Goal: Task Accomplishment & Management: Manage account settings

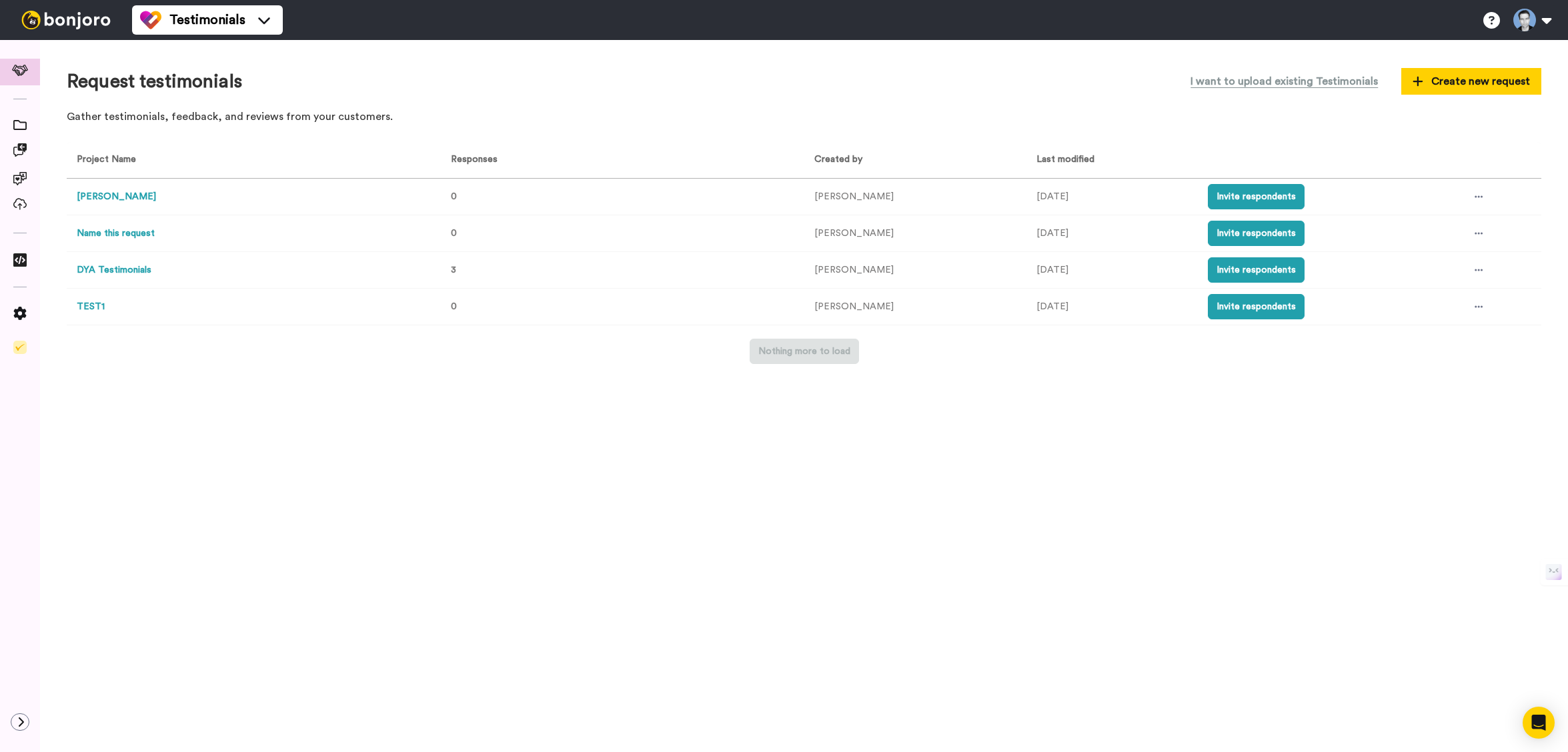
click at [114, 271] on button "DYA Testimonials" at bounding box center [114, 270] width 75 height 14
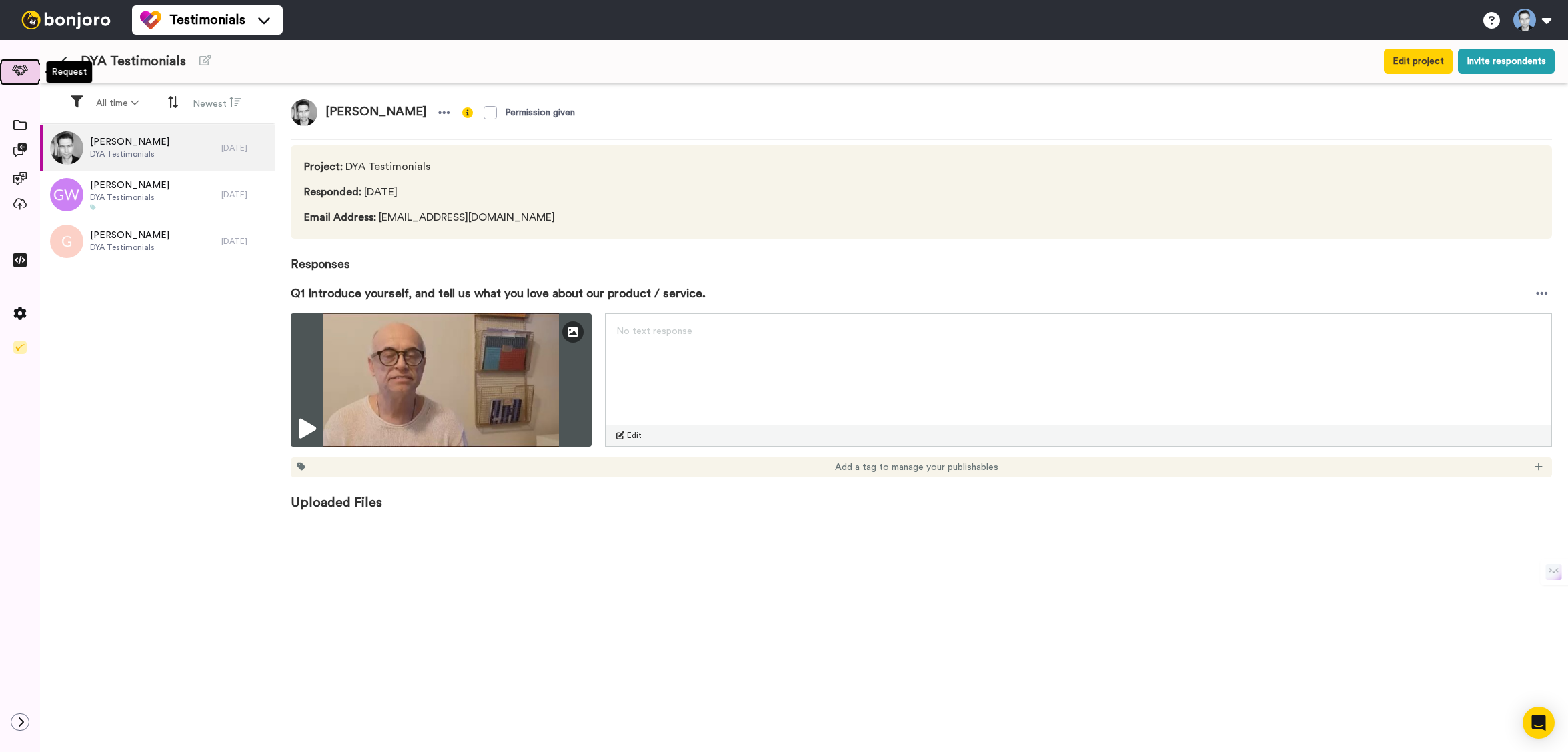
click at [19, 71] on icon at bounding box center [19, 70] width 17 height 12
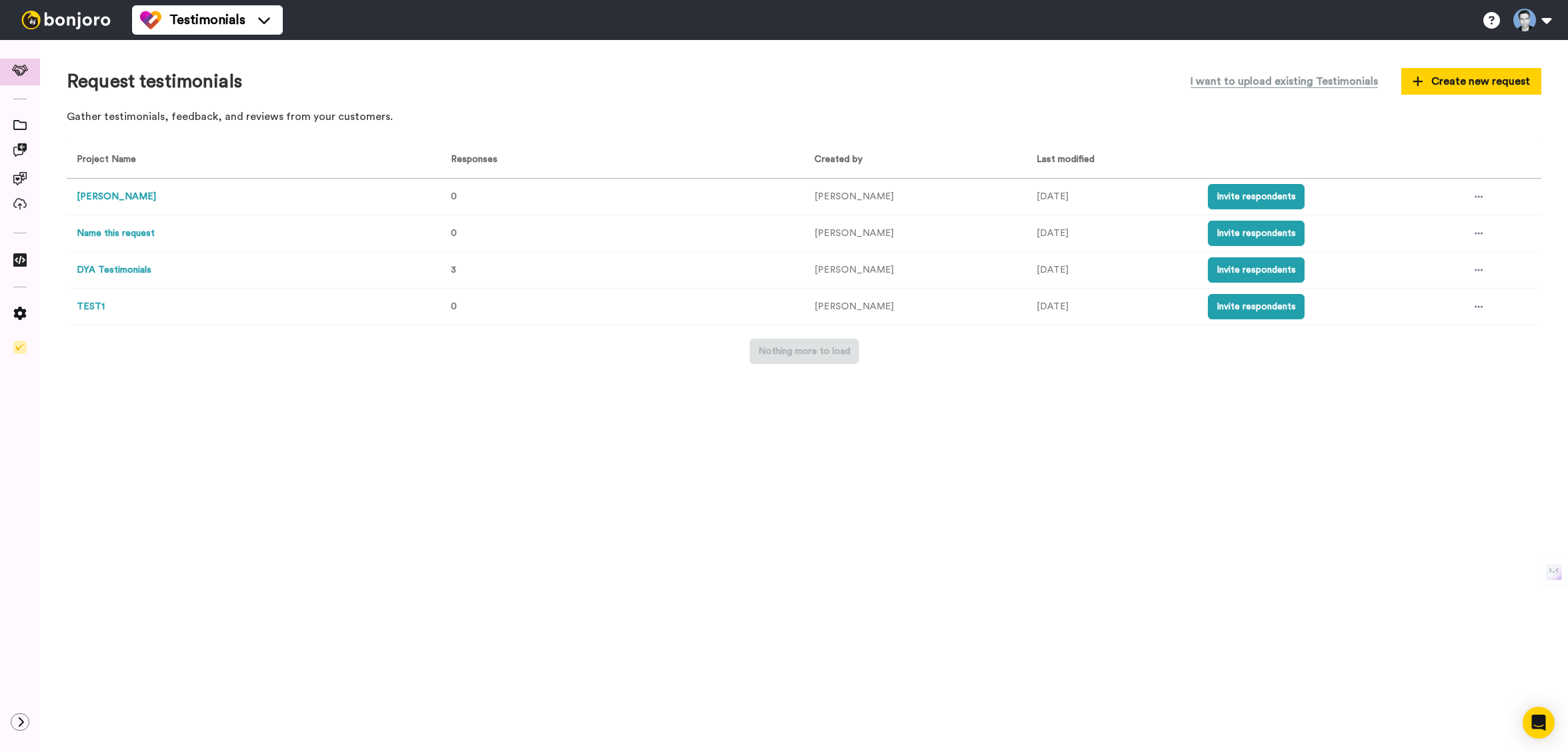
click at [134, 274] on button "DYA Testimonials" at bounding box center [114, 270] width 75 height 14
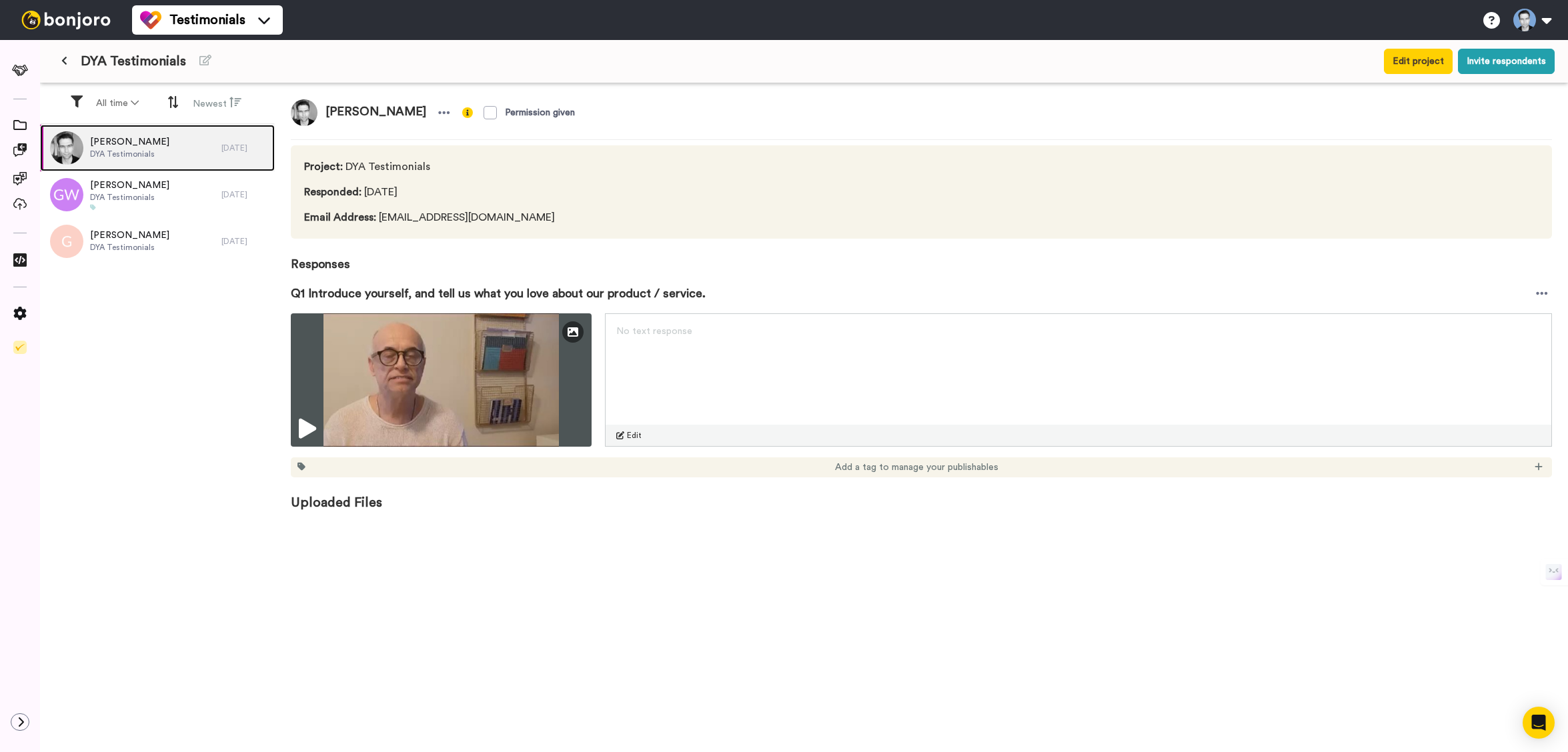
click at [182, 151] on div "Gregg Wagstaff DYA Testimonials" at bounding box center [131, 148] width 181 height 47
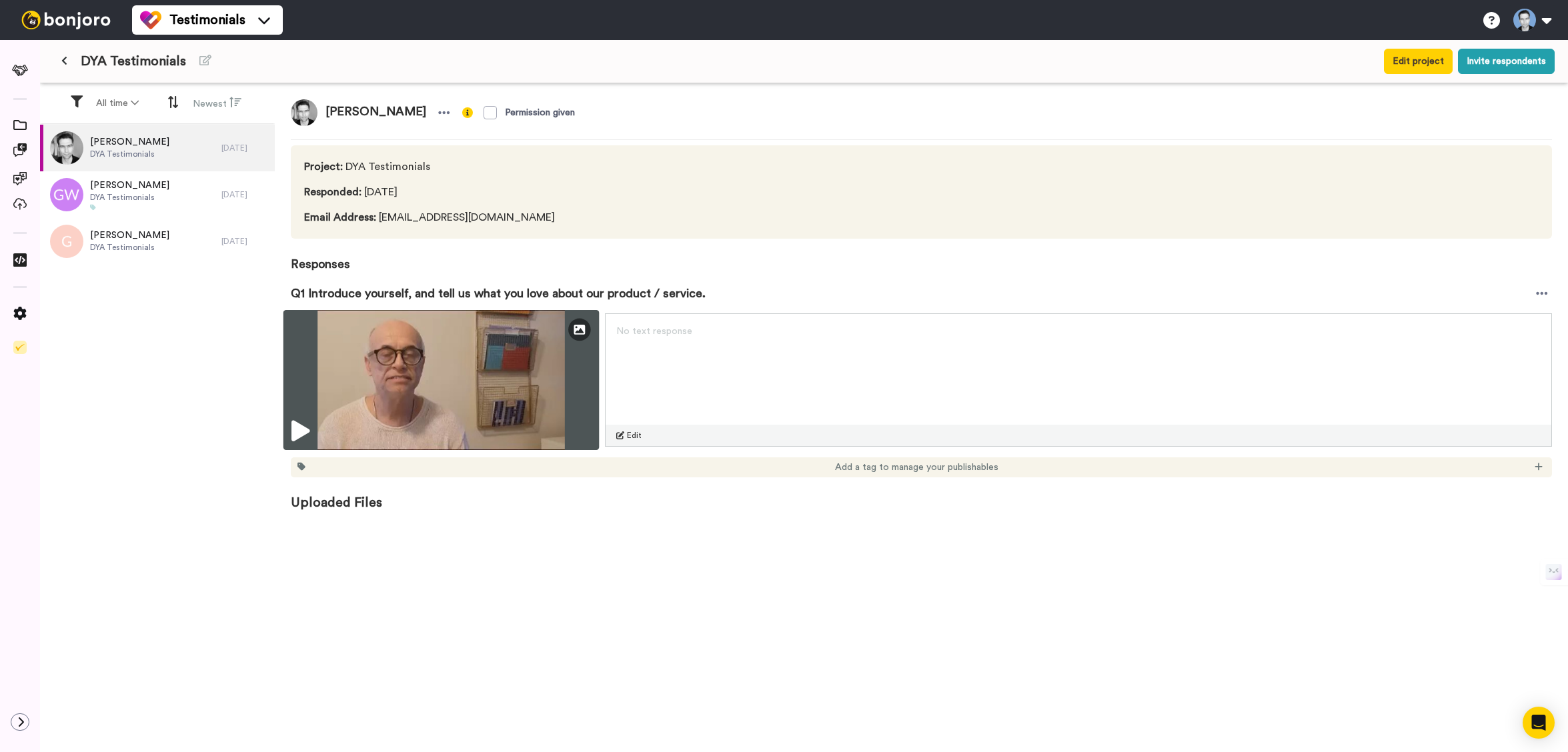
click at [310, 432] on img at bounding box center [441, 380] width 316 height 140
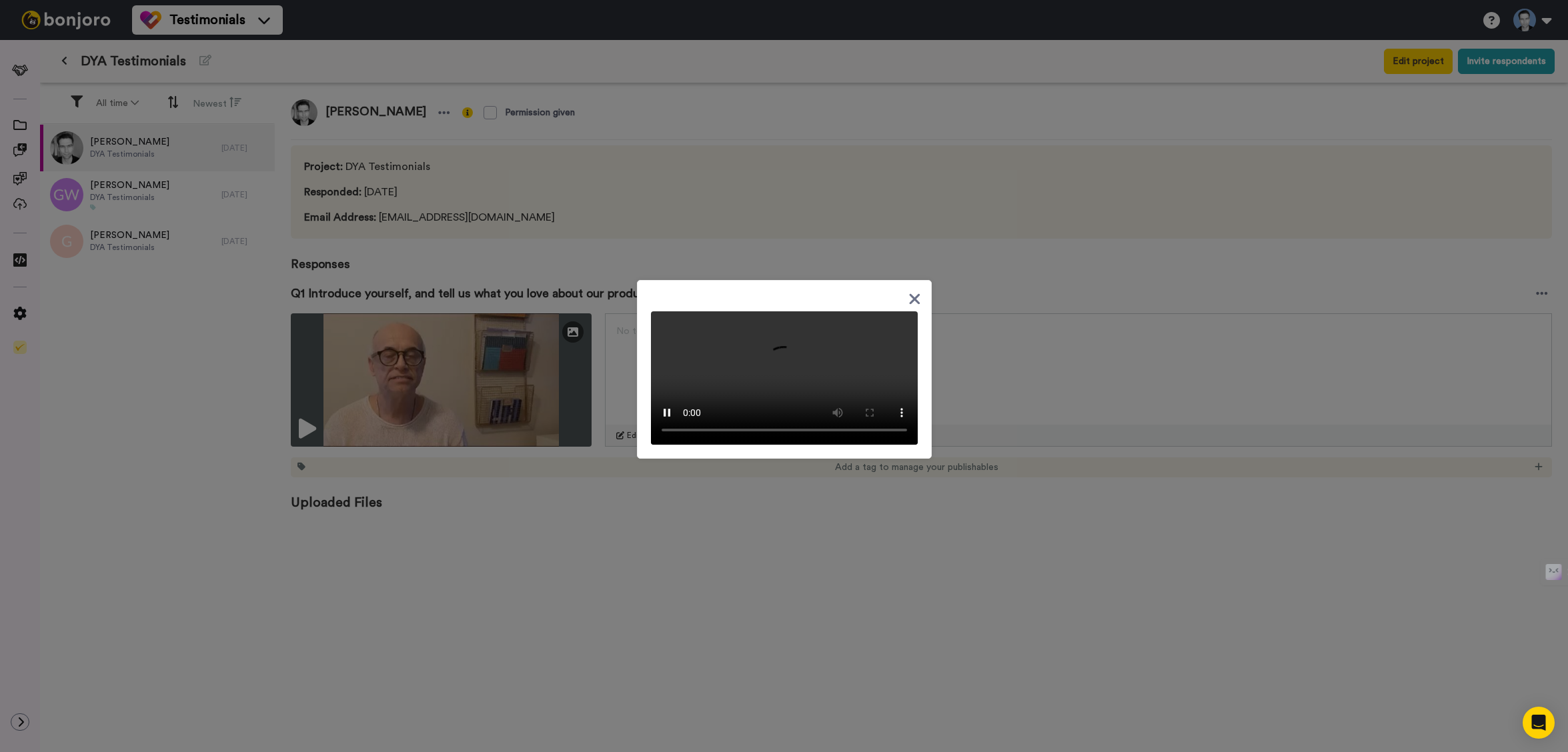
click at [909, 294] on icon at bounding box center [914, 299] width 11 height 11
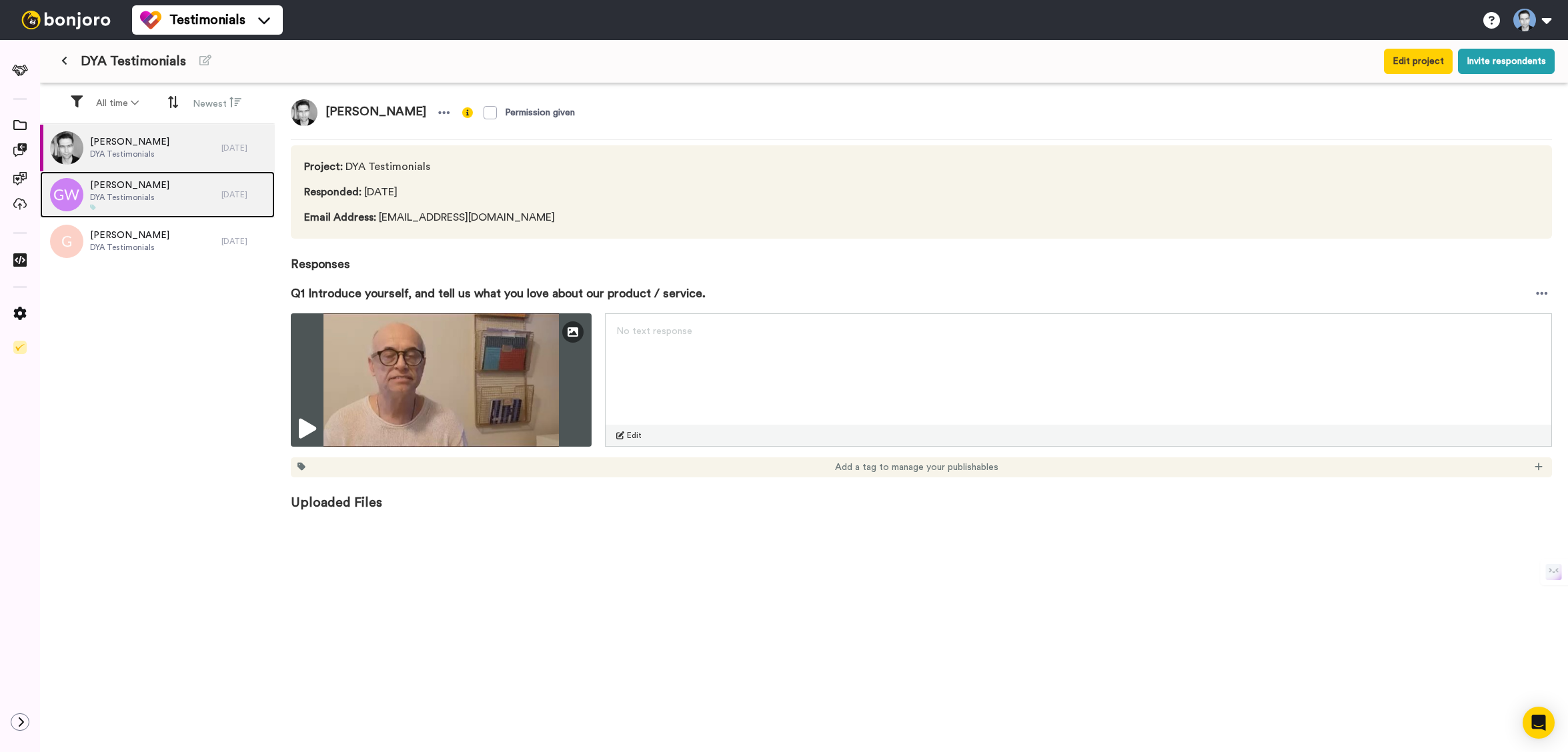
click at [185, 196] on div "[PERSON_NAME] DYA Testimonials" at bounding box center [131, 195] width 181 height 47
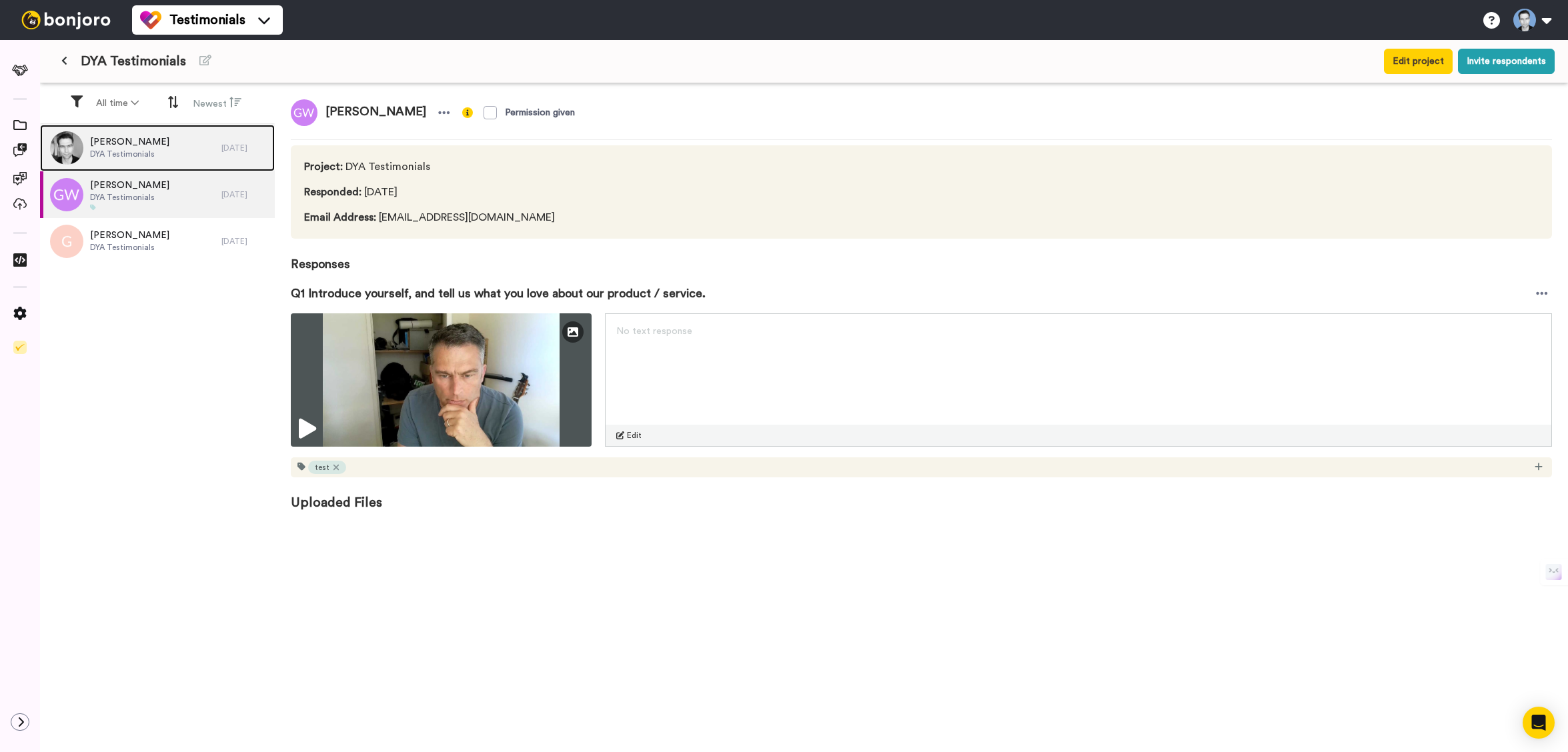
click at [172, 156] on div "Gregg Wagstaff DYA Testimonials" at bounding box center [131, 148] width 181 height 47
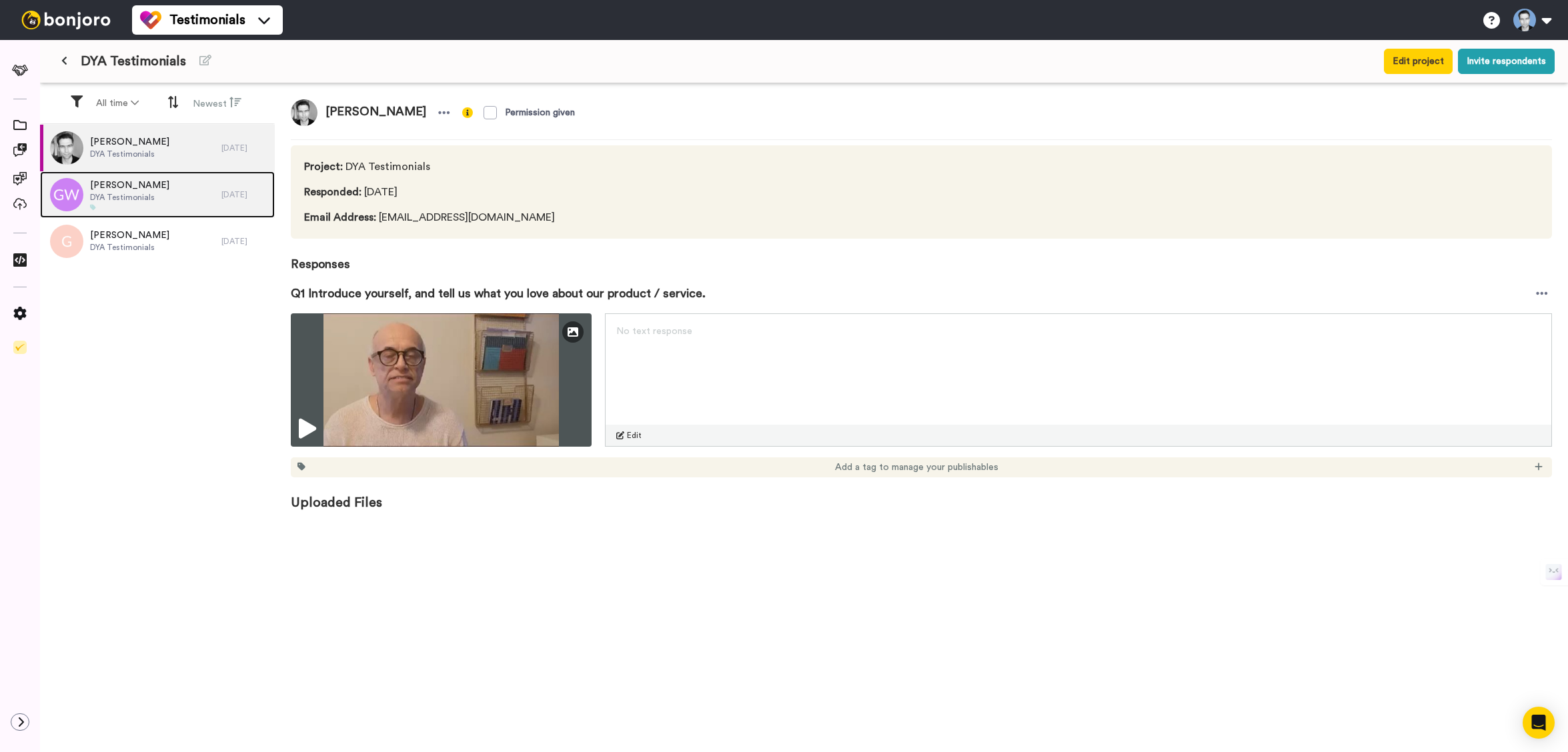
click at [186, 188] on div "Gregg Wagstaff DYA Testimonials" at bounding box center [131, 195] width 181 height 47
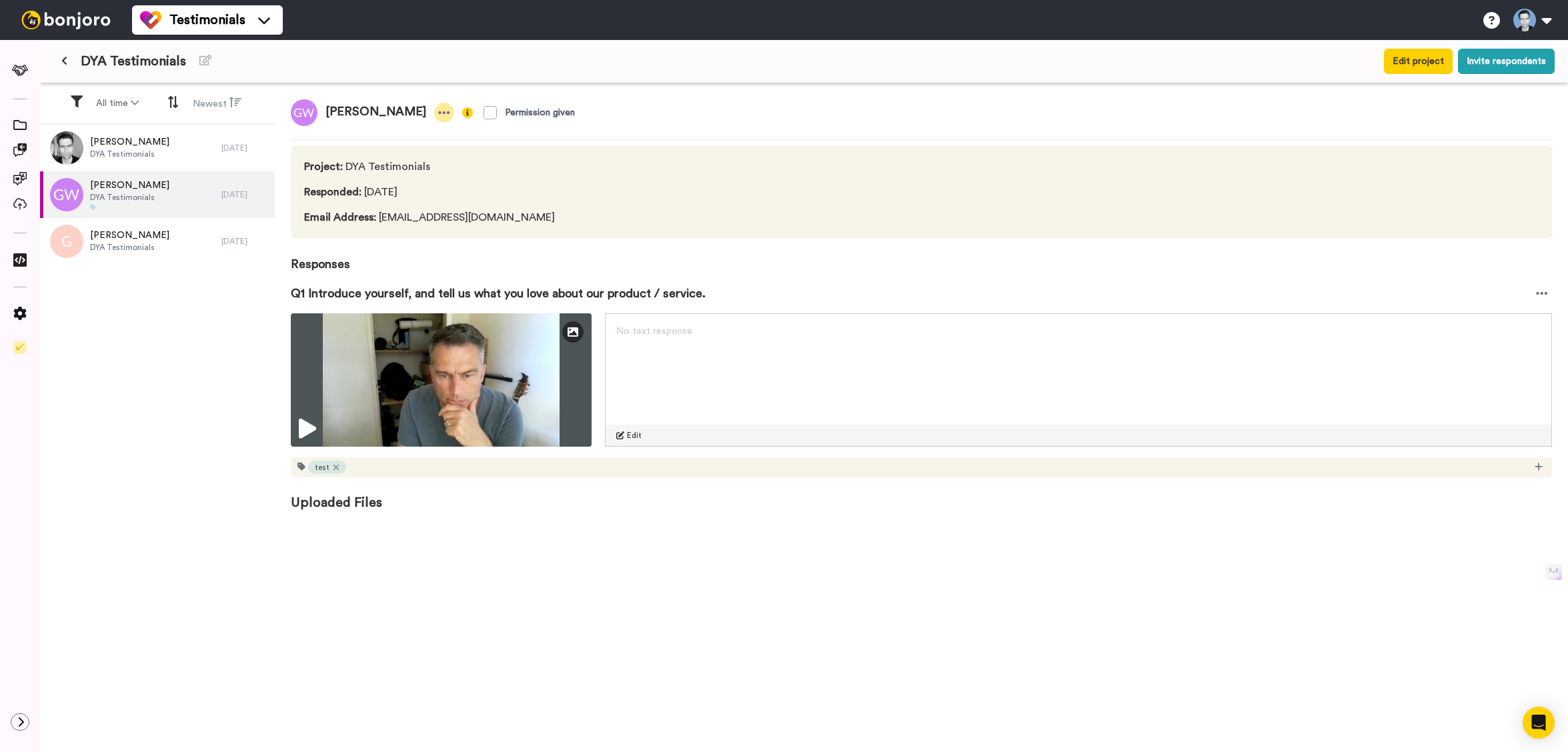
click at [439, 111] on icon at bounding box center [444, 113] width 12 height 14
click at [390, 134] on li "Edit profile" at bounding box center [385, 134] width 114 height 19
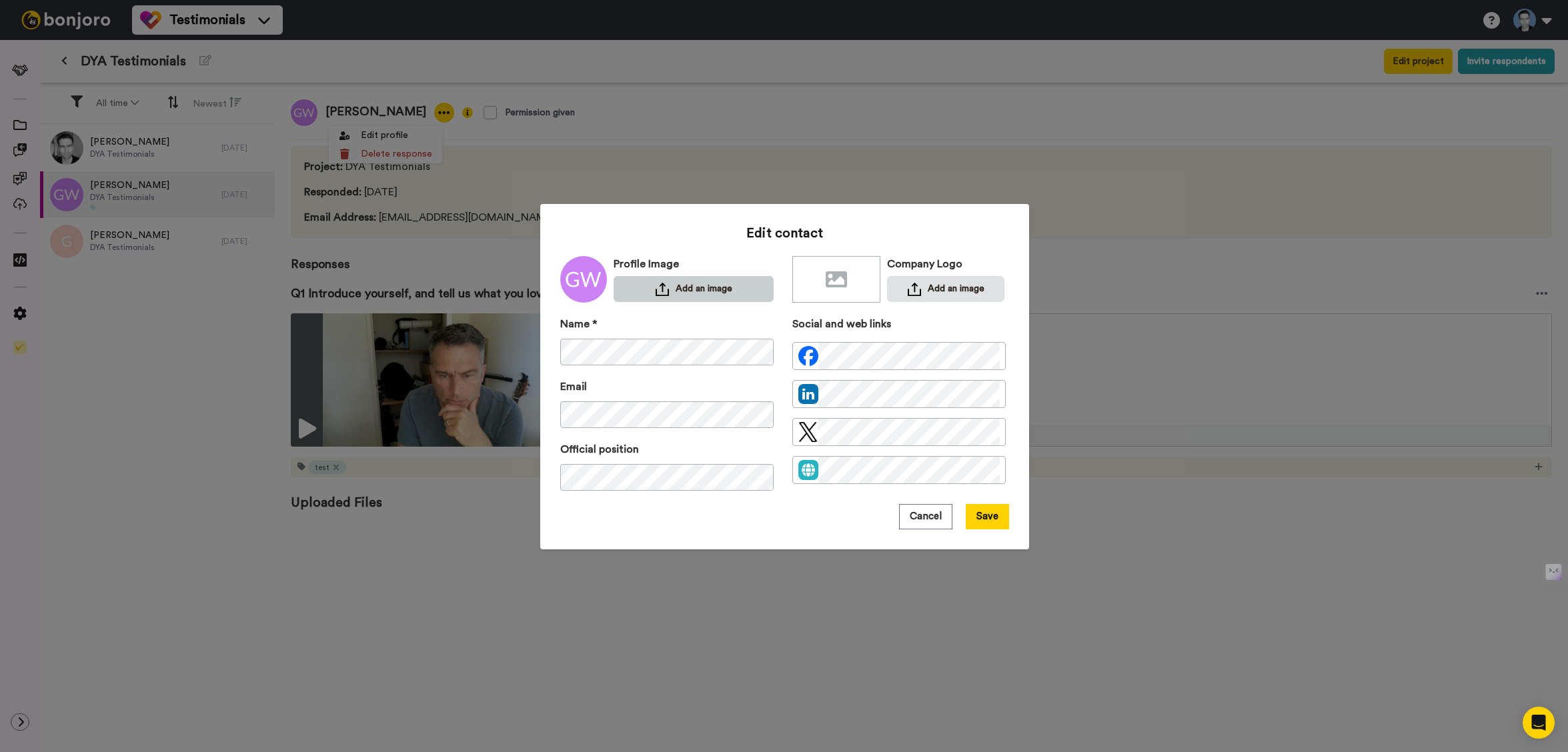
click at [680, 292] on button "Add an image" at bounding box center [693, 288] width 160 height 26
click at [982, 510] on button "Save" at bounding box center [987, 516] width 43 height 25
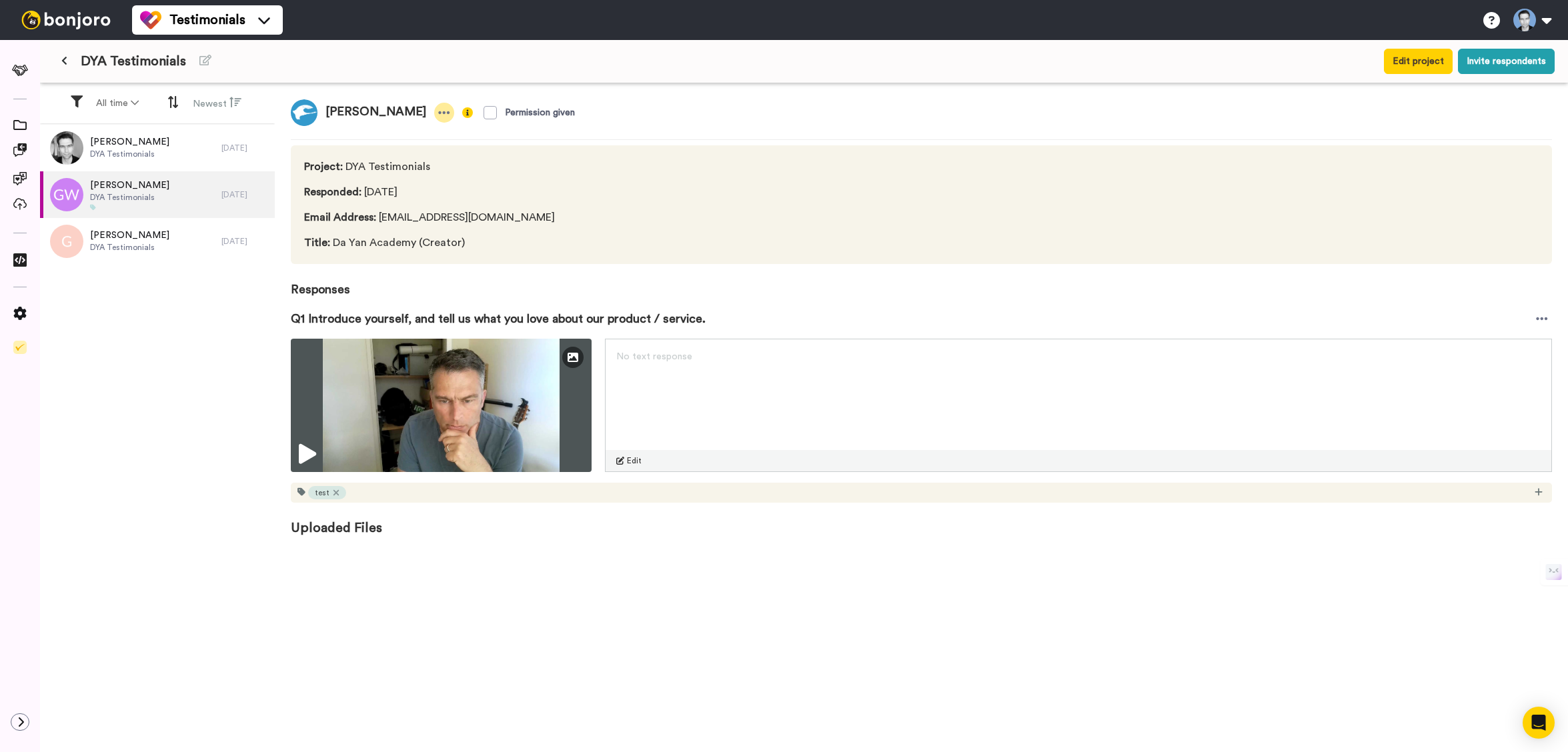
click at [439, 113] on icon at bounding box center [444, 112] width 12 height 3
drag, startPoint x: 398, startPoint y: 133, endPoint x: 486, endPoint y: 94, distance: 96.3
click at [486, 94] on body "Testimonials Switch to Video messaging Try me for free! Testimonials Settings D…" at bounding box center [784, 376] width 1568 height 752
click at [610, 187] on span "Responded : 1 yr ago" at bounding box center [493, 192] width 378 height 16
click at [63, 58] on icon at bounding box center [64, 60] width 6 height 10
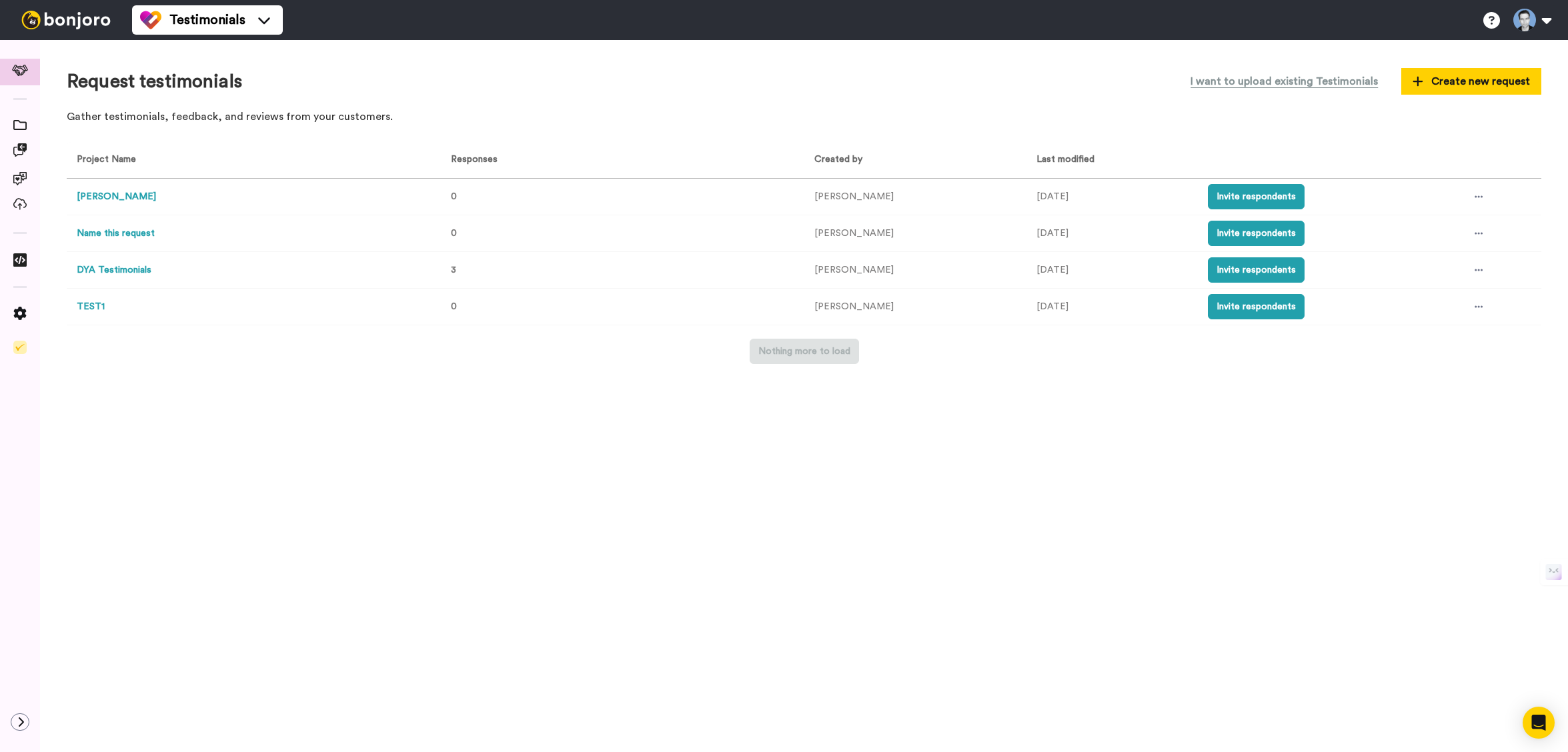
click at [122, 272] on button "DYA Testimonials" at bounding box center [114, 270] width 75 height 14
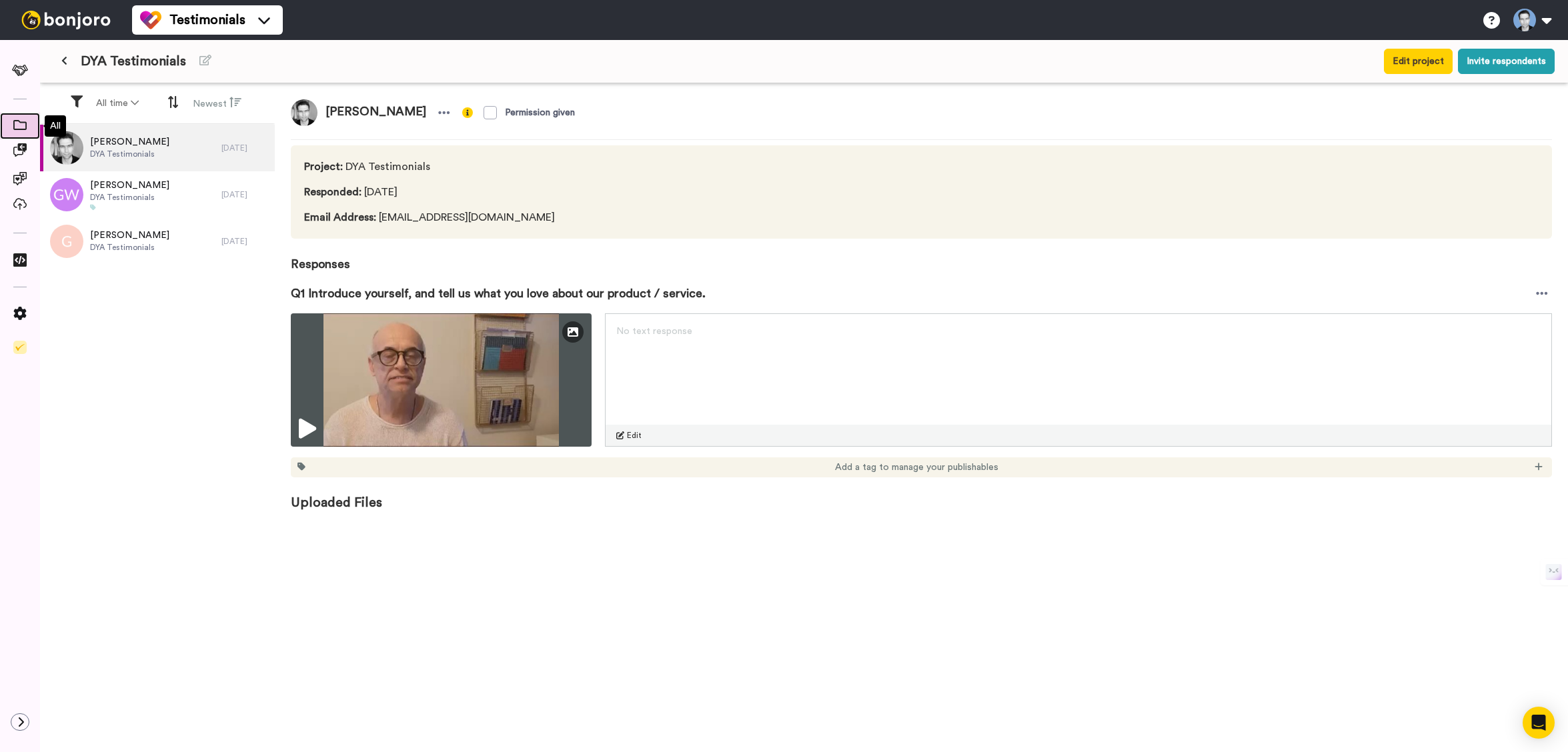
click at [18, 132] on span at bounding box center [19, 126] width 40 height 14
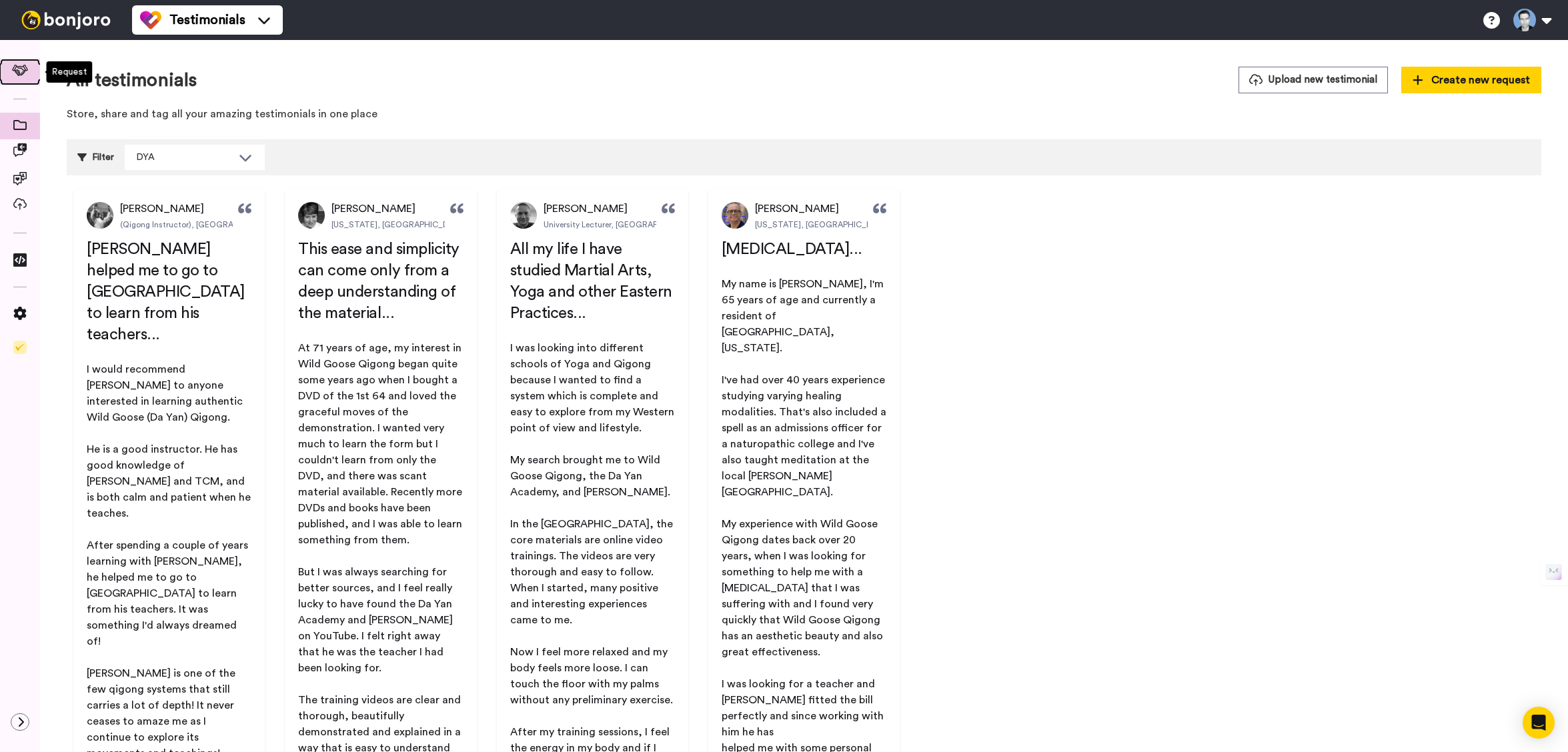
click at [32, 65] on span at bounding box center [20, 72] width 43 height 14
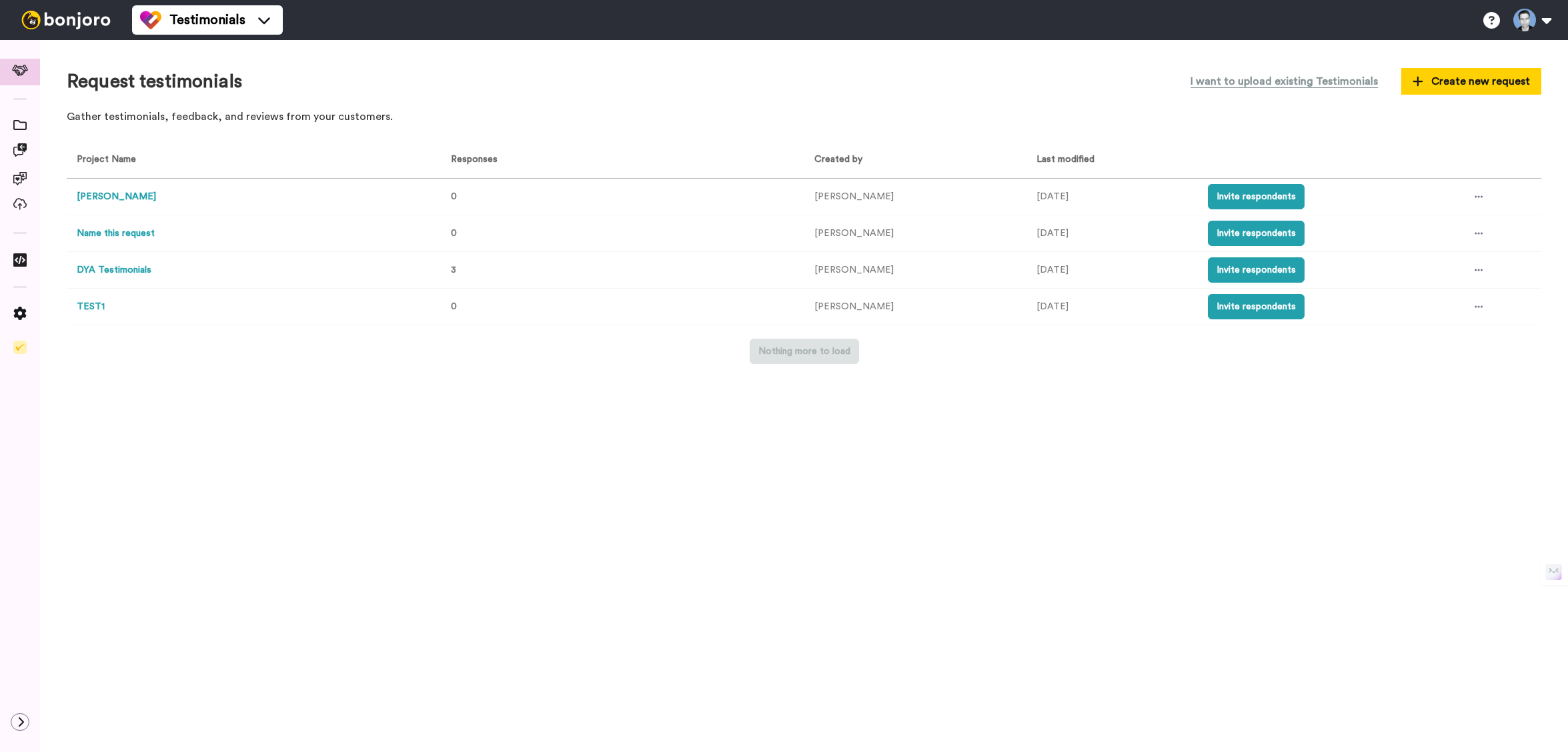
click at [113, 270] on button "DYA Testimonials" at bounding box center [114, 270] width 75 height 14
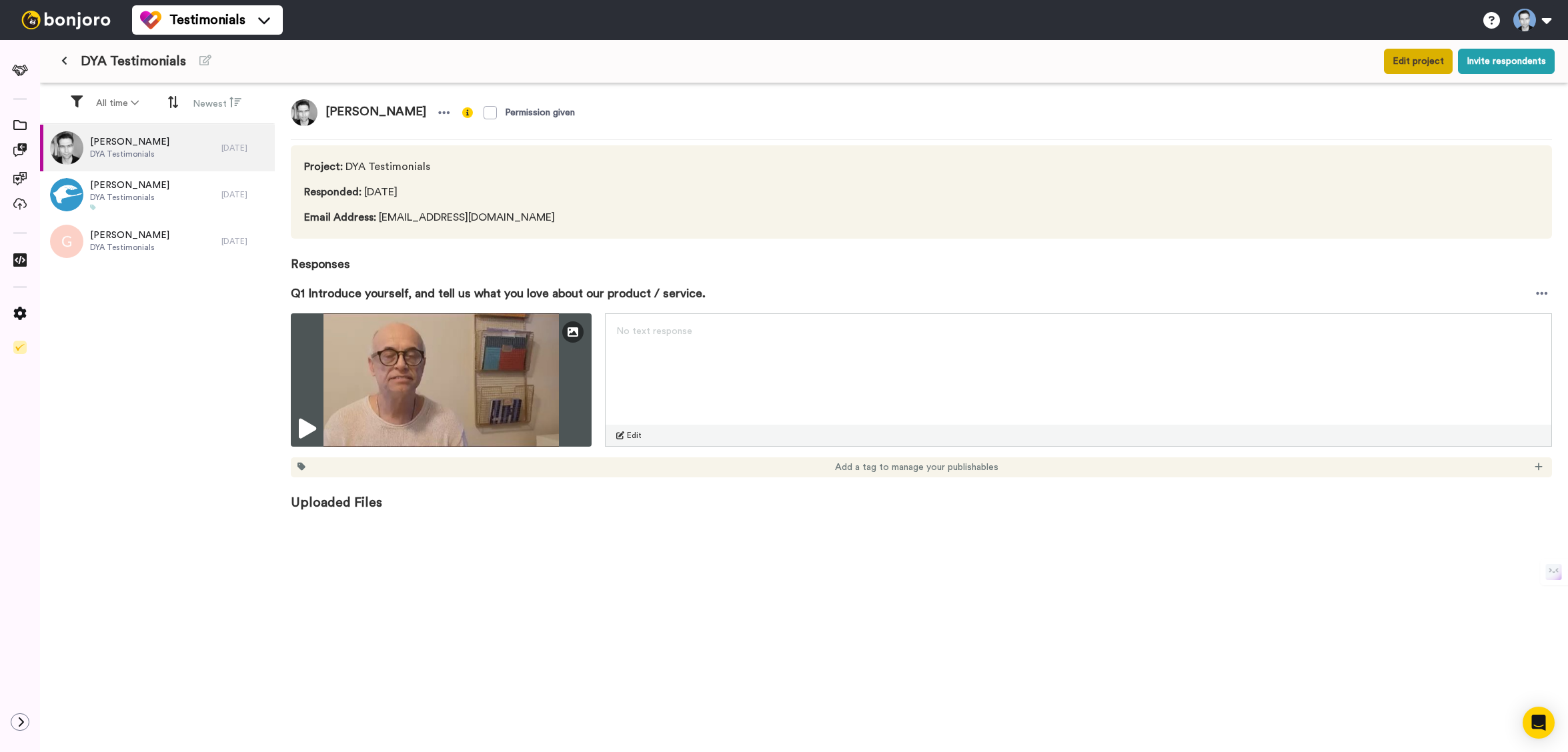
click at [1420, 63] on button "Edit project" at bounding box center [1418, 61] width 68 height 25
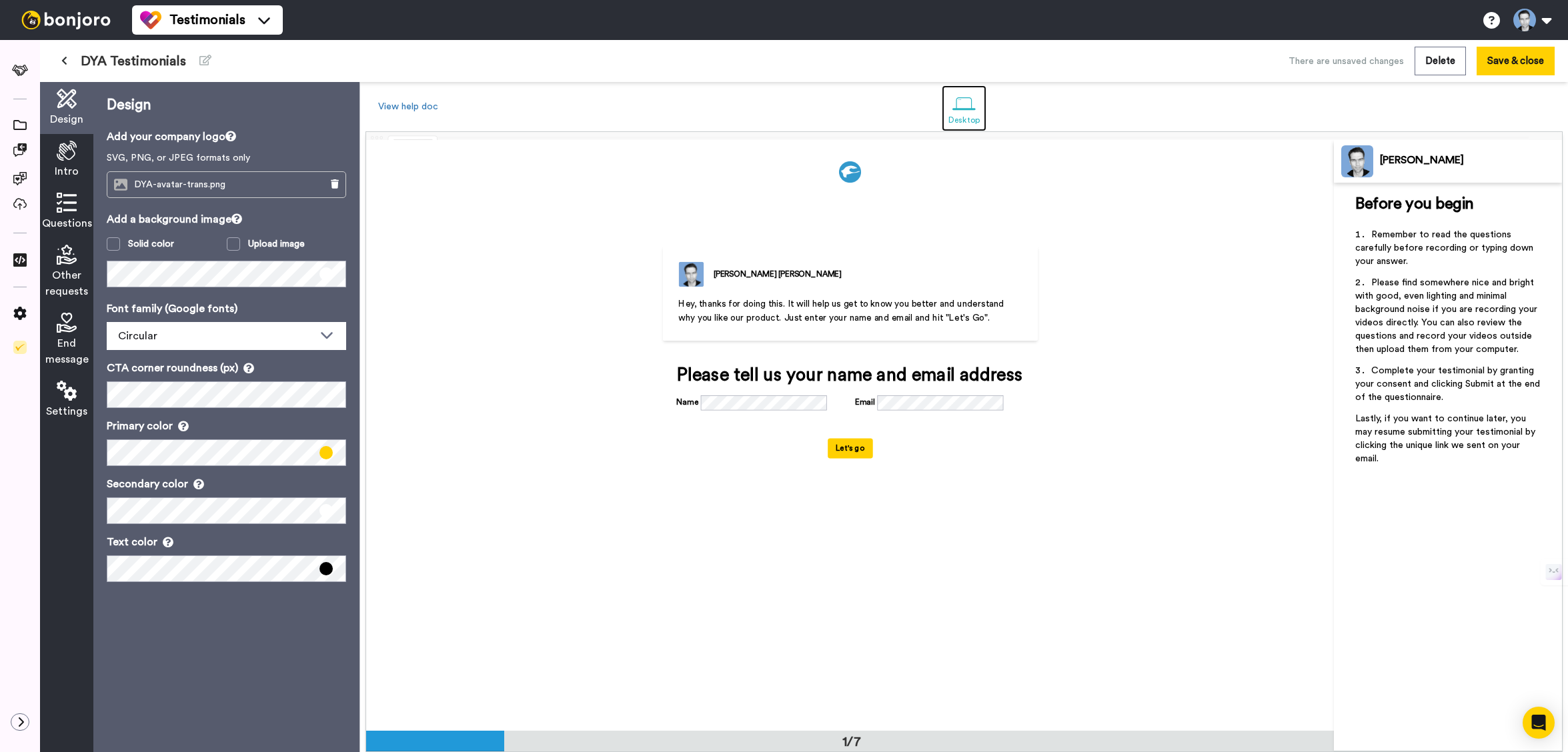
click at [961, 107] on div at bounding box center [964, 103] width 23 height 23
click at [1152, 180] on div "Gregg Wagstaff Hey, thanks for doing this. It will help us get to know you bett…" at bounding box center [850, 435] width 968 height 590
click at [75, 155] on icon at bounding box center [66, 150] width 20 height 20
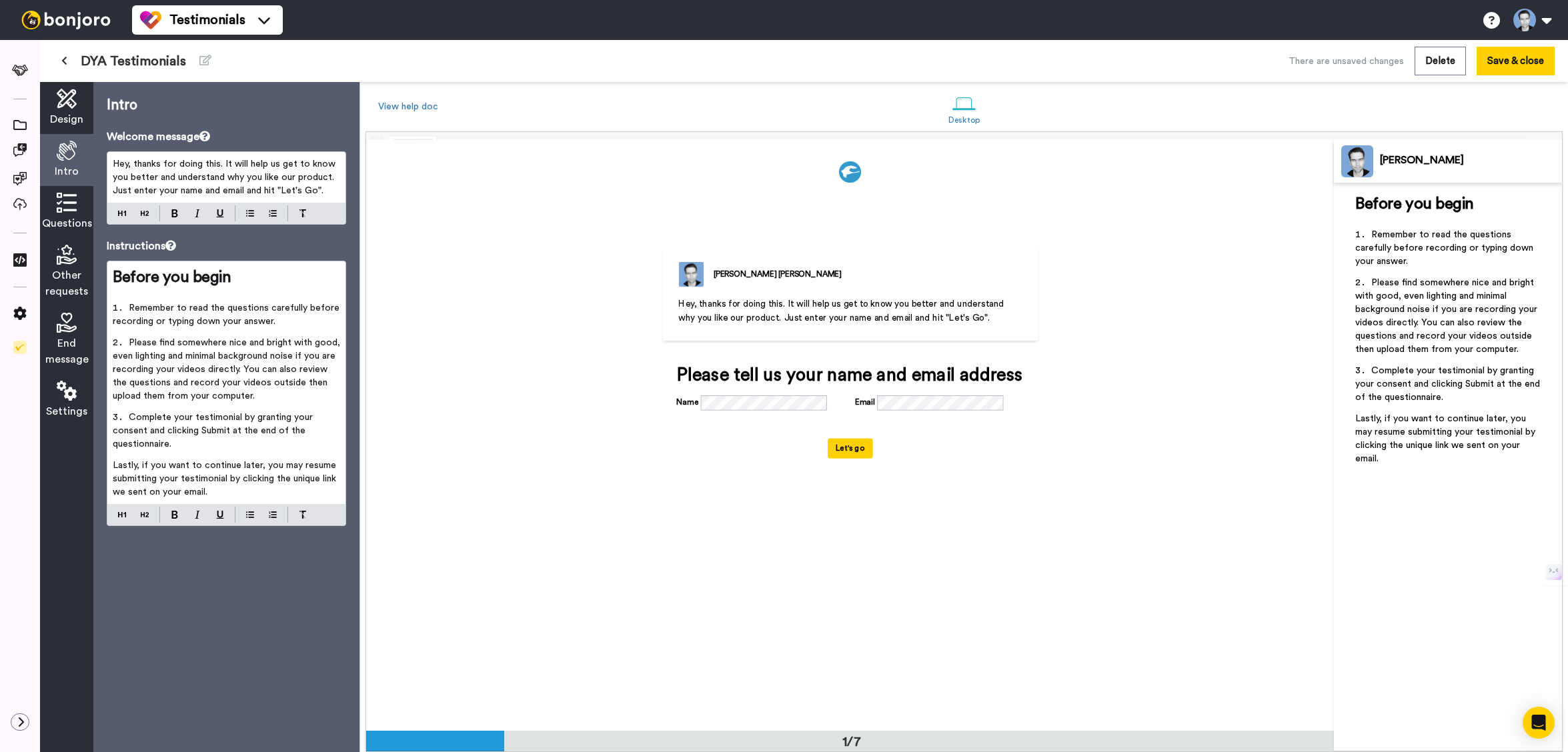
click at [73, 206] on icon at bounding box center [66, 203] width 20 height 20
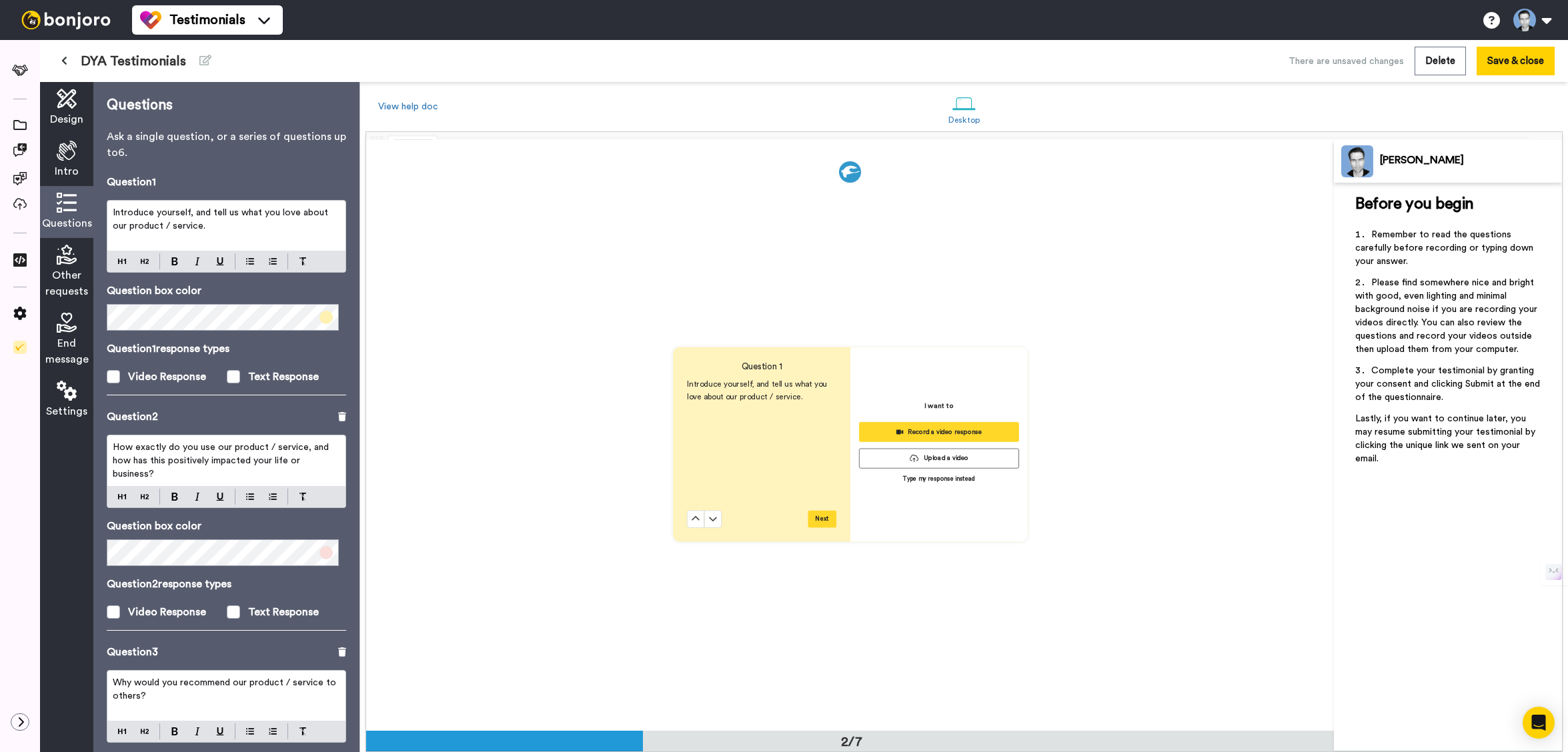
scroll to position [590, 0]
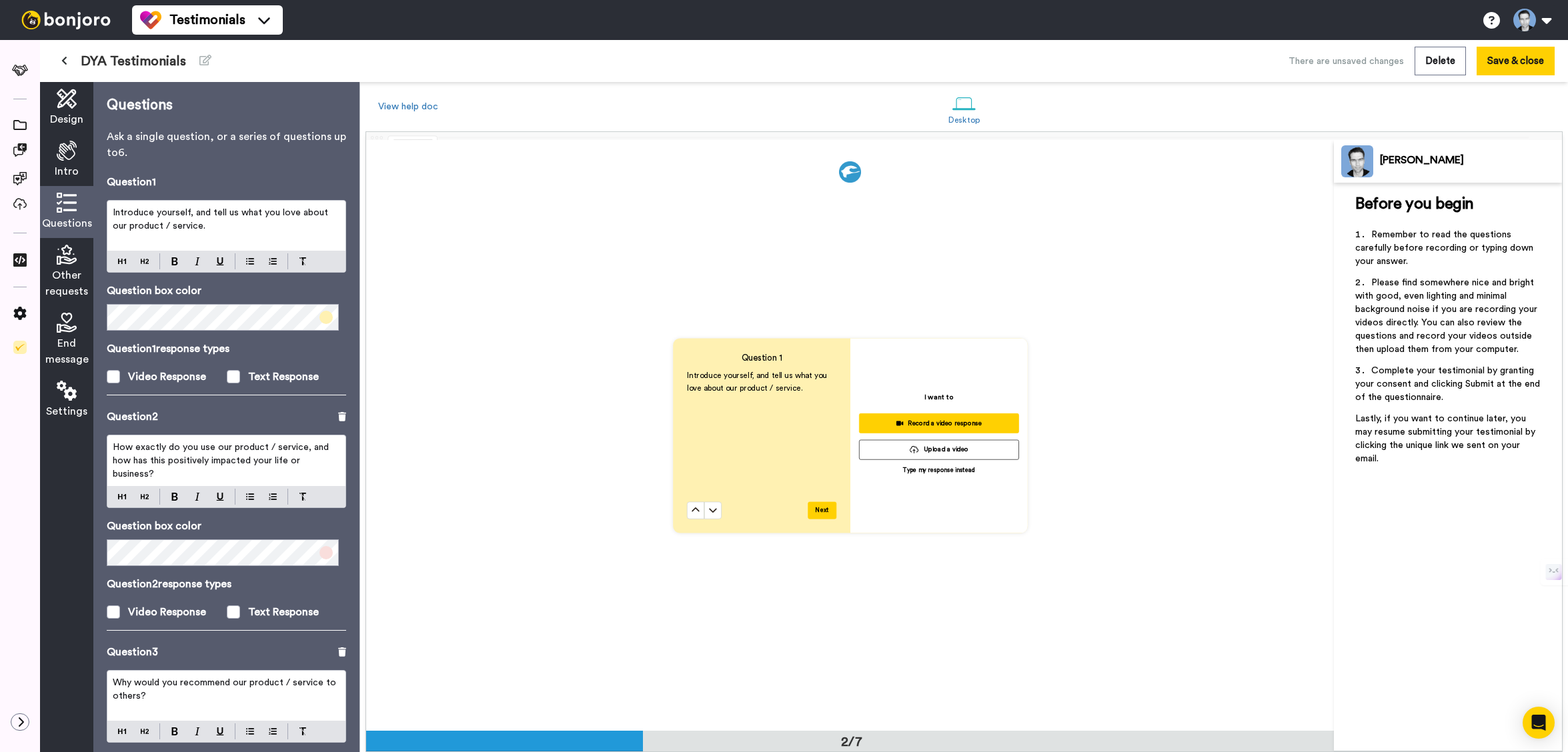
click at [64, 246] on icon at bounding box center [66, 254] width 20 height 20
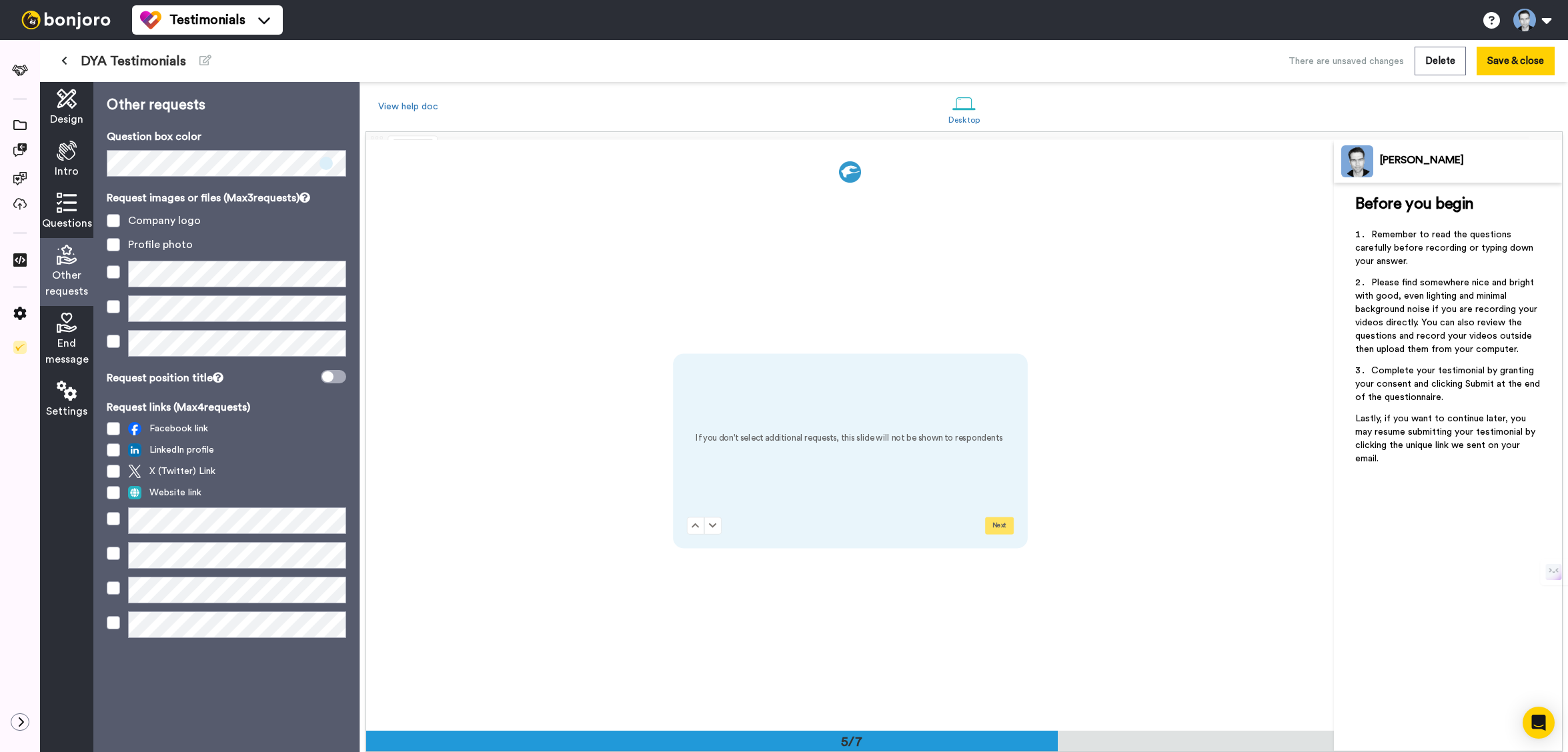
scroll to position [2360, 0]
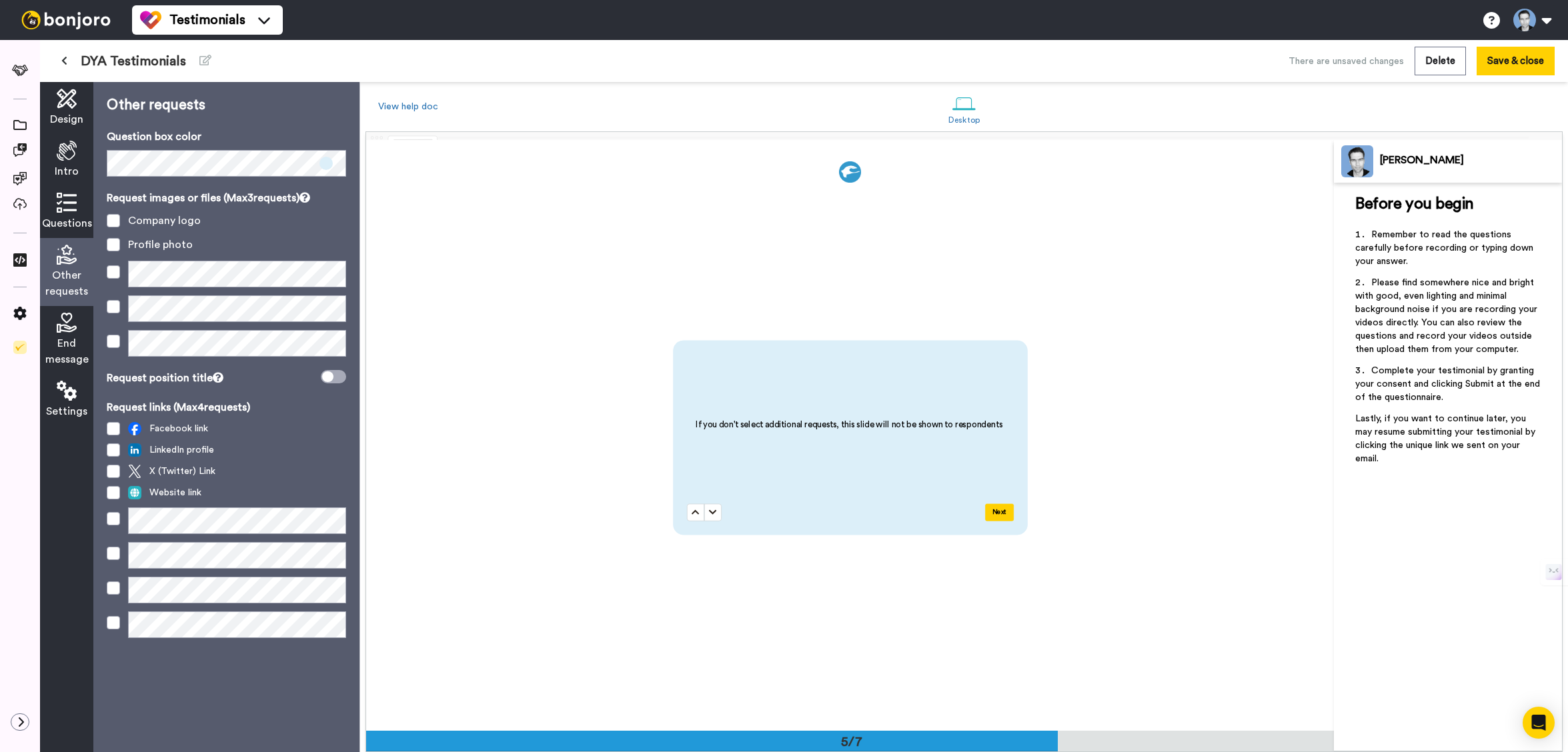
click at [74, 317] on icon at bounding box center [66, 322] width 20 height 20
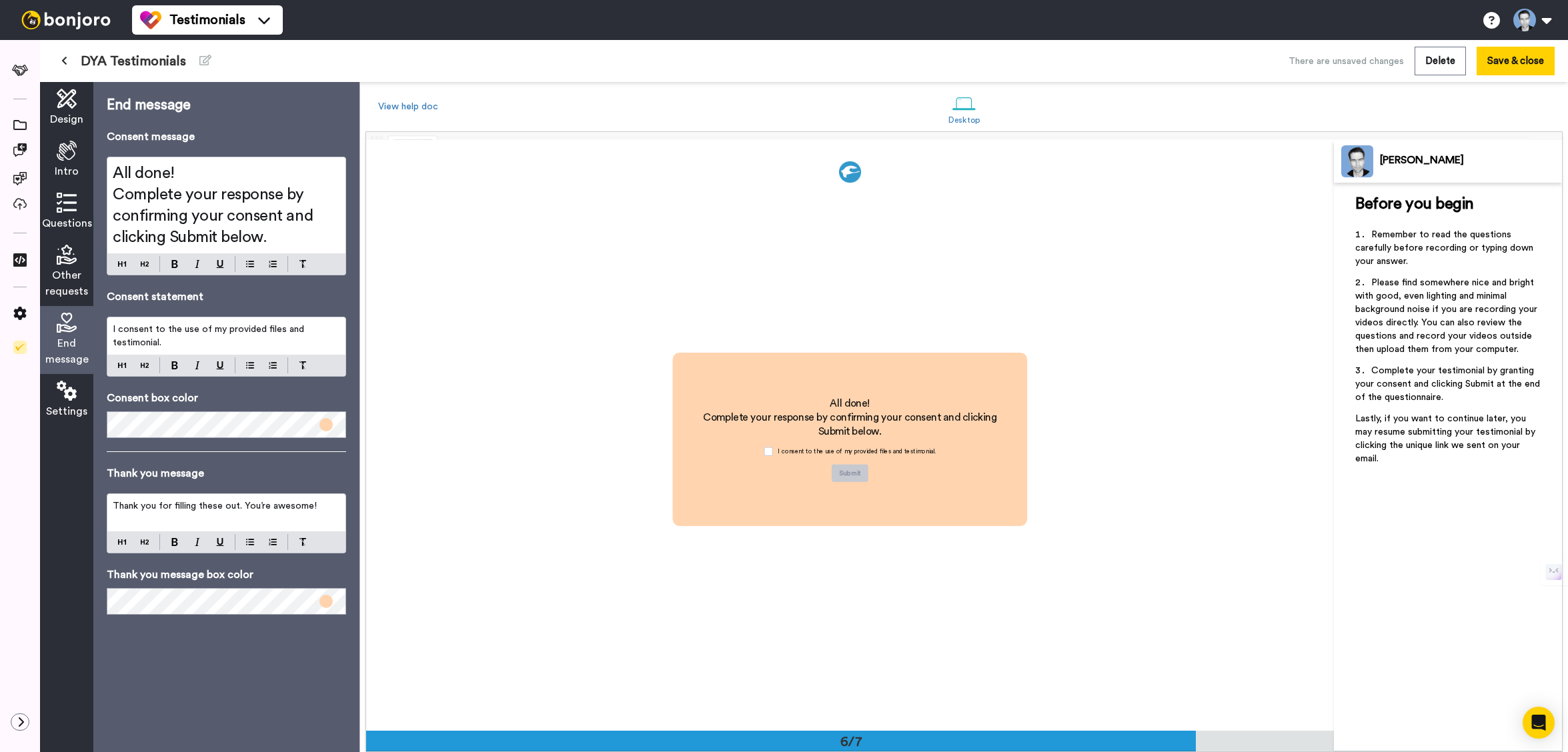
scroll to position [2951, 0]
click at [59, 400] on icon at bounding box center [66, 391] width 20 height 20
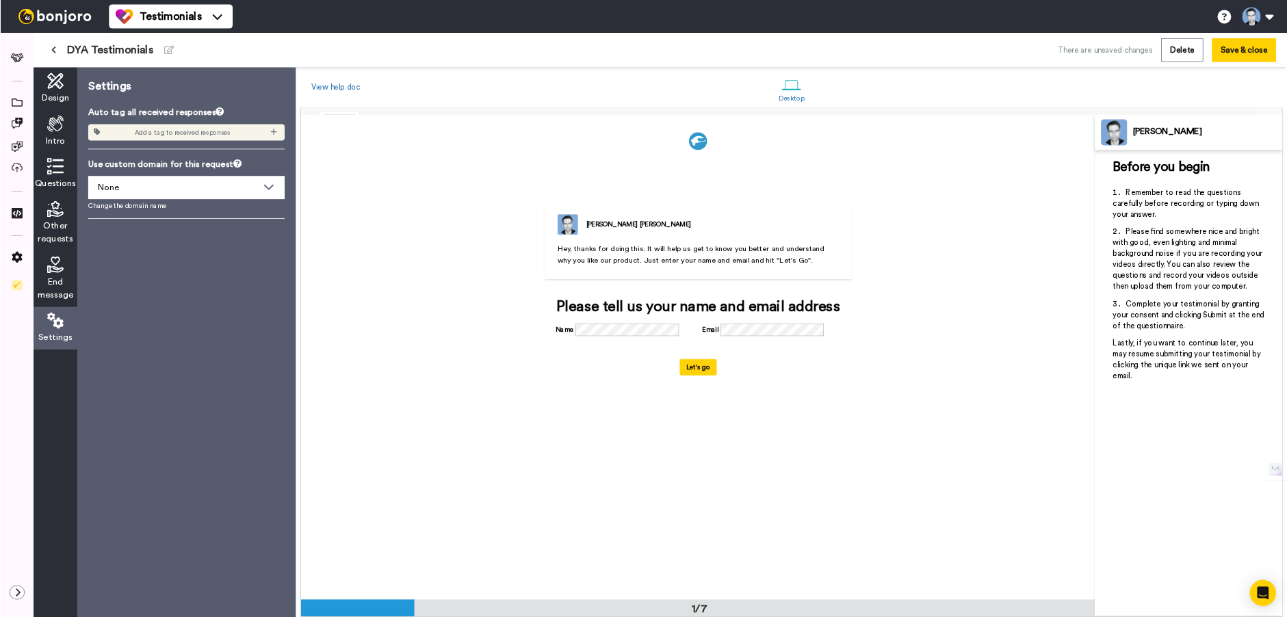
scroll to position [0, 0]
click at [64, 107] on icon at bounding box center [68, 101] width 21 height 21
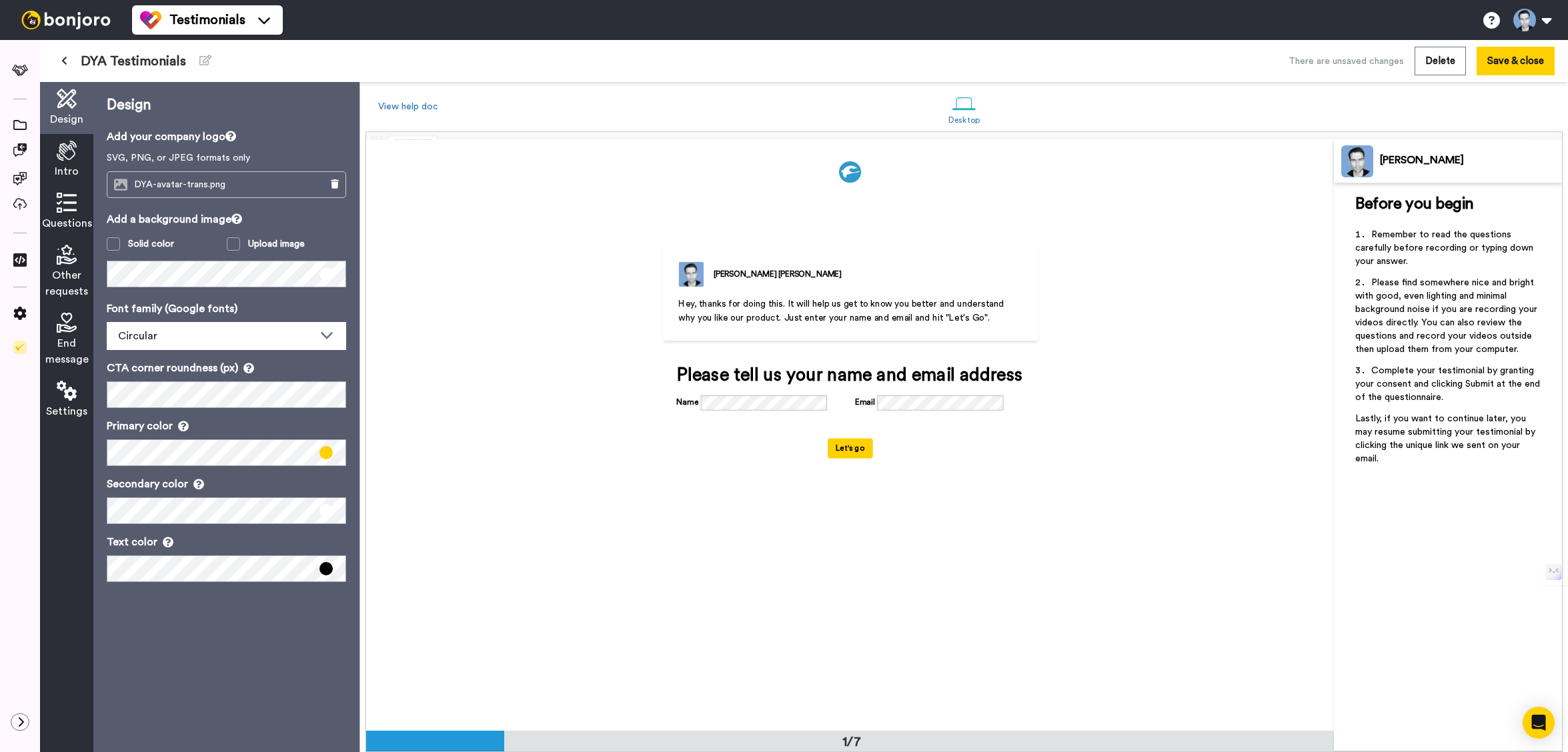
click at [66, 155] on icon at bounding box center [66, 150] width 20 height 20
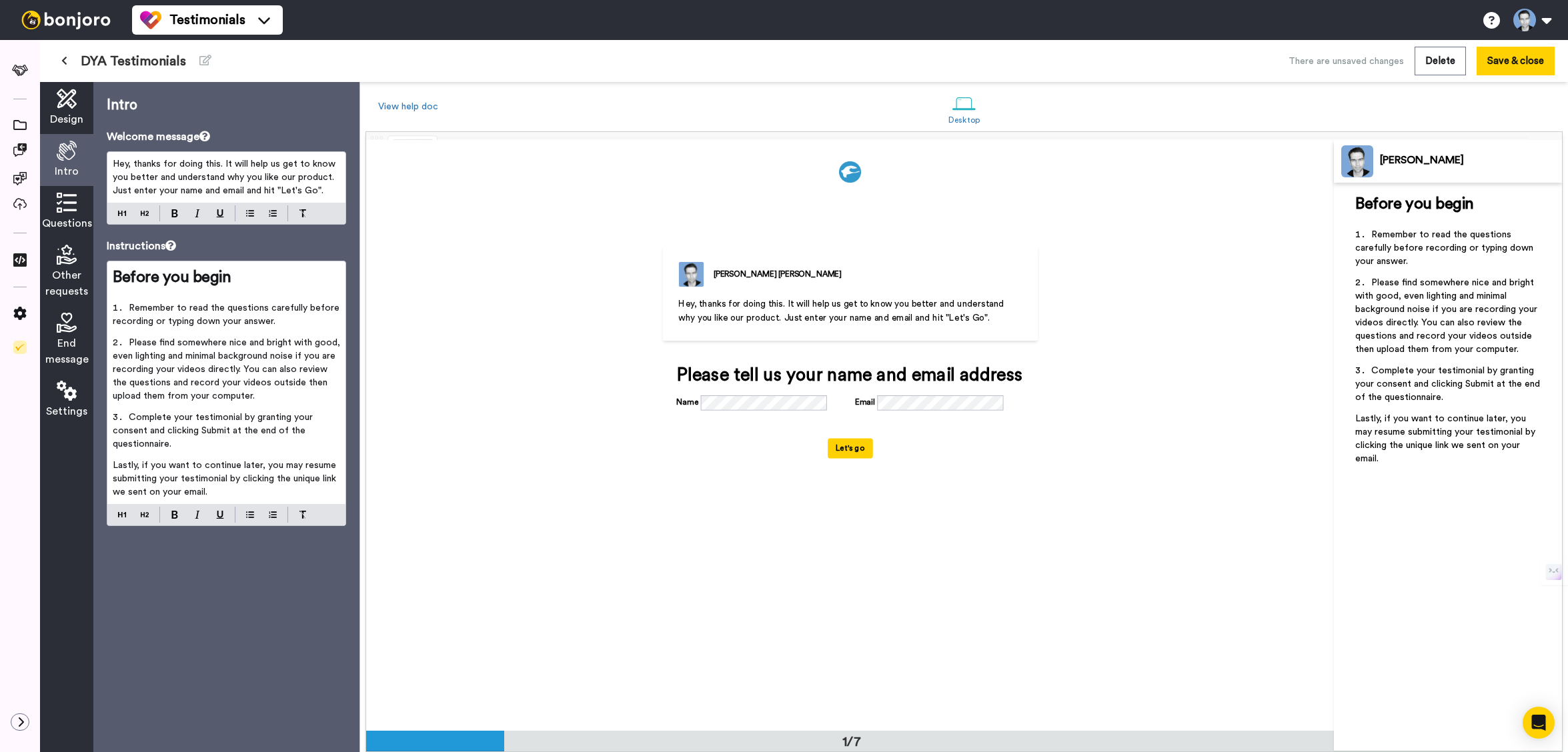
click at [155, 165] on span "Hey, thanks for doing this. It will help us get to know you better and understa…" at bounding box center [225, 177] width 225 height 36
drag, startPoint x: 224, startPoint y: 164, endPoint x: 329, endPoint y: 181, distance: 106.4
click at [329, 181] on span "Hey, thanks for doing this. It will help us get to know you better and understa…" at bounding box center [225, 177] width 225 height 36
click at [326, 180] on span "Hey, thanks for doing this. It will help us get to know you better and understa…" at bounding box center [225, 177] width 225 height 36
drag, startPoint x: 225, startPoint y: 164, endPoint x: 339, endPoint y: 178, distance: 114.9
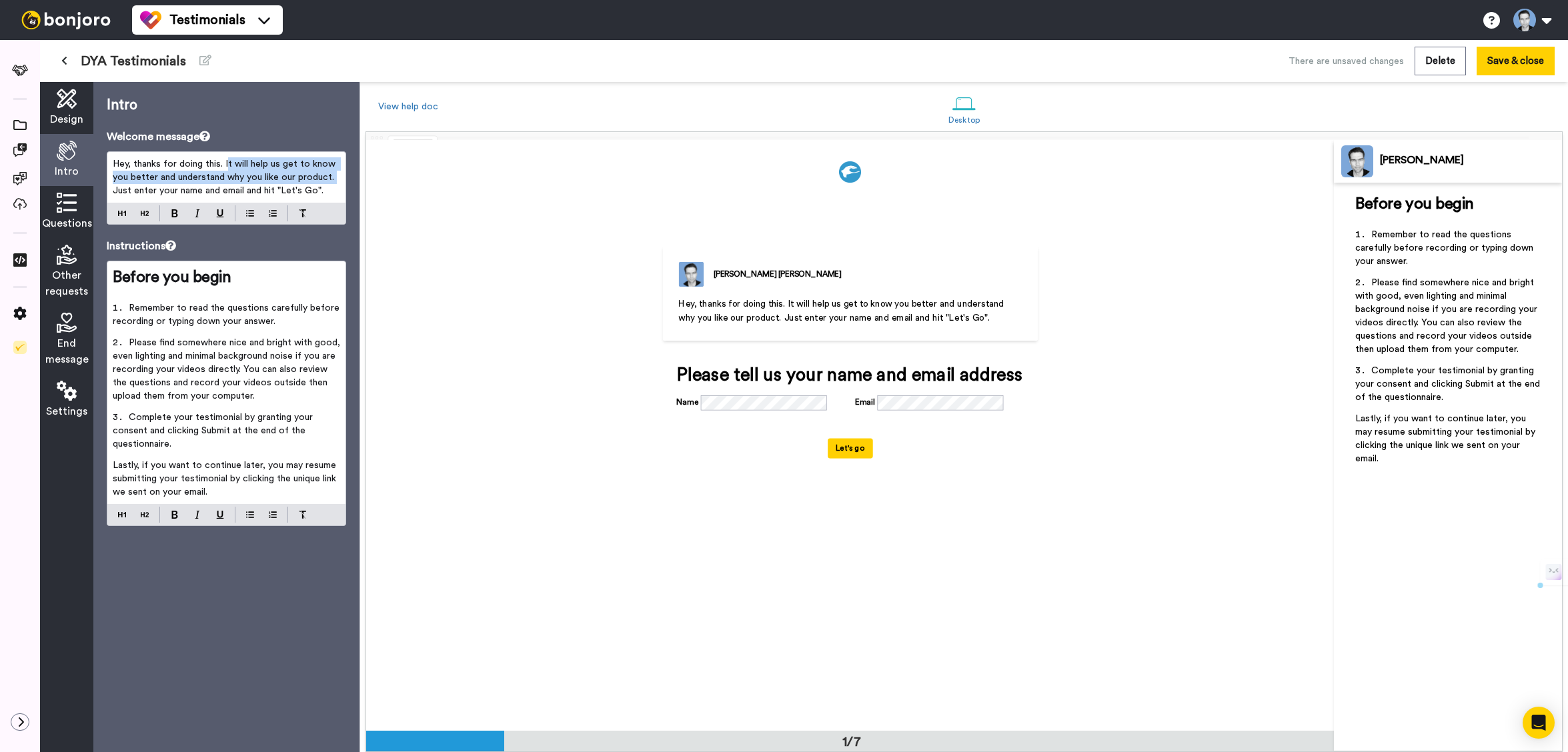
click at [339, 178] on p "Hey, thanks for doing this. It will help us get to know you better and understa…" at bounding box center [226, 176] width 227 height 40
click at [237, 164] on span "Hey, thanks for doing this. It will help us get to know you better and understa…" at bounding box center [225, 177] width 225 height 36
click at [128, 166] on span "Hey, thanks for doing this. It will help us get to know you better and understa…" at bounding box center [225, 177] width 225 height 36
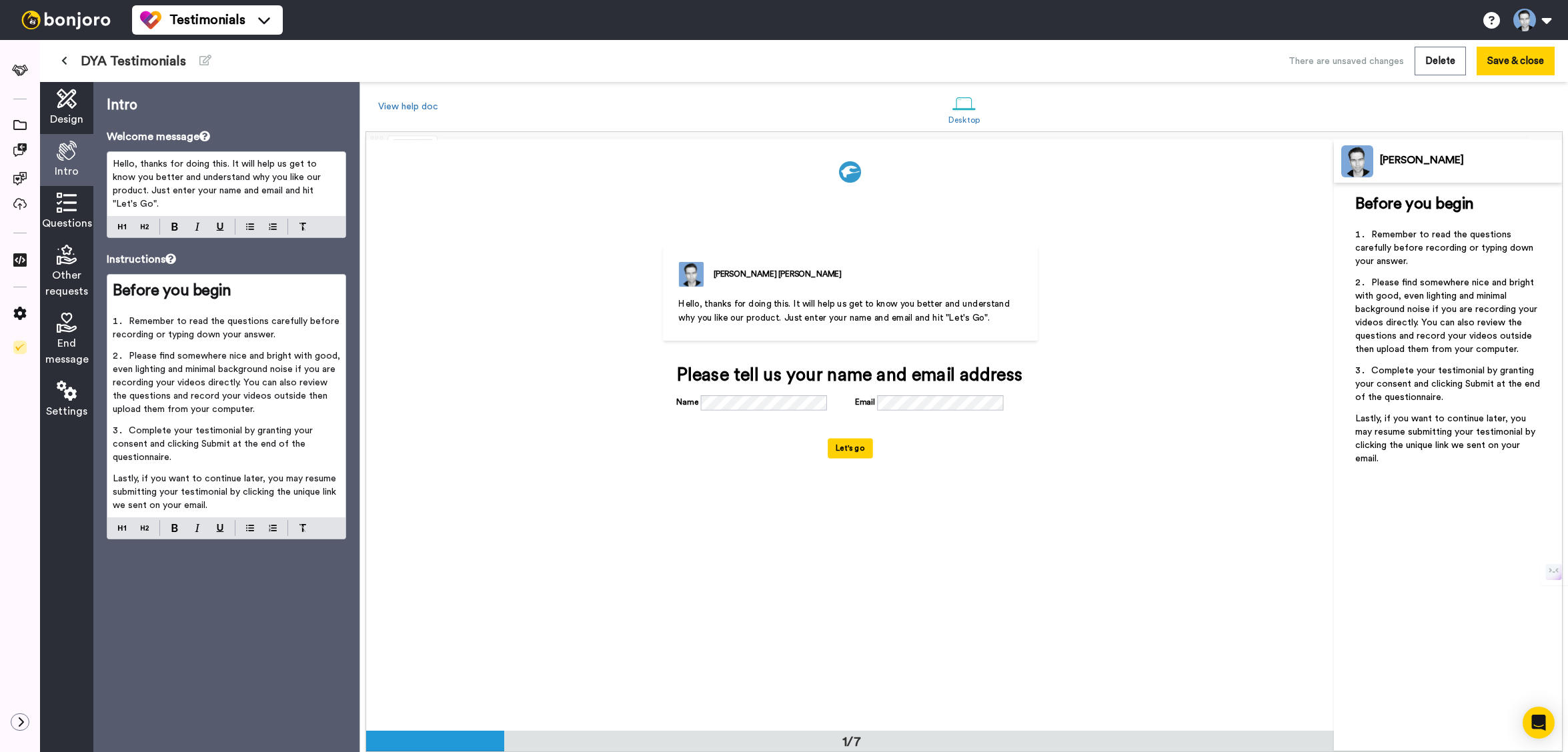
click at [214, 187] on span "Hello, thanks for doing this. It will help us get to know you better and unders…" at bounding box center [218, 184] width 210 height 50
drag, startPoint x: 138, startPoint y: 164, endPoint x: 228, endPoint y: 165, distance: 90.0
click at [228, 165] on span "Hello, thanks for doing this. It will help us get to know you better and unders…" at bounding box center [218, 184] width 210 height 50
drag, startPoint x: 216, startPoint y: 165, endPoint x: 140, endPoint y: 164, distance: 76.0
click at [140, 164] on span "Hello, thanks for doing this. It will help us get to know you better and unders…" at bounding box center [218, 184] width 210 height 50
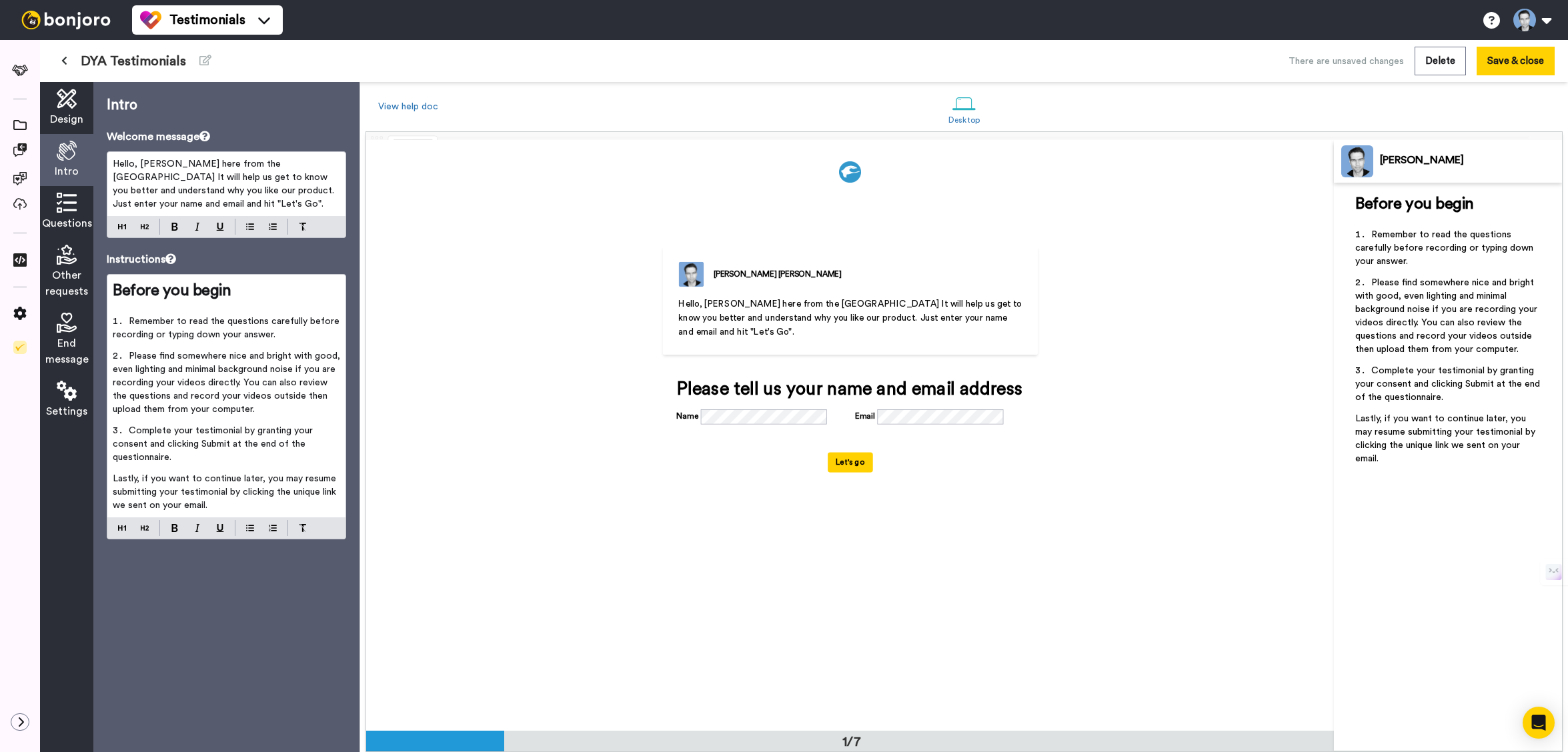
click at [240, 201] on p "Hello, Gregg here from the Da Yan Academy It will help us get to know you bette…" at bounding box center [226, 183] width 227 height 54
click at [236, 178] on span "Hello, Gregg here from the Da Yan Academy It will help us get to know you bette…" at bounding box center [225, 184] width 224 height 50
drag, startPoint x: 302, startPoint y: 164, endPoint x: 341, endPoint y: 164, distance: 39.0
click at [341, 164] on div "Hello, Gregg here from the Da Yan Academy It will help us get to know you bette…" at bounding box center [226, 184] width 238 height 64
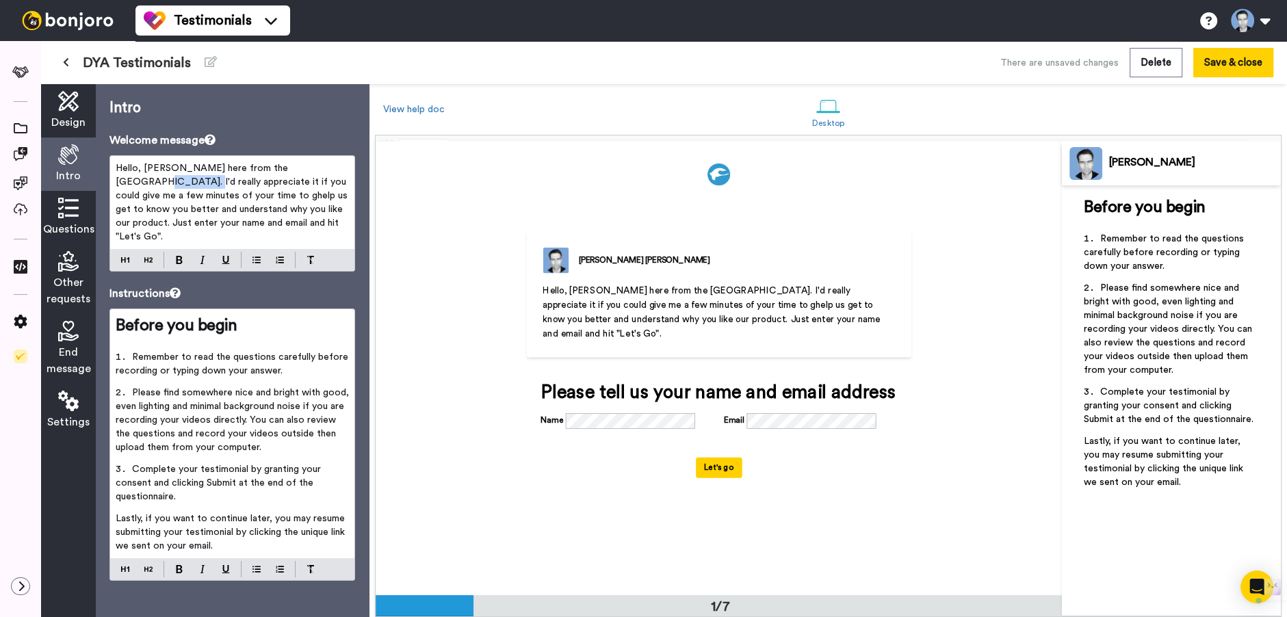
drag, startPoint x: 312, startPoint y: 168, endPoint x: 364, endPoint y: 168, distance: 52.0
click at [364, 168] on div "Intro Welcome message Hello, Gregg here from the Da Yan Academy. I'd really app…" at bounding box center [232, 350] width 273 height 533
click at [341, 168] on span "Hello, Gregg here from the Da Yan Academy. I'd really appreciate it if you coul…" at bounding box center [233, 203] width 235 height 78
drag, startPoint x: 310, startPoint y: 167, endPoint x: 356, endPoint y: 168, distance: 46.5
click at [356, 168] on div "Intro Welcome message Hello, Gregg here from the Da Yan Academy. I'd really app…" at bounding box center [232, 350] width 273 height 533
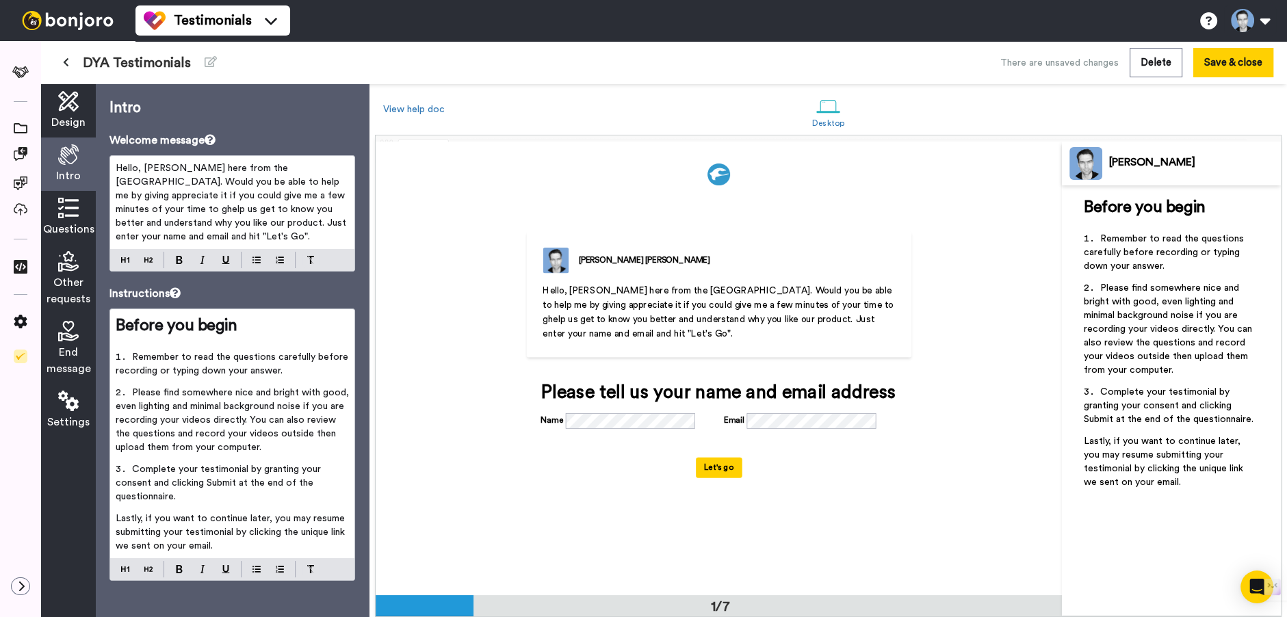
click at [203, 182] on span "Hello, Gregg here from the Da Yan Academy. Would you be able to help me by givi…" at bounding box center [232, 203] width 233 height 78
click at [263, 190] on span "Hello, Gregg here from the Da Yan Academy. Would you be able to help by giving …" at bounding box center [232, 203] width 233 height 78
click at [196, 181] on span "Hello, Gregg here from the Da Yan Academy. Would you be able to help by giving …" at bounding box center [232, 203] width 233 height 78
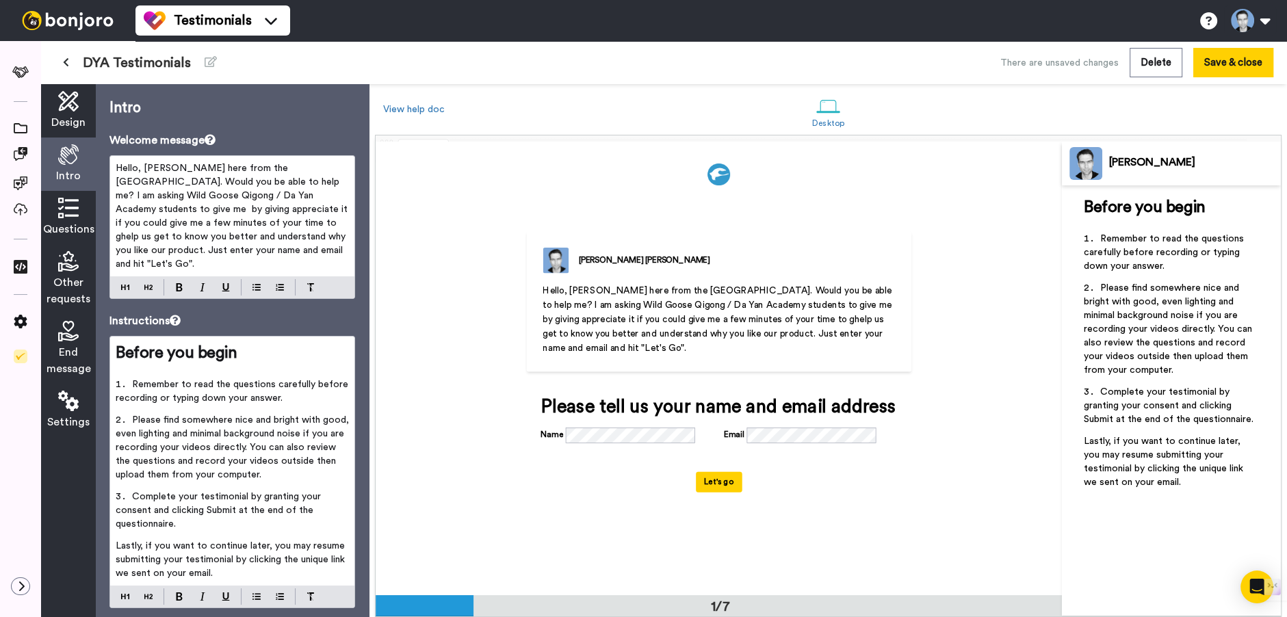
click at [216, 140] on icon at bounding box center [210, 139] width 11 height 11
click at [218, 111] on p "Intro" at bounding box center [232, 108] width 246 height 21
drag, startPoint x: 116, startPoint y: 251, endPoint x: 336, endPoint y: 252, distance: 219.6
click at [336, 252] on p "Hello, Gregg here from the Da Yan Academy. Would you be able to help me? I am a…" at bounding box center [232, 215] width 233 height 109
copy span "Just enter your name and email and hit "Let's Go"."
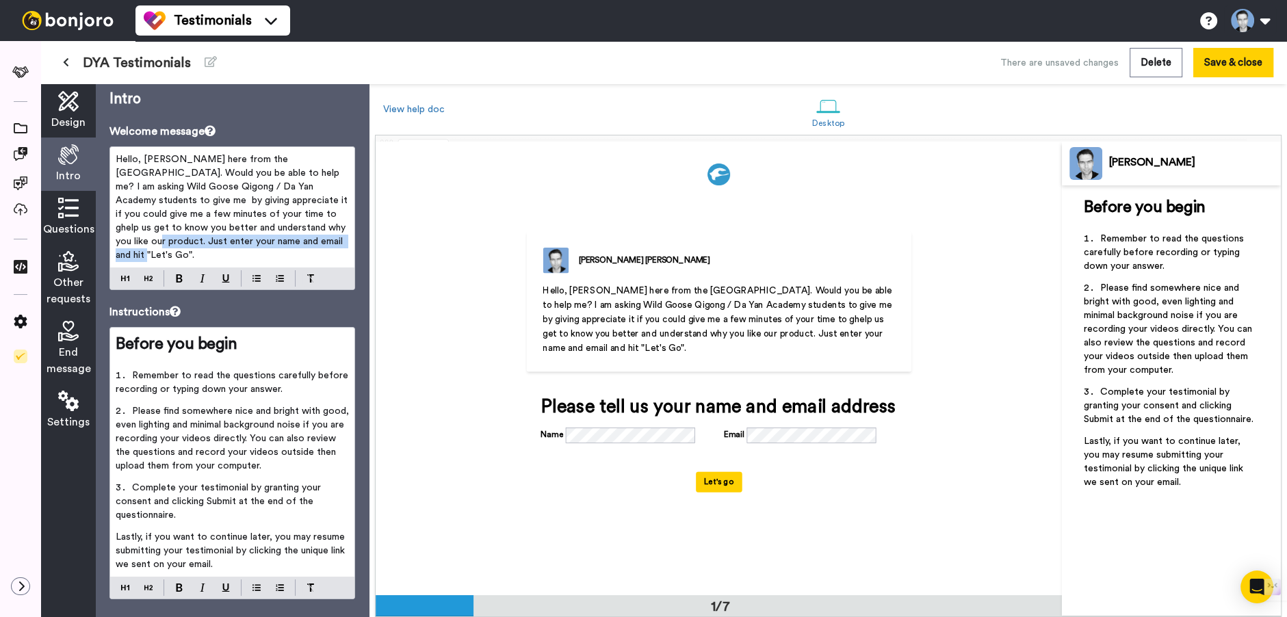
scroll to position [17, 0]
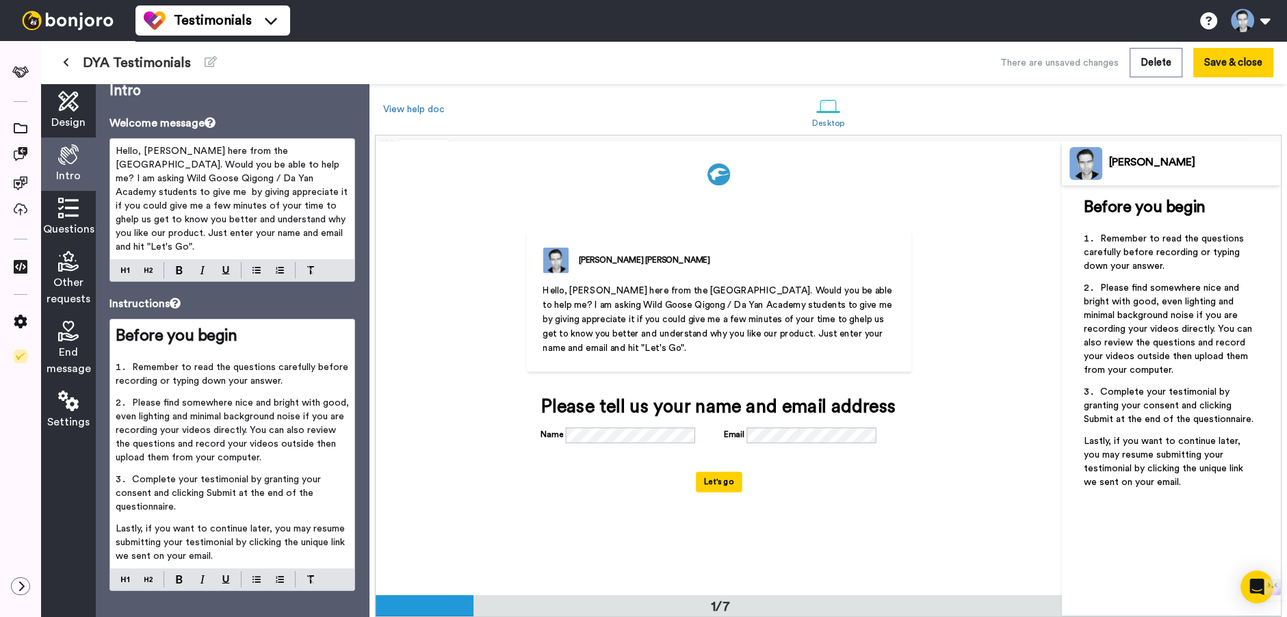
click at [143, 156] on span "Hello, Gregg here from the Da Yan Academy. Would you be able to help me? I am a…" at bounding box center [233, 198] width 235 height 105
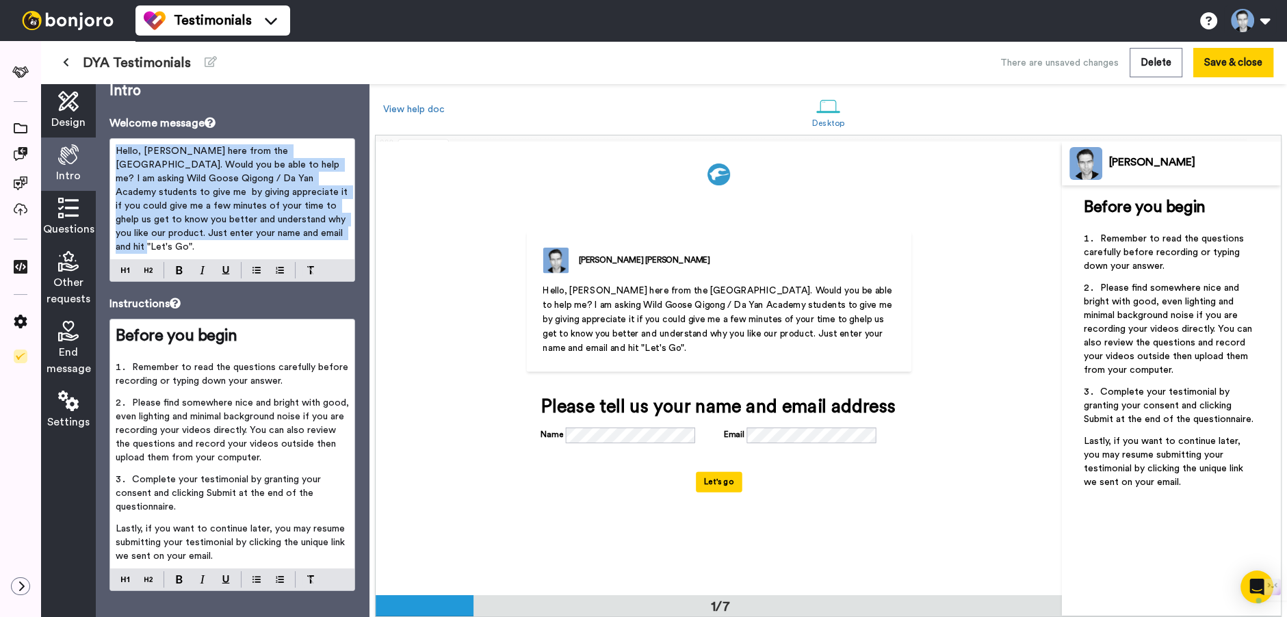
drag, startPoint x: 131, startPoint y: 155, endPoint x: 340, endPoint y: 246, distance: 227.9
click at [340, 246] on div "Hello, Gregg here from the Da Yan Academy. Would you be able to help me? I am a…" at bounding box center [232, 210] width 246 height 144
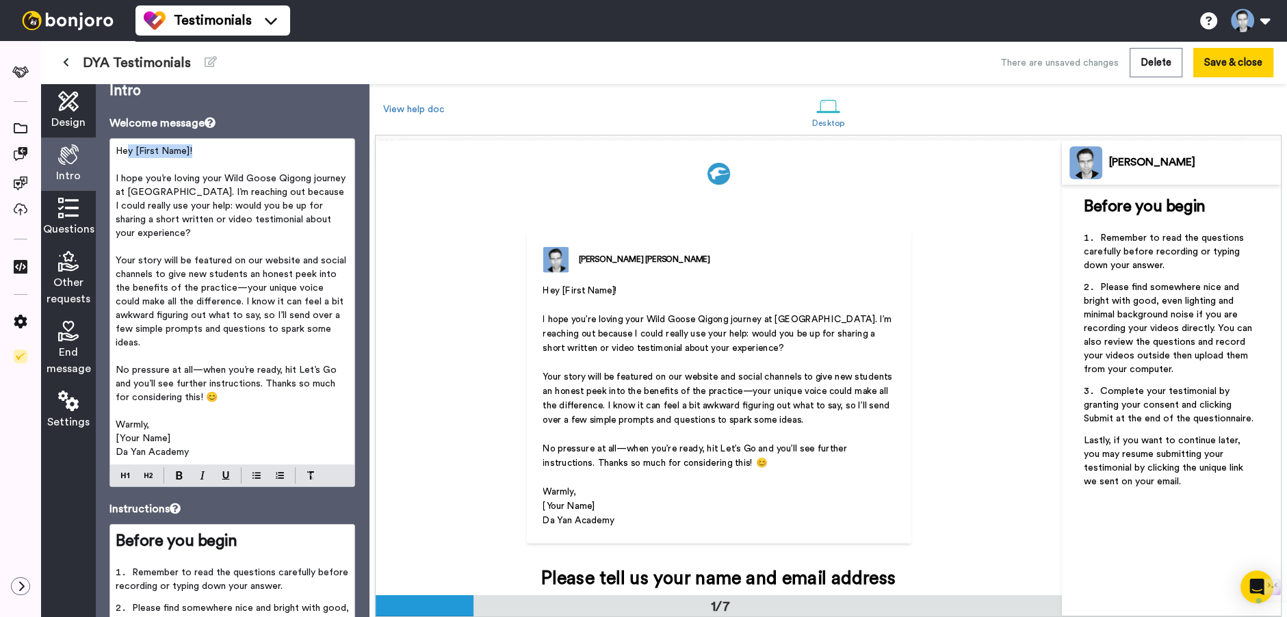
drag, startPoint x: 127, startPoint y: 152, endPoint x: 233, endPoint y: 152, distance: 106.0
click at [233, 152] on p "Hey [First Name]!" at bounding box center [232, 151] width 233 height 14
click at [239, 165] on p "﻿" at bounding box center [232, 165] width 233 height 14
click at [127, 194] on span "I hope you’re loving your Wild Goose Qigong journey at Da Yan Academy. I’m reac…" at bounding box center [232, 206] width 233 height 64
click at [174, 181] on span "I hope you’re loving your Wild Goose Qigong journey at the [GEOGRAPHIC_DATA]. I…" at bounding box center [233, 206] width 235 height 64
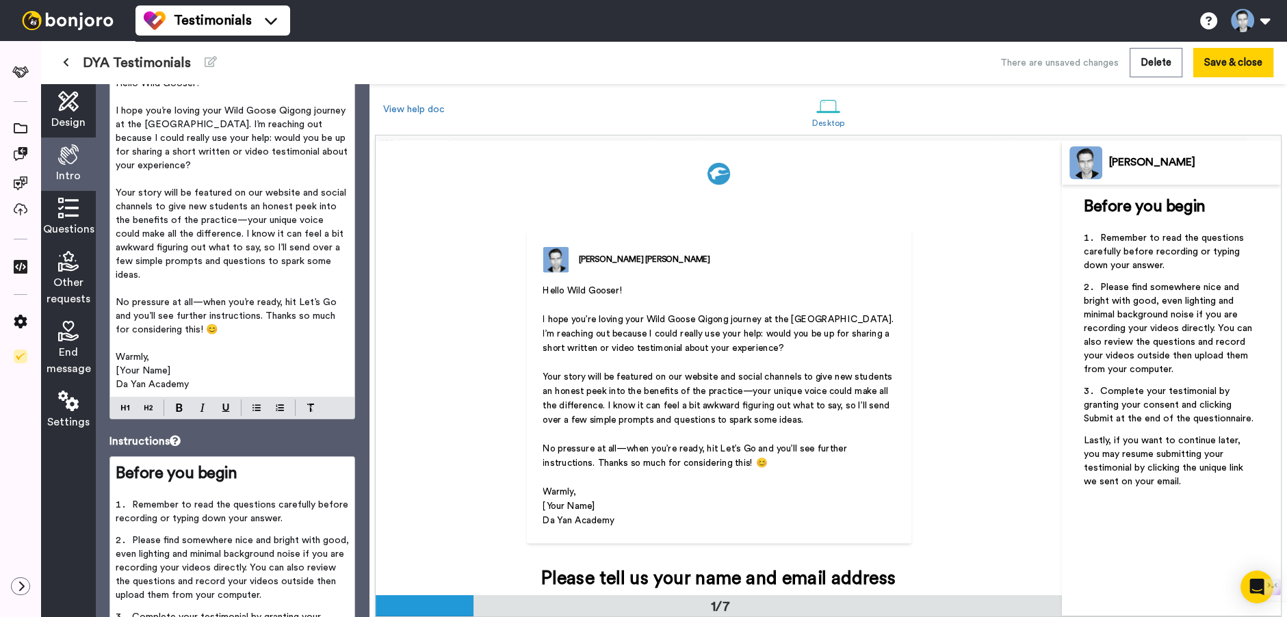
scroll to position [78, 0]
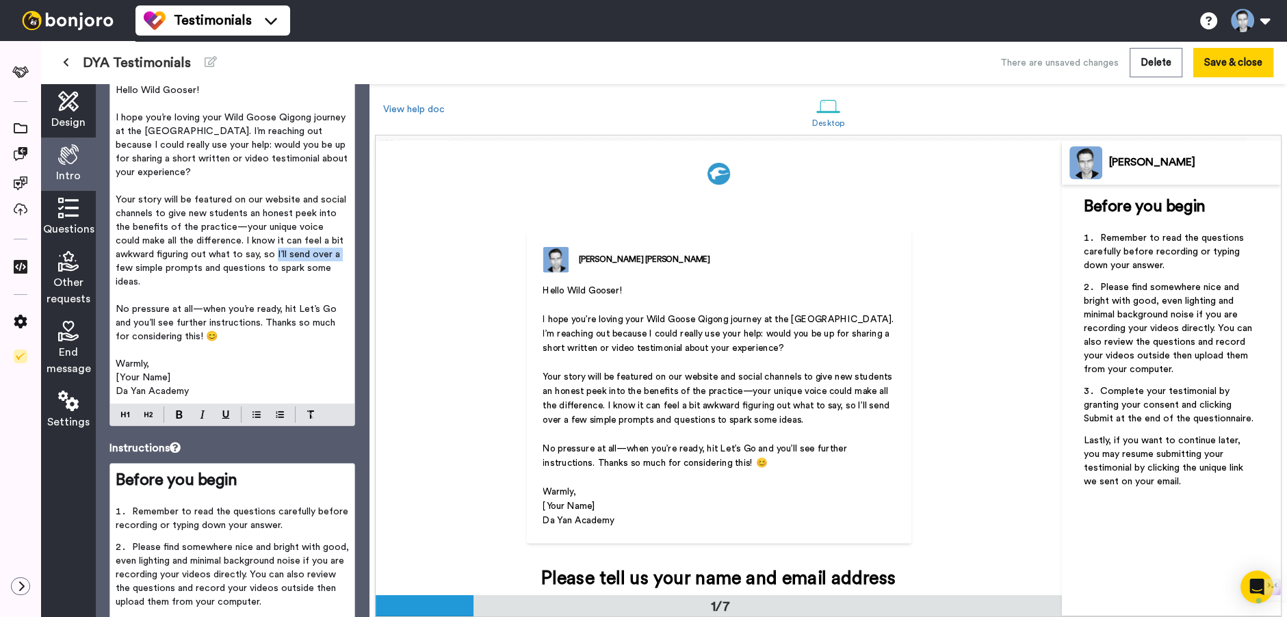
drag, startPoint x: 275, startPoint y: 255, endPoint x: 339, endPoint y: 253, distance: 63.6
click at [340, 253] on p "Your story will be featured on our website and social channels to give new stud…" at bounding box center [232, 241] width 233 height 96
click at [289, 261] on p "Your story will be featured on our website and social channels to give new stud…" at bounding box center [232, 241] width 233 height 96
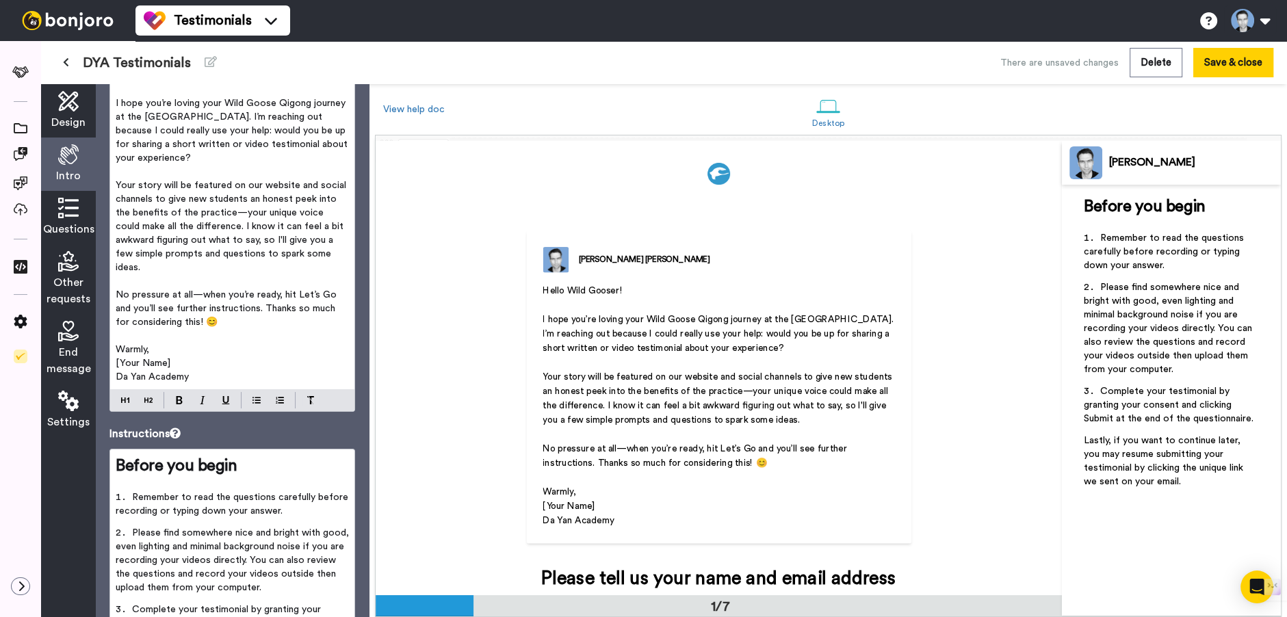
scroll to position [139, 0]
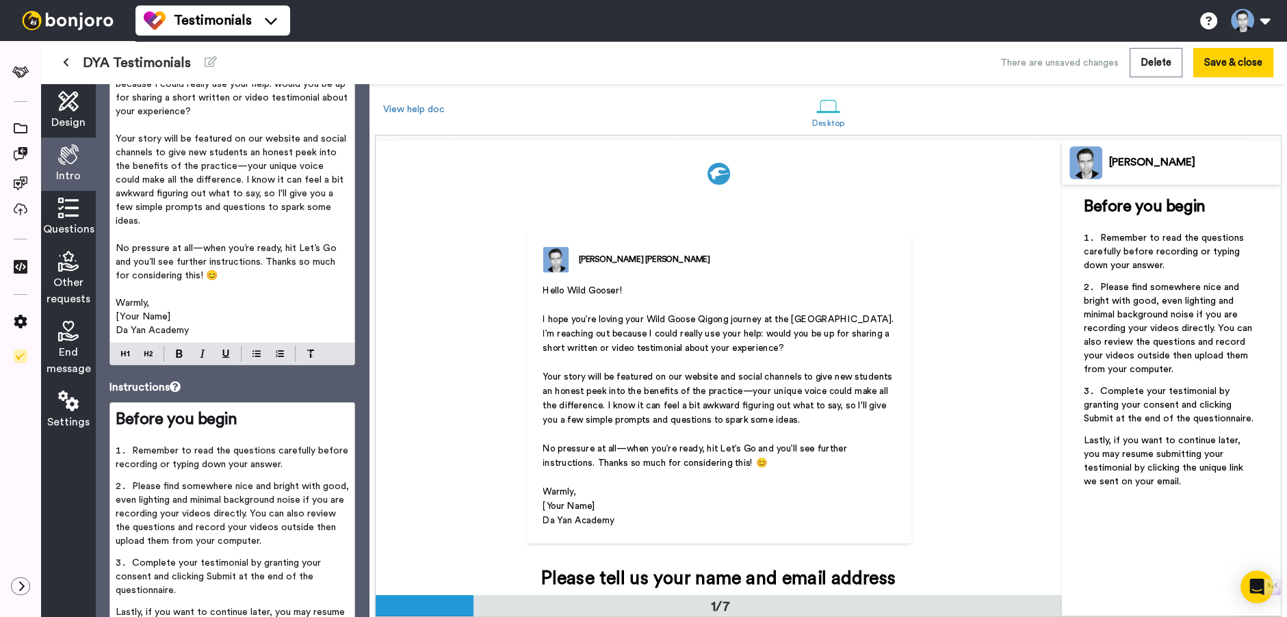
click at [298, 247] on span "No pressure at all—when you’re ready, hit Let’s Go and you’ll see further instr…" at bounding box center [228, 262] width 224 height 37
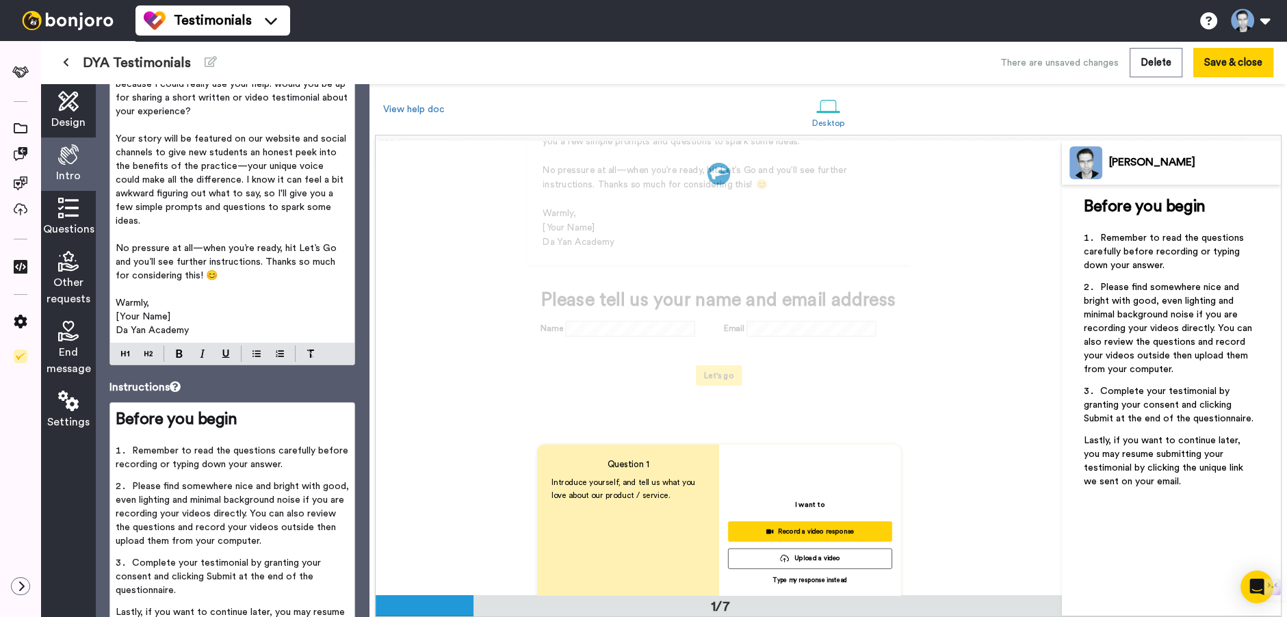
scroll to position [276, 0]
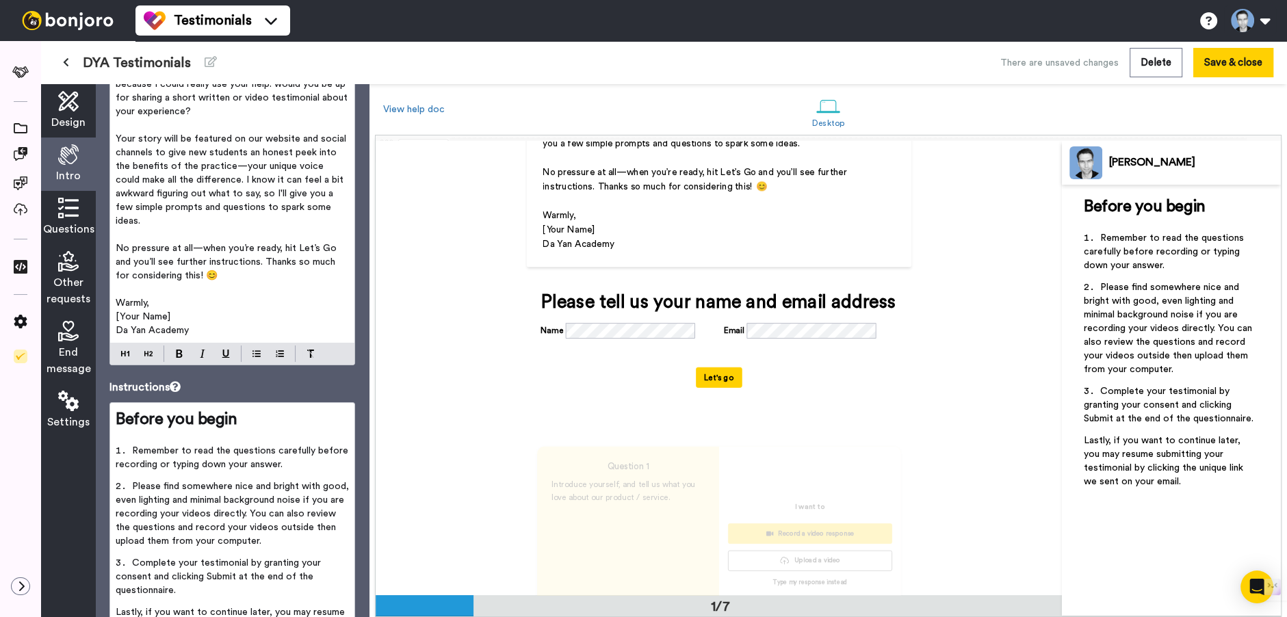
click at [299, 248] on span "No pressure at all—when you’re ready, hit Let’s Go and you’ll see further instr…" at bounding box center [228, 262] width 224 height 37
click at [335, 246] on span "No pressure at all—when you’re ready, hit 'Let’s Go and you’ll see further inst…" at bounding box center [229, 262] width 226 height 37
click at [259, 278] on p "No pressure at all—when you’re ready, hit 'Let’s Go' and you’ll see further ins…" at bounding box center [232, 262] width 233 height 41
drag, startPoint x: 201, startPoint y: 316, endPoint x: 87, endPoint y: 319, distance: 114.3
click at [87, 319] on div "Design Intro Questions Other requests End message Settings Intro Welcome messag…" at bounding box center [205, 350] width 328 height 533
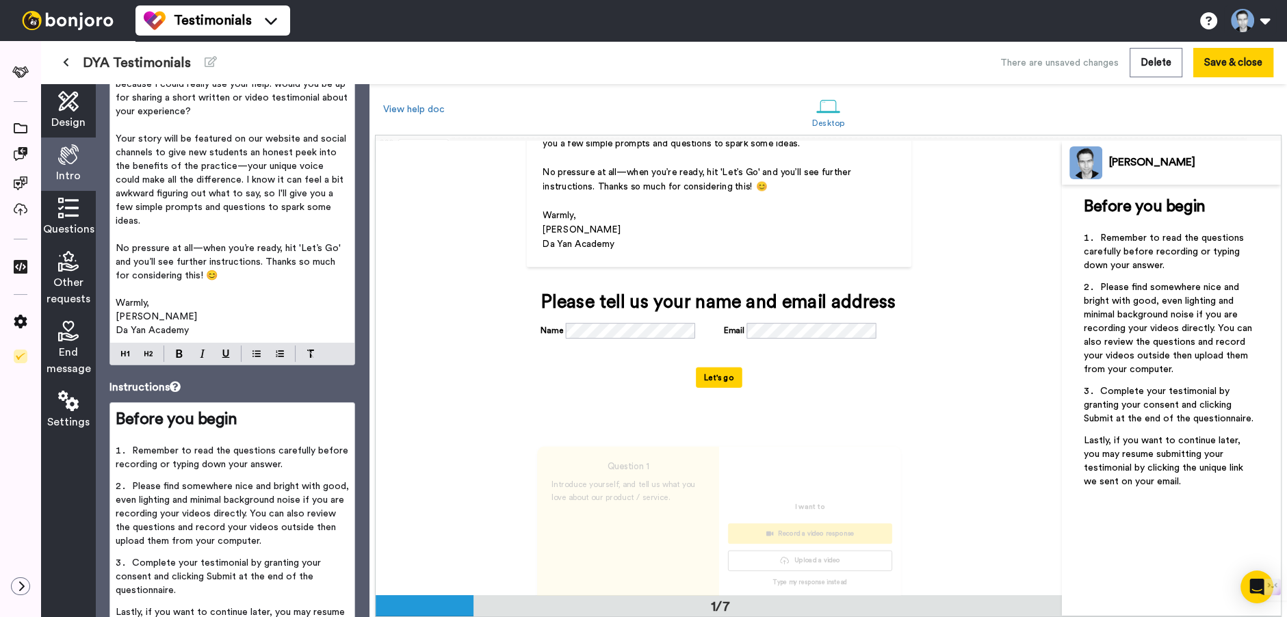
click at [234, 305] on p "Warmly," at bounding box center [232, 303] width 233 height 14
click at [245, 302] on p "Warmly," at bounding box center [232, 303] width 233 height 14
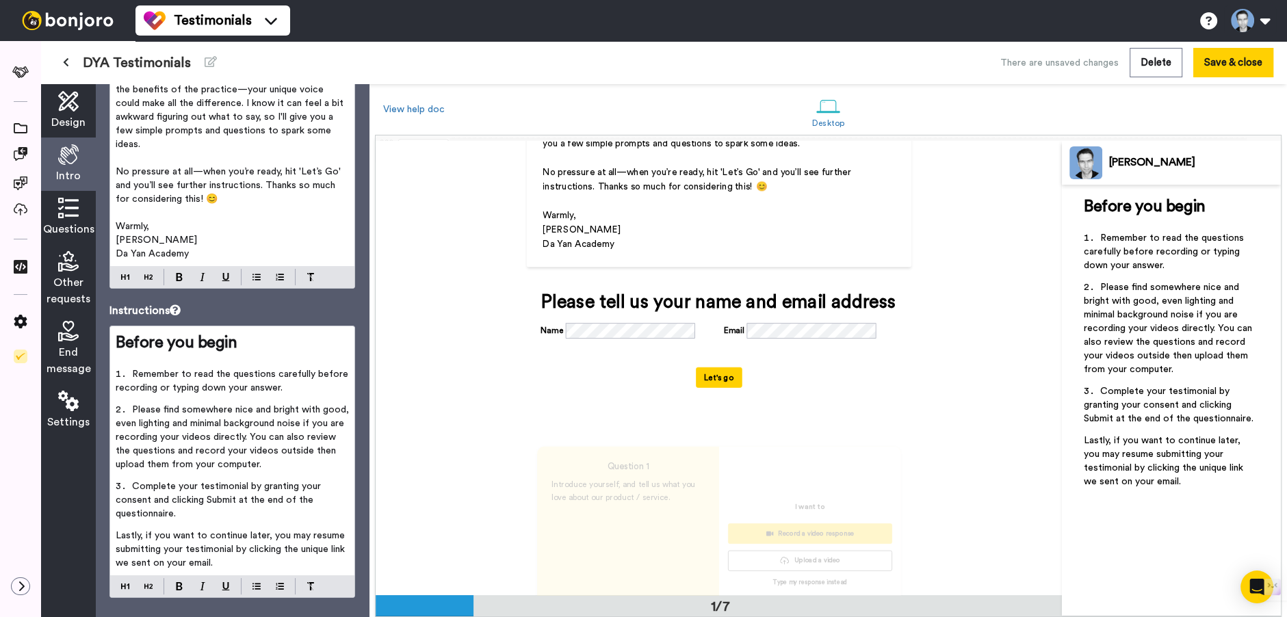
scroll to position [236, 0]
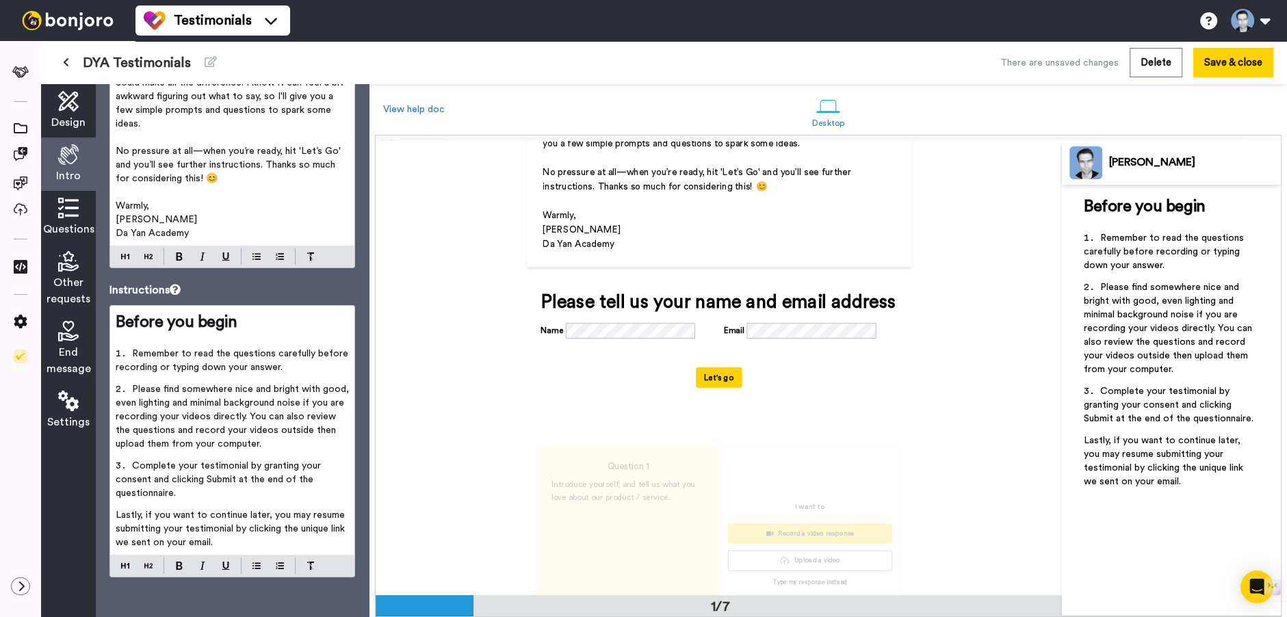
click at [241, 354] on span "Remember to read the questions carefully before recording or typing down your a…" at bounding box center [233, 360] width 235 height 23
click at [289, 367] on li "Remember to read the questions carefully before recording or typing down your a…" at bounding box center [232, 365] width 233 height 36
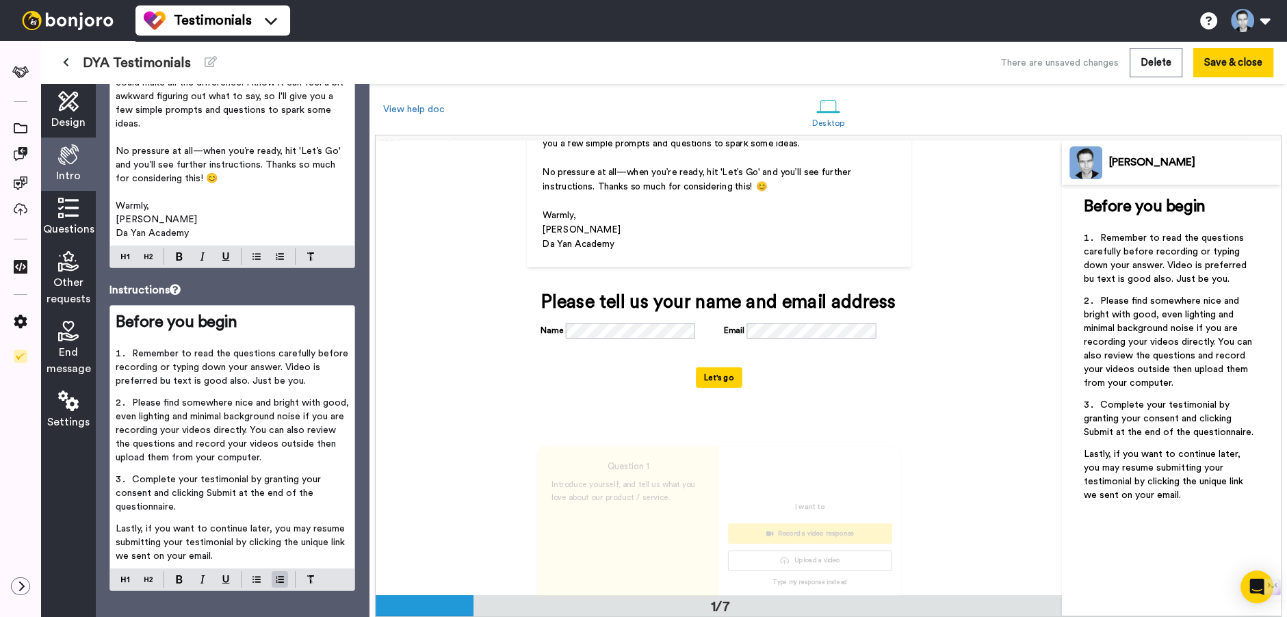
click at [169, 380] on span "Remember to read the questions carefully before recording or typing down your a…" at bounding box center [233, 367] width 235 height 37
click at [205, 386] on li "Remember to read the questions carefully before recording or typing down your a…" at bounding box center [232, 371] width 233 height 49
click at [306, 381] on li "Remember to read the questions carefully before recording or typing down your a…" at bounding box center [232, 371] width 233 height 49
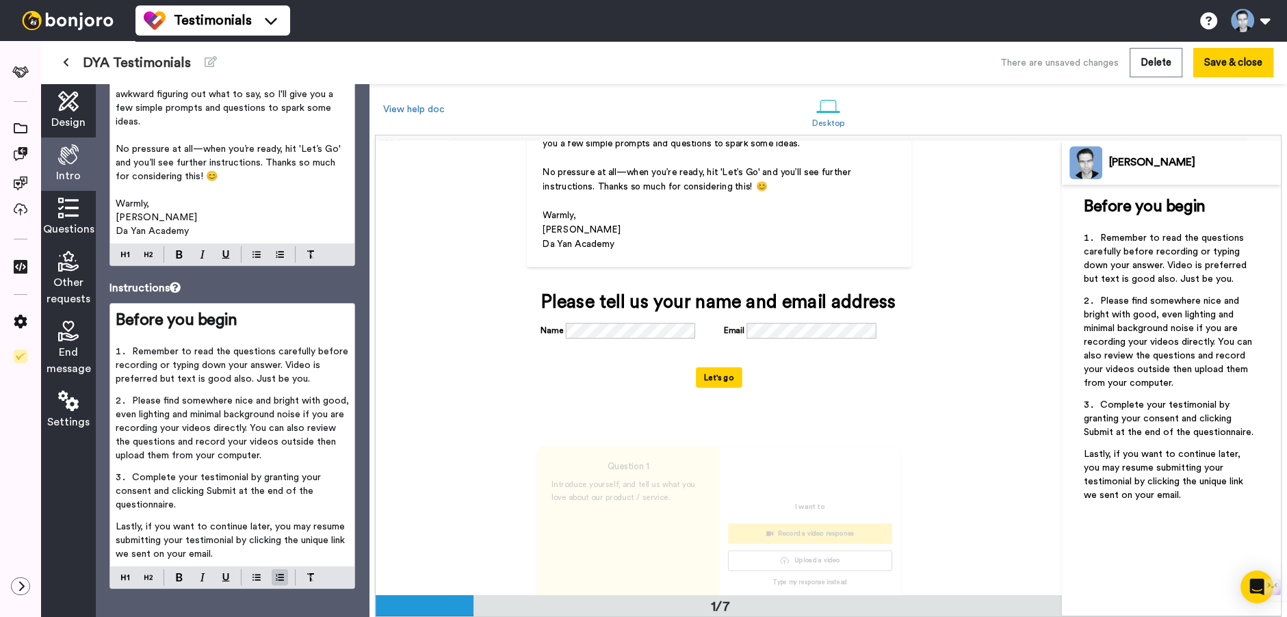
scroll to position [250, 0]
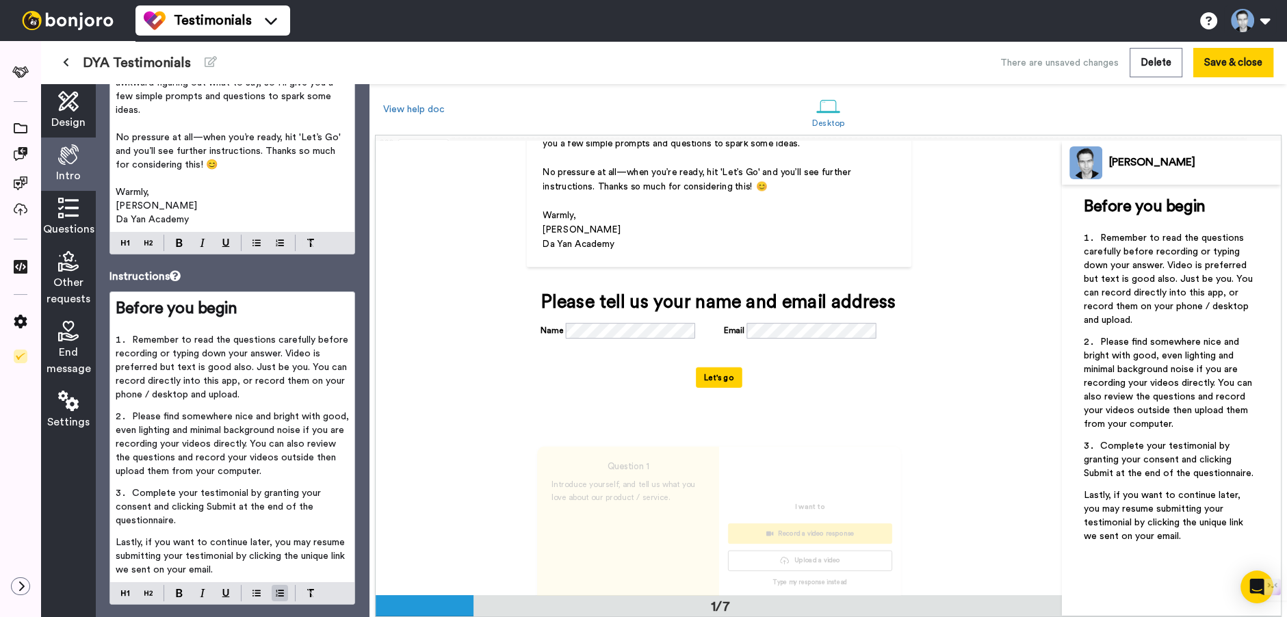
click at [277, 389] on li "Remember to read the questions carefully before recording or typing down your a…" at bounding box center [232, 371] width 233 height 77
drag, startPoint x: 307, startPoint y: 367, endPoint x: 320, endPoint y: 388, distance: 24.5
click at [320, 388] on li "Remember to read the questions carefully before recording or typing down your a…" at bounding box center [232, 371] width 233 height 77
click at [226, 244] on img at bounding box center [226, 243] width 8 height 8
click at [229, 593] on img at bounding box center [226, 593] width 8 height 8
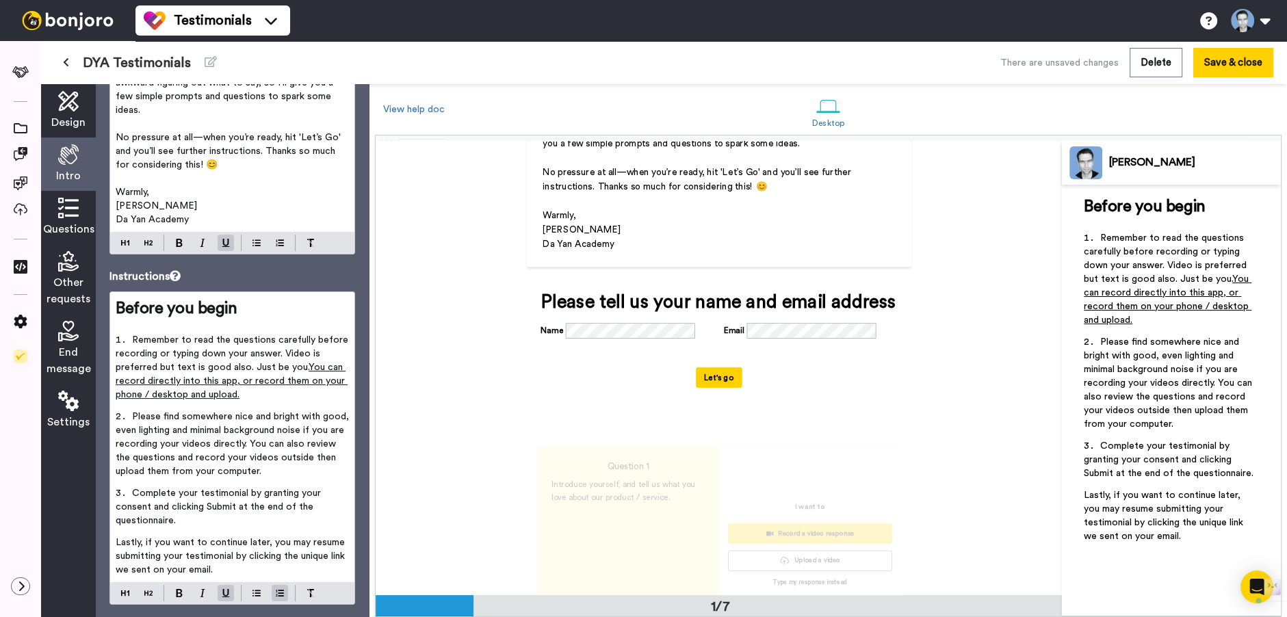
click at [272, 489] on span "Complete your testimonial by granting your consent and clicking Submit at the e…" at bounding box center [220, 507] width 208 height 37
drag, startPoint x: 248, startPoint y: 367, endPoint x: 304, endPoint y: 363, distance: 56.9
click at [304, 363] on li "Remember to read the questions carefully before recording or typing down your a…" at bounding box center [232, 371] width 233 height 77
drag, startPoint x: 180, startPoint y: 593, endPoint x: 231, endPoint y: 491, distance: 113.8
click at [182, 593] on img at bounding box center [179, 593] width 7 height 8
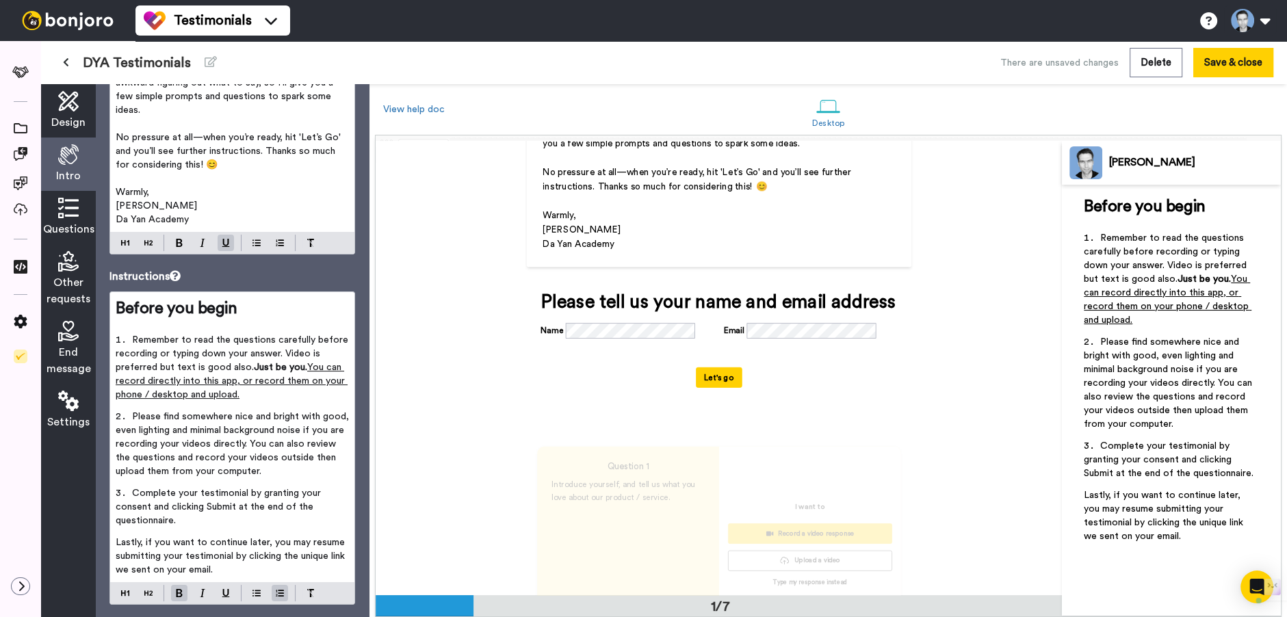
click at [243, 464] on span "Please find somewhere nice and bright with good, even lighting and minimal back…" at bounding box center [234, 444] width 236 height 64
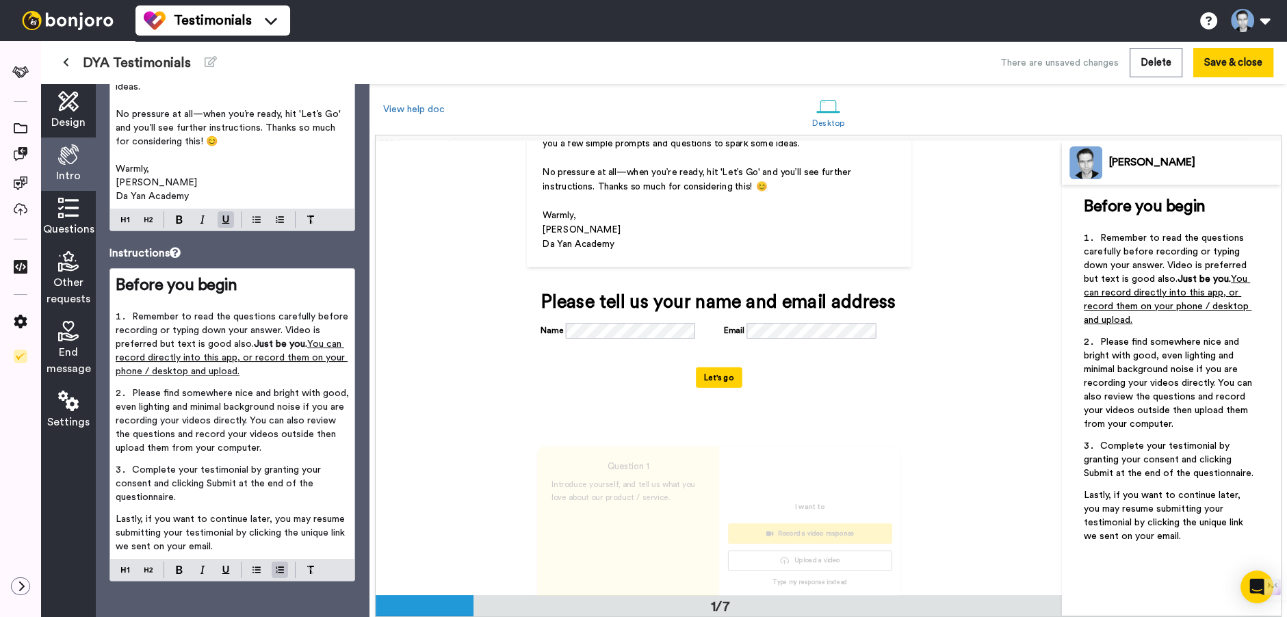
scroll to position [277, 0]
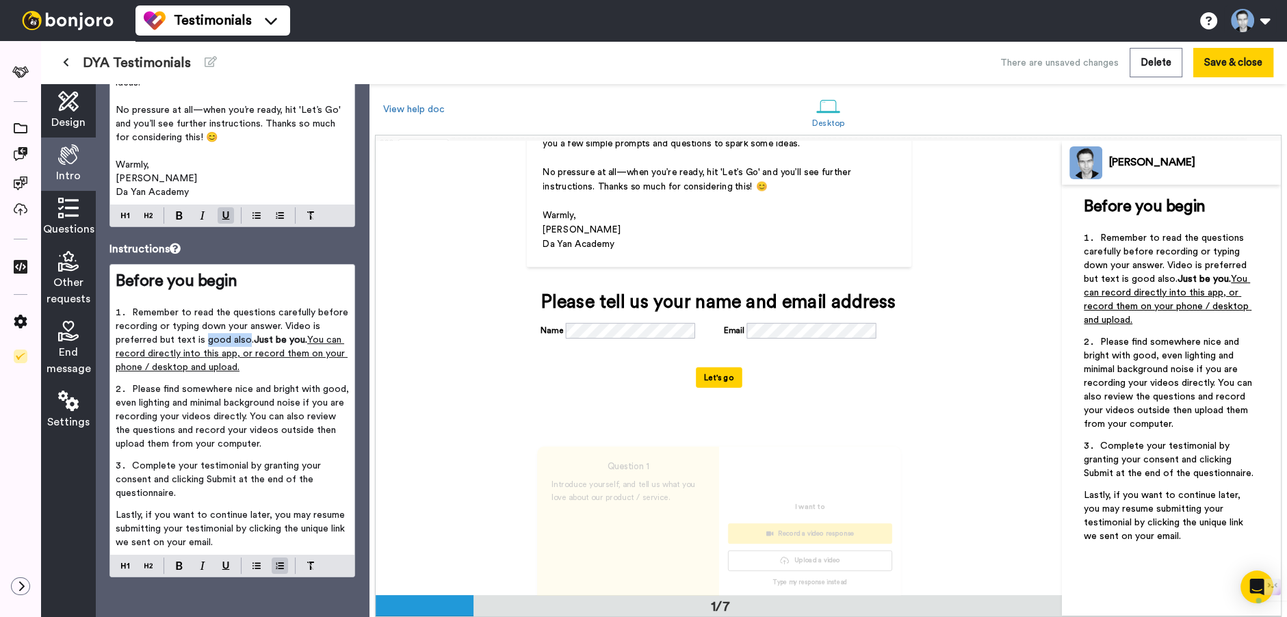
drag, startPoint x: 205, startPoint y: 341, endPoint x: 245, endPoint y: 337, distance: 39.9
click at [245, 337] on span "Remember to read the questions carefully before recording or typing down your a…" at bounding box center [233, 326] width 235 height 37
click at [256, 341] on span "Just be you." at bounding box center [280, 340] width 53 height 10
click at [215, 341] on span "Remember to read the questions carefully before recording or typing down your a…" at bounding box center [233, 326] width 235 height 37
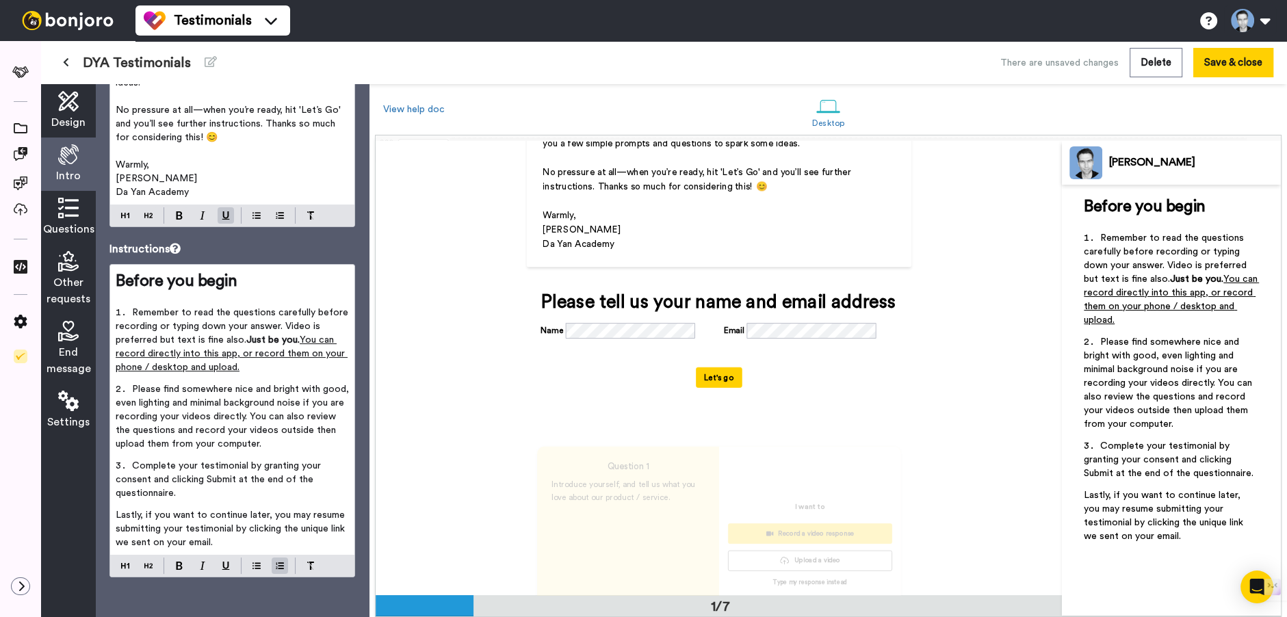
click at [234, 339] on span "Remember to read the questions carefully before recording or typing down your a…" at bounding box center [233, 326] width 235 height 37
click at [275, 364] on li "Remember to read the questions carefully before recording or typing down your a…" at bounding box center [232, 344] width 233 height 77
click at [226, 341] on span "Just be you." at bounding box center [252, 340] width 53 height 10
drag, startPoint x: 239, startPoint y: 353, endPoint x: 254, endPoint y: 359, distance: 16.3
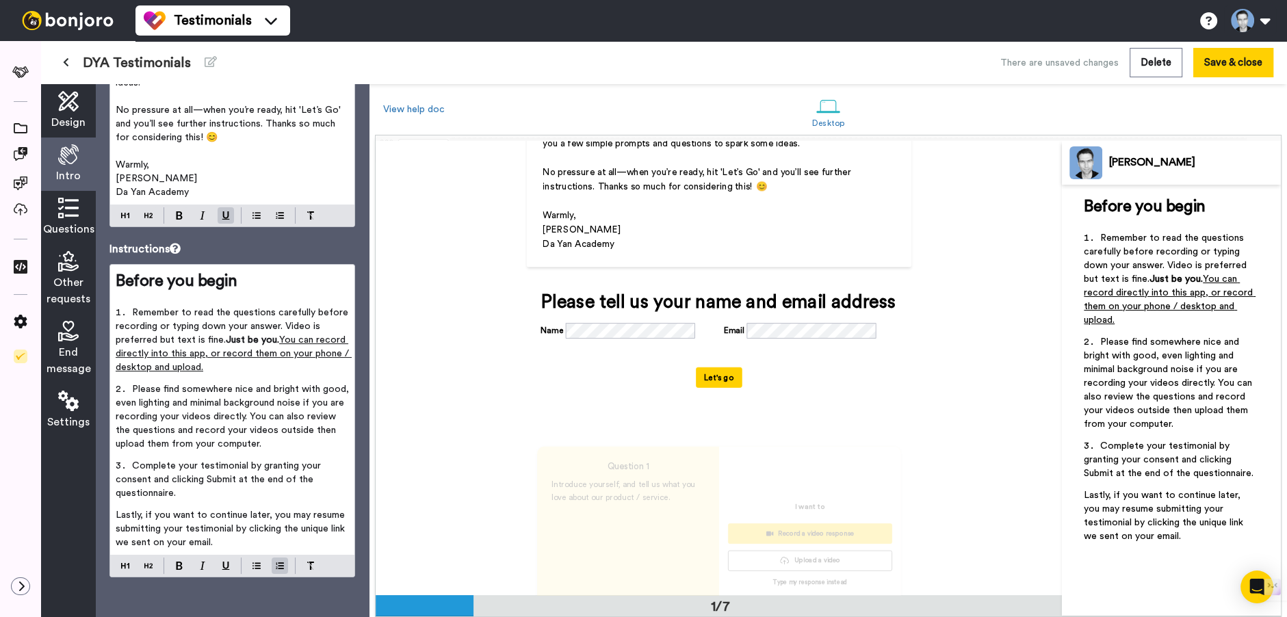
click at [239, 353] on span "You can record directly into this app, or record them on your phone / desktop a…" at bounding box center [234, 353] width 236 height 37
click at [297, 367] on li "Remember to read the questions carefully before recording or typing down your a…" at bounding box center [232, 344] width 233 height 77
click at [236, 367] on span "You can record directly into this app or record them on your phone / desktop an…" at bounding box center [232, 353] width 233 height 37
click at [281, 364] on li "Remember to read the questions carefully before recording or typing down your a…" at bounding box center [232, 344] width 233 height 77
click at [207, 482] on span "Complete your testimonial by granting your consent and clicking Submit at the e…" at bounding box center [220, 479] width 208 height 37
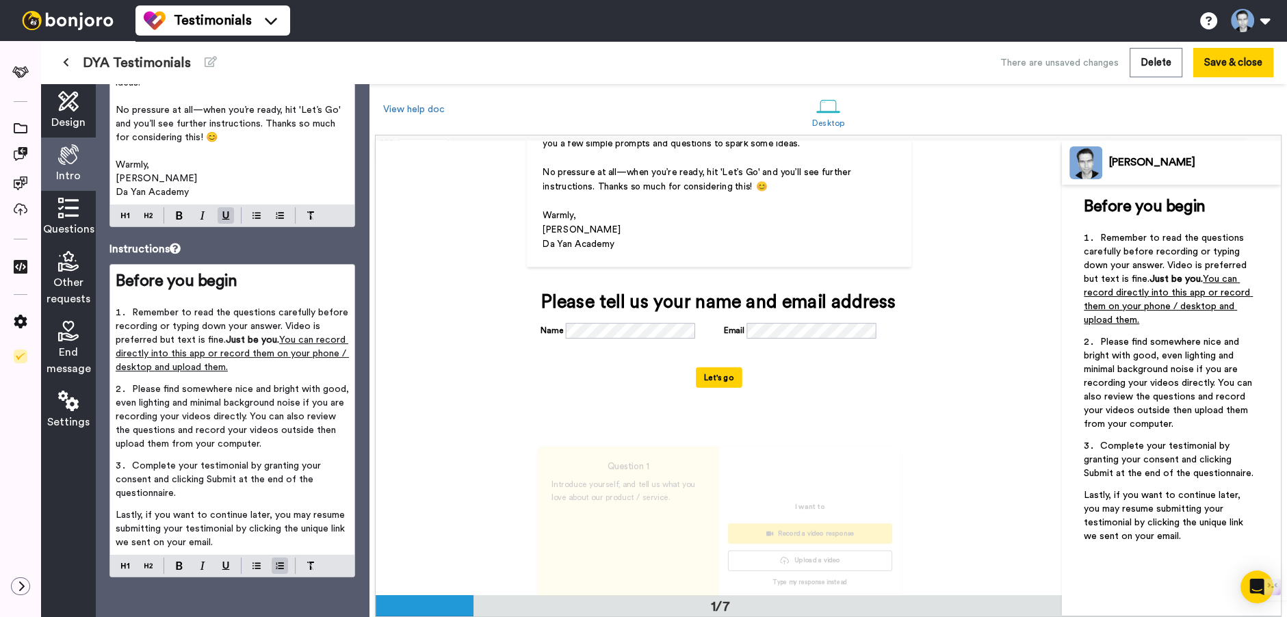
click at [223, 480] on span "Complete your testimonial by granting your consent and clicking Submit at the e…" at bounding box center [220, 479] width 208 height 37
click at [181, 566] on img at bounding box center [179, 566] width 7 height 8
click at [230, 492] on li "Complete your testimonial by granting your consent and clicking Submit at the e…" at bounding box center [232, 483] width 233 height 49
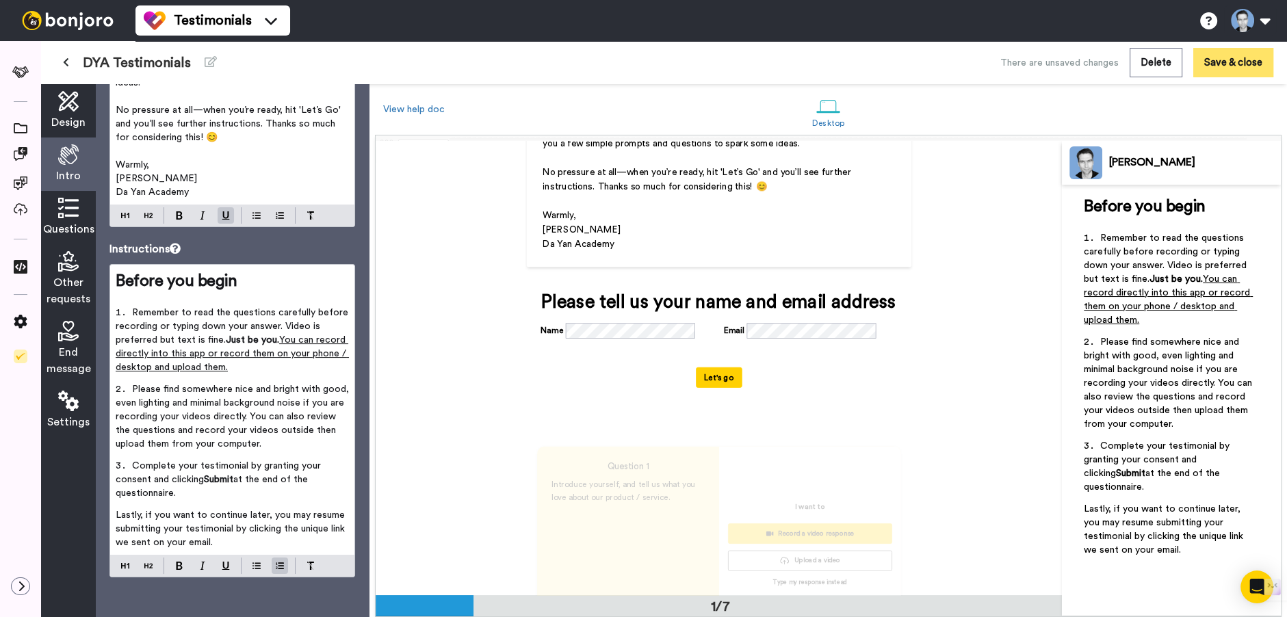
click at [1242, 67] on button "Save & close" at bounding box center [1233, 62] width 80 height 29
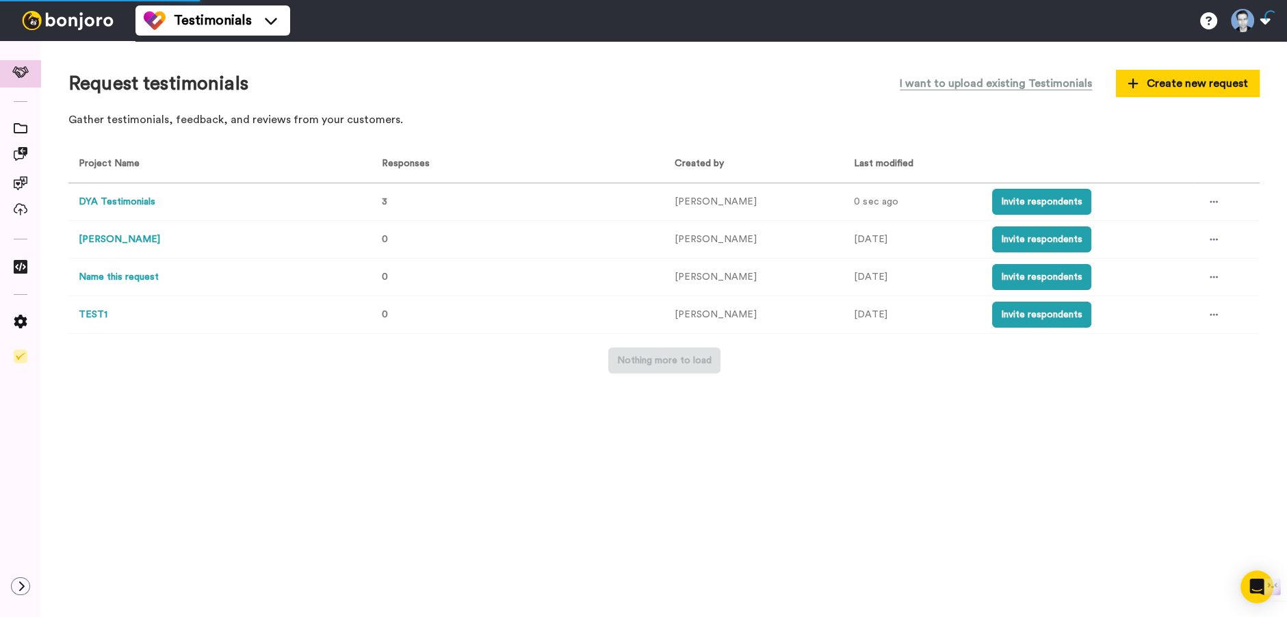
click at [109, 205] on button "DYA Testimonials" at bounding box center [117, 202] width 77 height 14
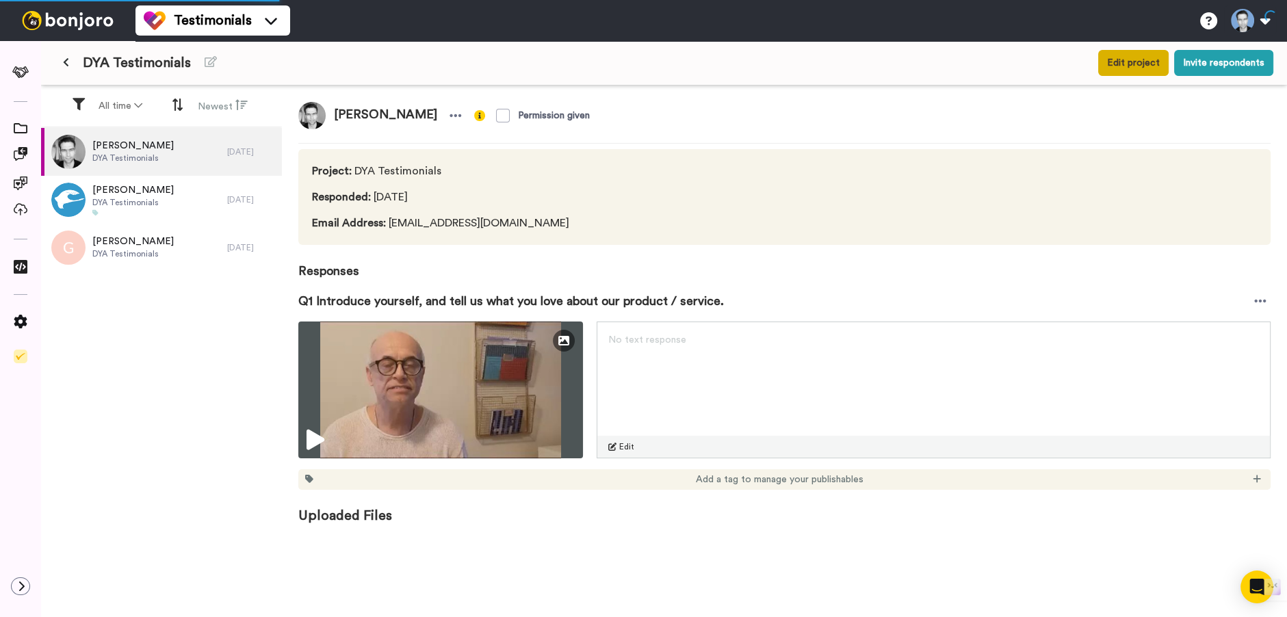
click at [1135, 69] on button "Edit project" at bounding box center [1133, 63] width 70 height 26
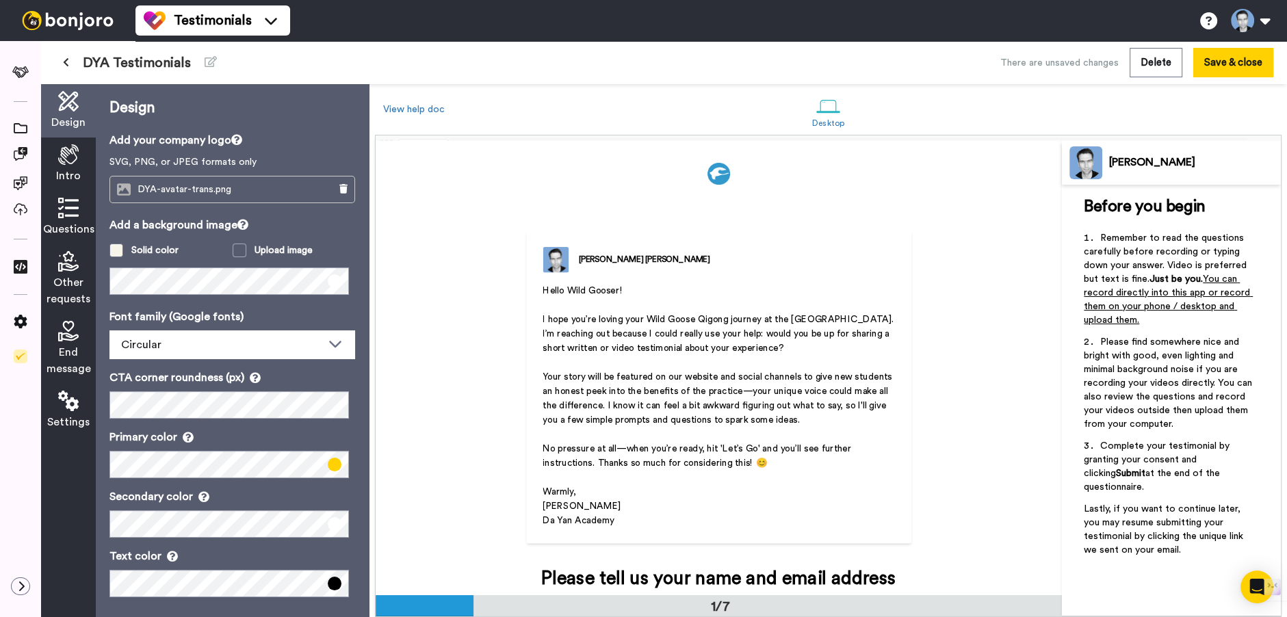
click at [116, 252] on span at bounding box center [116, 251] width 14 height 14
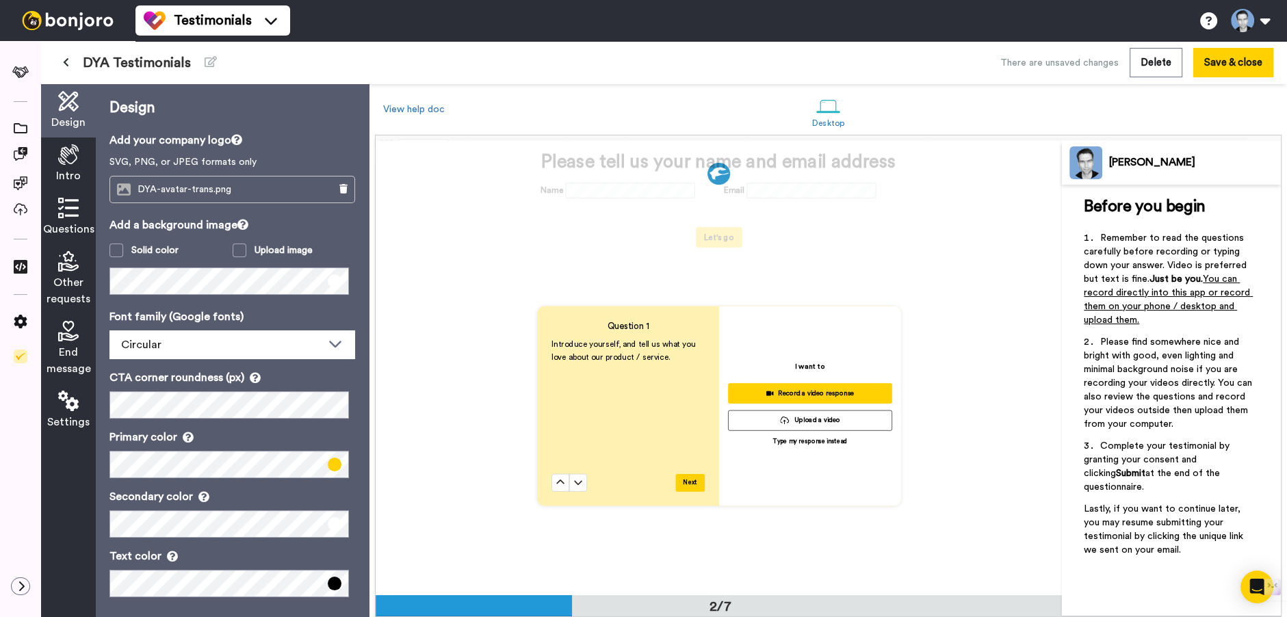
scroll to position [531, 0]
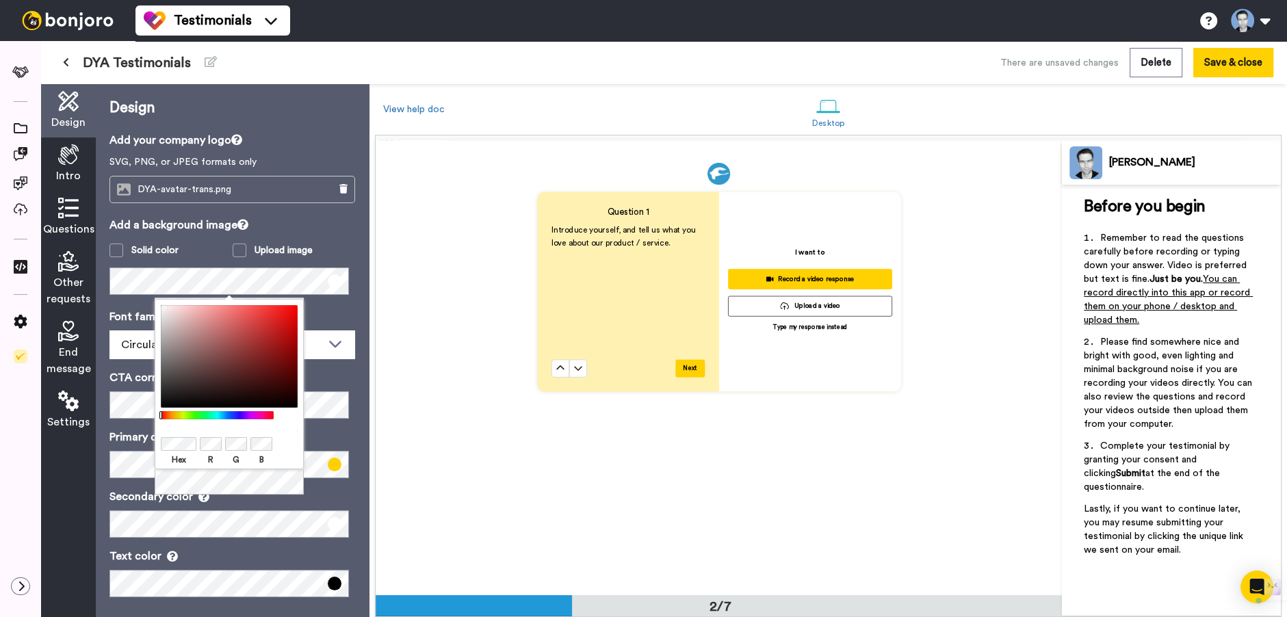
click at [340, 224] on p "Add a background image" at bounding box center [232, 225] width 246 height 16
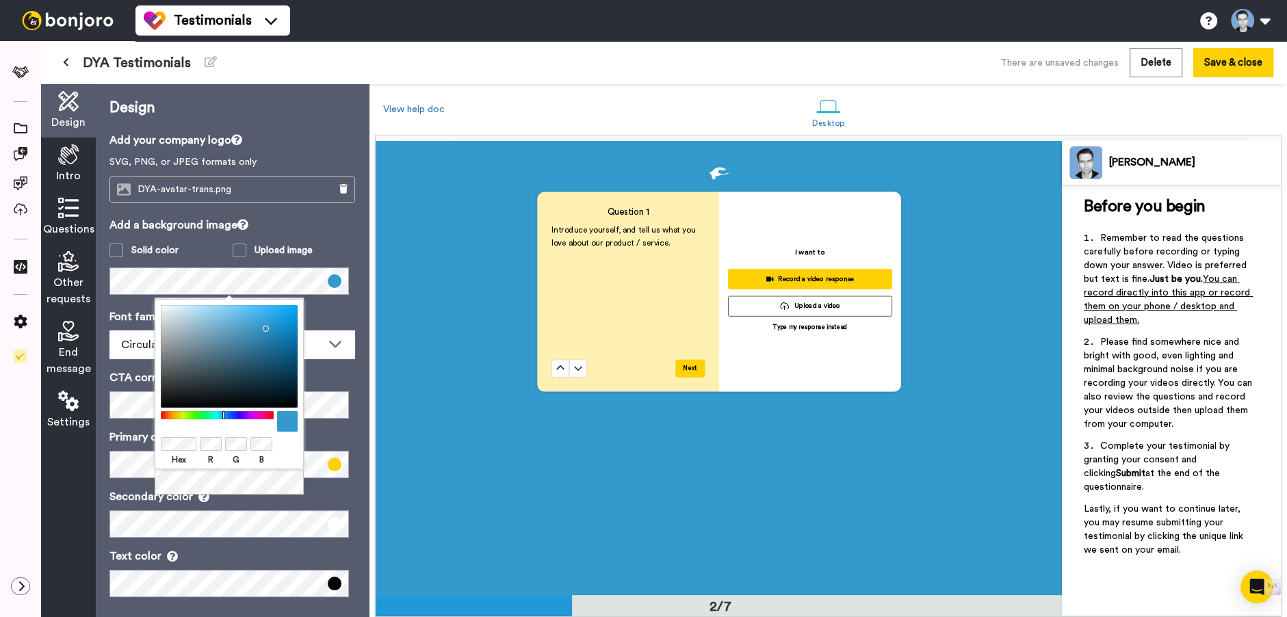
scroll to position [6, 0]
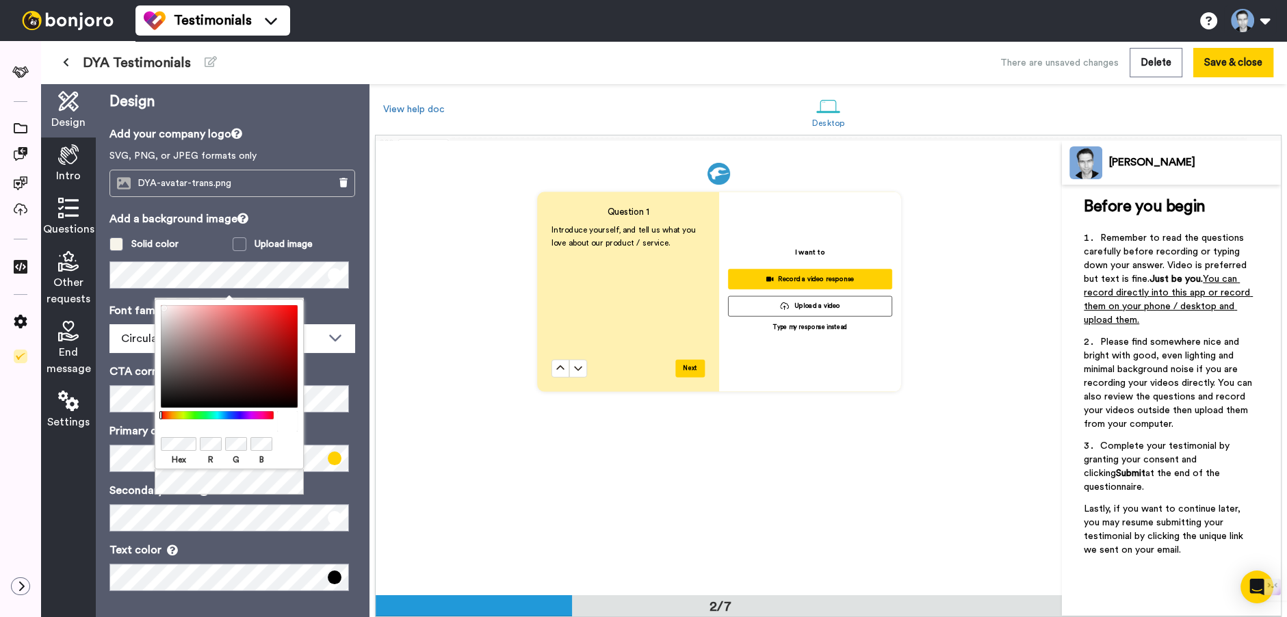
click at [144, 242] on div "Solid color" at bounding box center [154, 244] width 47 height 14
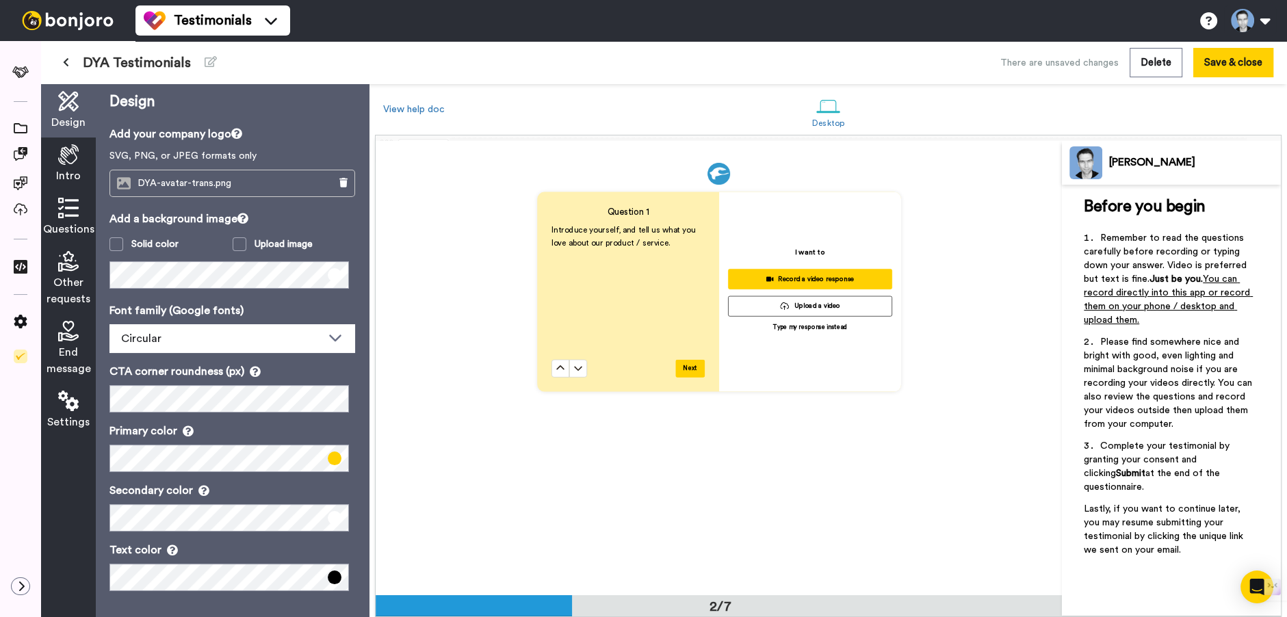
drag, startPoint x: 103, startPoint y: 244, endPoint x: 120, endPoint y: 246, distance: 17.3
click at [103, 244] on div "Design Add your company logo SVG, PNG, or JPEG formats only DYA-avatar-trans.pn…" at bounding box center [232, 350] width 273 height 533
click at [118, 245] on span at bounding box center [116, 244] width 14 height 14
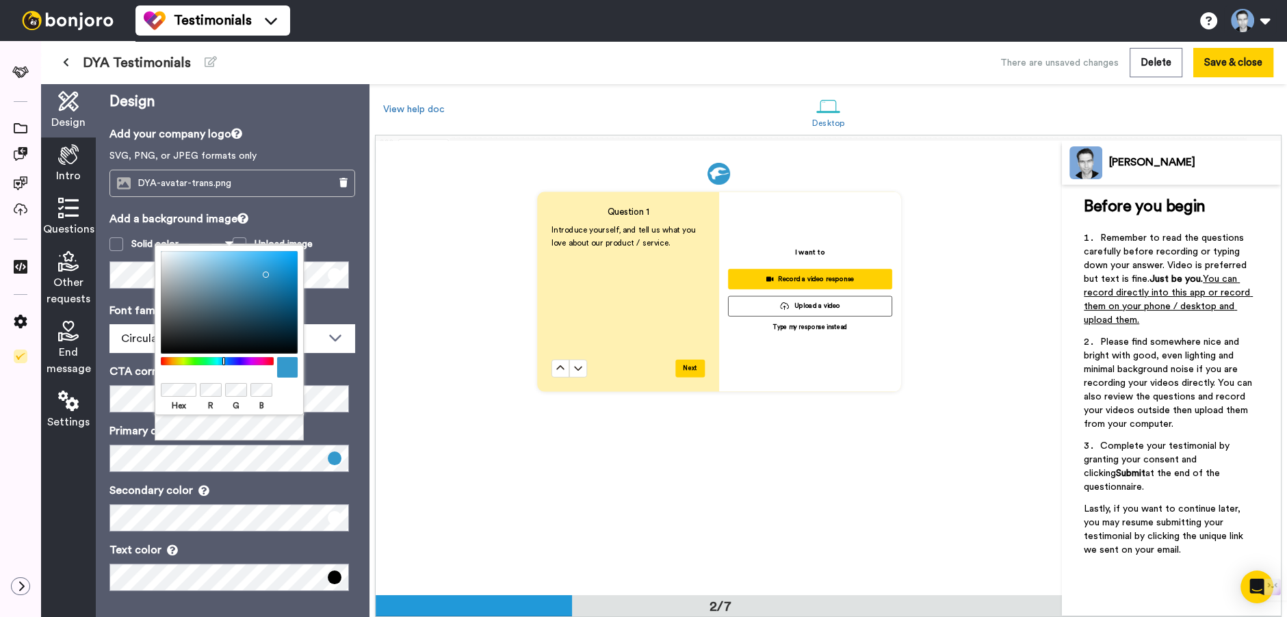
click at [220, 436] on div "Hex R G B" at bounding box center [229, 344] width 149 height 198
click at [339, 320] on div "Font family (Google fonts) Circular Abhaya Libre Alegreya Aleo Arapey Asap Cond…" at bounding box center [232, 327] width 246 height 51
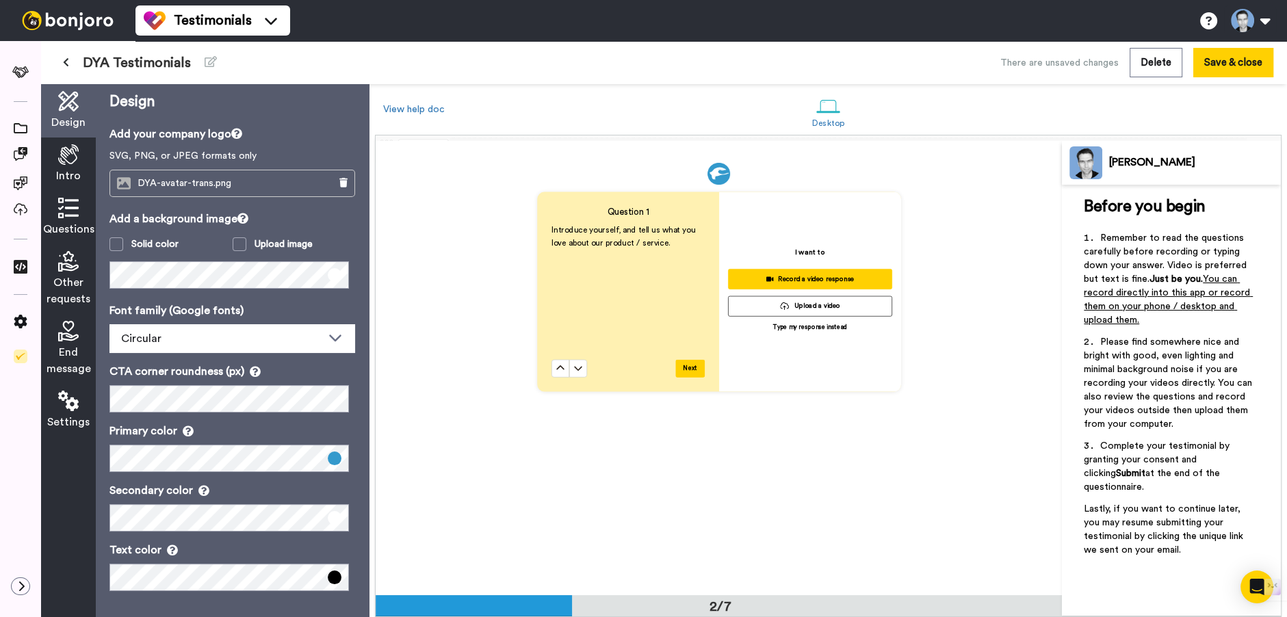
click at [806, 505] on div "Question 1 Introduce yourself, and tell us what you love about our product / se…" at bounding box center [719, 291] width 686 height 454
click at [837, 480] on div "Question 1 Introduce yourself, and tell us what you love about our product / se…" at bounding box center [719, 291] width 686 height 454
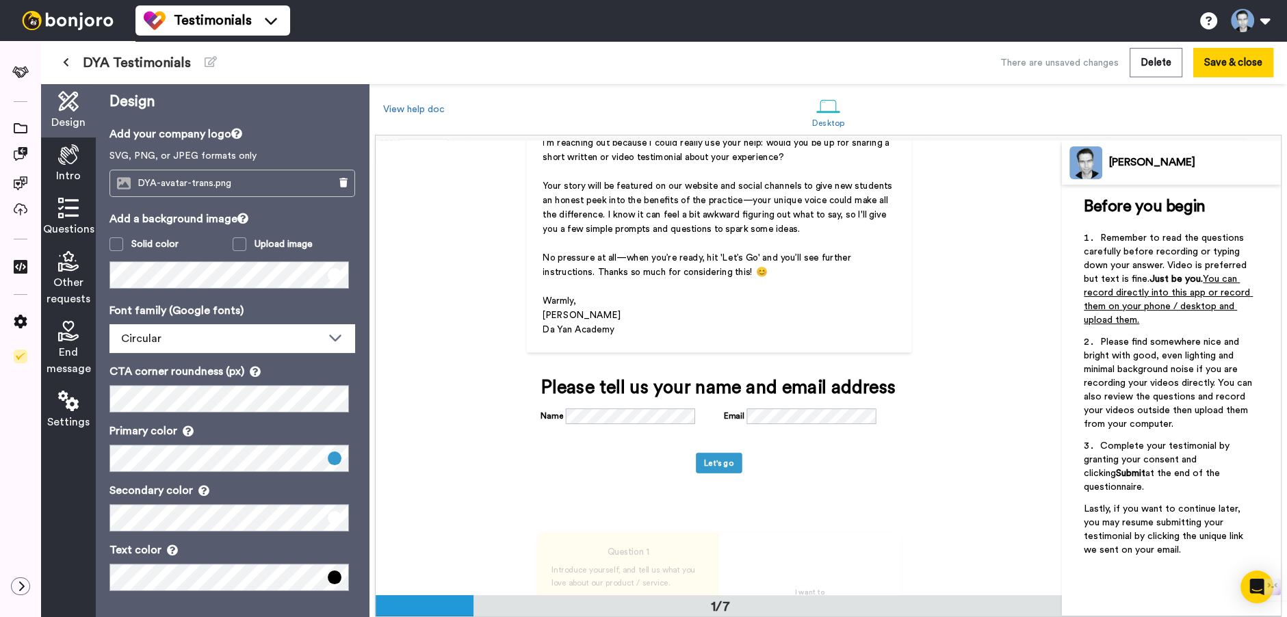
scroll to position [197, 0]
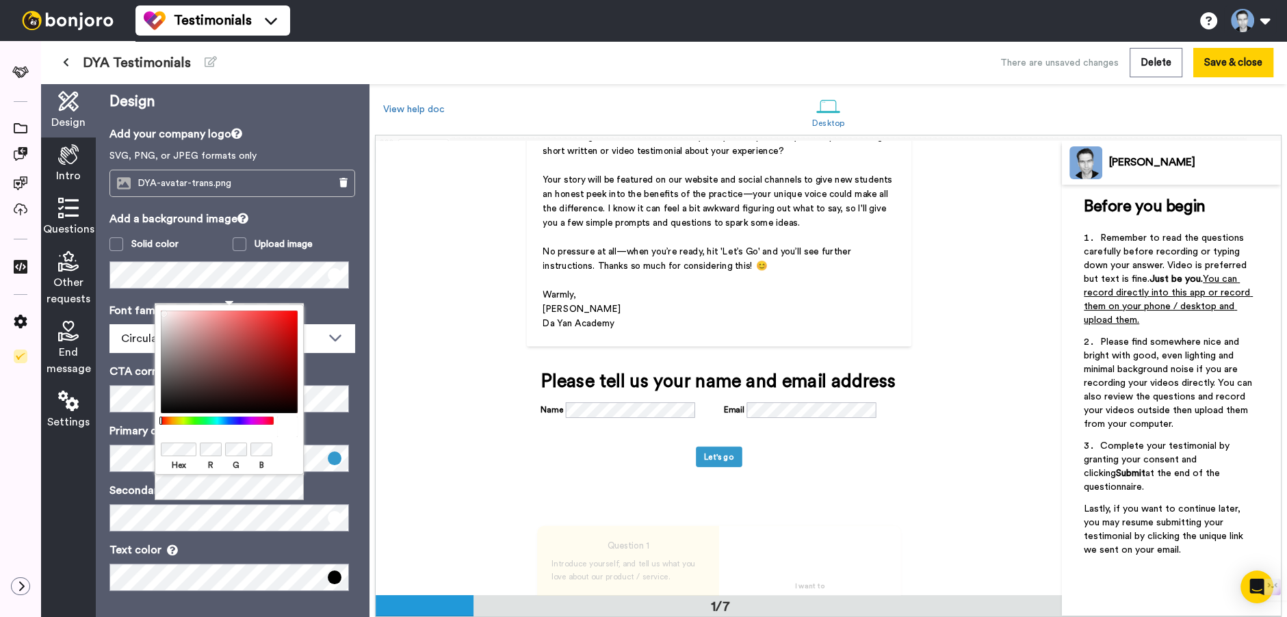
click at [294, 501] on div "Hex R G B" at bounding box center [229, 403] width 149 height 198
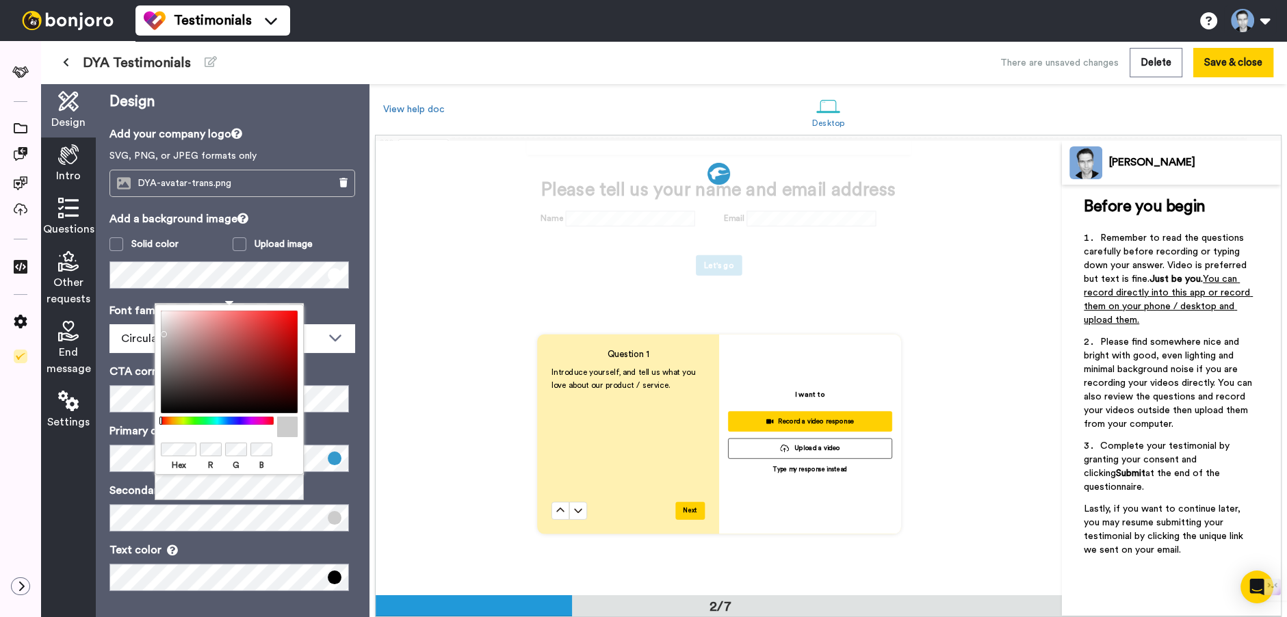
scroll to position [341, 0]
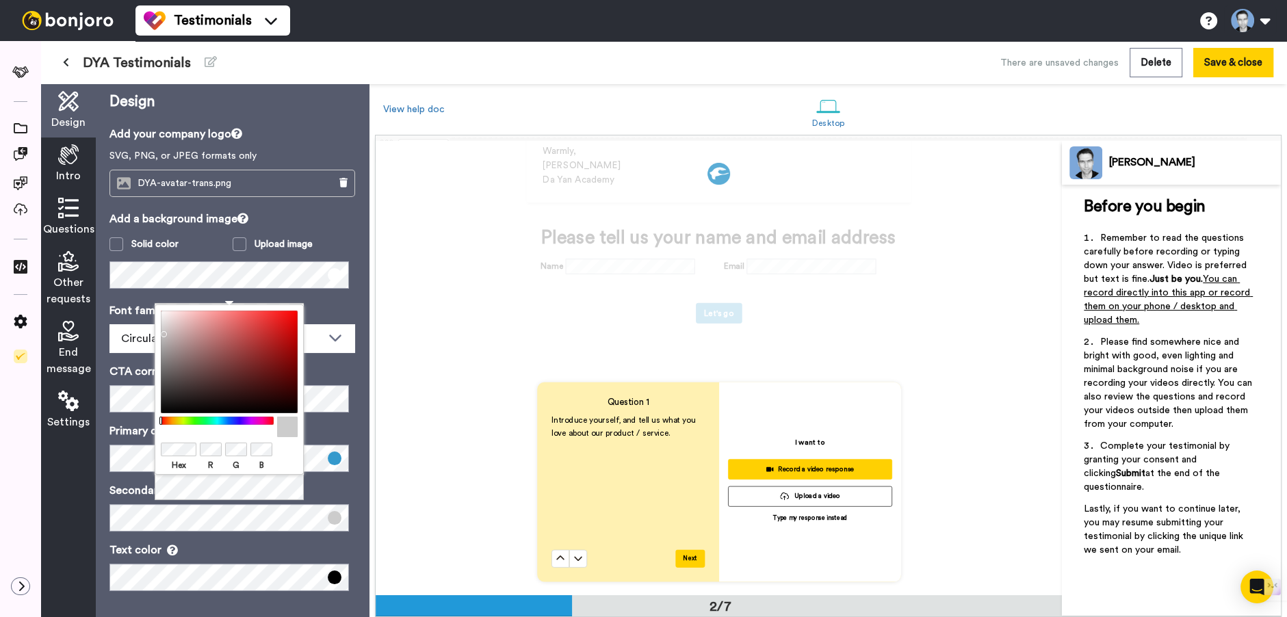
click at [510, 366] on div "Question 1 Introduce yourself, and tell us what you love about our product / se…" at bounding box center [719, 482] width 686 height 454
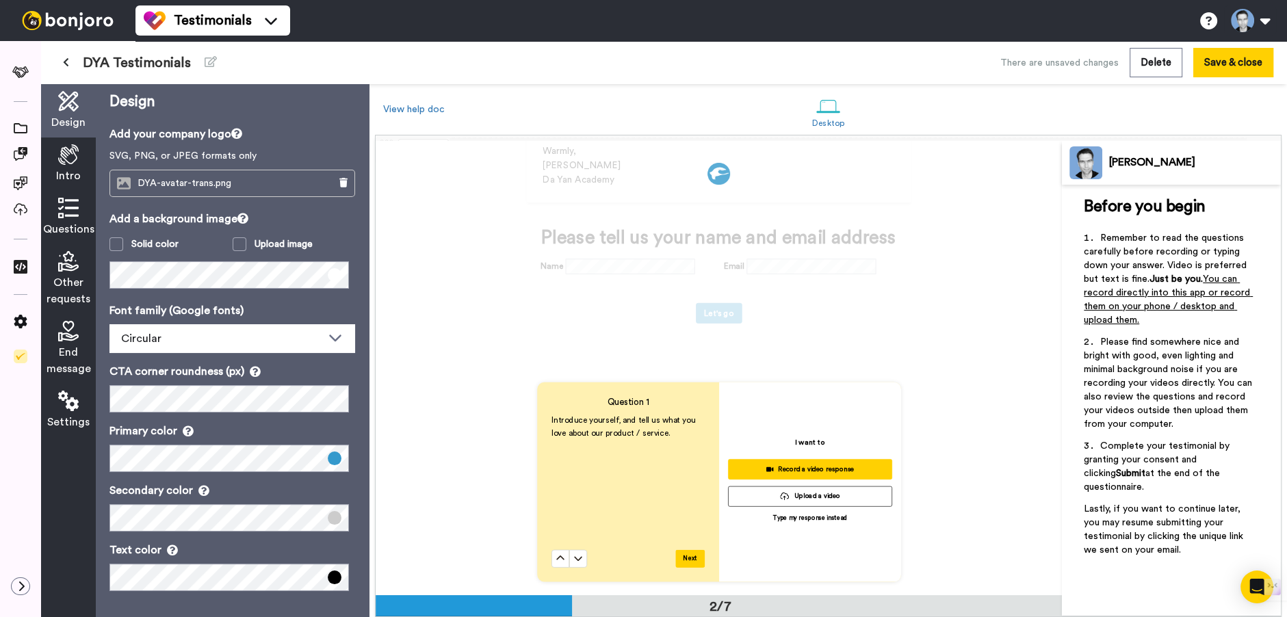
scroll to position [536, 0]
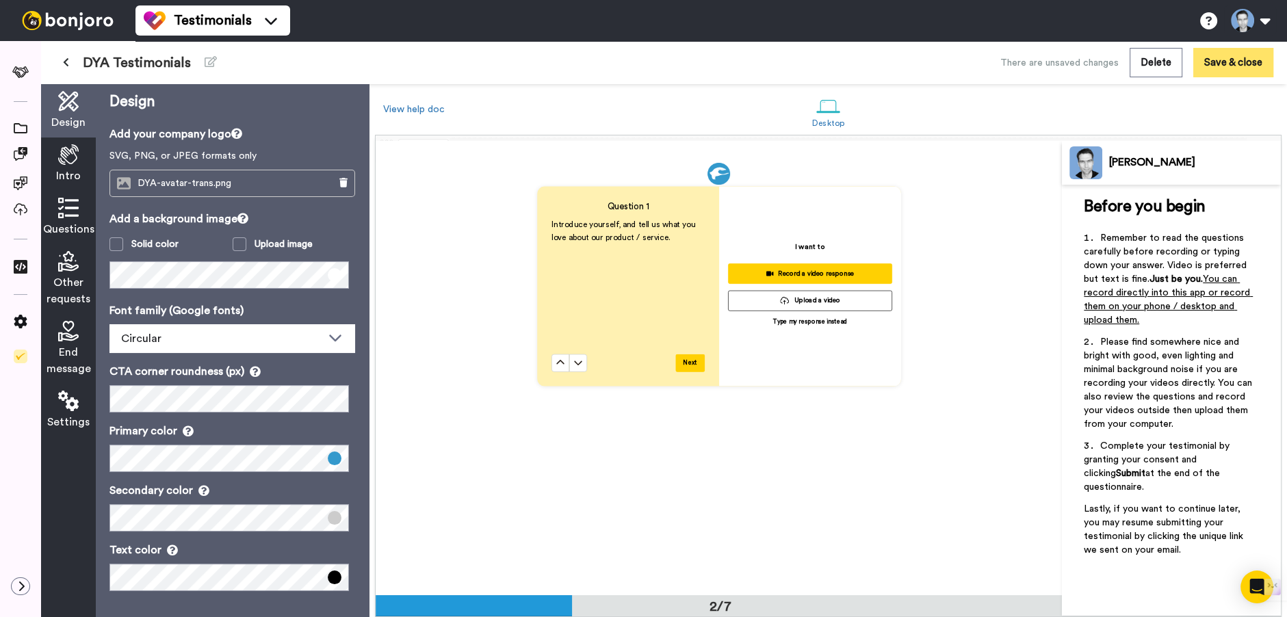
click at [1202, 70] on button "Save & close" at bounding box center [1233, 62] width 80 height 29
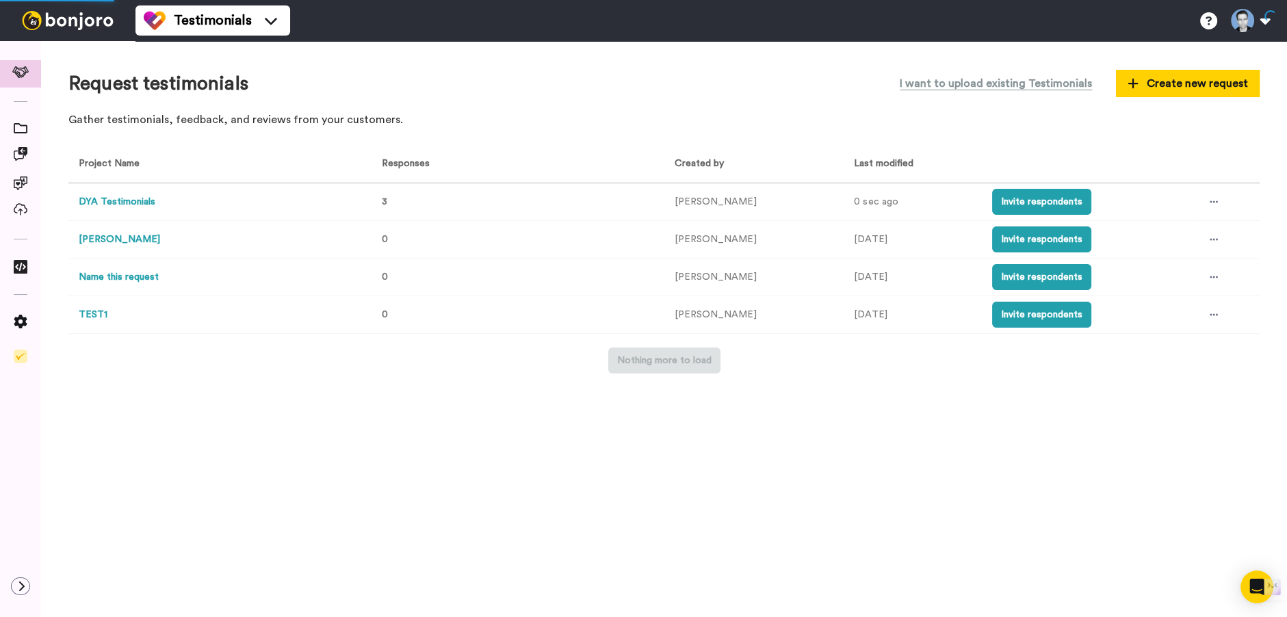
click at [97, 205] on button "DYA Testimonials" at bounding box center [117, 202] width 77 height 14
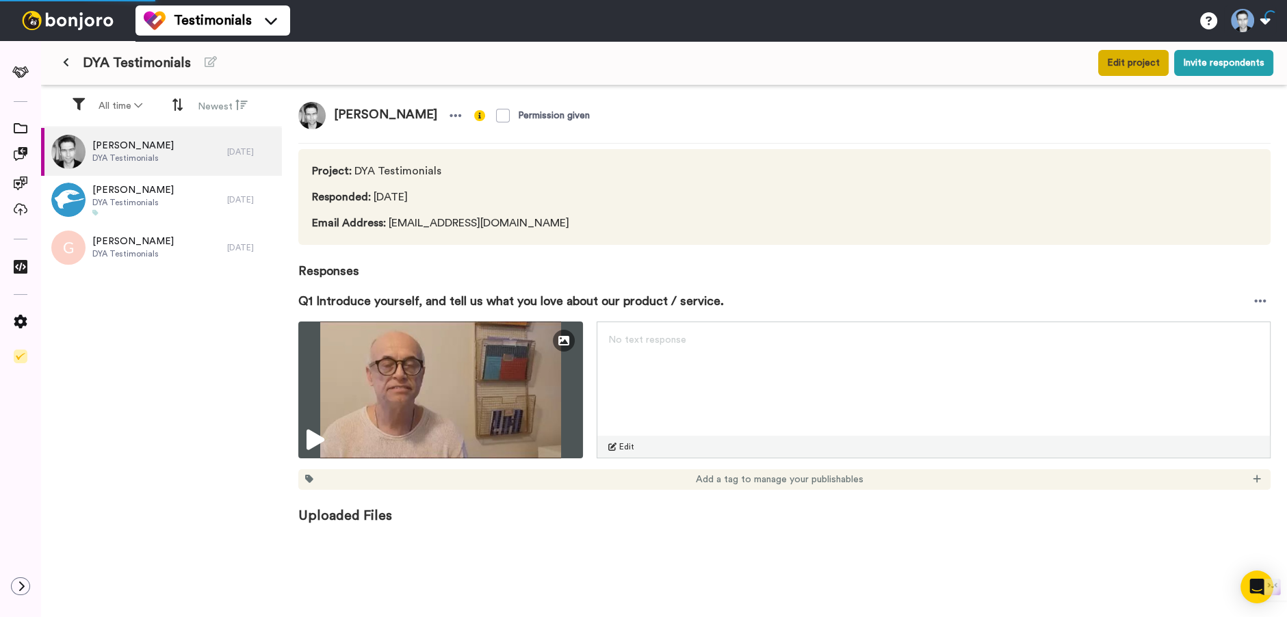
click at [1169, 57] on button "Edit project" at bounding box center [1133, 63] width 70 height 26
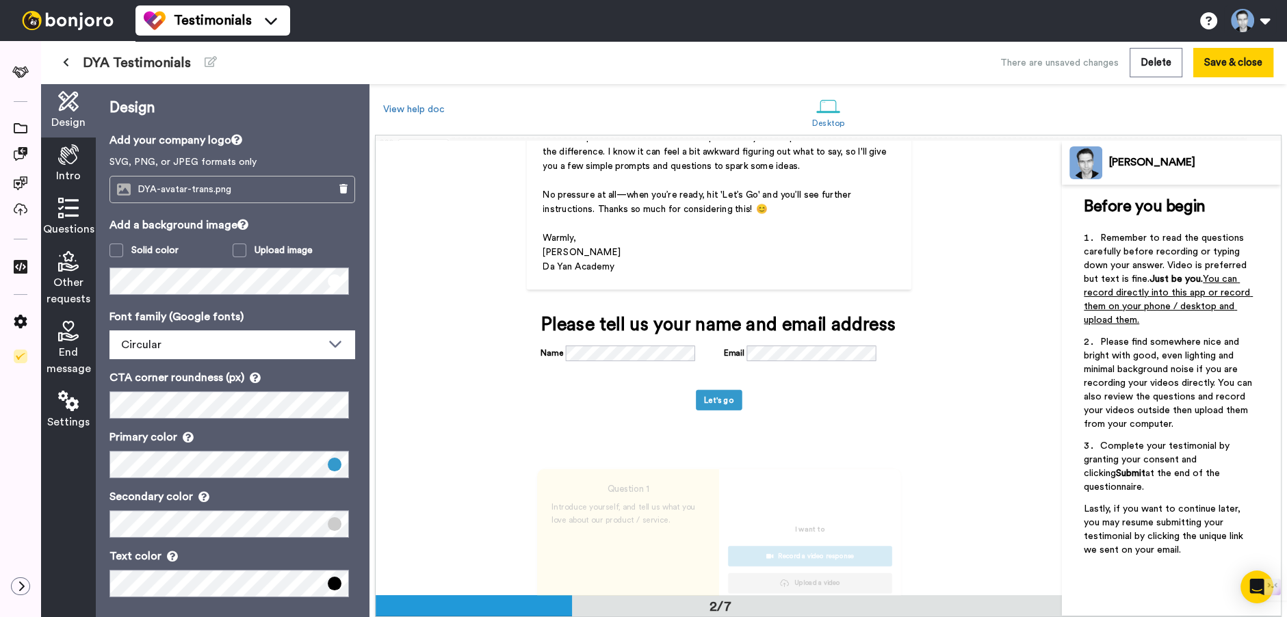
scroll to position [512, 0]
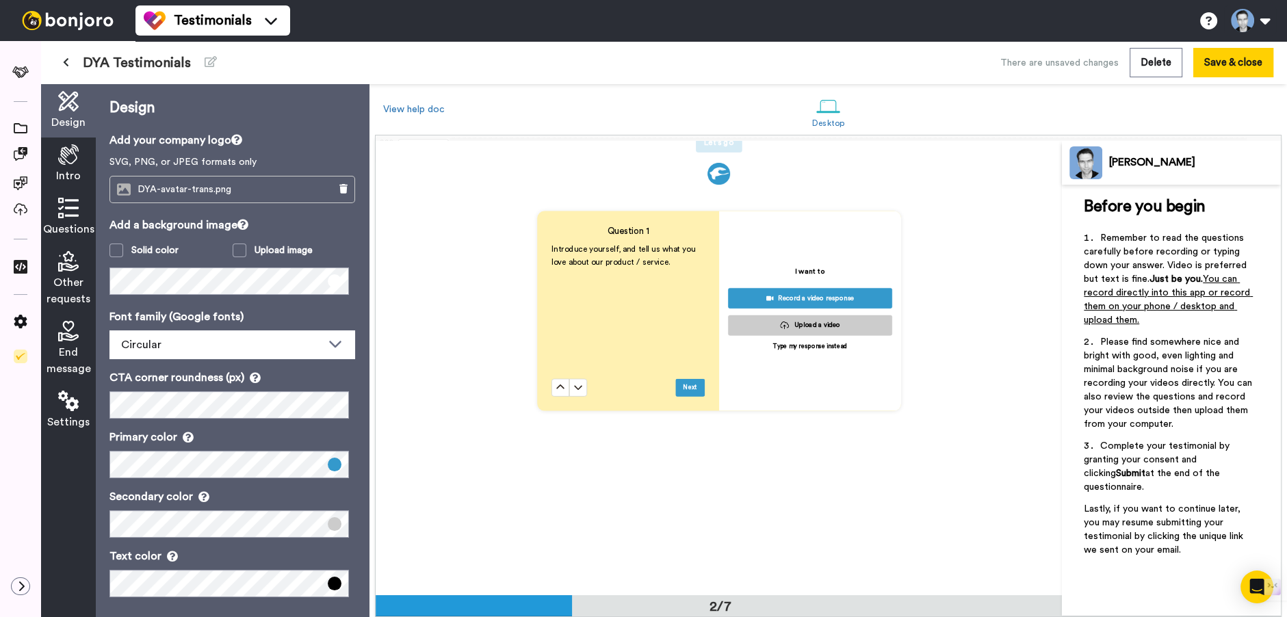
click at [593, 318] on div "Introduce yourself, and tell us what you love about our product / service." at bounding box center [627, 310] width 153 height 135
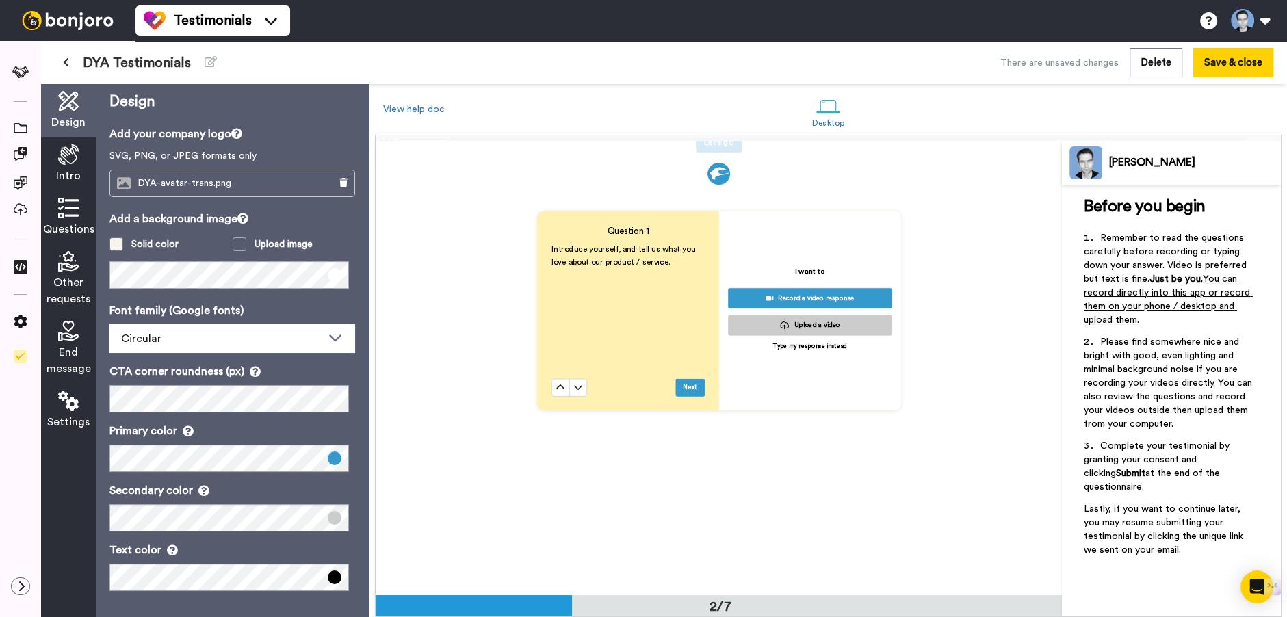
click at [116, 243] on span at bounding box center [116, 244] width 14 height 14
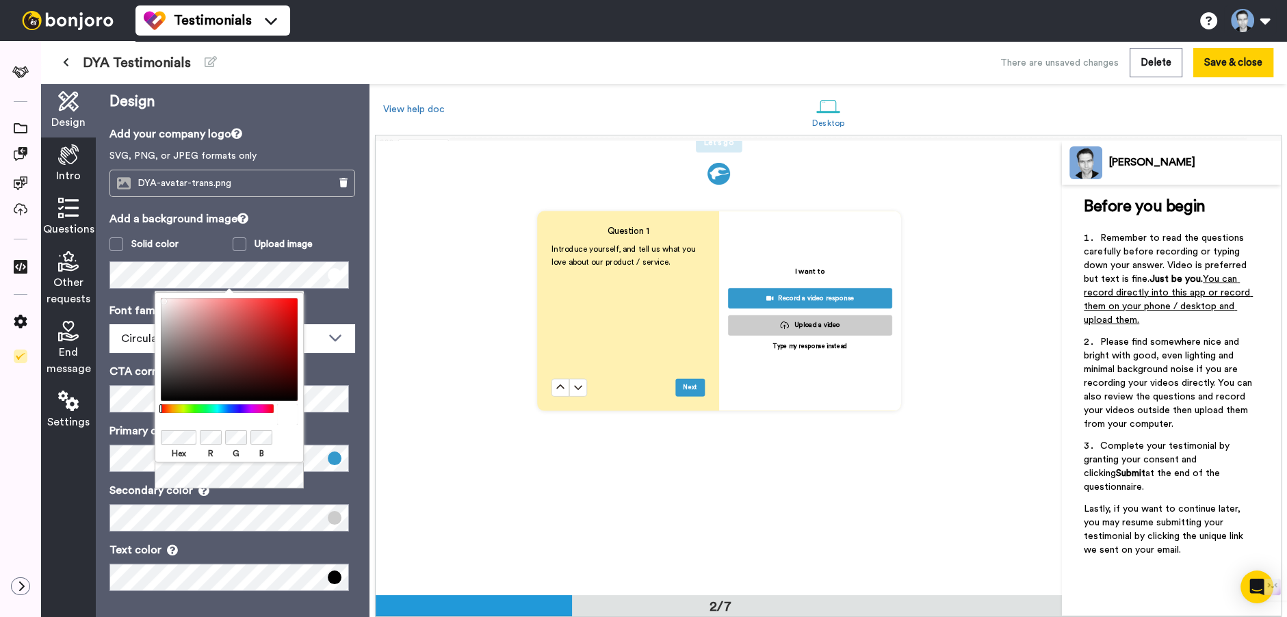
drag, startPoint x: 308, startPoint y: 215, endPoint x: 253, endPoint y: 247, distance: 63.5
click at [308, 216] on p "Add a background image" at bounding box center [232, 219] width 246 height 16
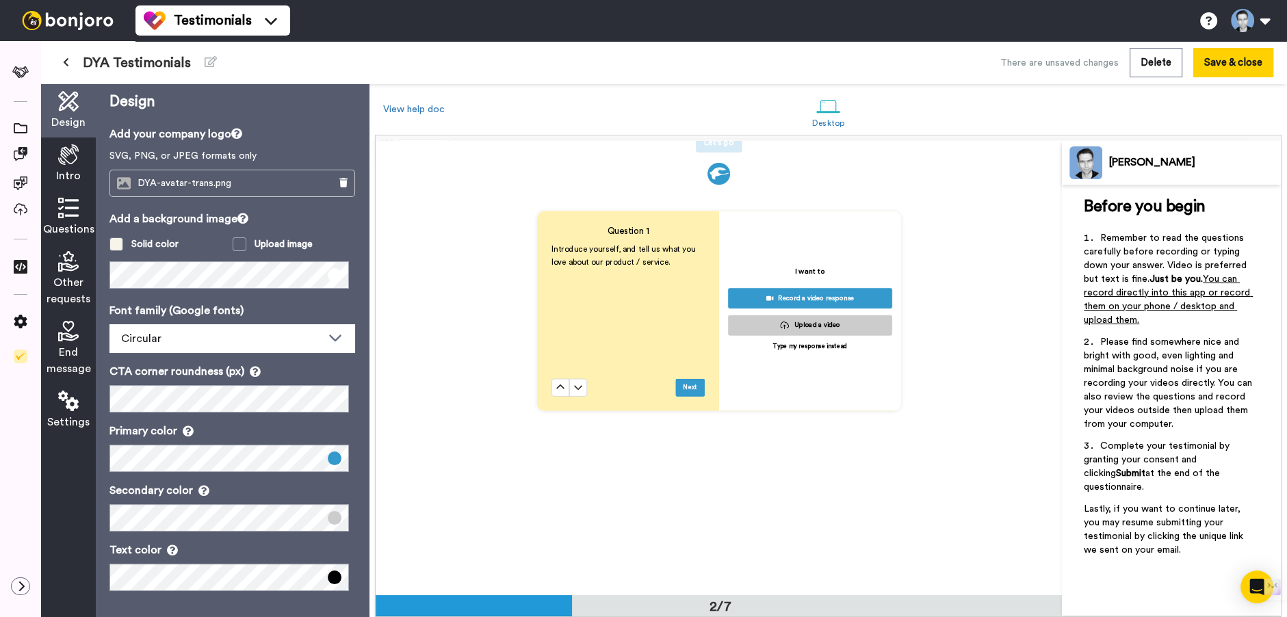
click at [116, 244] on span at bounding box center [116, 244] width 14 height 14
click at [156, 244] on div "Solid color" at bounding box center [154, 244] width 47 height 14
click at [114, 244] on span at bounding box center [116, 244] width 14 height 14
click at [948, 213] on div "Question 1 Introduce yourself, and tell us what you love about our product / se…" at bounding box center [719, 310] width 686 height 454
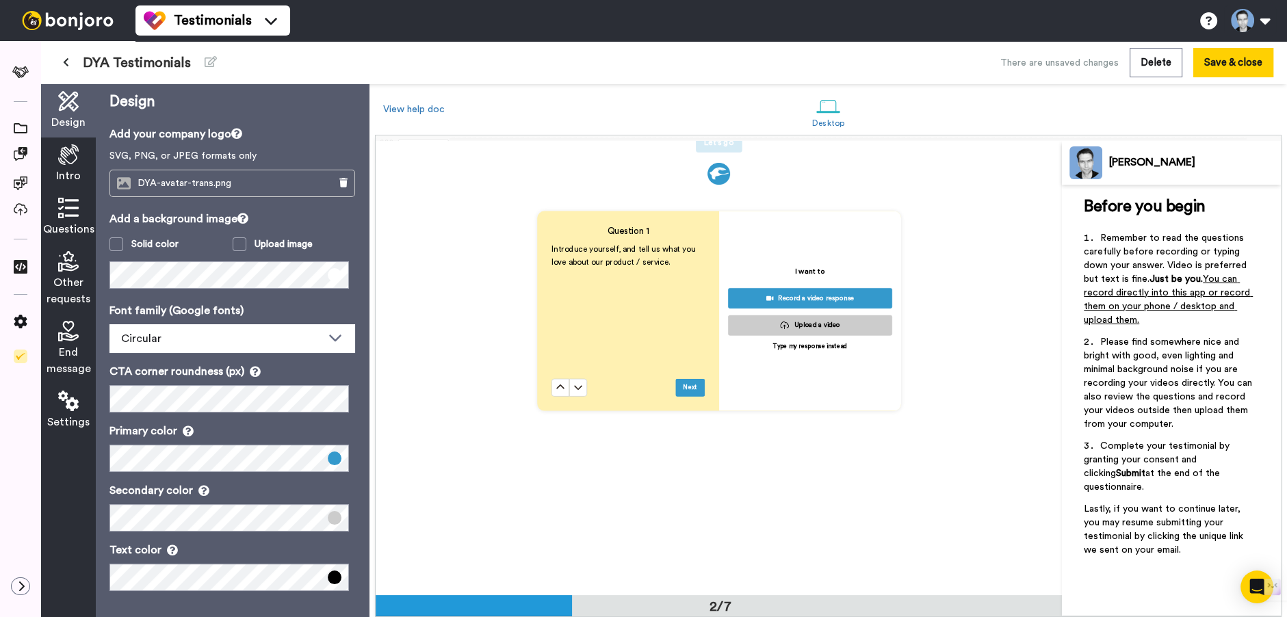
drag, startPoint x: 707, startPoint y: 183, endPoint x: 718, endPoint y: 187, distance: 11.7
click at [707, 183] on img at bounding box center [718, 174] width 23 height 22
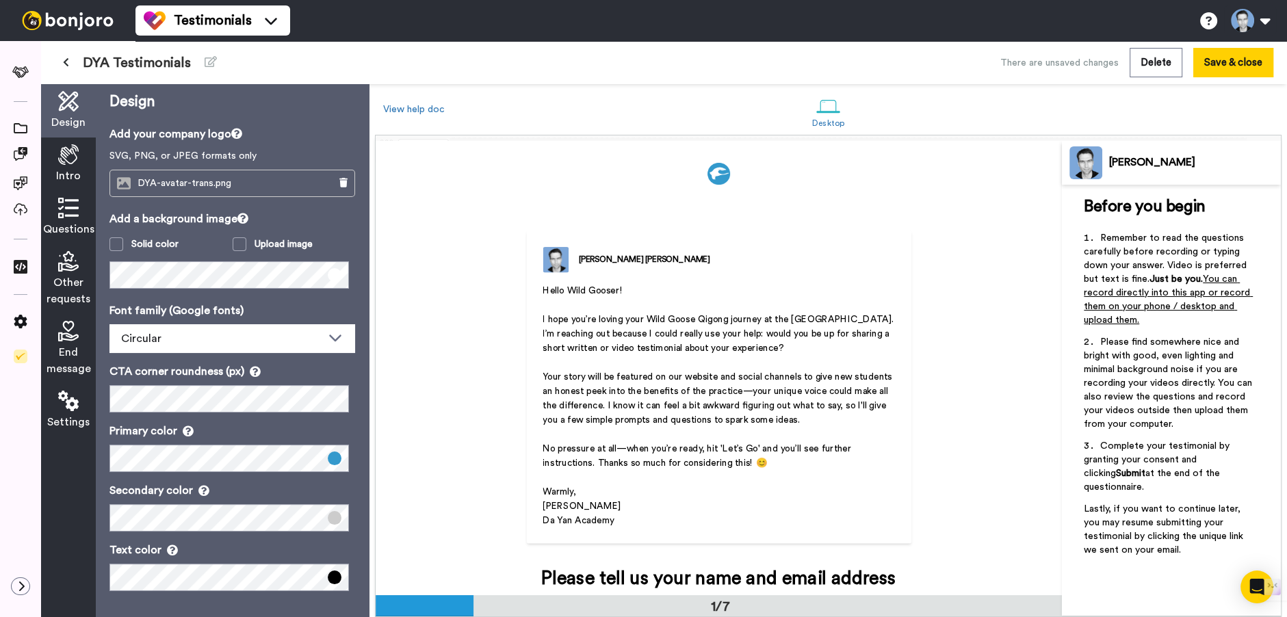
scroll to position [0, 0]
click at [77, 164] on icon at bounding box center [68, 154] width 21 height 21
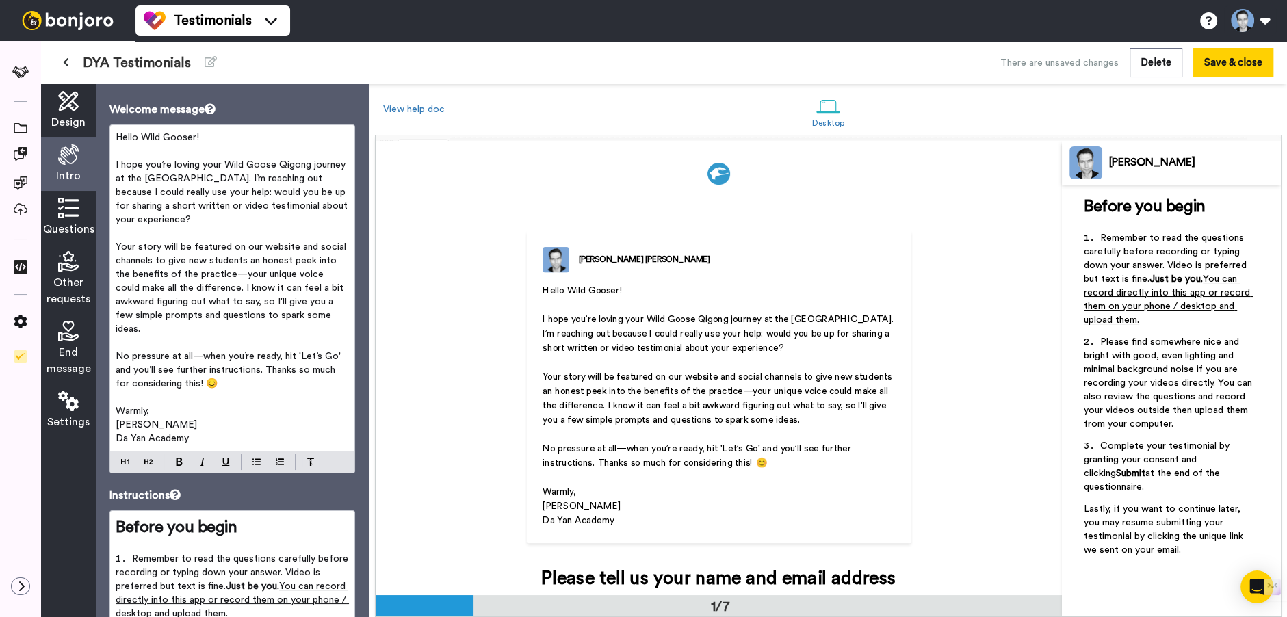
scroll to position [277, 0]
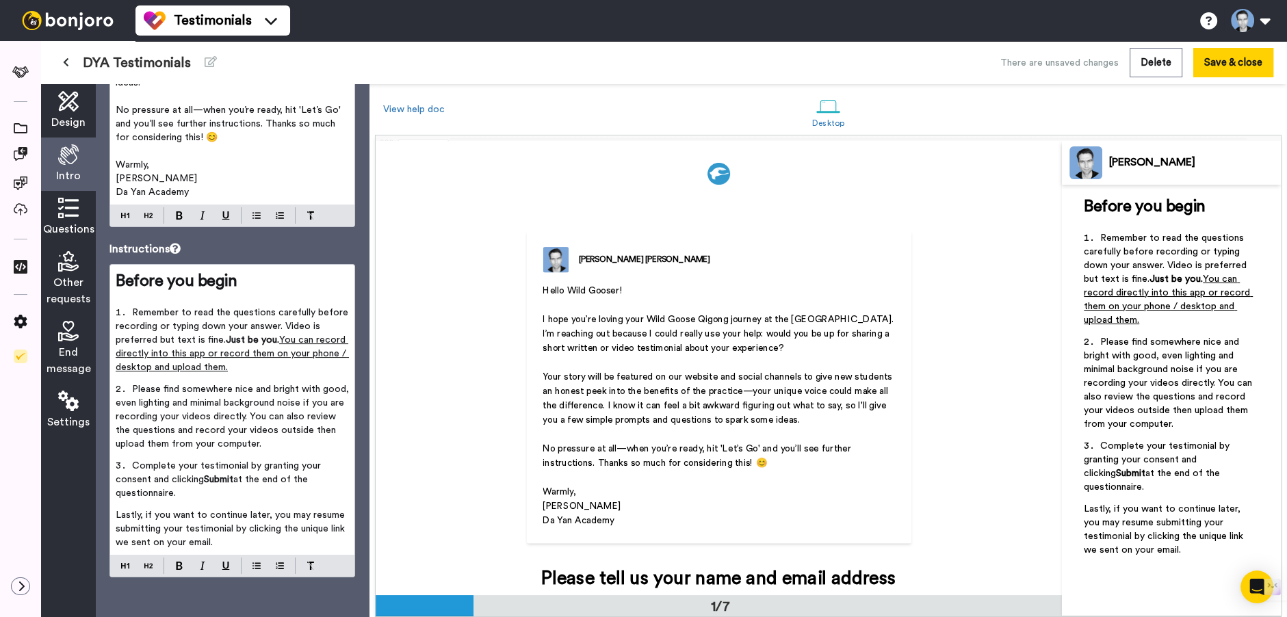
click at [70, 220] on div "Questions" at bounding box center [68, 217] width 55 height 53
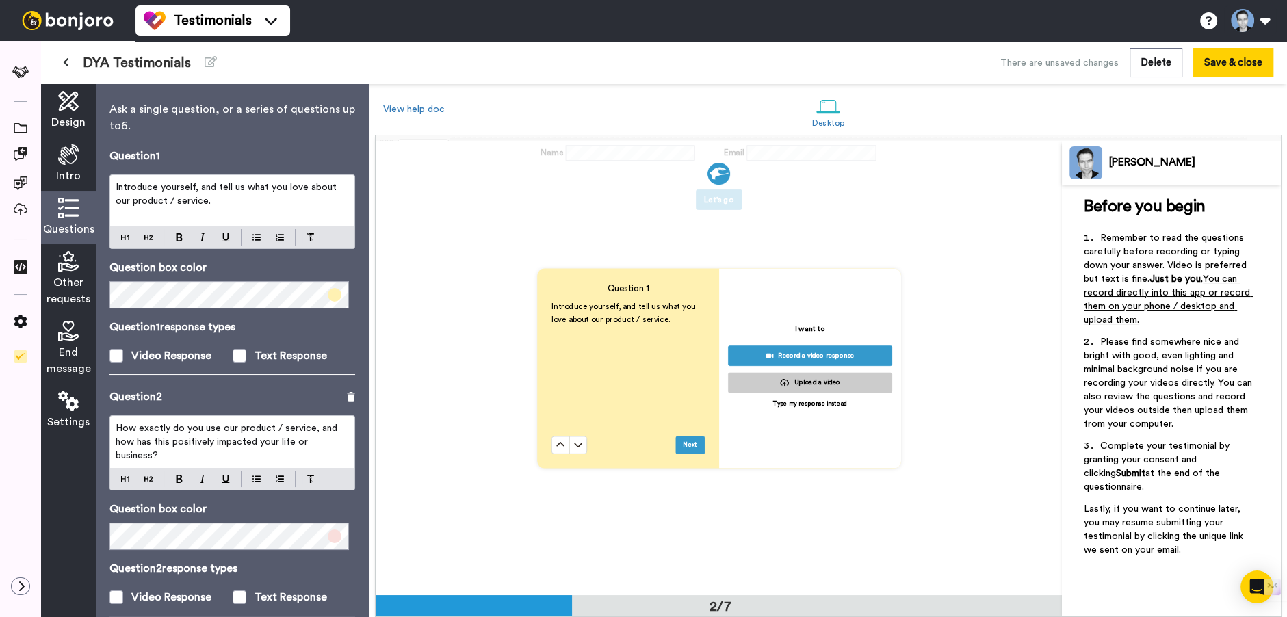
scroll to position [0, 0]
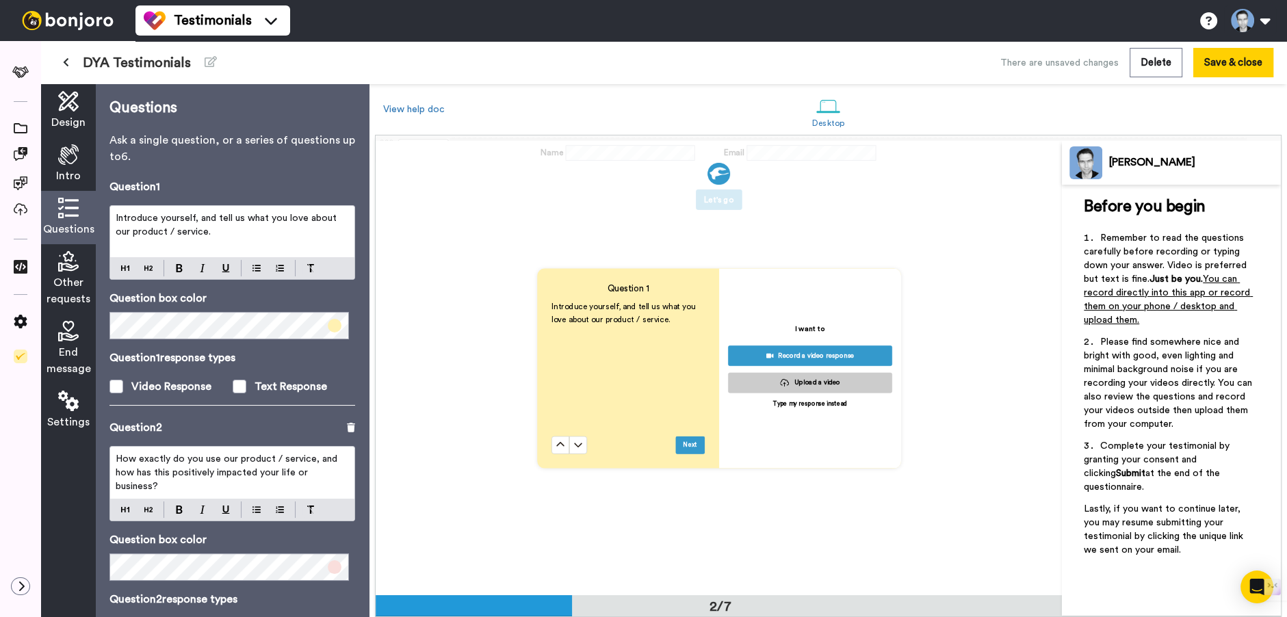
click at [328, 326] on span at bounding box center [335, 326] width 14 height 14
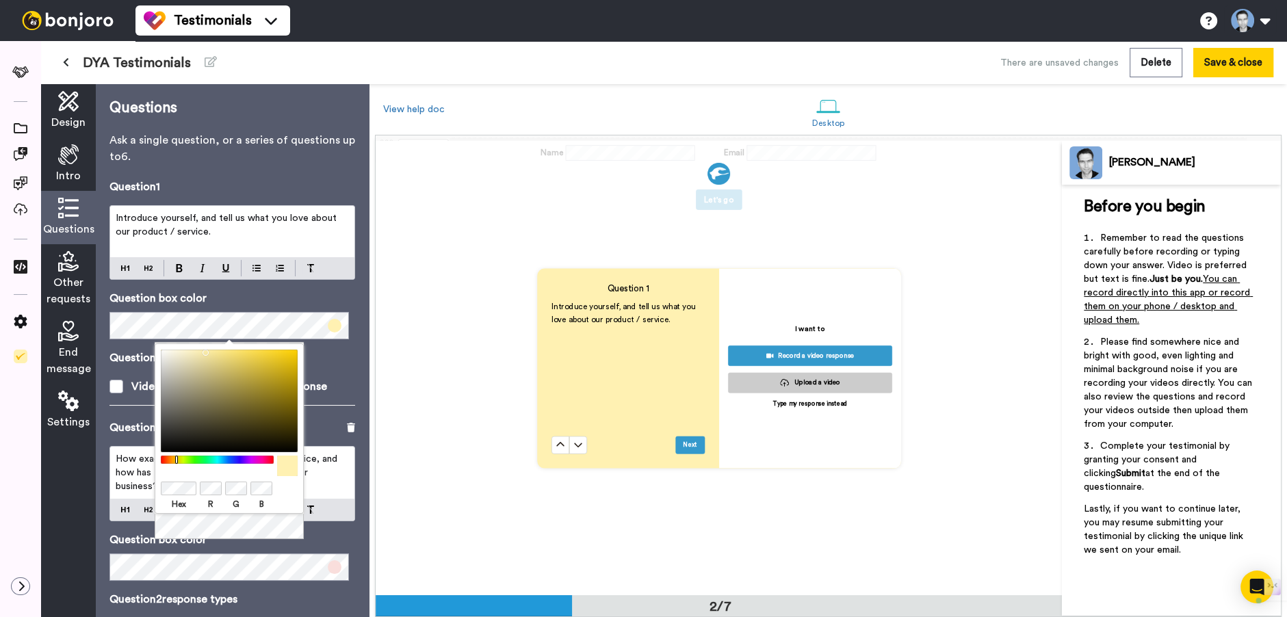
click at [318, 303] on p "Question box color" at bounding box center [232, 298] width 246 height 16
click at [343, 372] on div "Question 1 response types Video Response Text Response" at bounding box center [232, 372] width 246 height 45
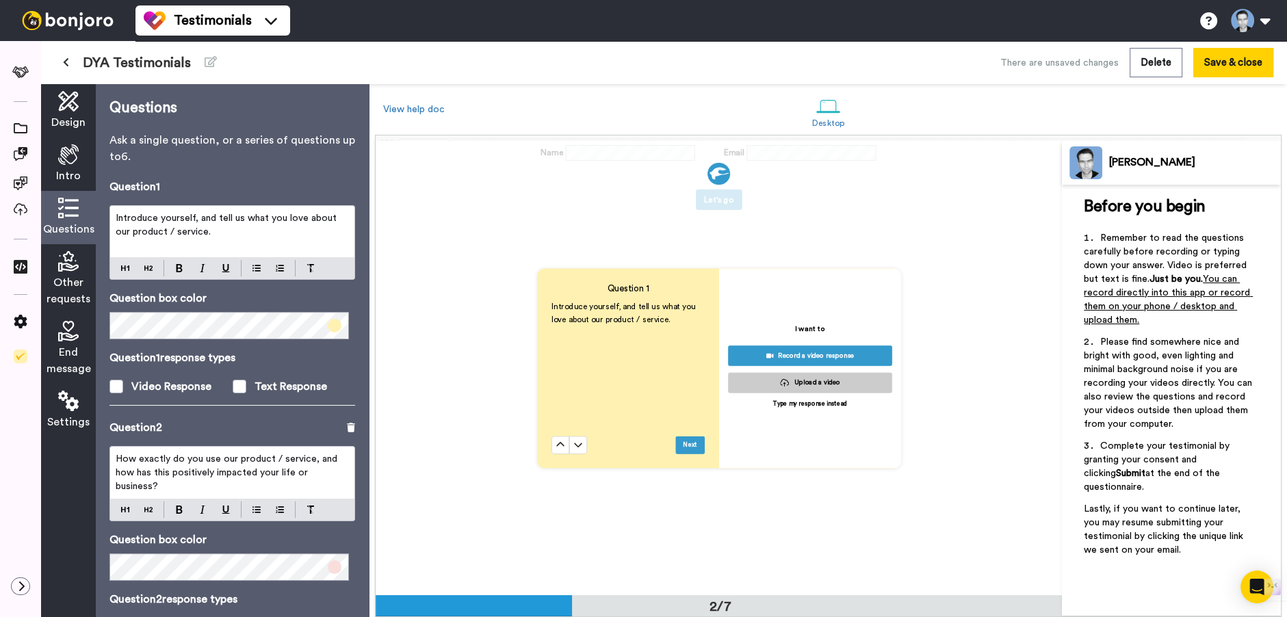
click at [332, 326] on span at bounding box center [335, 326] width 14 height 14
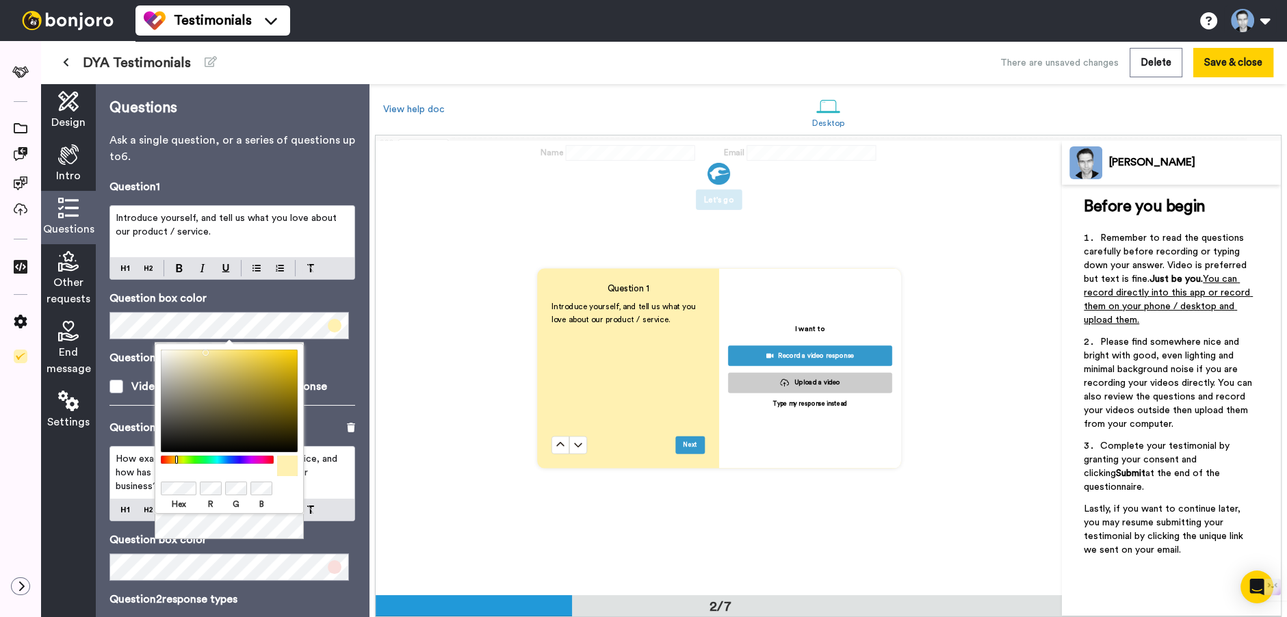
click at [327, 361] on p "Question 1 response types" at bounding box center [232, 358] width 246 height 16
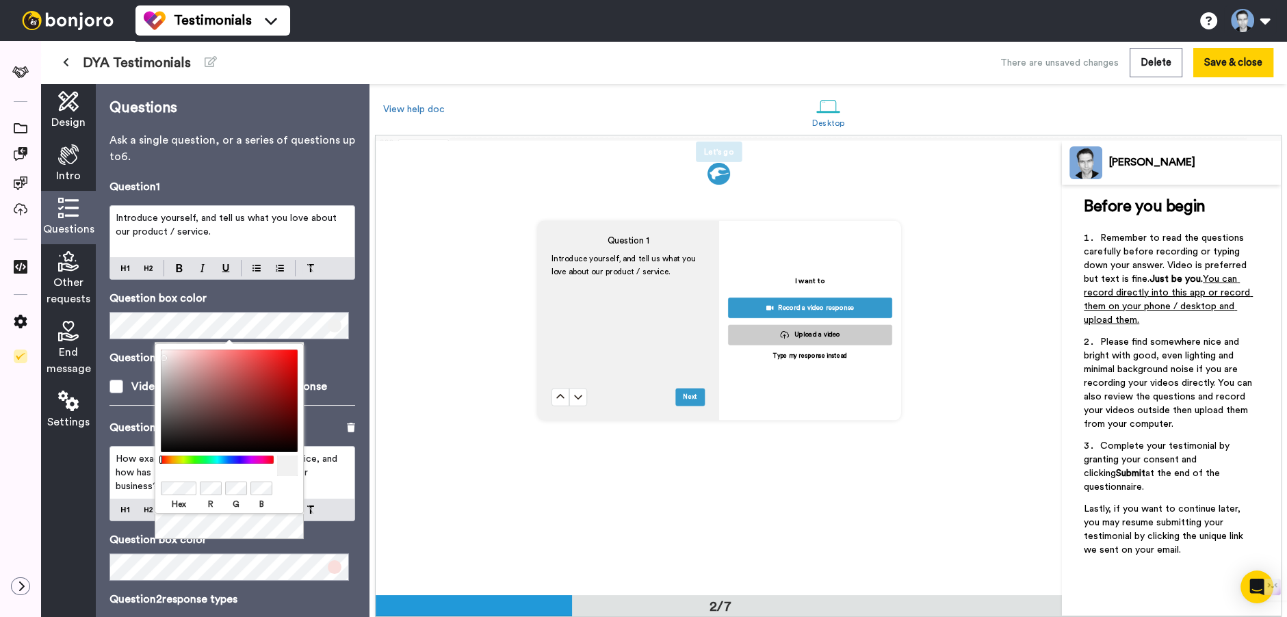
scroll to position [489, 0]
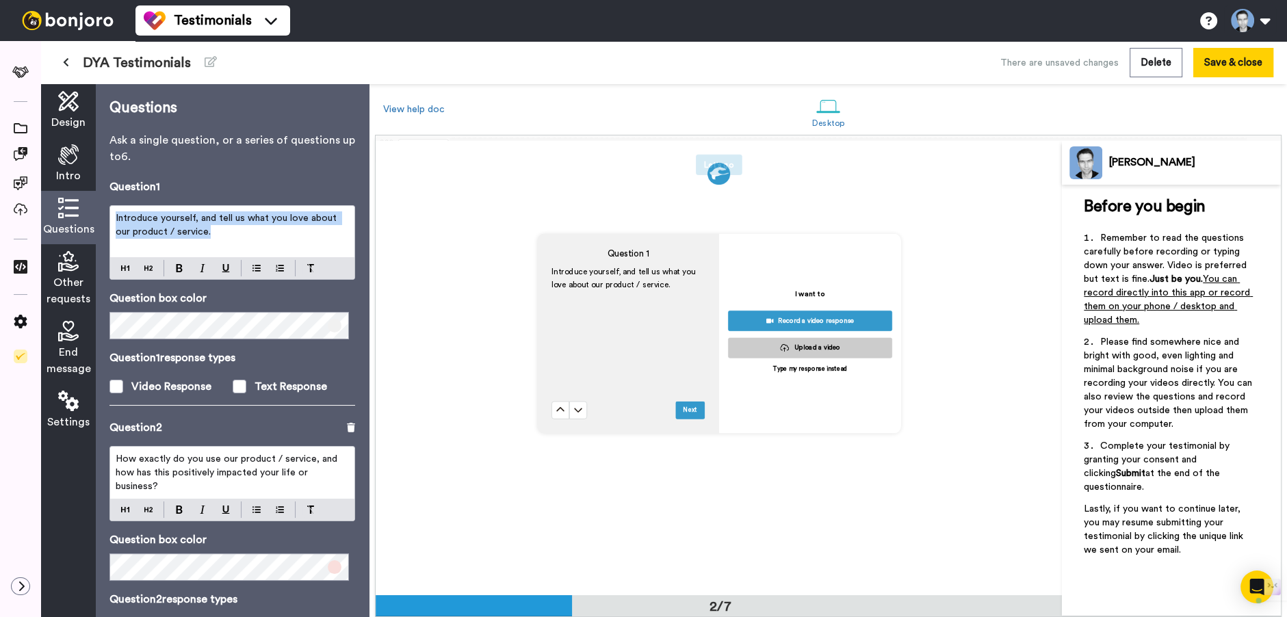
drag, startPoint x: 116, startPoint y: 215, endPoint x: 244, endPoint y: 229, distance: 128.0
click at [244, 229] on p "Introduce yourself, and tell us what you love about our product / service." at bounding box center [232, 224] width 233 height 27
click at [214, 228] on p "Introduce yourself, and tell us what you love about our product / service." at bounding box center [232, 224] width 233 height 27
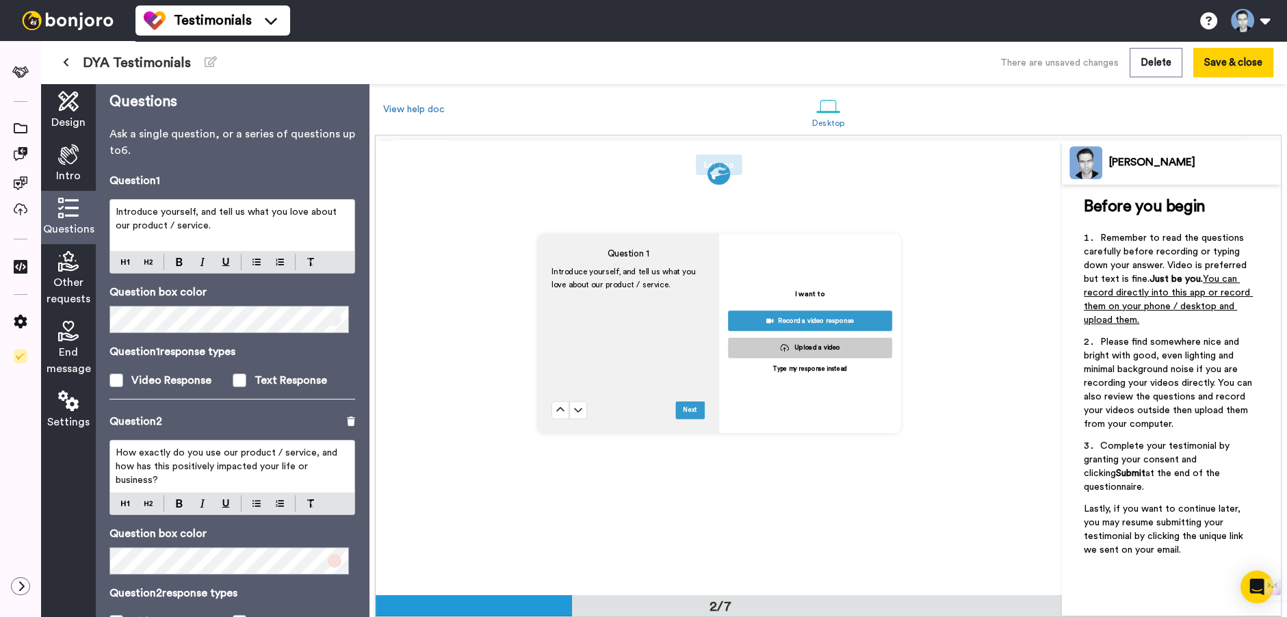
scroll to position [0, 0]
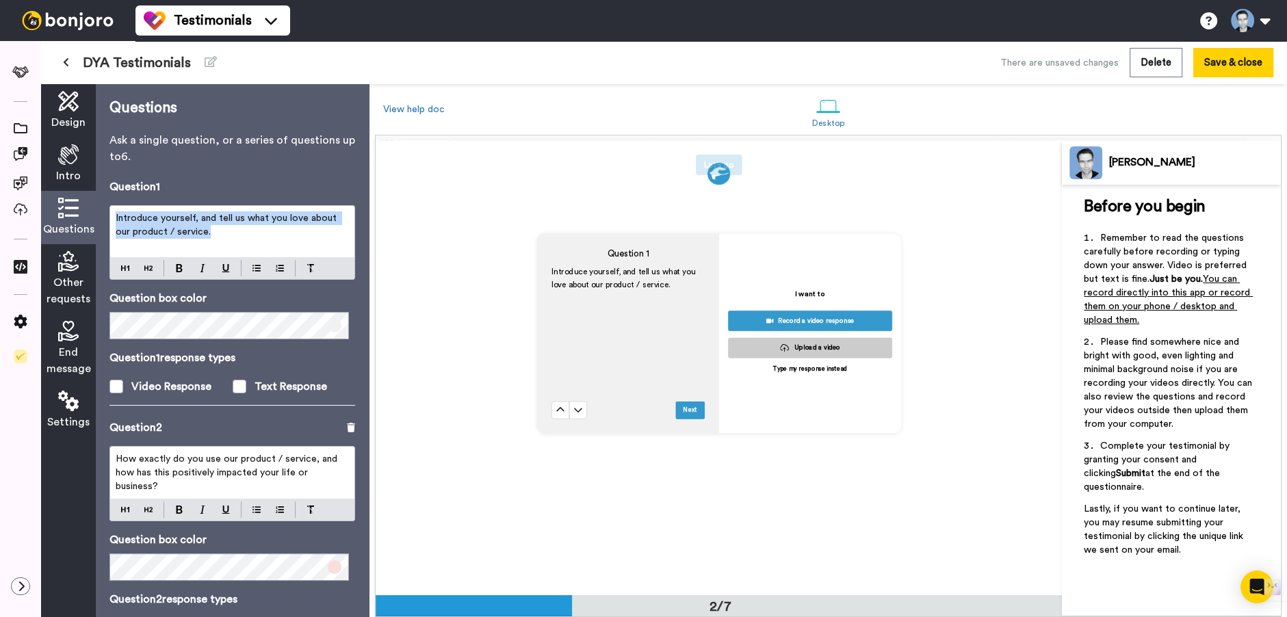
drag, startPoint x: 116, startPoint y: 219, endPoint x: 229, endPoint y: 234, distance: 113.9
click at [229, 234] on p "Introduce yourself, and tell us what you love about our product / service." at bounding box center [232, 224] width 233 height 27
click at [248, 226] on p "Introduce yourself, and tell us what you love about our product / service." at bounding box center [232, 224] width 233 height 27
drag, startPoint x: 224, startPoint y: 232, endPoint x: 111, endPoint y: 221, distance: 114.1
click at [111, 221] on div "Introduce yourself, and tell us what you love about our product / service." at bounding box center [232, 231] width 244 height 51
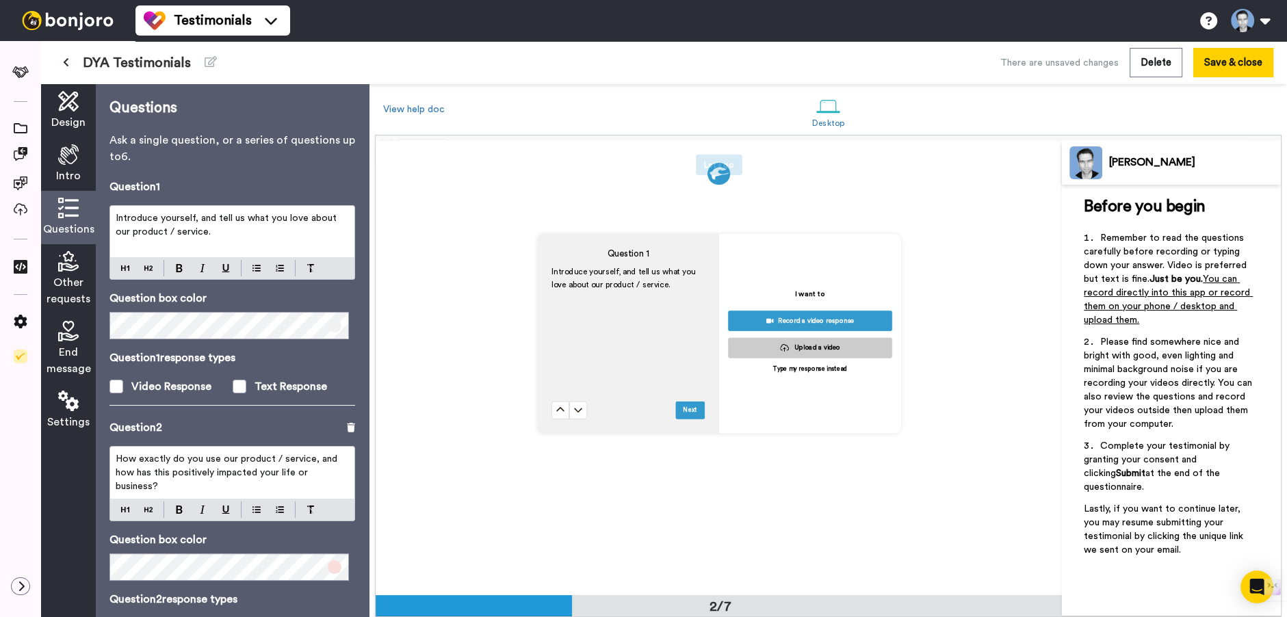
click at [268, 224] on span "Introduce yourself, and tell us what you love about our product / service." at bounding box center [228, 224] width 224 height 23
drag, startPoint x: 117, startPoint y: 218, endPoint x: 233, endPoint y: 220, distance: 115.6
click at [233, 220] on span "Introduce yourself, and tell us what you love about our product / service." at bounding box center [228, 224] width 224 height 23
click at [196, 220] on span "Introduce yourself, and tell us what you love about our product / service." at bounding box center [228, 224] width 224 height 23
click at [202, 220] on span "Introduce yourself, and tell us what you love about our product / service." at bounding box center [228, 224] width 224 height 23
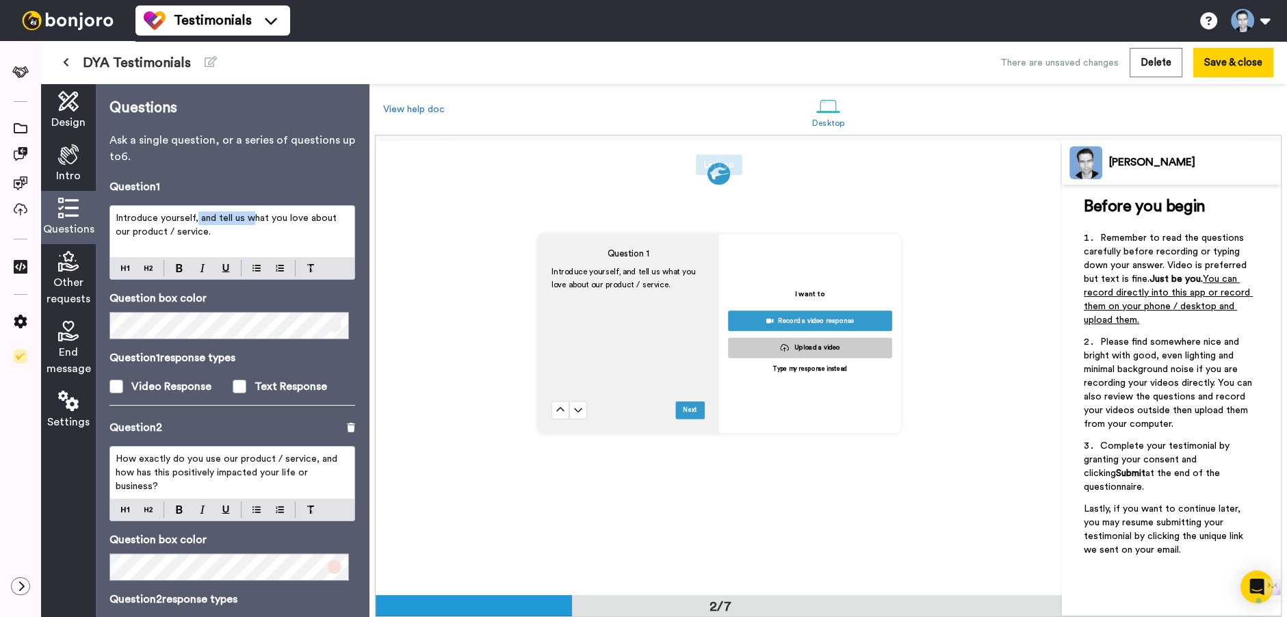
drag, startPoint x: 196, startPoint y: 223, endPoint x: 250, endPoint y: 225, distance: 54.1
click at [250, 225] on p "Introduce yourself, and tell us what you love about our product / service." at bounding box center [232, 224] width 233 height 27
click at [245, 225] on p "Introduce yourself, and tell us what you love about our product / service." at bounding box center [232, 224] width 233 height 27
drag, startPoint x: 218, startPoint y: 218, endPoint x: 256, endPoint y: 230, distance: 40.2
click at [256, 230] on p "Introduce yourself, and tell us what you love about our product / service." at bounding box center [232, 224] width 233 height 27
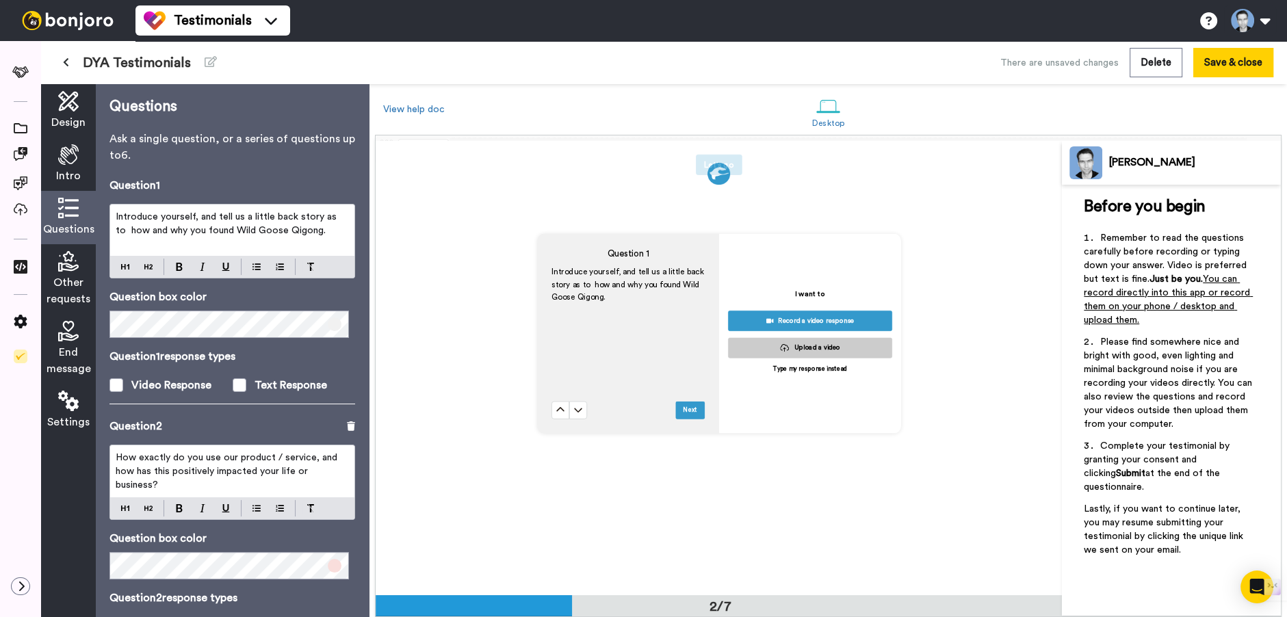
scroll to position [2, 0]
click at [227, 216] on span "Introduce yourself, and tell us a little back story as to how and why you found…" at bounding box center [228, 222] width 224 height 23
drag, startPoint x: 326, startPoint y: 216, endPoint x: 343, endPoint y: 221, distance: 18.4
click at [343, 221] on div "Introduce yourself, and give us a little back story as to how and why you found…" at bounding box center [232, 229] width 244 height 51
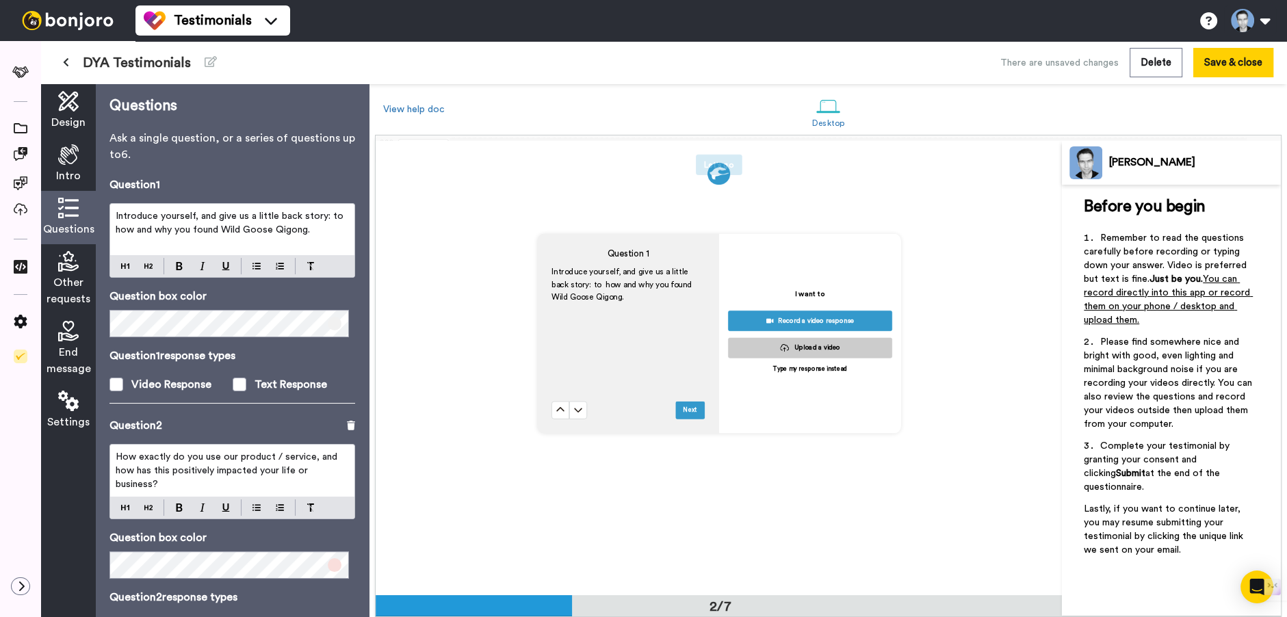
click at [121, 229] on span "Introduce yourself, and give us a little back story: to how and why you found W…" at bounding box center [232, 222] width 233 height 23
click at [116, 229] on span "Introduce yourself, and give us a little back story: to How and why you found W…" at bounding box center [232, 222] width 233 height 23
click at [338, 218] on span "Introduce yourself, and give us a little back story: to How and why you found W…" at bounding box center [232, 222] width 233 height 23
click at [310, 230] on span "Introduce yourself, and give us a little back story: How and why you found Wild…" at bounding box center [227, 222] width 223 height 23
drag, startPoint x: 294, startPoint y: 248, endPoint x: 268, endPoint y: 244, distance: 26.3
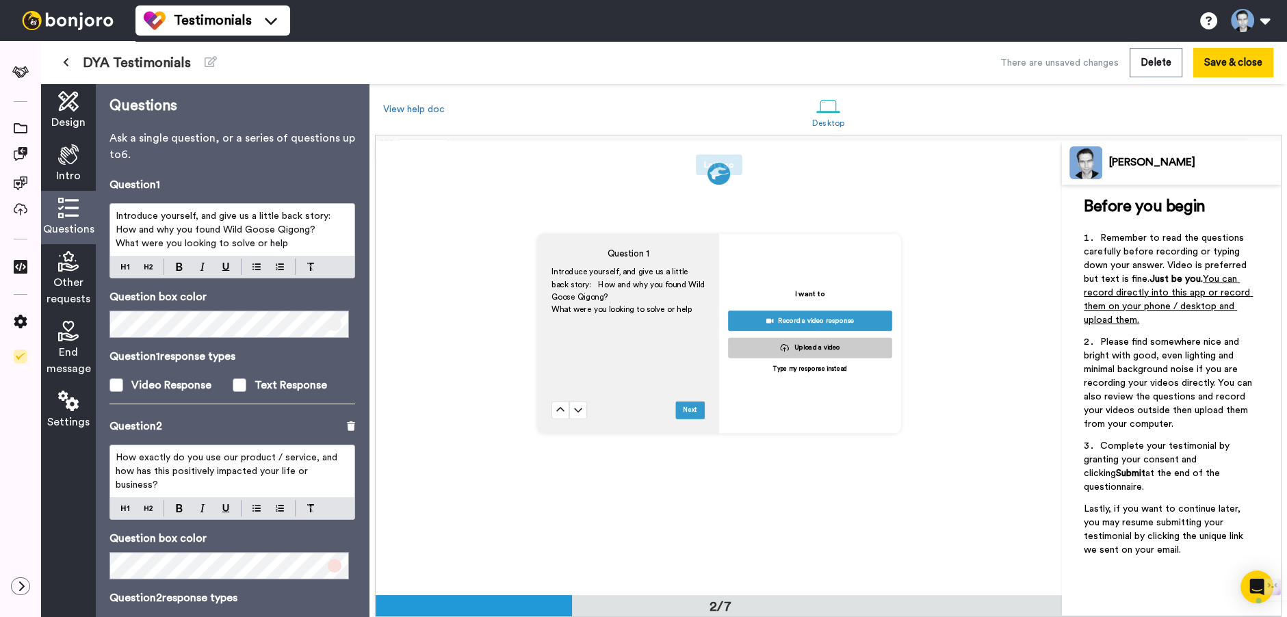
click at [268, 244] on p "What were you looking to solve or help" at bounding box center [232, 244] width 233 height 14
click at [287, 244] on p "What were you looking to solve or help" at bounding box center [232, 244] width 233 height 14
click at [276, 216] on span "Introduce yourself, and give us a little back story: How and why you found Wild…" at bounding box center [227, 222] width 223 height 23
click at [150, 229] on span "Introduce yourself, and give us a little of your back story: How and why you fo…" at bounding box center [232, 222] width 233 height 23
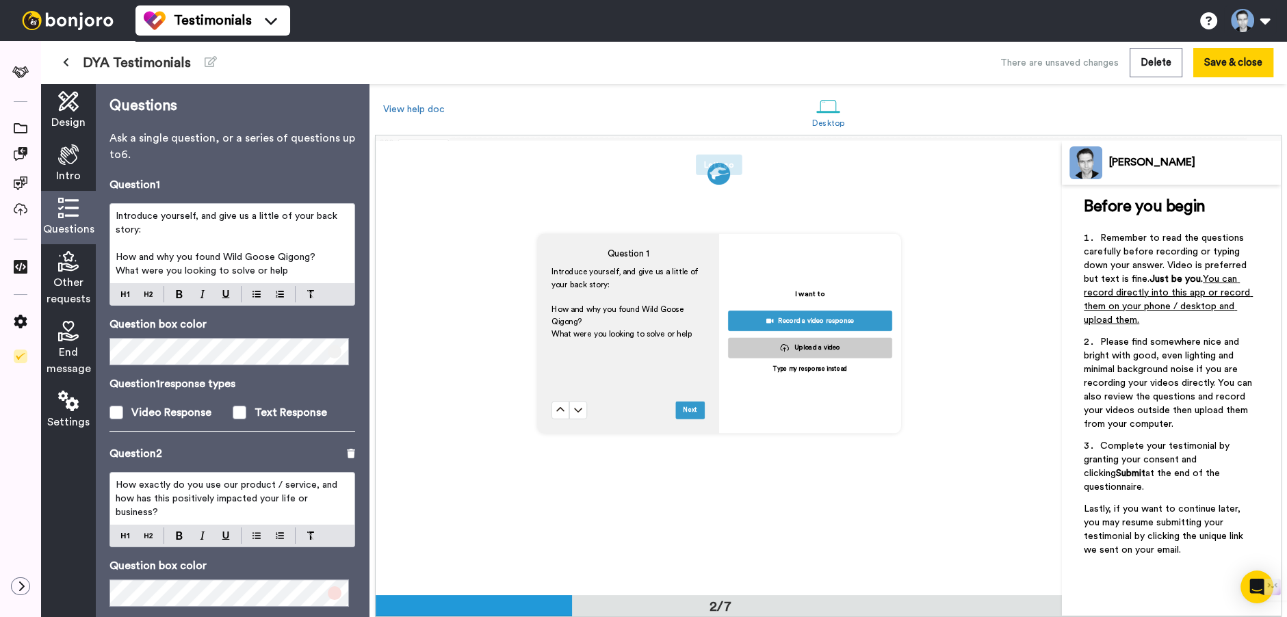
click at [311, 268] on p "What were you looking to solve or help" at bounding box center [232, 271] width 233 height 14
drag, startPoint x: 221, startPoint y: 216, endPoint x: 195, endPoint y: 216, distance: 26.0
click at [195, 216] on span "Introduce yourself, and give us a little of your back story:" at bounding box center [228, 222] width 224 height 23
click at [198, 225] on p "Introduce yourself,. Give us a little of your back story:" at bounding box center [232, 222] width 233 height 27
drag, startPoint x: 194, startPoint y: 257, endPoint x: 153, endPoint y: 257, distance: 41.7
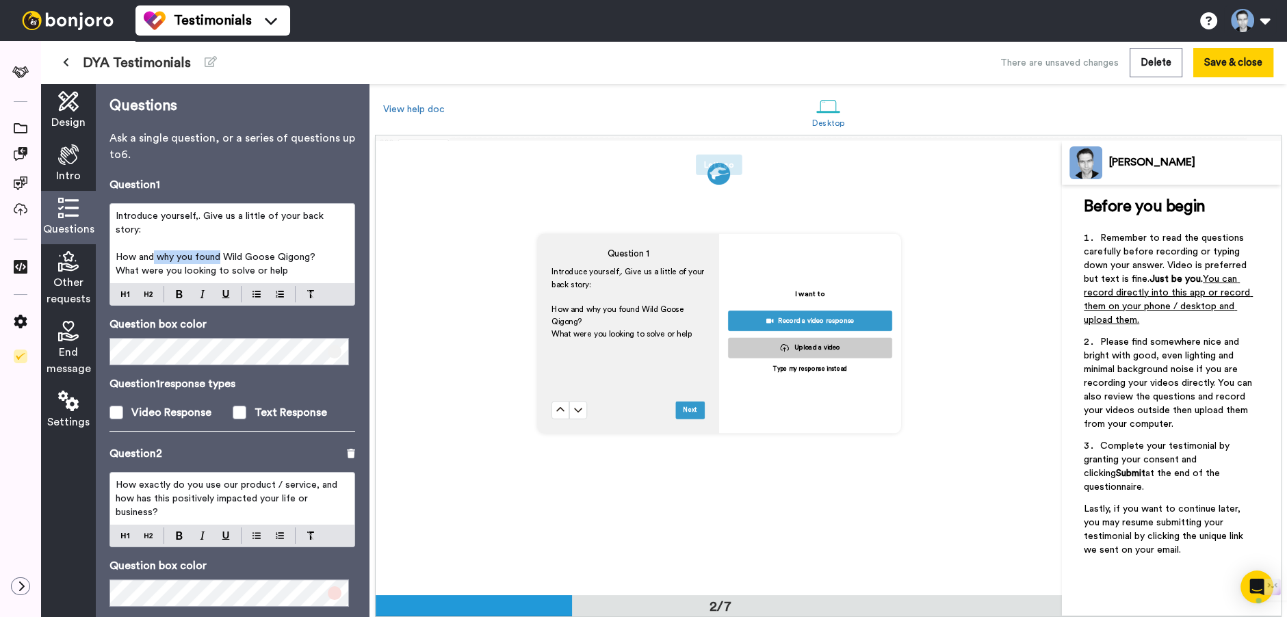
click at [153, 257] on span "How and why you found Wild Goose Qigong?" at bounding box center [216, 257] width 200 height 10
click at [157, 255] on span "How and why you found Wild Goose Qigong?" at bounding box center [216, 257] width 200 height 10
drag, startPoint x: 138, startPoint y: 257, endPoint x: 222, endPoint y: 254, distance: 83.5
click at [222, 254] on span "How and why you found Wild Goose Qigong?" at bounding box center [216, 257] width 200 height 10
click at [193, 267] on span "What were you looking to solve or help" at bounding box center [202, 271] width 172 height 10
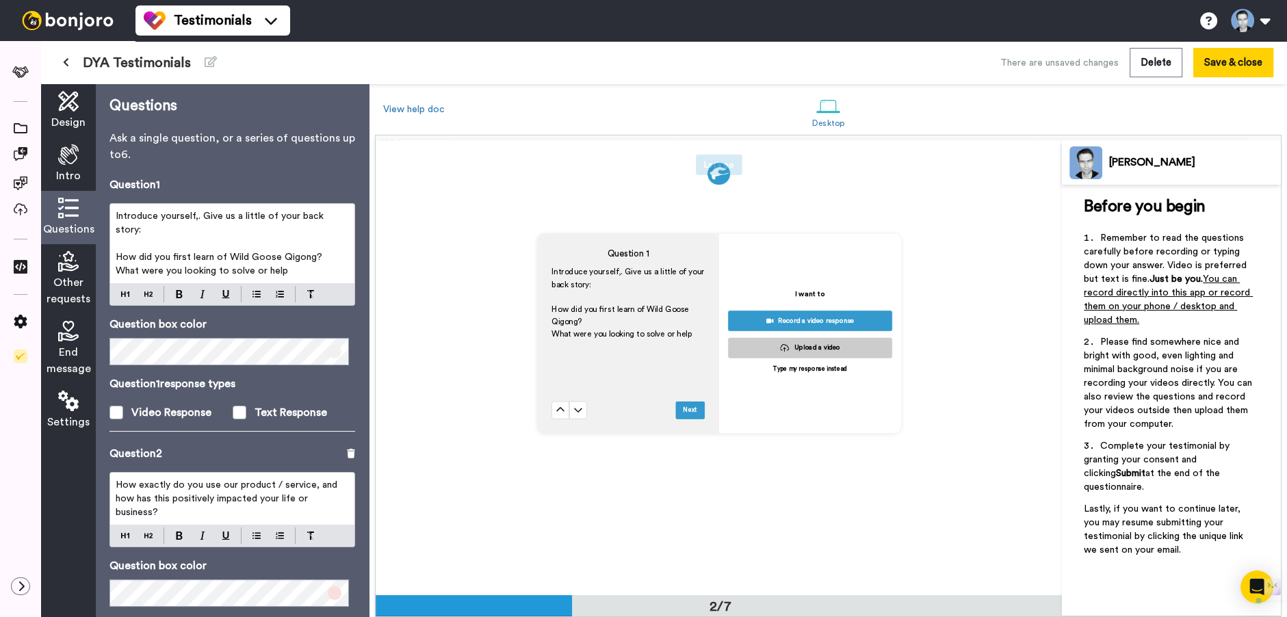
drag, startPoint x: 294, startPoint y: 270, endPoint x: 115, endPoint y: 274, distance: 179.3
click at [116, 274] on p "What were you looking to solve or help" at bounding box center [232, 271] width 233 height 14
click at [189, 274] on span "What were you looking to solve or help" at bounding box center [202, 271] width 172 height 10
drag, startPoint x: 294, startPoint y: 270, endPoint x: 142, endPoint y: 273, distance: 151.2
click at [142, 273] on p "What were you looking to solve or help" at bounding box center [232, 271] width 233 height 14
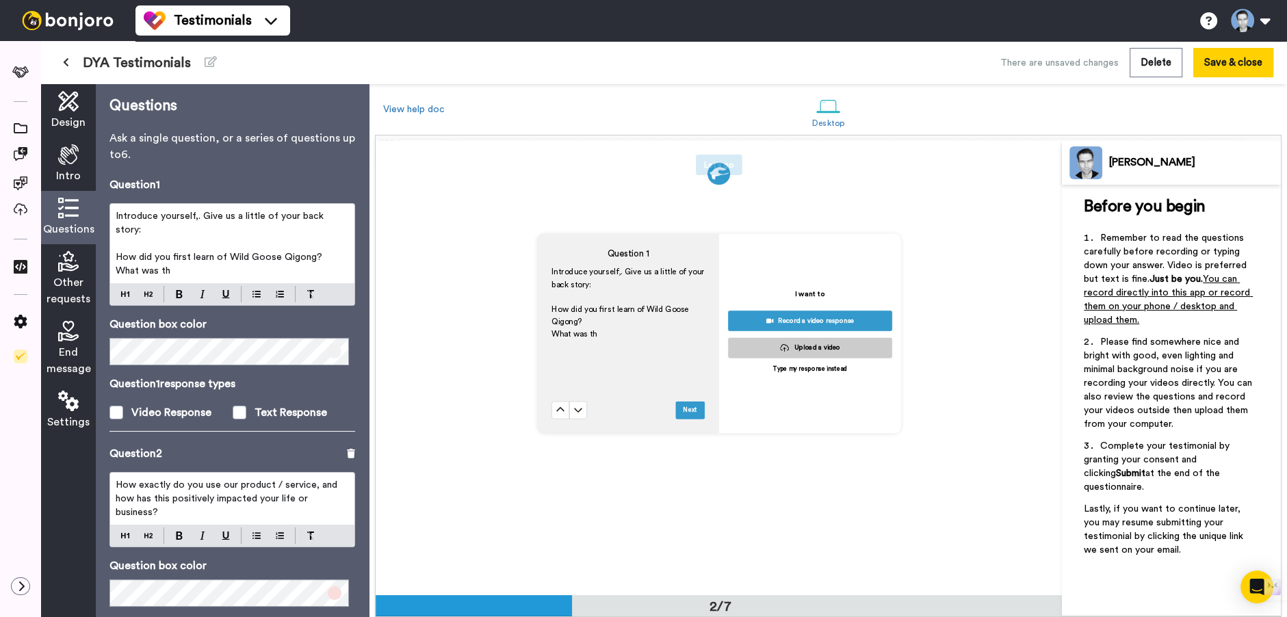
click at [142, 249] on p "﻿" at bounding box center [232, 244] width 233 height 14
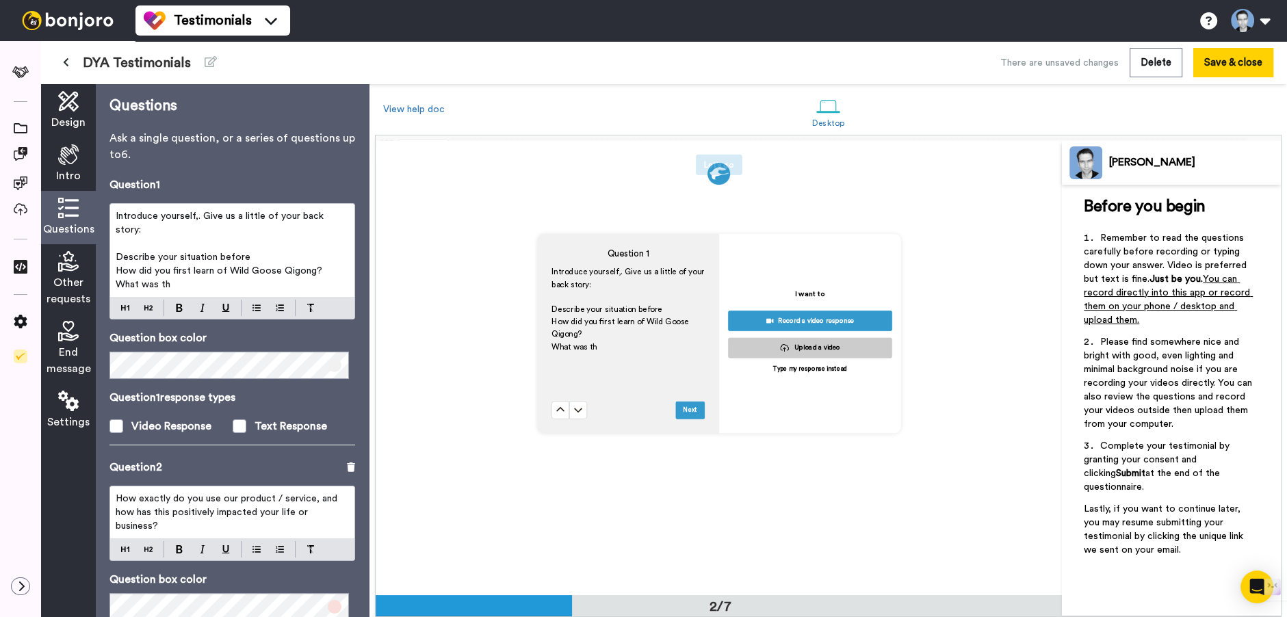
click at [207, 283] on p "What was th" at bounding box center [232, 285] width 233 height 14
click at [266, 257] on p "Describe your situation before" at bounding box center [232, 257] width 233 height 14
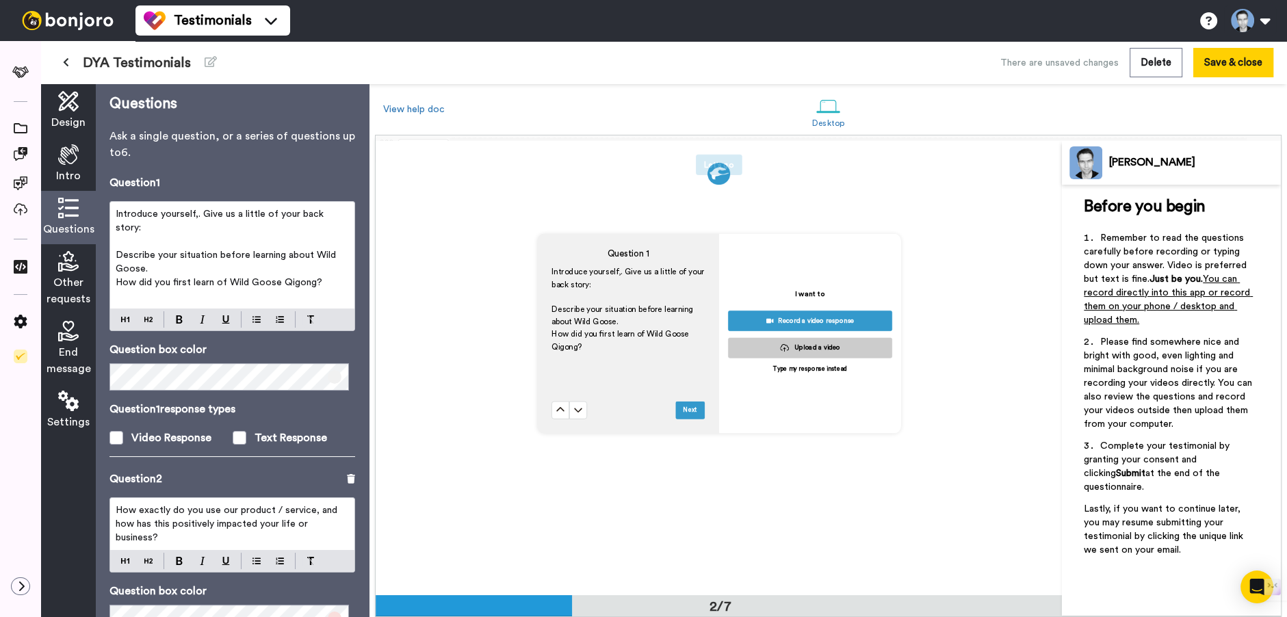
scroll to position [9, 0]
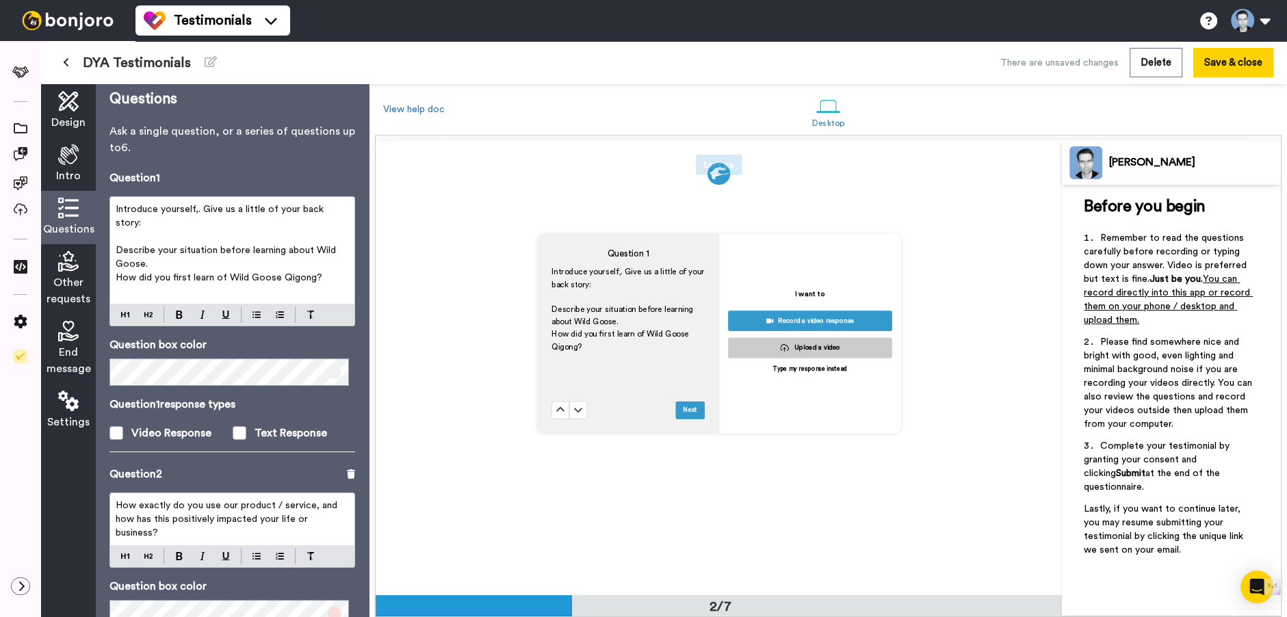
click at [116, 279] on span "How did you first learn of Wild Goose Qigong?" at bounding box center [219, 278] width 207 height 10
click at [200, 277] on span "How did you first learn of Wild Goose Qigong?" at bounding box center [219, 278] width 207 height 10
click at [241, 267] on p "Describe your situation before learning about Wild Goose." at bounding box center [232, 257] width 233 height 27
click at [323, 276] on p "How did you first learn of Wild Goose Qigong?" at bounding box center [232, 278] width 233 height 14
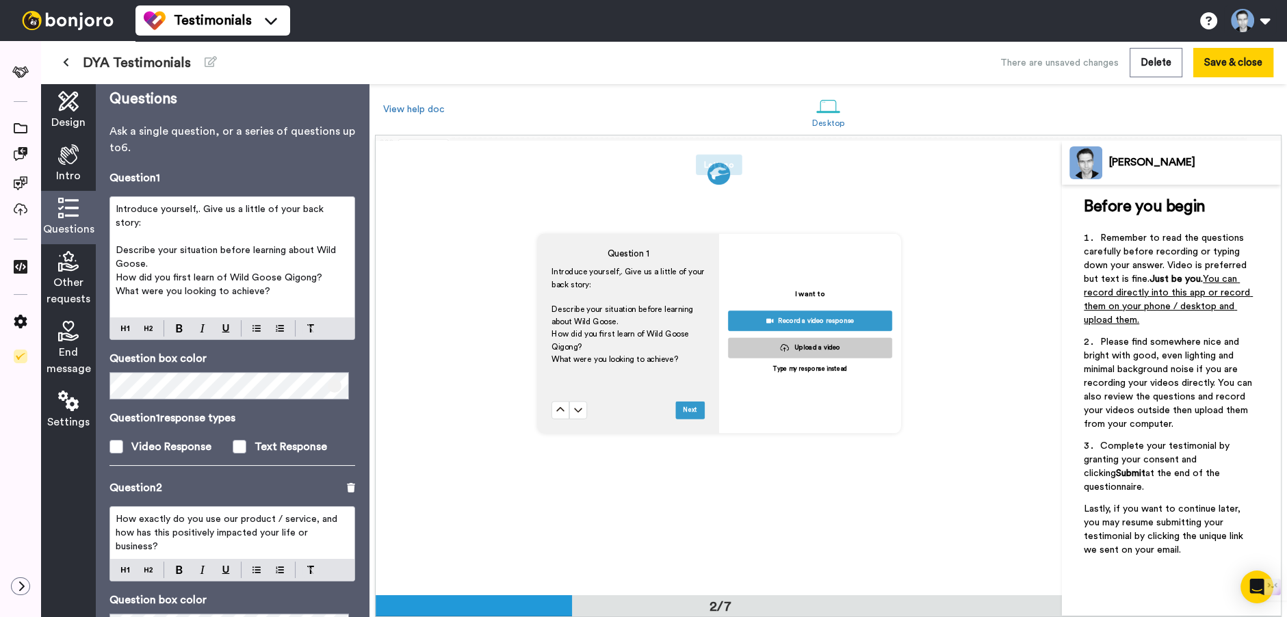
click at [199, 213] on span "Introduce yourself,. Give us a little of your back story:" at bounding box center [221, 216] width 211 height 23
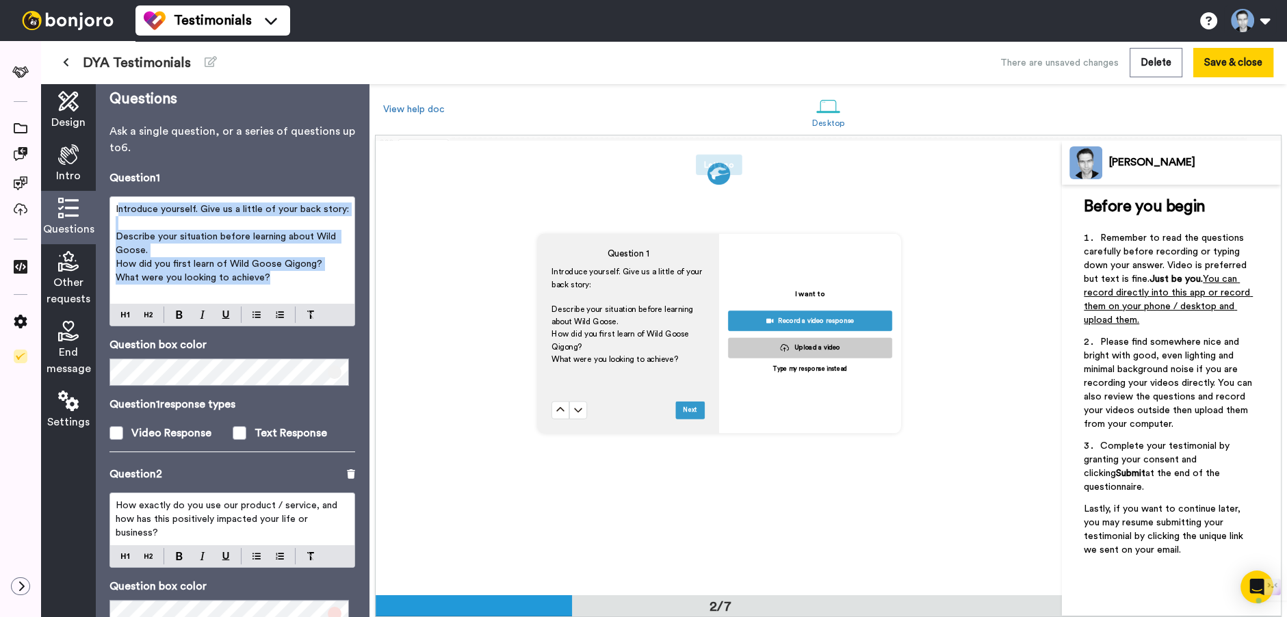
drag, startPoint x: 120, startPoint y: 209, endPoint x: 337, endPoint y: 279, distance: 227.8
click at [340, 281] on div "Introduce yourself. Give us a little of your back story: ﻿ Describe your situat…" at bounding box center [232, 250] width 244 height 107
click at [131, 232] on span "Describe your situation before learning about Wild Goose." at bounding box center [227, 243] width 223 height 23
drag, startPoint x: 169, startPoint y: 226, endPoint x: 328, endPoint y: 295, distance: 172.8
click at [328, 296] on div "Introduce yourself. Give us a little of your back story: ﻿ Describe your situat…" at bounding box center [232, 250] width 244 height 107
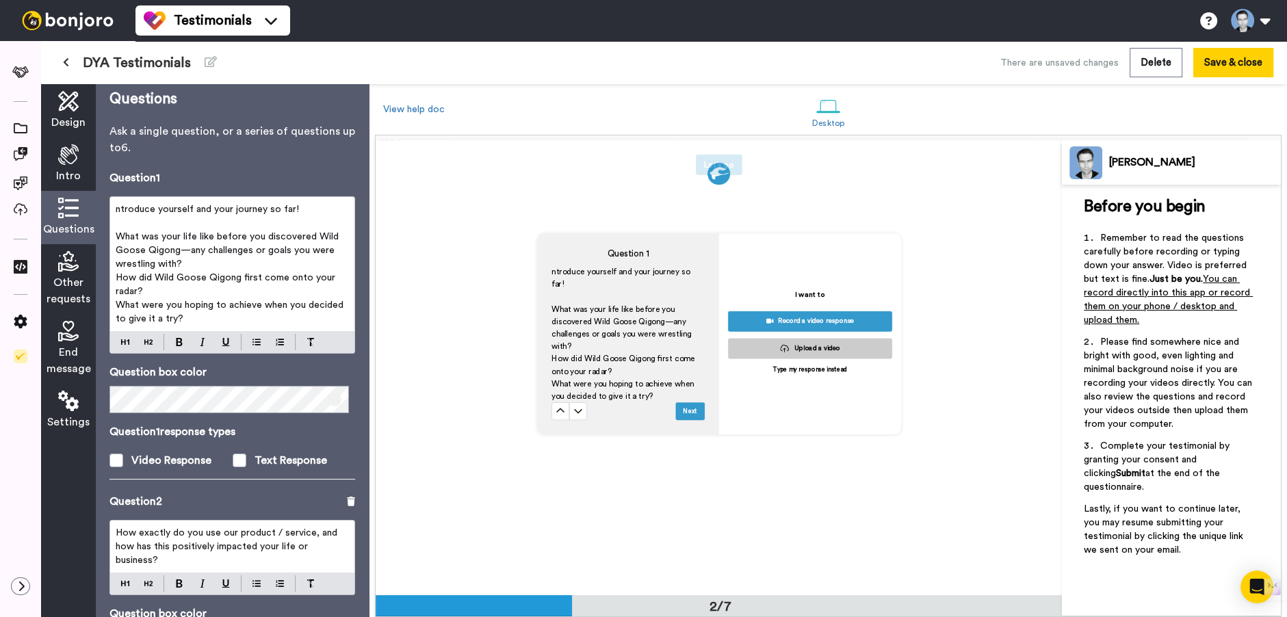
click at [117, 209] on span "ntroduce yourself and your journey so far!" at bounding box center [207, 210] width 183 height 10
drag, startPoint x: 156, startPoint y: 220, endPoint x: 150, endPoint y: 231, distance: 13.2
click at [156, 220] on p "﻿" at bounding box center [232, 223] width 233 height 14
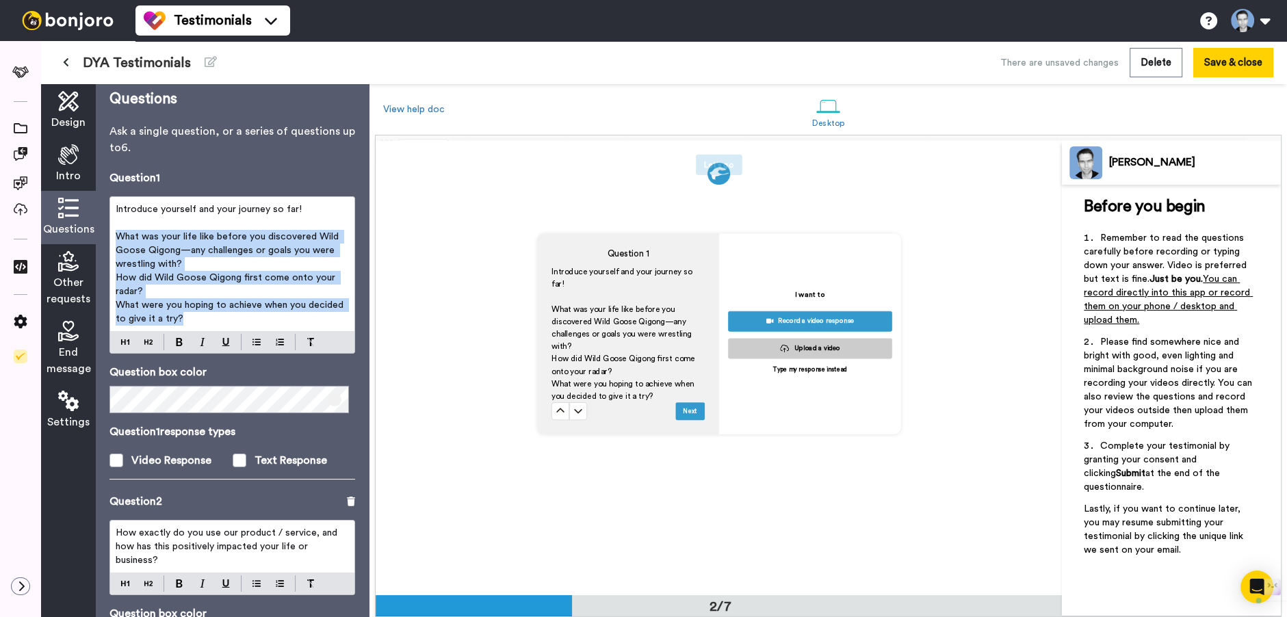
drag, startPoint x: 119, startPoint y: 235, endPoint x: 205, endPoint y: 313, distance: 115.8
click at [205, 313] on div "Introduce yourself and your journey so far! ﻿ What was your life like before yo…" at bounding box center [232, 264] width 244 height 134
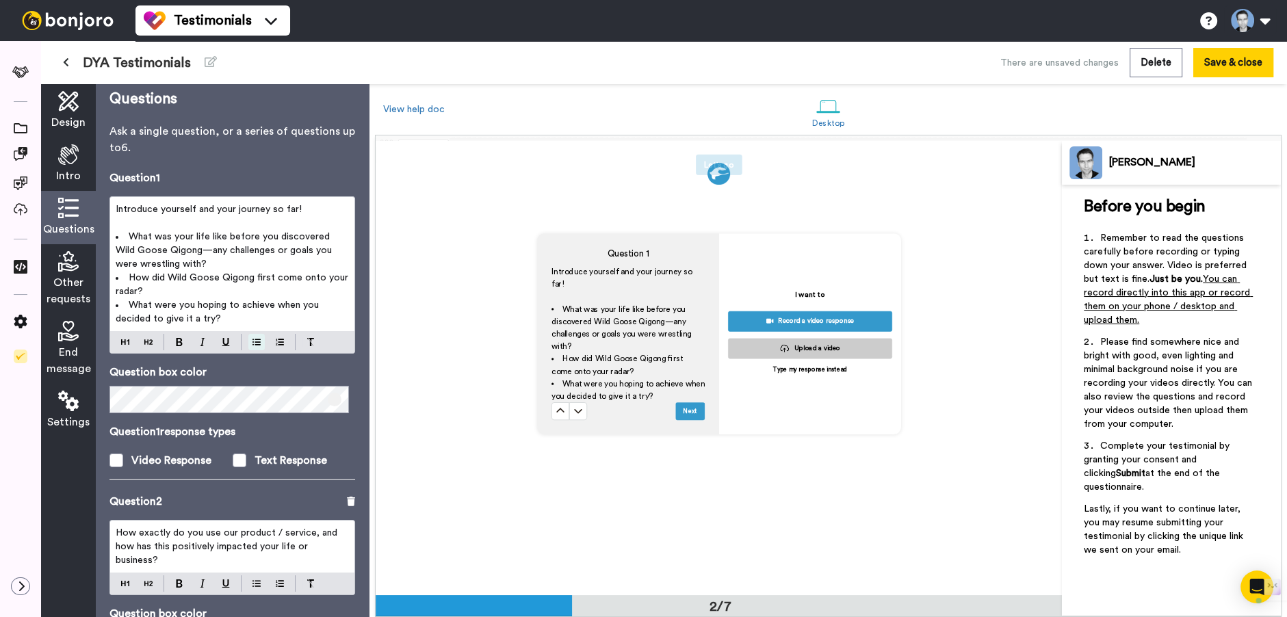
click at [252, 341] on img at bounding box center [256, 342] width 8 height 11
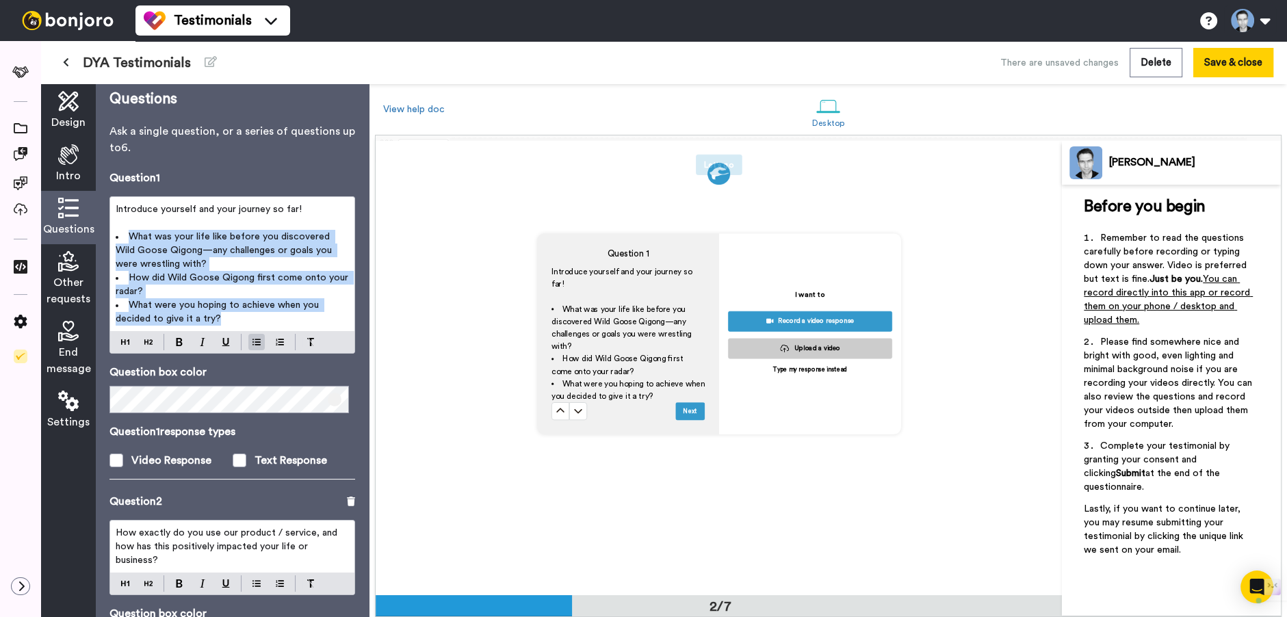
click at [232, 266] on li "What was your life like before you discovered Wild Goose Qigong—any challenges …" at bounding box center [232, 250] width 233 height 41
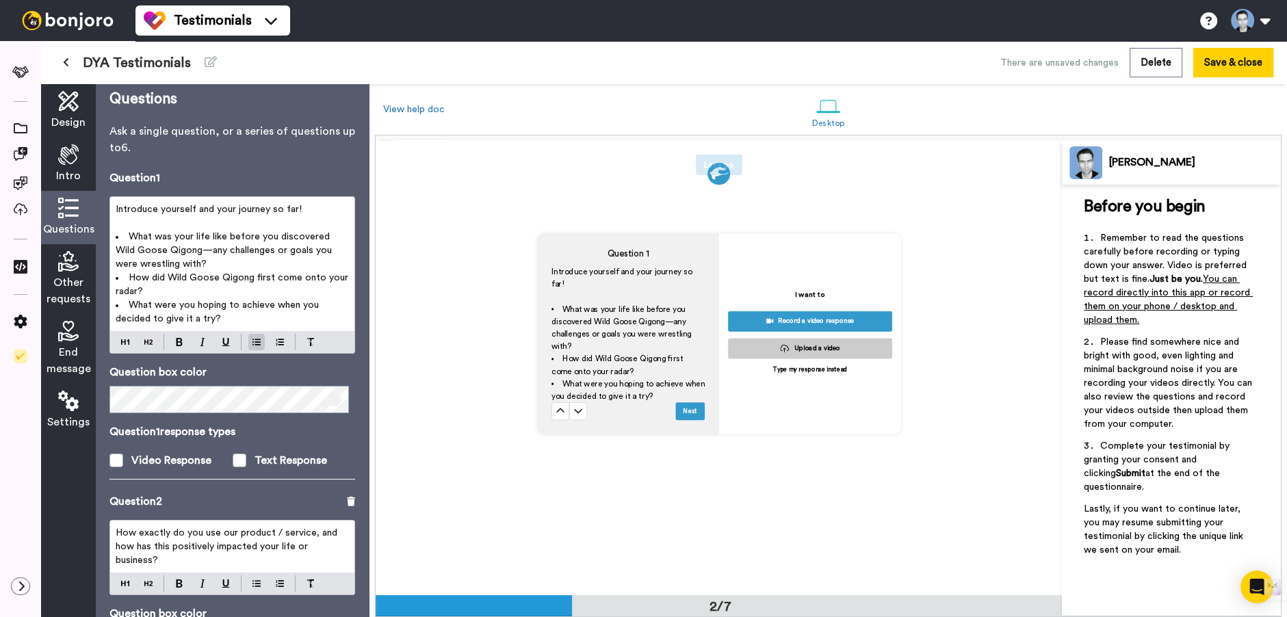
click at [205, 261] on li "What was your life like before you discovered Wild Goose Qigong—any challenges …" at bounding box center [232, 250] width 233 height 41
click at [211, 212] on span "Introduce yourself and your journey so far!" at bounding box center [209, 210] width 186 height 10
click at [287, 232] on span "What was your life like before you discovered Wild Goose Qigong—any challenges …" at bounding box center [225, 250] width 219 height 37
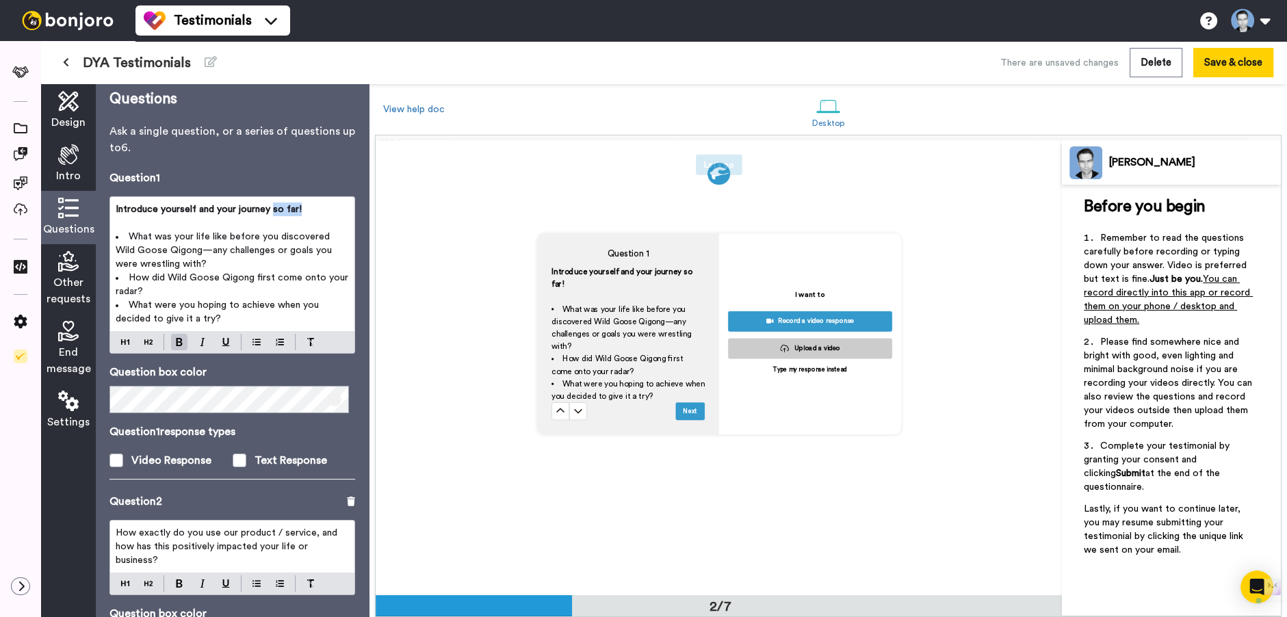
drag, startPoint x: 272, startPoint y: 211, endPoint x: 350, endPoint y: 209, distance: 78.0
click at [350, 209] on div "Questions Ask a single question, or a series of questions up to 6 . Question 1 …" at bounding box center [232, 350] width 273 height 533
click at [239, 238] on span "What was your life like before you discovered Wild Goose Qigong—any challenges …" at bounding box center [225, 250] width 219 height 37
click at [239, 237] on span "What was your life like before you discovered Wild Goose Qigong—any challenges …" at bounding box center [225, 250] width 219 height 37
click at [242, 233] on span "What was your life like before you discovered Wild Goose Qigong—any challenges …" at bounding box center [225, 250] width 219 height 37
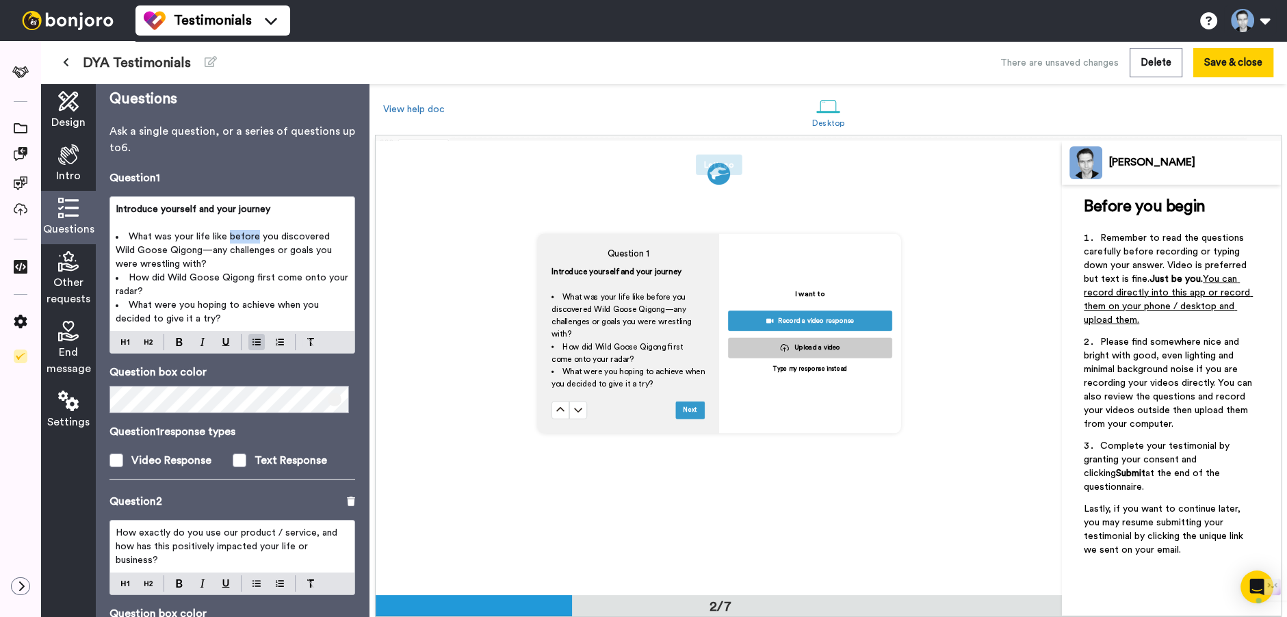
click at [242, 233] on span "What was your life like before you discovered Wild Goose Qigong—any challenges …" at bounding box center [225, 250] width 219 height 37
click at [318, 223] on p "﻿" at bounding box center [232, 223] width 233 height 14
click at [294, 211] on p "Introduce yourself and your journey" at bounding box center [232, 210] width 233 height 14
click at [139, 276] on span "How did Wild Goose Qigong first come onto your radar?" at bounding box center [233, 284] width 235 height 23
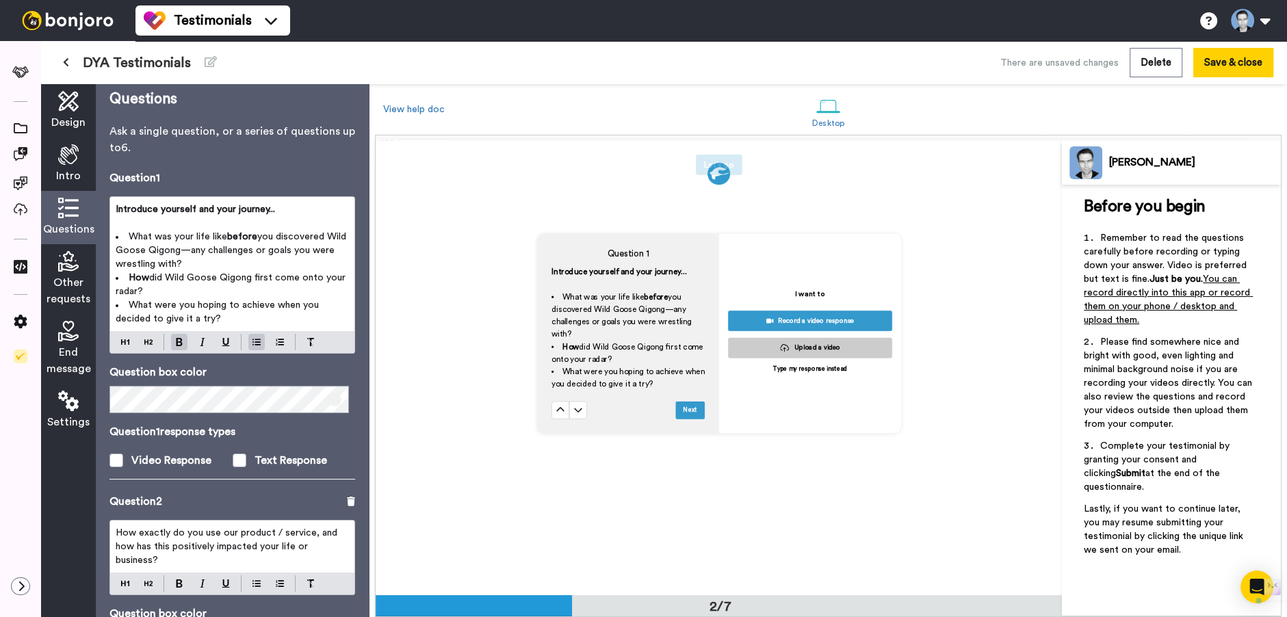
click at [241, 261] on li "What was your life like before you discovered Wild Goose Qigong—any challenges …" at bounding box center [232, 250] width 233 height 41
click at [140, 301] on span "What were you hoping to achieve when you decided to give it a try?" at bounding box center [219, 311] width 206 height 23
click at [205, 286] on li "How did Wild Goose Qigong first come onto your radar?" at bounding box center [232, 284] width 233 height 27
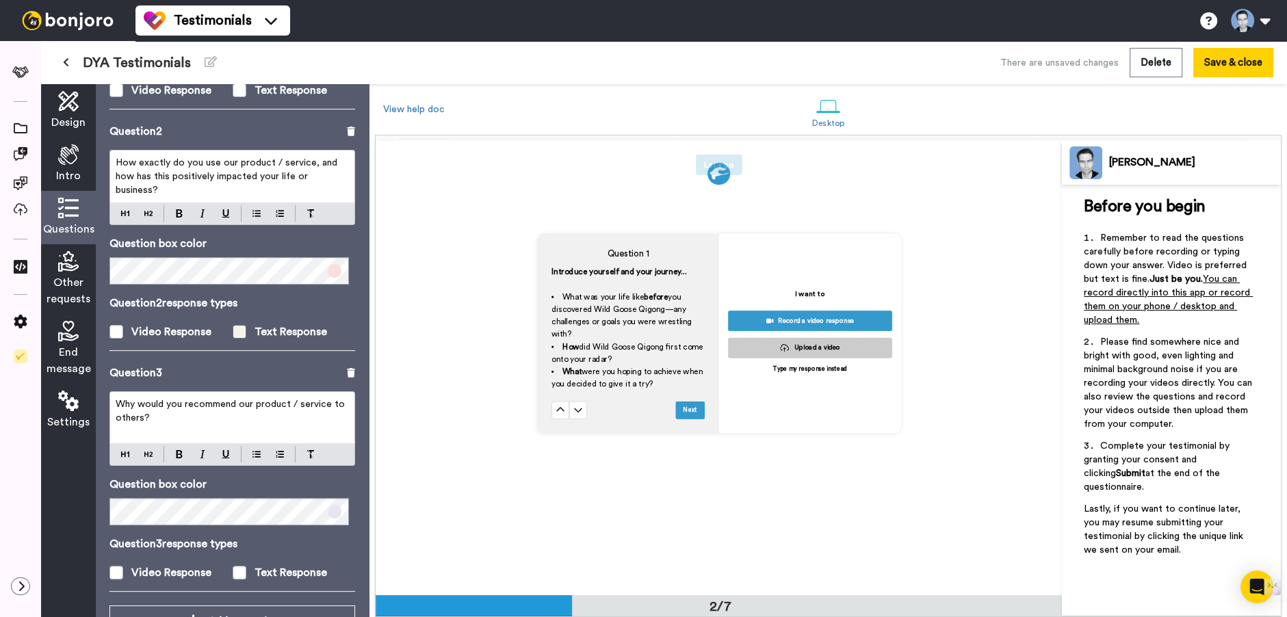
scroll to position [418, 0]
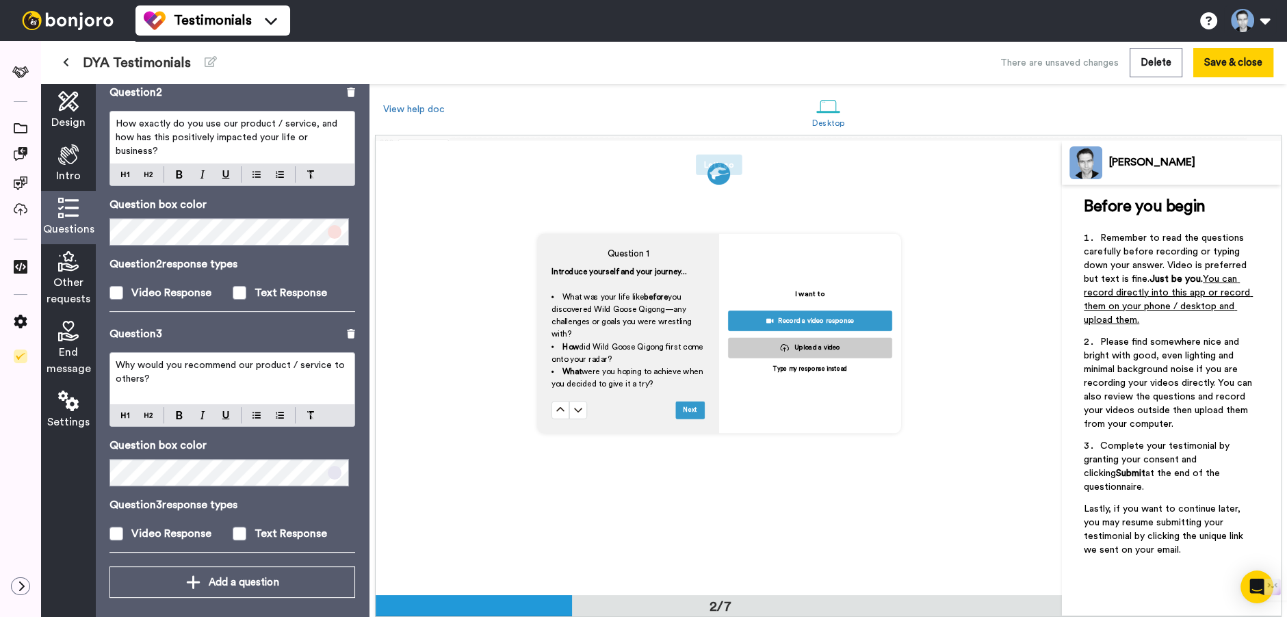
drag, startPoint x: 192, startPoint y: 383, endPoint x: 193, endPoint y: 372, distance: 11.7
click at [193, 382] on p "Why would you recommend our product / service to others?" at bounding box center [232, 372] width 233 height 27
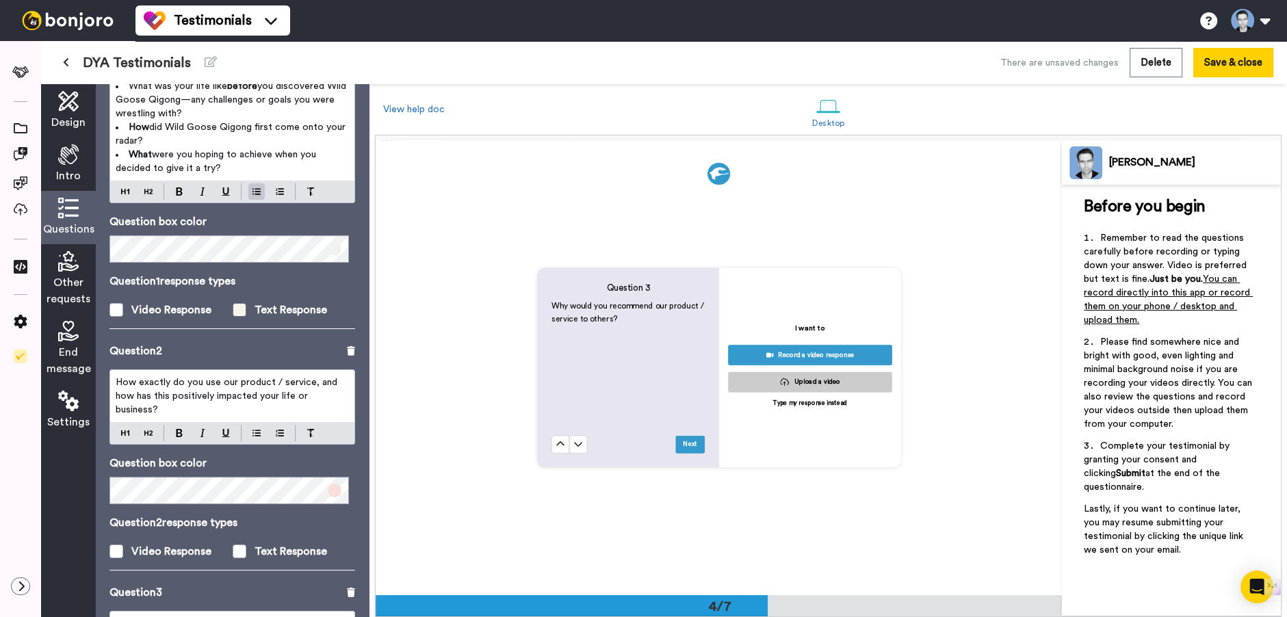
scroll to position [36, 0]
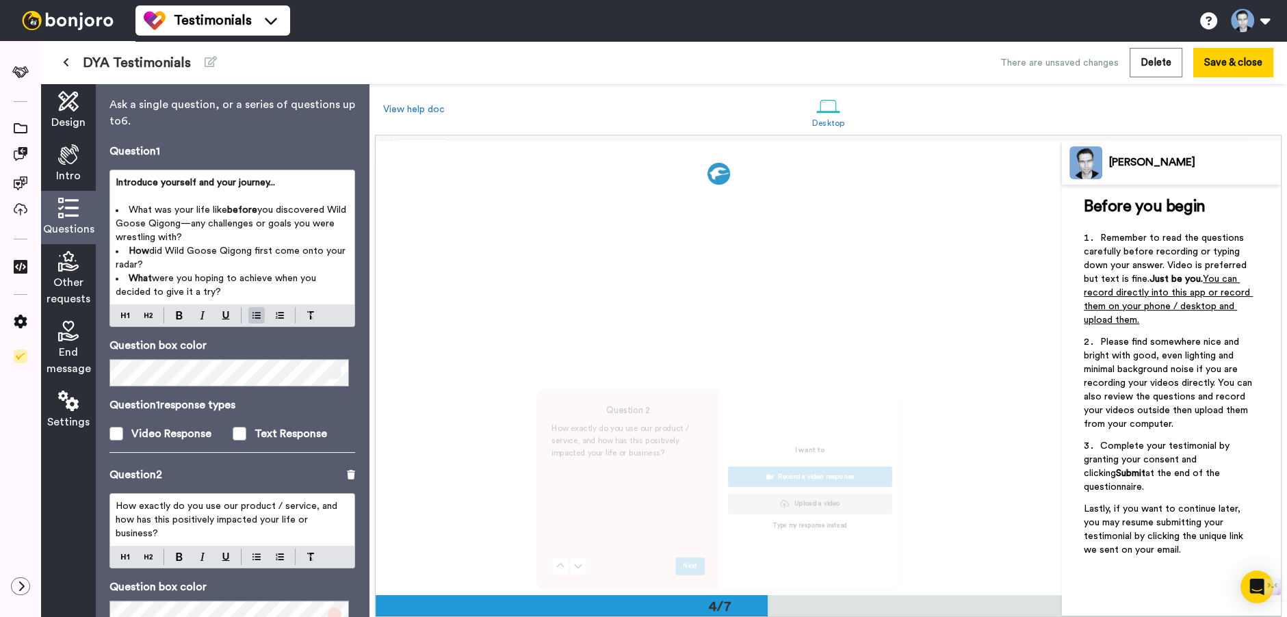
click at [273, 248] on span "did Wild Goose Qigong first come onto your radar?" at bounding box center [232, 257] width 233 height 23
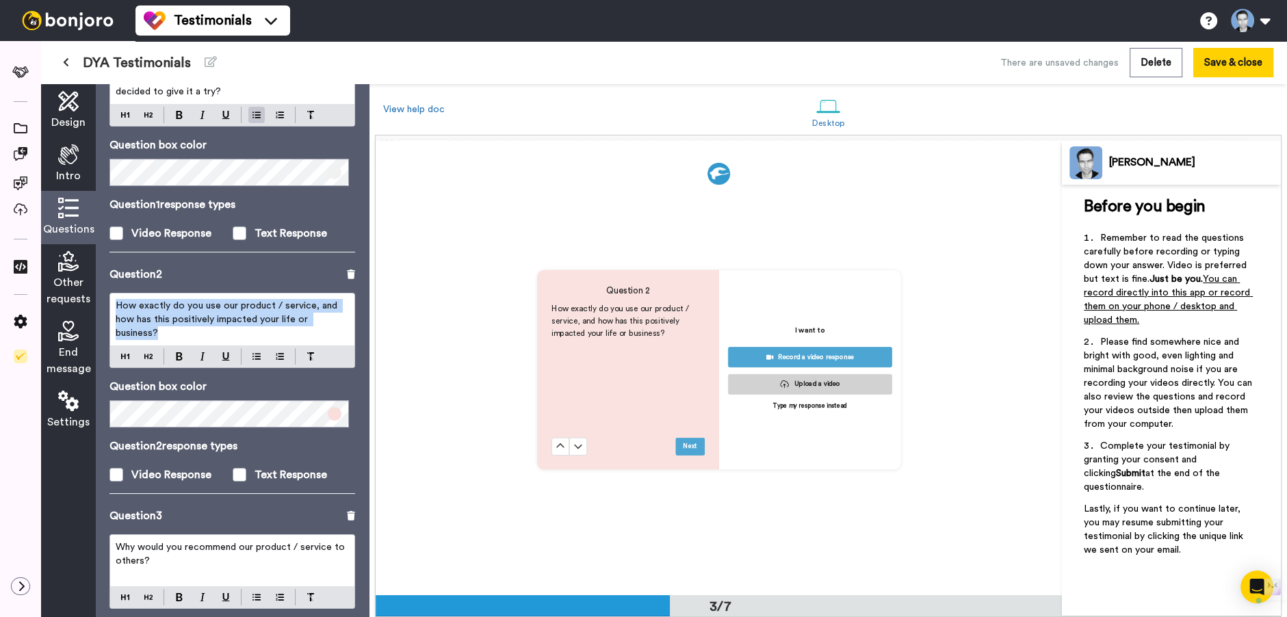
scroll to position [909, 0]
drag, startPoint x: 154, startPoint y: 325, endPoint x: 110, endPoint y: 303, distance: 49.0
click at [110, 303] on div "How exactly do you use our product / service, and how has this positively impac…" at bounding box center [232, 320] width 244 height 52
click at [223, 321] on span "How exactly do you use our product / service, and how has this positively impac…" at bounding box center [228, 319] width 224 height 37
drag, startPoint x: 187, startPoint y: 330, endPoint x: 118, endPoint y: 303, distance: 74.1
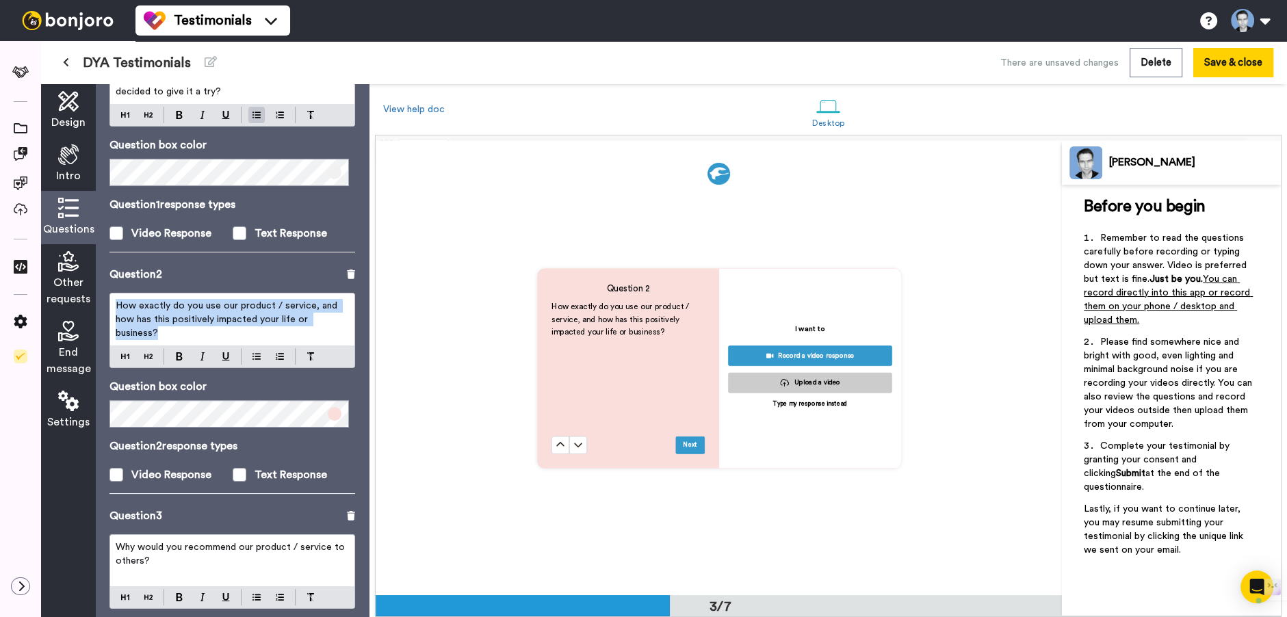
click at [118, 303] on div "How exactly do you use our product / service, and how has this positively impac…" at bounding box center [232, 320] width 244 height 52
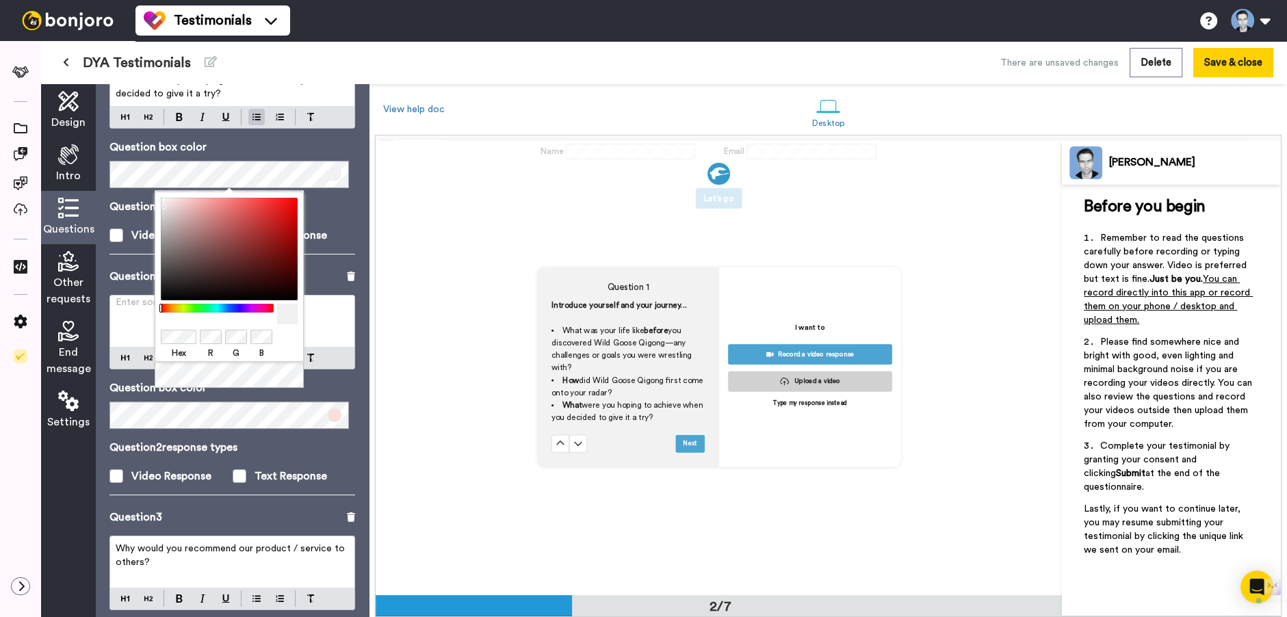
scroll to position [454, 0]
click at [127, 391] on p "Question box color" at bounding box center [232, 388] width 246 height 16
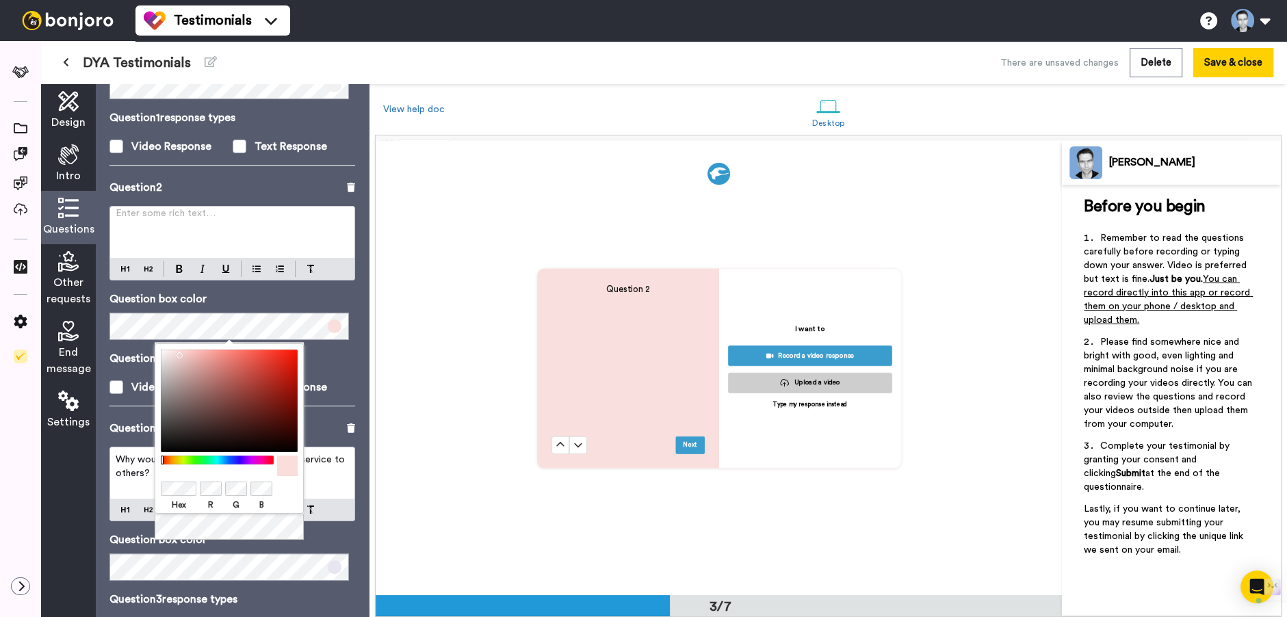
scroll to position [909, 0]
click at [338, 402] on div "Question 2 Enter some rich text… ﻿ Question box color Question 2 response types…" at bounding box center [232, 299] width 246 height 241
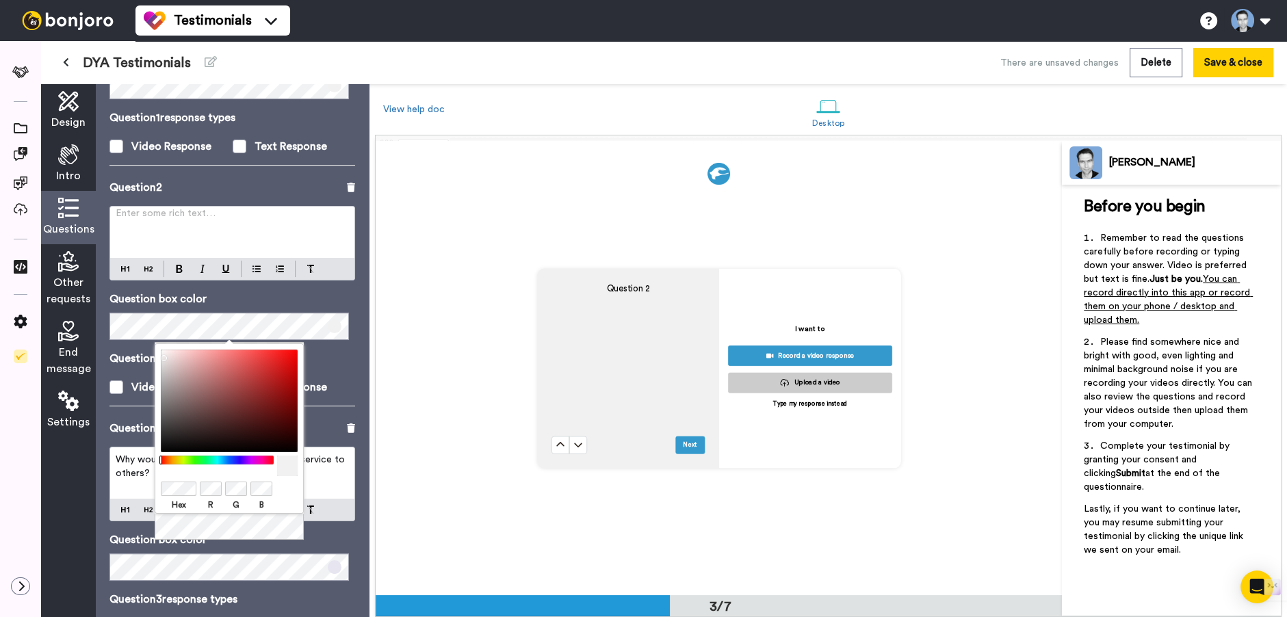
click at [346, 406] on hr at bounding box center [232, 406] width 246 height 1
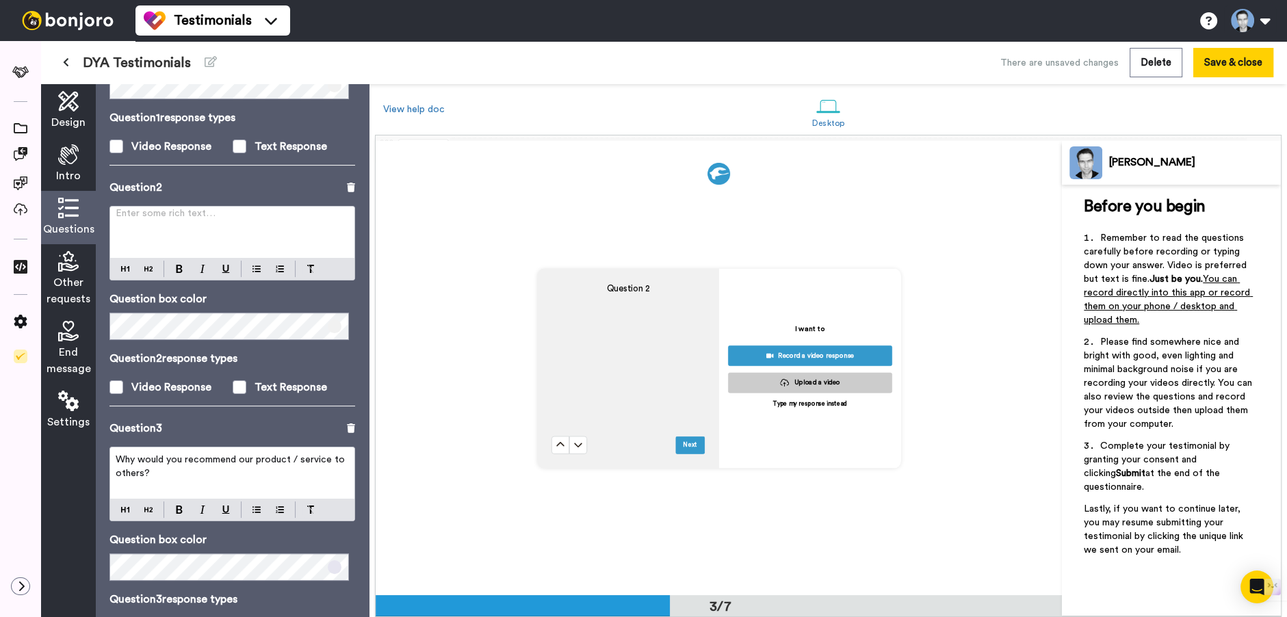
click at [138, 212] on p "Enter some rich text… ﻿" at bounding box center [232, 219] width 233 height 14
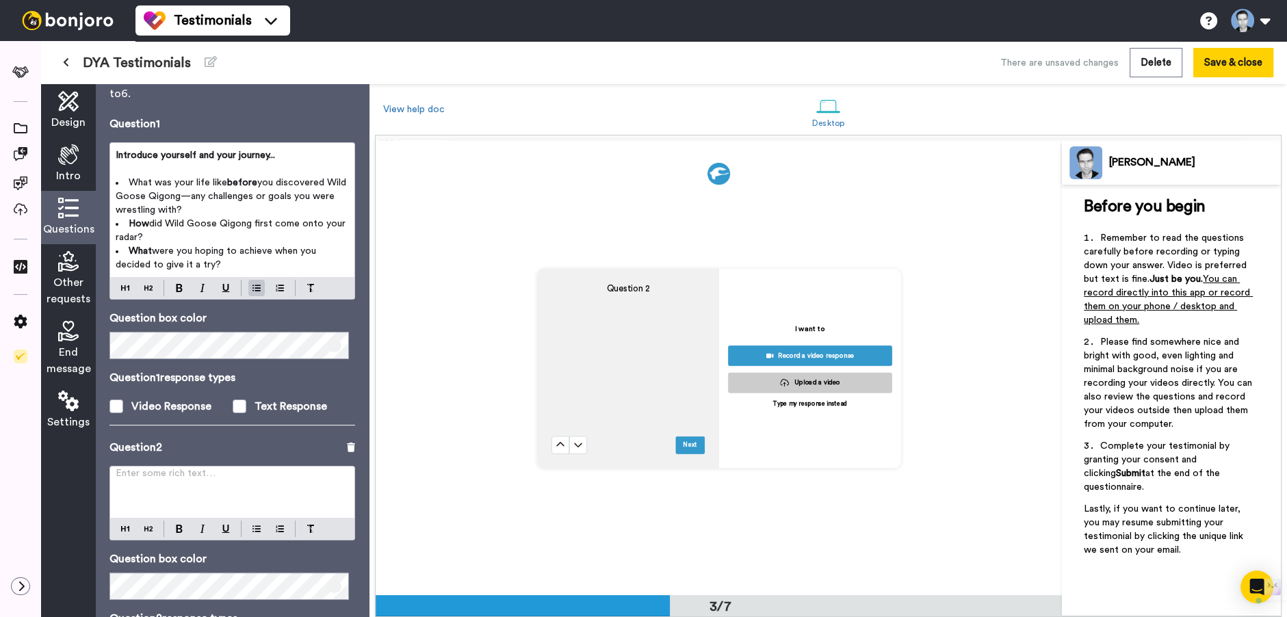
scroll to position [122, 0]
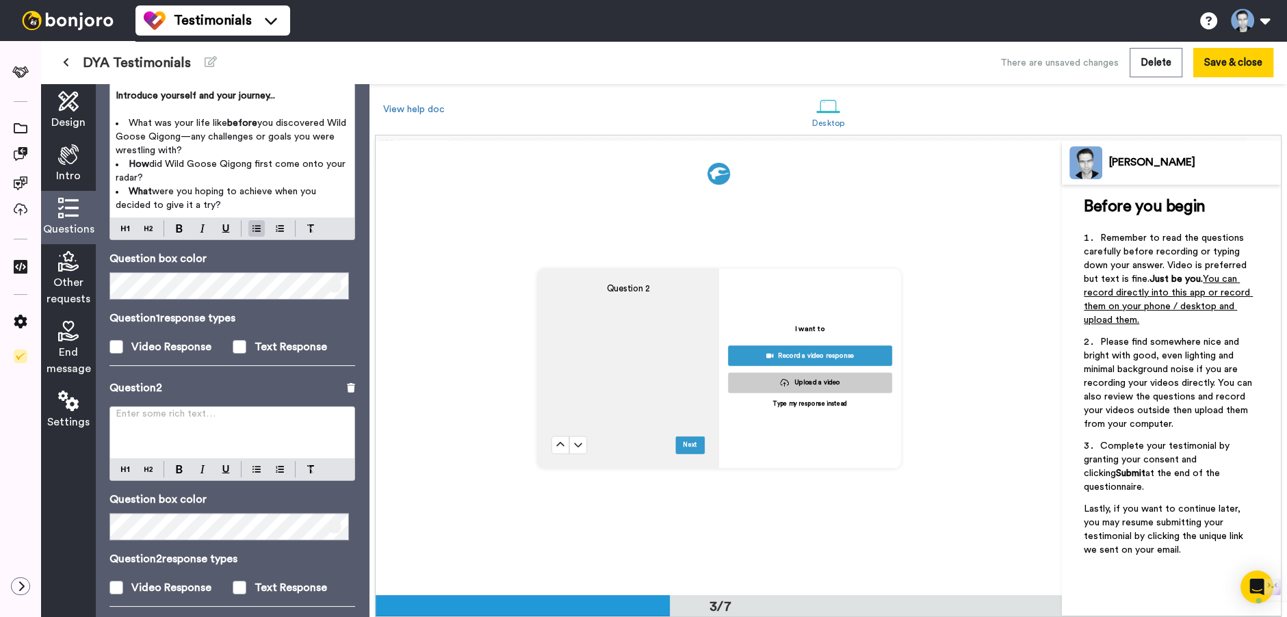
click at [153, 422] on p "Enter some rich text… ﻿" at bounding box center [232, 420] width 233 height 14
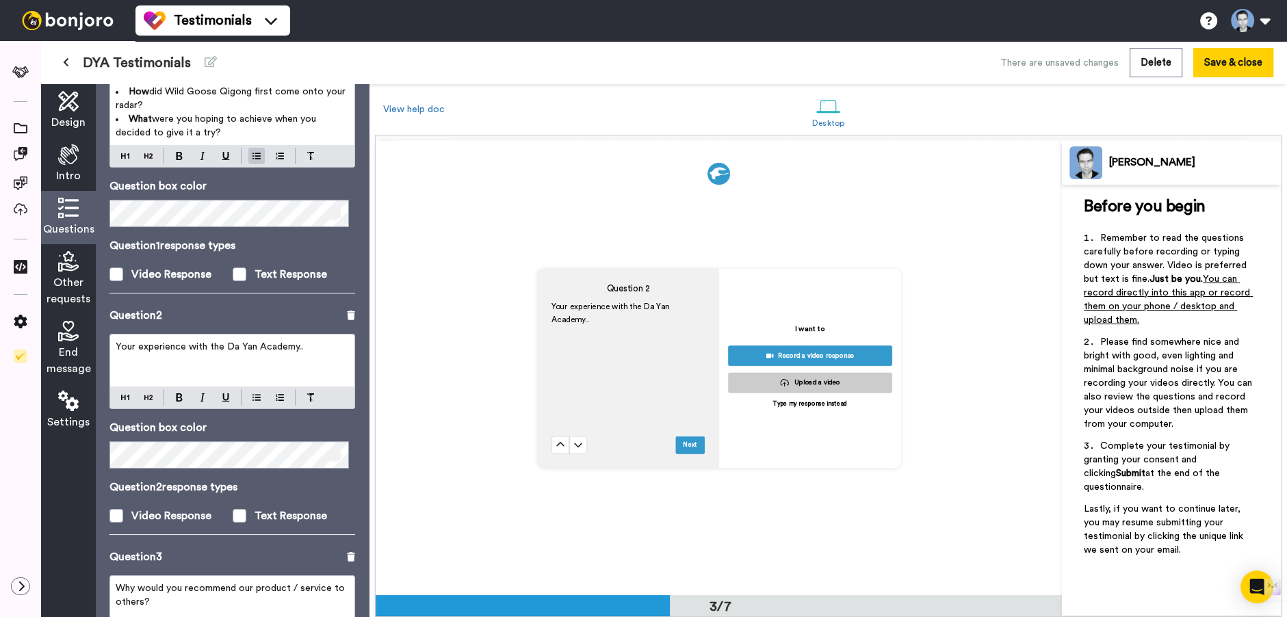
click at [165, 364] on p "﻿" at bounding box center [232, 361] width 233 height 14
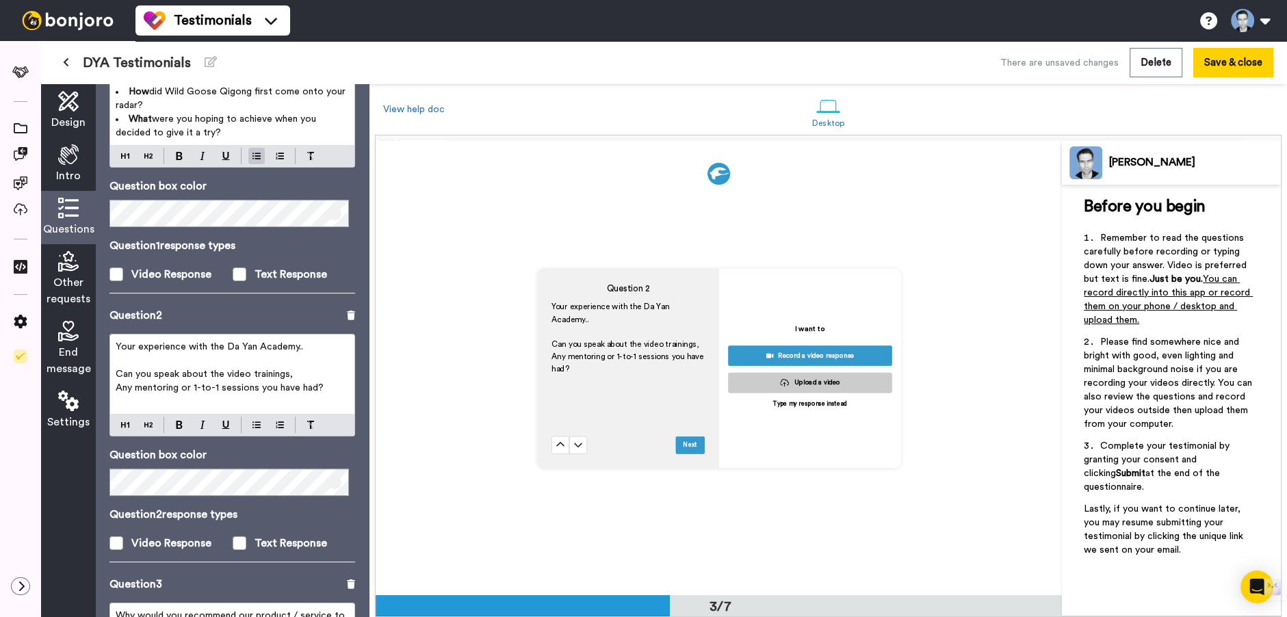
click at [305, 374] on p "Can you speak about the video trainings," at bounding box center [232, 374] width 233 height 14
click at [310, 386] on span "Any mentoring or 1-to-1 sessions you have had?" at bounding box center [220, 388] width 208 height 10
click at [330, 389] on p "Any mentoring or 1-to-1 sessions you have had?" at bounding box center [232, 388] width 233 height 14
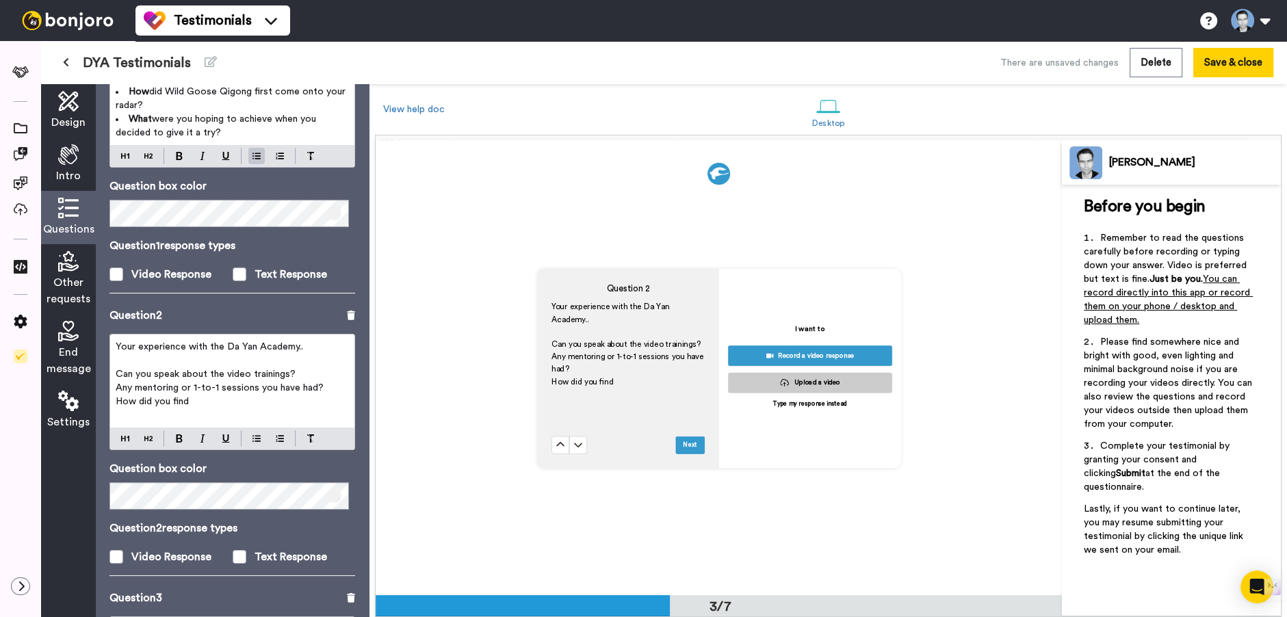
click at [307, 372] on p "Can you speak about the video trainings?" at bounding box center [232, 374] width 233 height 14
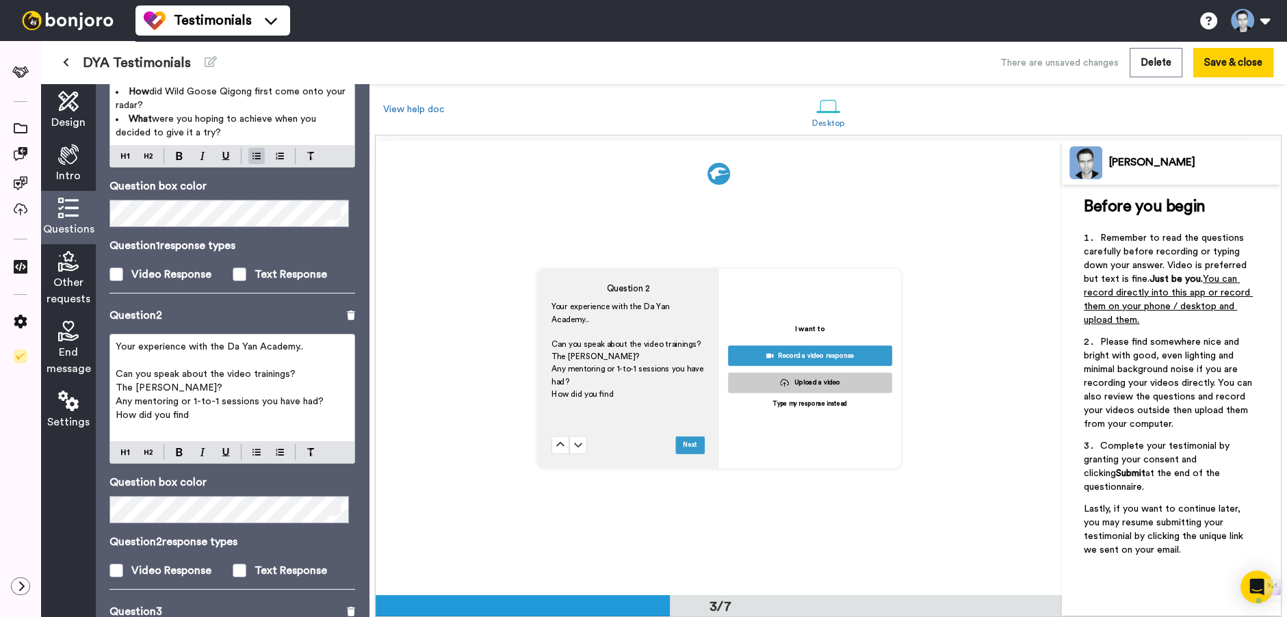
drag, startPoint x: 195, startPoint y: 416, endPoint x: 186, endPoint y: 413, distance: 9.3
click at [186, 413] on p "How did you find" at bounding box center [232, 415] width 233 height 14
click at [190, 387] on span "The Da Yan Acaedmy?" at bounding box center [169, 388] width 107 height 10
click at [254, 381] on p "The Da Yan Academy?" at bounding box center [232, 388] width 233 height 14
drag, startPoint x: 191, startPoint y: 417, endPoint x: 96, endPoint y: 417, distance: 94.4
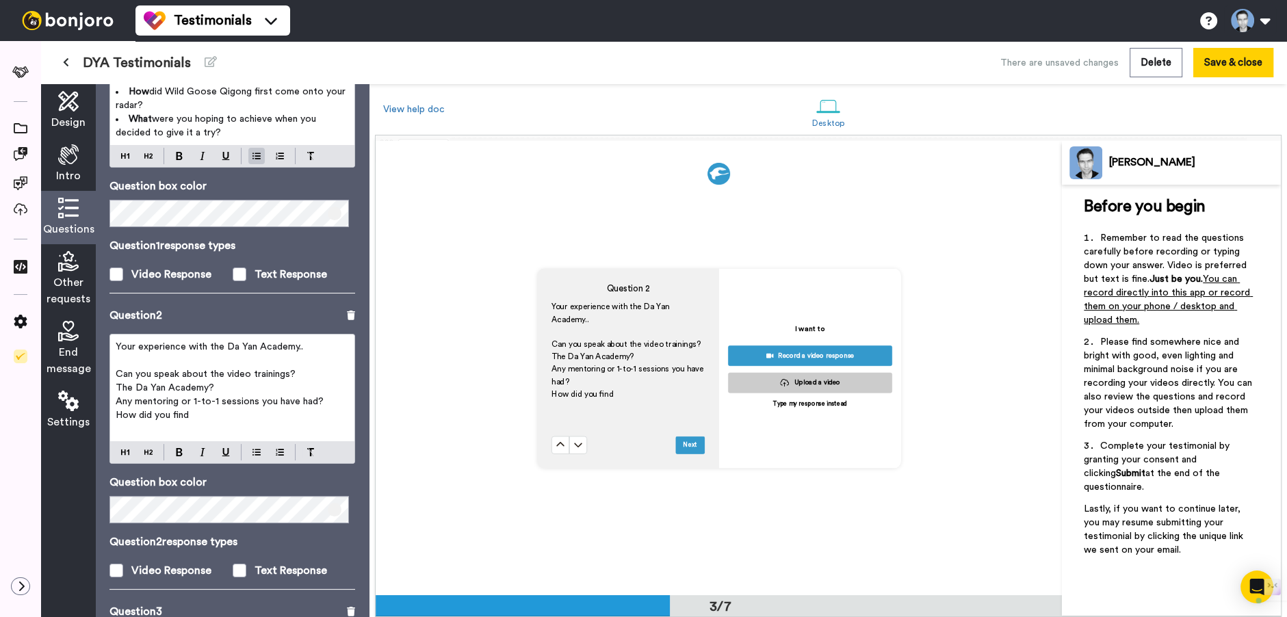
click at [96, 417] on div "Questions Ask a single question, or a series of questions up to 6 . Question 1 …" at bounding box center [232, 350] width 273 height 533
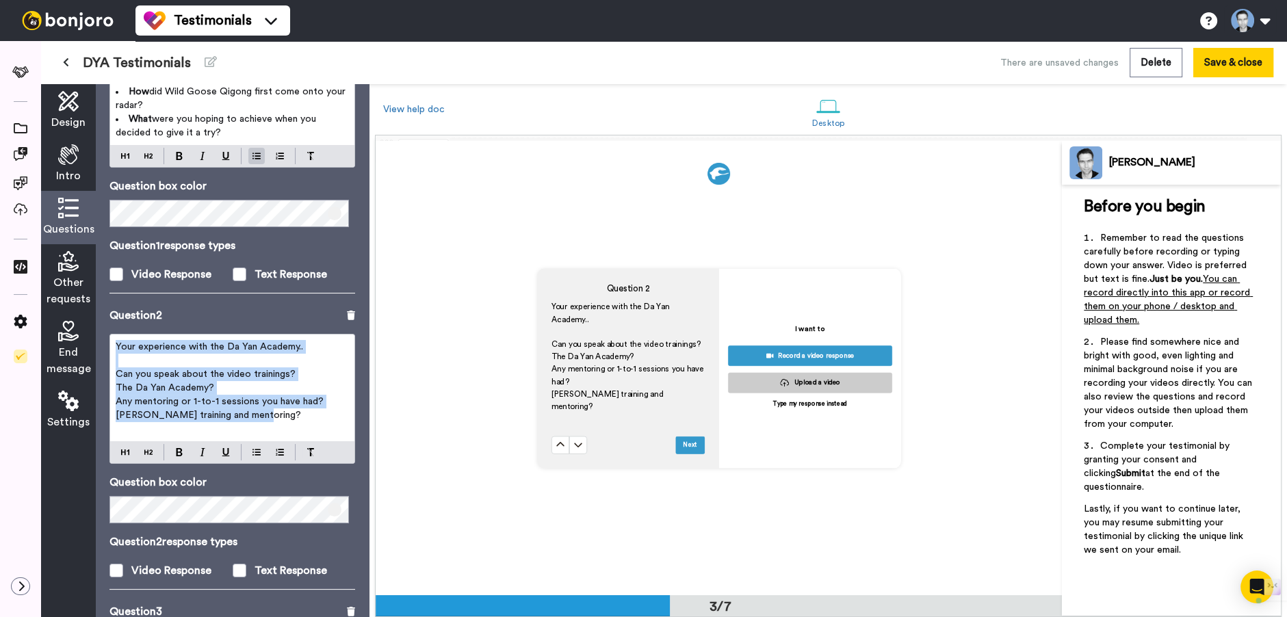
drag, startPoint x: 116, startPoint y: 345, endPoint x: 302, endPoint y: 415, distance: 199.6
click at [302, 415] on div "Your experience with the Da Yan Academy.. ﻿ Can you speak about the video train…" at bounding box center [232, 388] width 244 height 107
copy div "Your experience with the Da Yan Academy.. ﻿ Can you speak about the video train…"
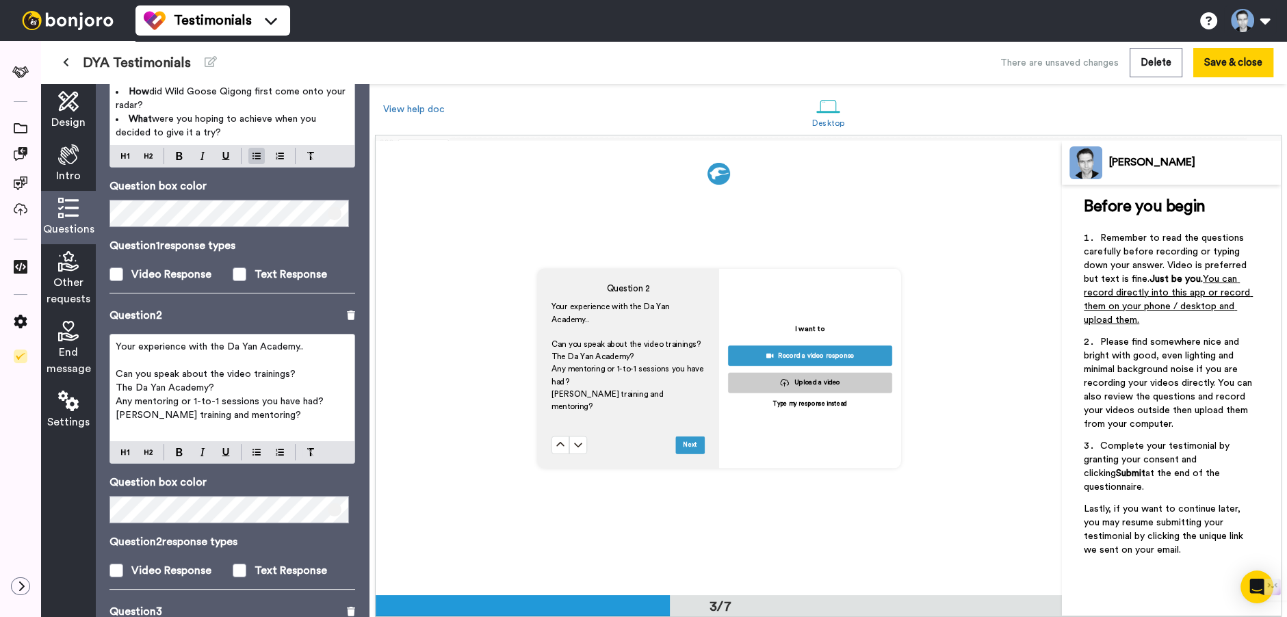
click at [172, 383] on span "The Da Yan Academy?" at bounding box center [165, 388] width 99 height 10
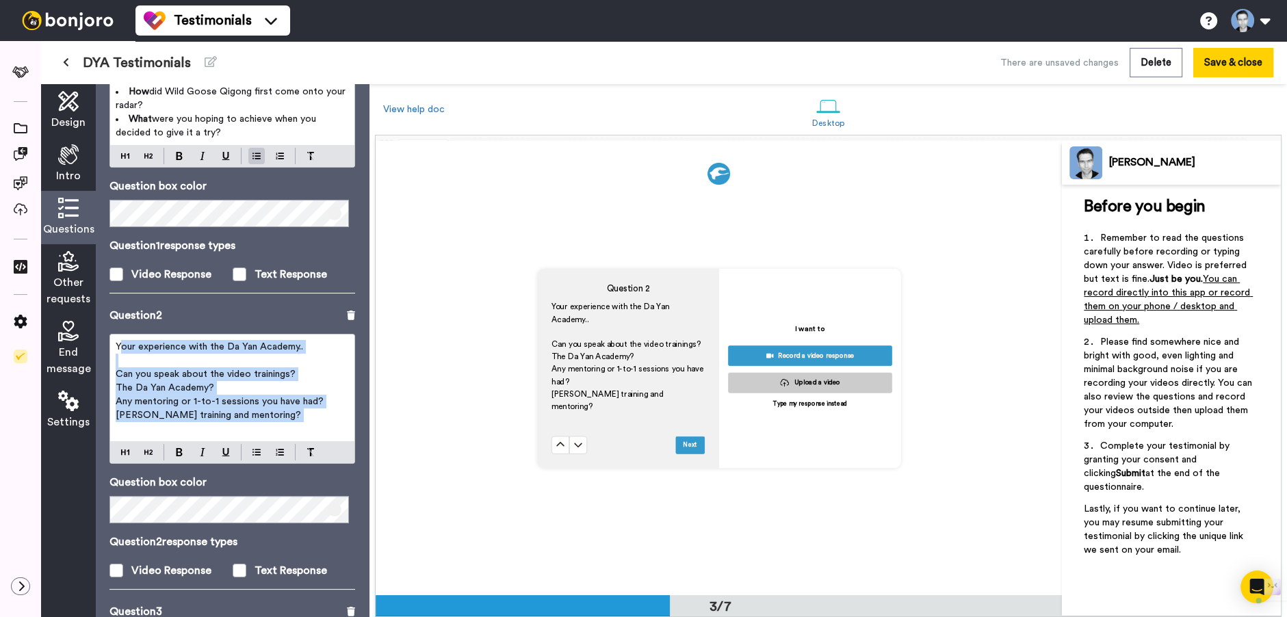
drag, startPoint x: 118, startPoint y: 346, endPoint x: 324, endPoint y: 430, distance: 222.1
click at [324, 430] on div "Your experience with the Da Yan Academy.. ﻿ Can you speak about the video train…" at bounding box center [232, 388] width 244 height 107
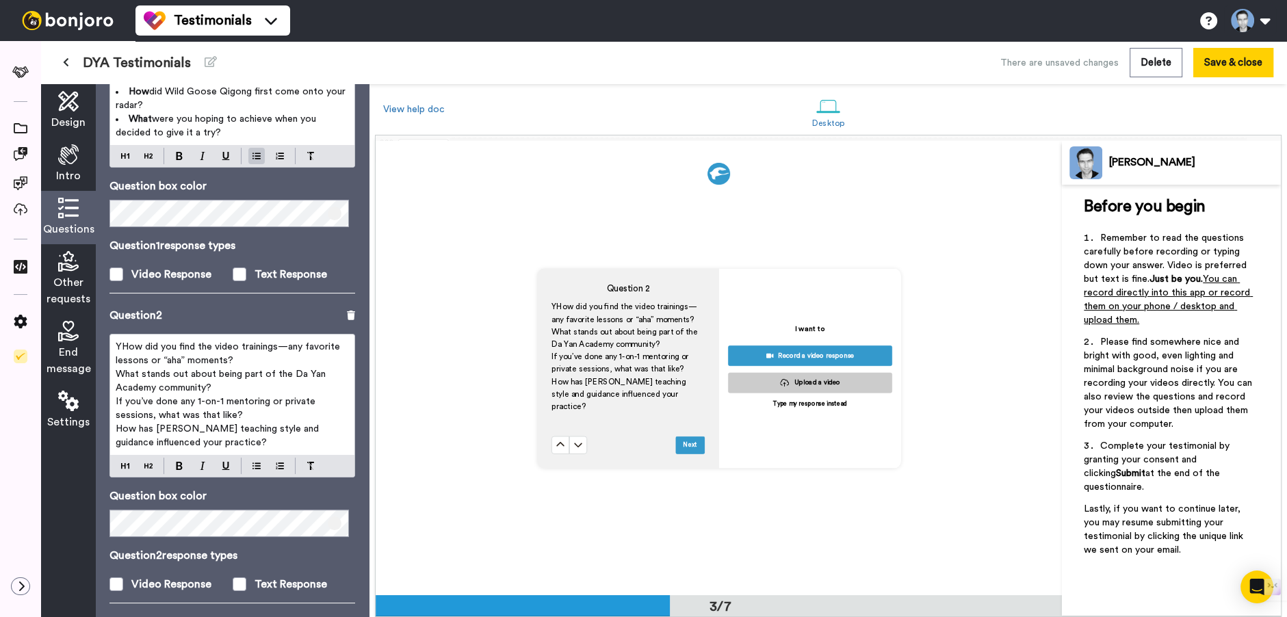
click at [121, 347] on span "YHow did you find the video trainings—any favorite lessons or “aha” moments?" at bounding box center [229, 353] width 227 height 23
click at [185, 386] on span "What stands out about being part of the Da Yan Academy community?" at bounding box center [222, 380] width 213 height 23
click at [267, 382] on p "What stands out about being part of the [GEOGRAPHIC_DATA] and it's courses?" at bounding box center [232, 380] width 233 height 27
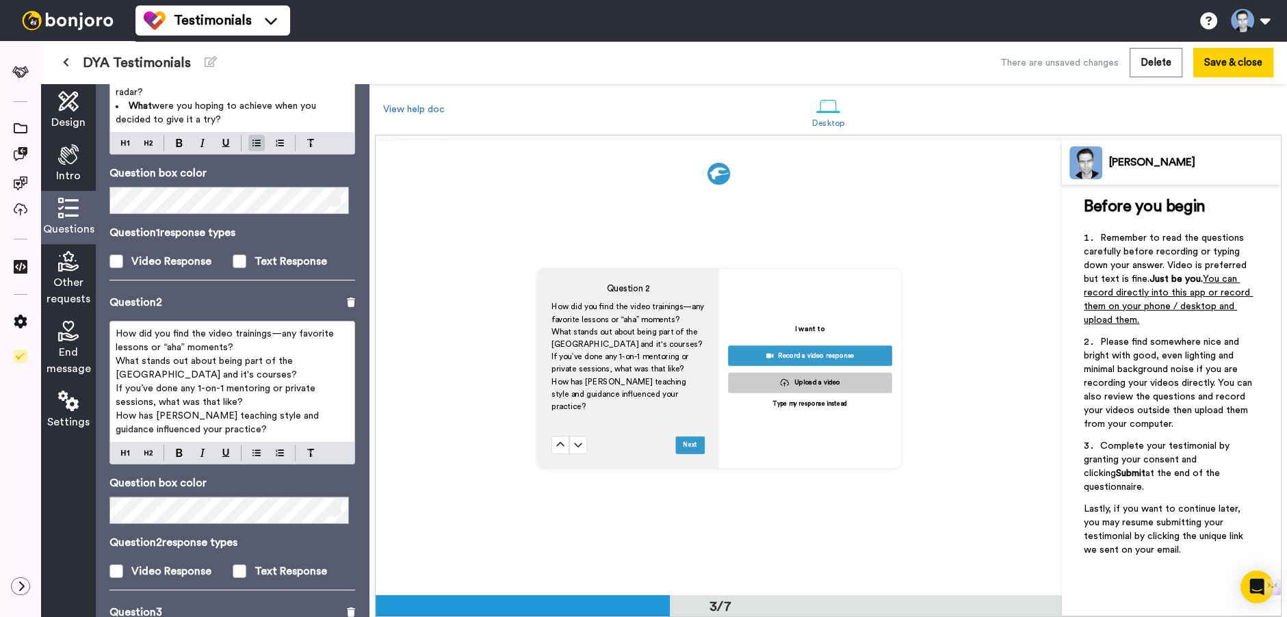
scroll to position [208, 0]
click at [244, 430] on p "How has [PERSON_NAME] teaching style and guidance influenced your practice?" at bounding box center [232, 422] width 233 height 27
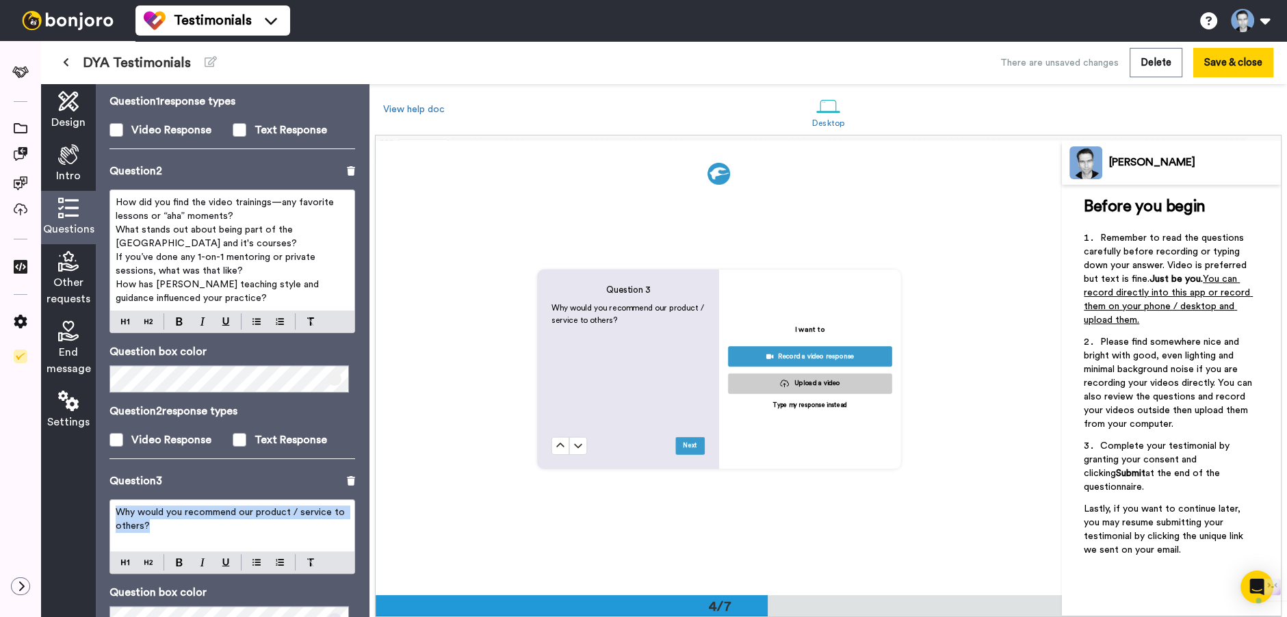
scroll to position [1364, 0]
drag, startPoint x: 179, startPoint y: 519, endPoint x: 113, endPoint y: 503, distance: 67.7
click at [113, 503] on div "Why would you recommend our product / service to others?" at bounding box center [232, 525] width 244 height 51
click at [551, 435] on button at bounding box center [560, 444] width 18 height 18
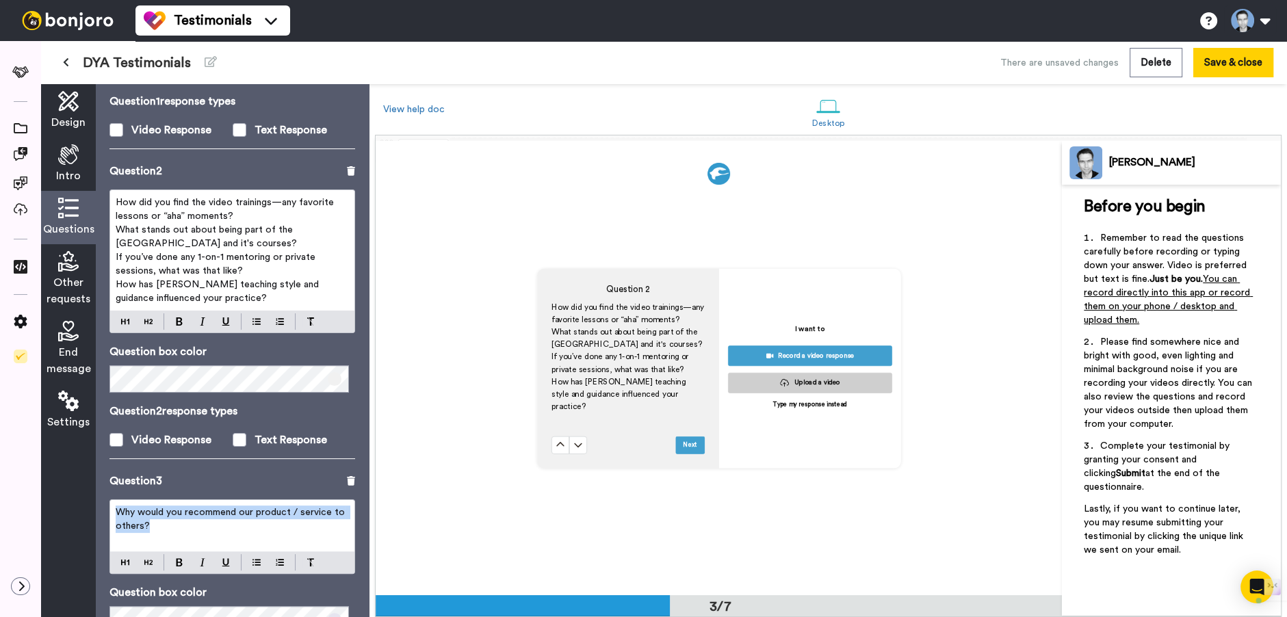
scroll to position [909, 0]
click at [182, 497] on div "Question 3 Why would you recommend our product / service to others? Question bo…" at bounding box center [232, 593] width 246 height 241
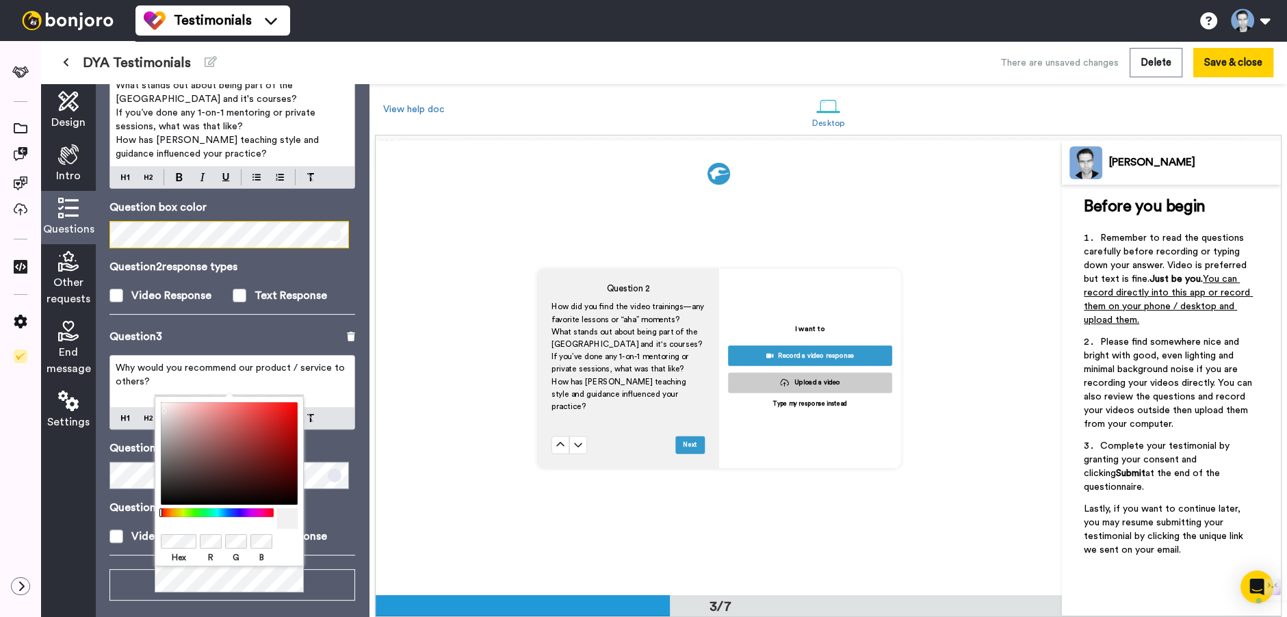
scroll to position [493, 0]
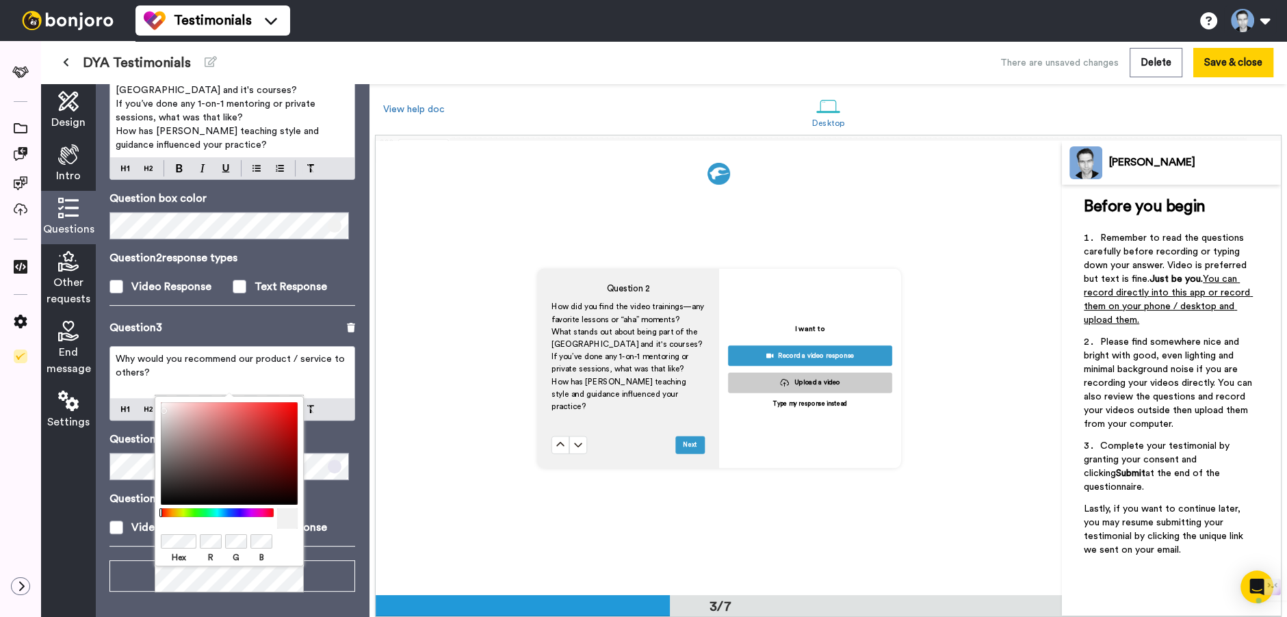
drag, startPoint x: 271, startPoint y: 324, endPoint x: 250, endPoint y: 341, distance: 27.2
click at [271, 324] on div "Question 3" at bounding box center [232, 328] width 246 height 16
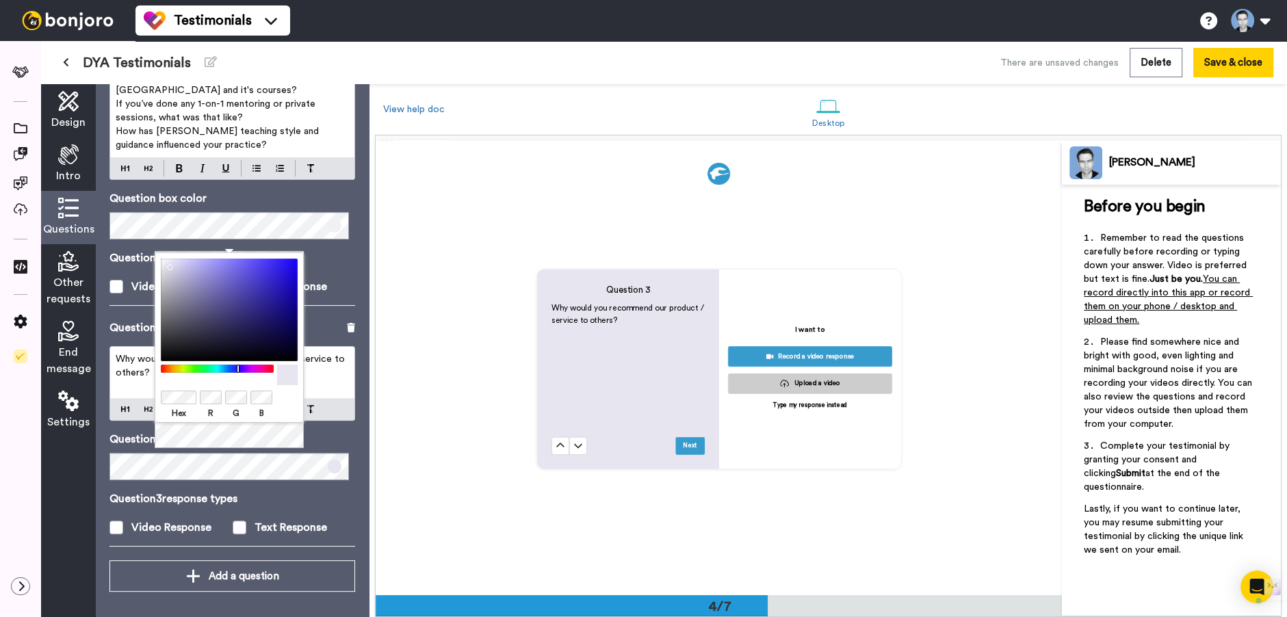
scroll to position [1364, 0]
click at [213, 445] on div "Hex R G B" at bounding box center [229, 351] width 149 height 198
click at [248, 538] on div "Question 3 Why would you recommend our product / service to others? Question bo…" at bounding box center [232, 440] width 246 height 241
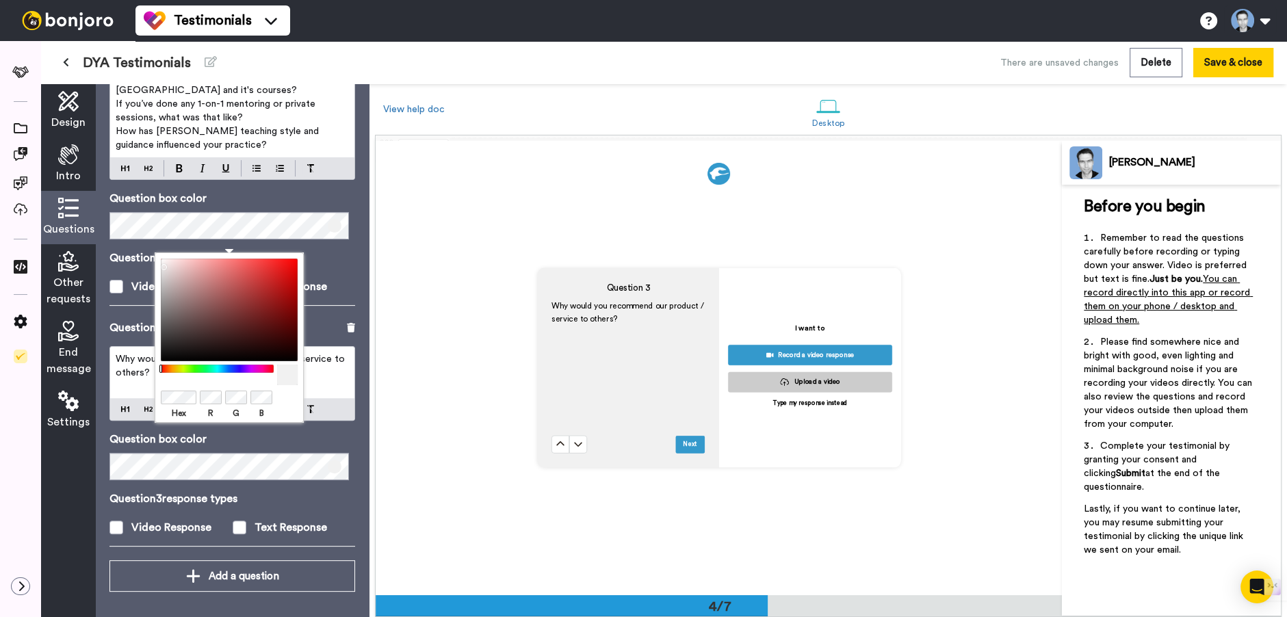
click at [257, 479] on div "Question 3 Why would you recommend our product / service to others? Question bo…" at bounding box center [232, 440] width 246 height 241
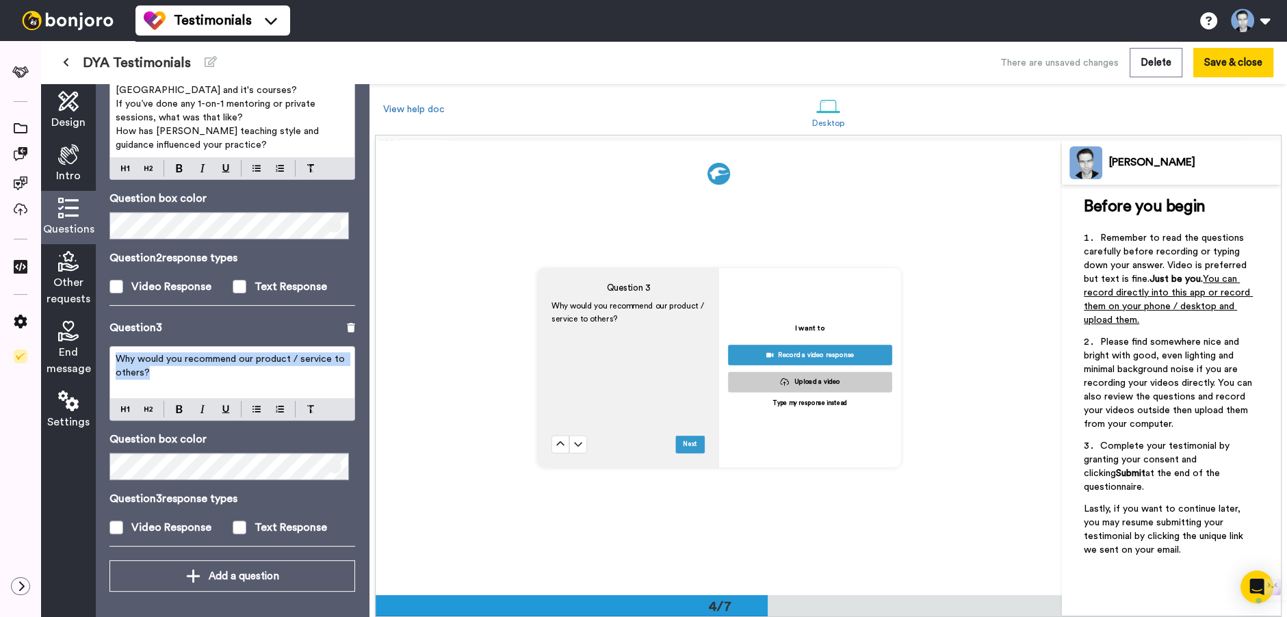
drag, startPoint x: 169, startPoint y: 373, endPoint x: 112, endPoint y: 360, distance: 58.9
click at [112, 360] on div "Why would you recommend our product / service to others?" at bounding box center [232, 372] width 244 height 51
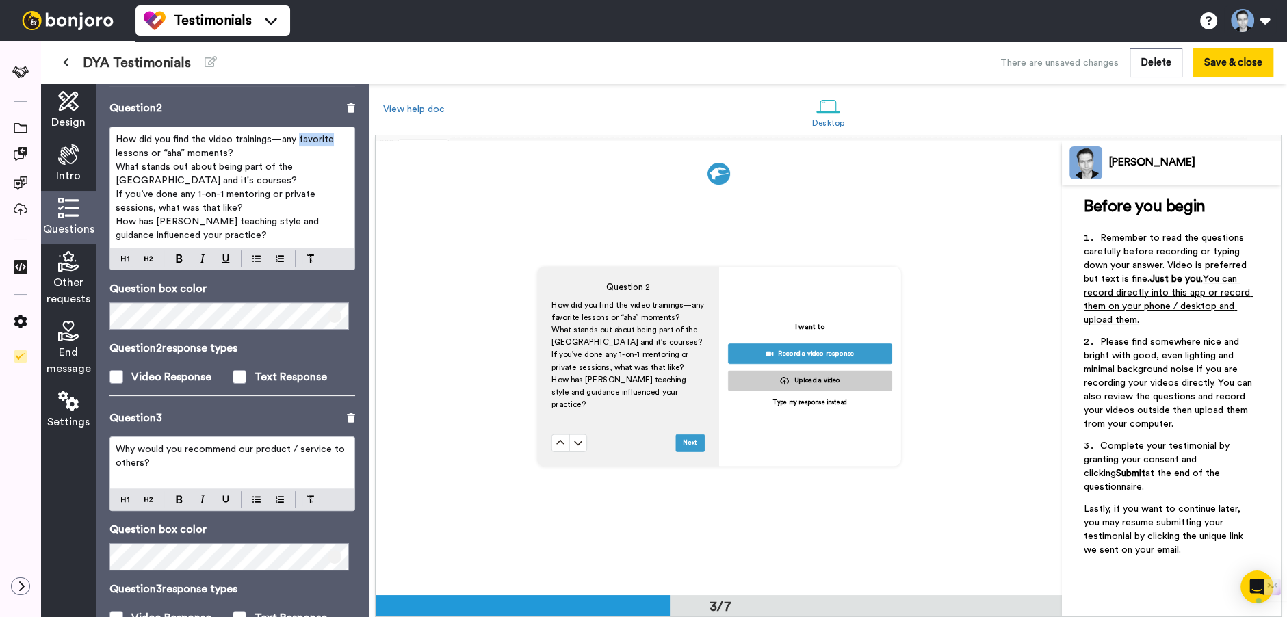
scroll to position [909, 0]
click at [256, 154] on p "How did you find the video trainings—any favorite lessons or “aha” moments?" at bounding box center [232, 146] width 233 height 27
drag, startPoint x: 119, startPoint y: 138, endPoint x: 256, endPoint y: 237, distance: 169.4
click at [256, 237] on div "How did you find the video trainings—any favorite lessons or “aha” moments? Wha…" at bounding box center [232, 187] width 244 height 120
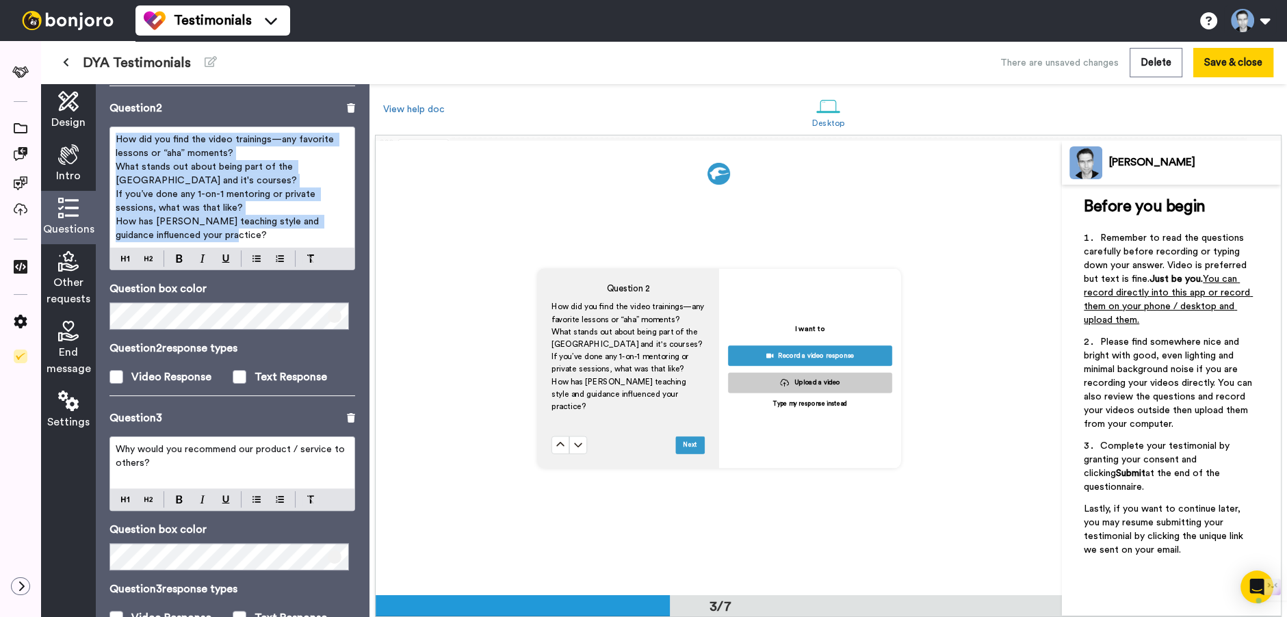
drag, startPoint x: 237, startPoint y: 233, endPoint x: 115, endPoint y: 142, distance: 153.0
click at [115, 142] on div "How did you find the video trainings—any favorite lessons or “aha” moments? Wha…" at bounding box center [232, 187] width 244 height 120
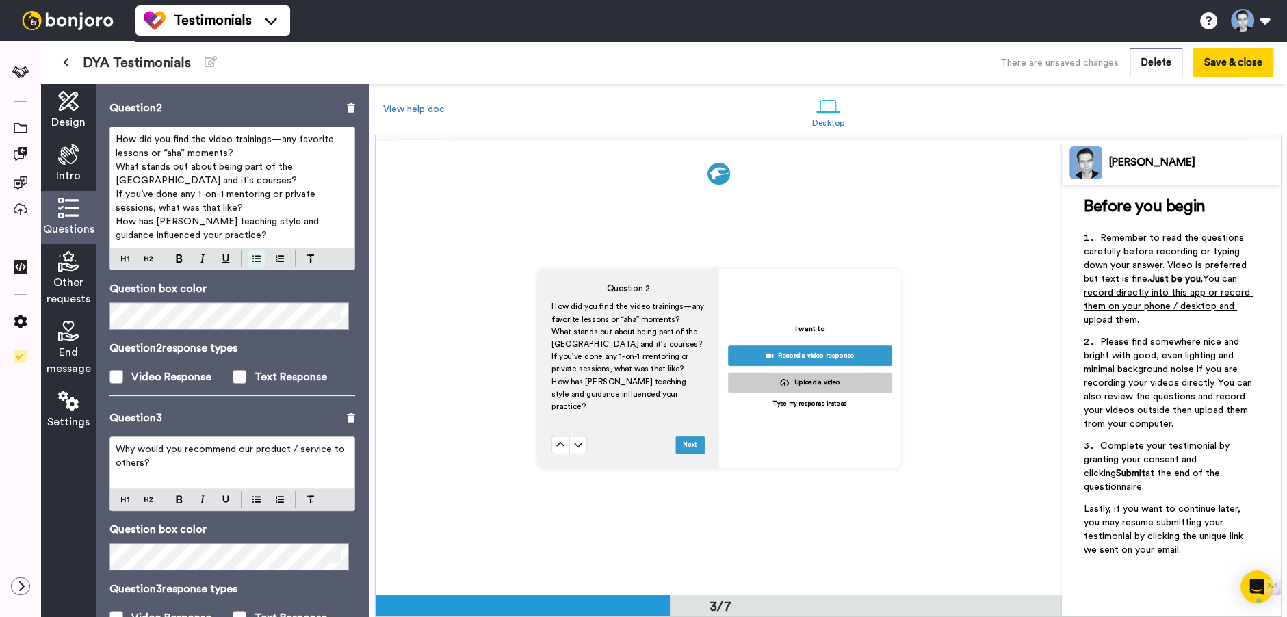
click at [258, 257] on img at bounding box center [256, 258] width 8 height 11
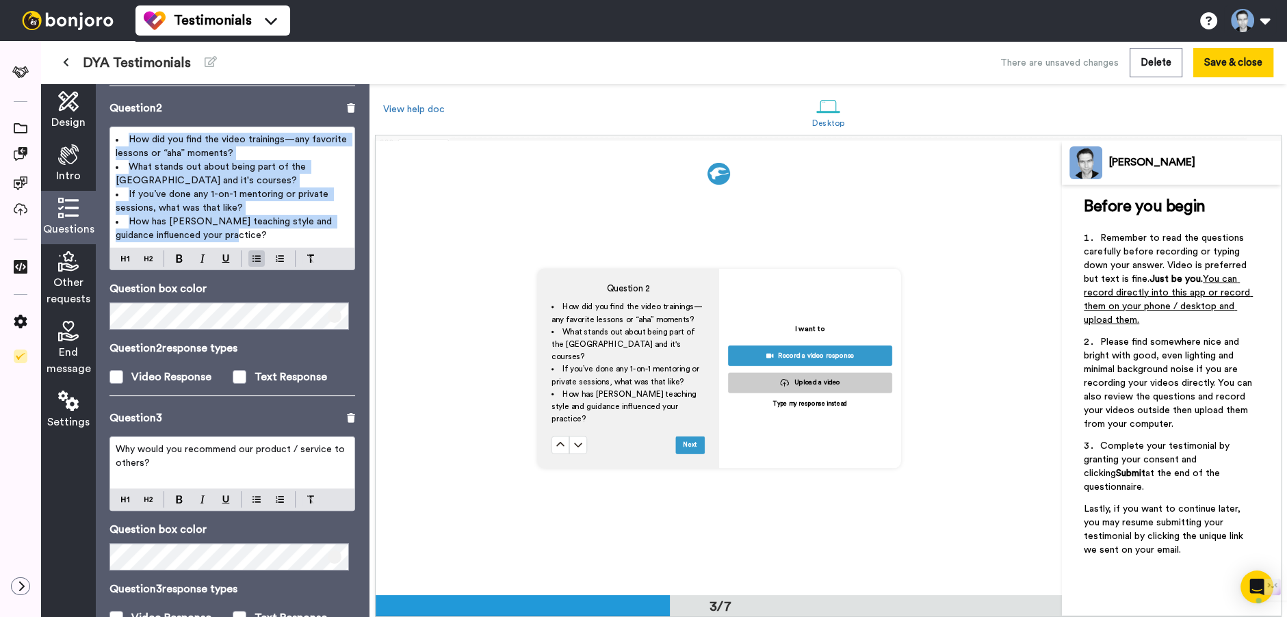
click at [275, 203] on li "If you’ve done any 1-on-1 mentoring or private sessions, what was that like?" at bounding box center [232, 200] width 233 height 27
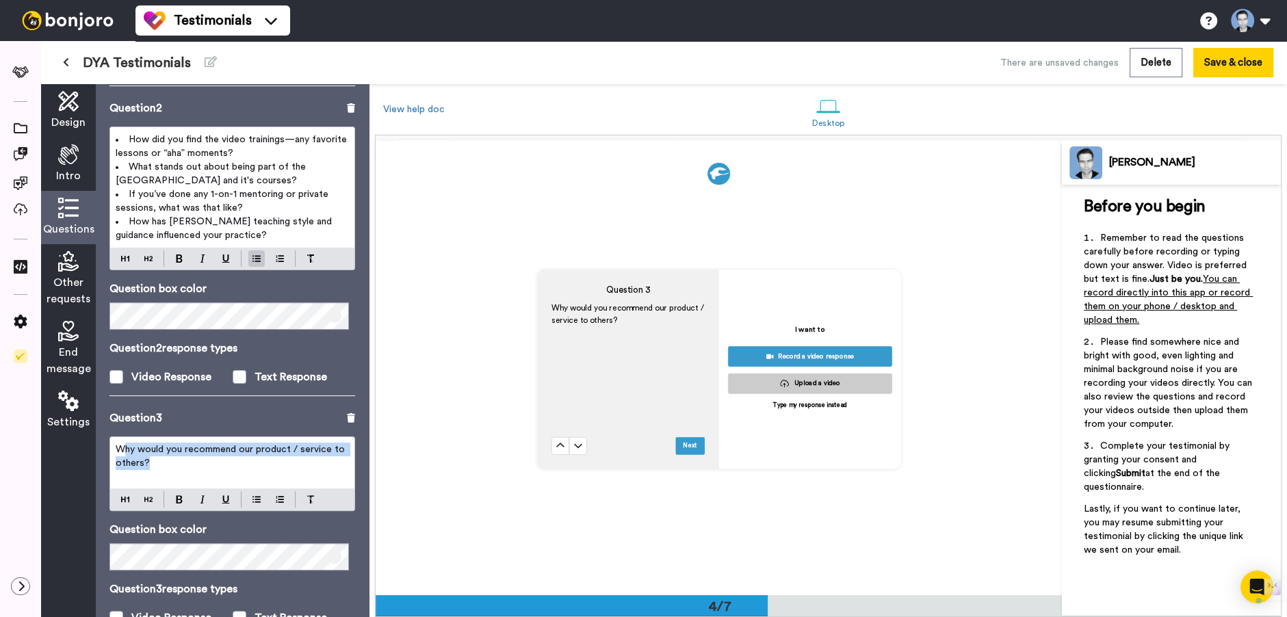
scroll to position [1364, 0]
drag, startPoint x: 185, startPoint y: 461, endPoint x: 126, endPoint y: 447, distance: 61.1
click at [126, 447] on p "Why would you recommend our product / service to others?" at bounding box center [232, 456] width 233 height 27
click at [116, 446] on span "Why would you recommend our product / service to others?" at bounding box center [232, 456] width 232 height 23
drag, startPoint x: 115, startPoint y: 446, endPoint x: 171, endPoint y: 460, distance: 57.9
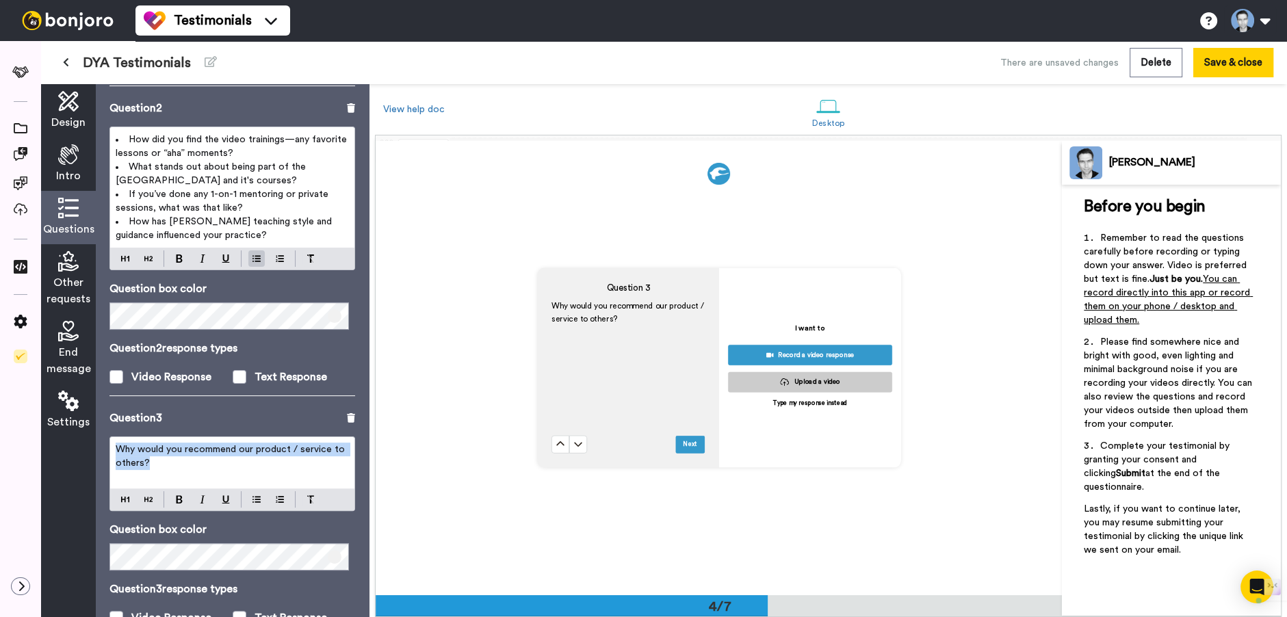
click at [171, 460] on p "Why would you recommend our product / service to others?" at bounding box center [232, 456] width 233 height 27
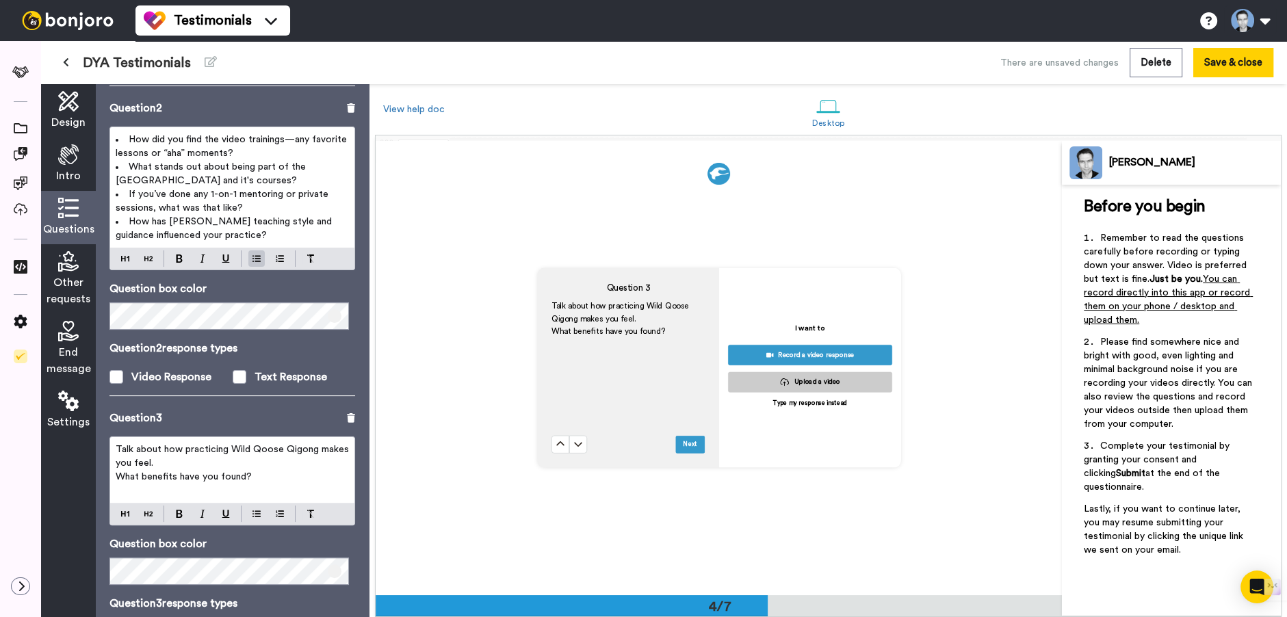
click at [276, 473] on p "What benefits have you found?" at bounding box center [232, 477] width 233 height 14
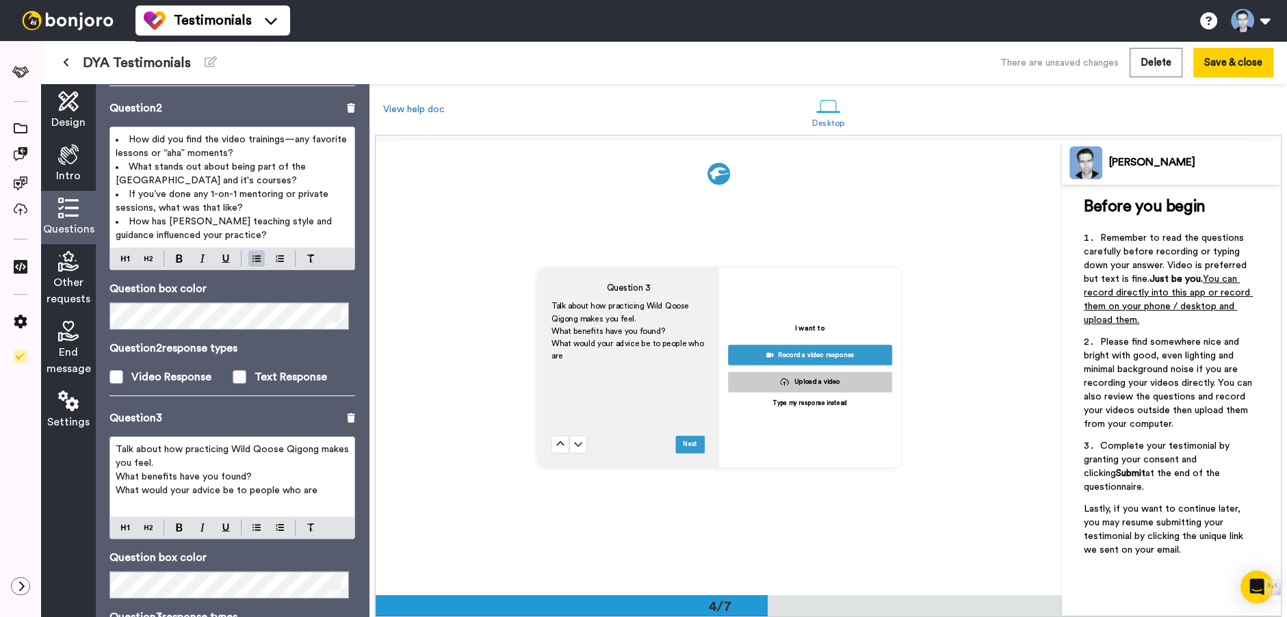
click at [176, 475] on span "What benefits have you found?" at bounding box center [184, 477] width 136 height 10
drag, startPoint x: 159, startPoint y: 451, endPoint x: 114, endPoint y: 445, distance: 45.5
click at [114, 445] on div "Talk about how practicing Wild Qoose Qigong makes you feel. What benefits have …" at bounding box center [232, 476] width 244 height 79
click at [174, 455] on p "Describe how practicing Wild Qoose Qigong makes you feel." at bounding box center [232, 456] width 233 height 27
click at [139, 473] on span "What benefits have you found?" at bounding box center [184, 477] width 136 height 10
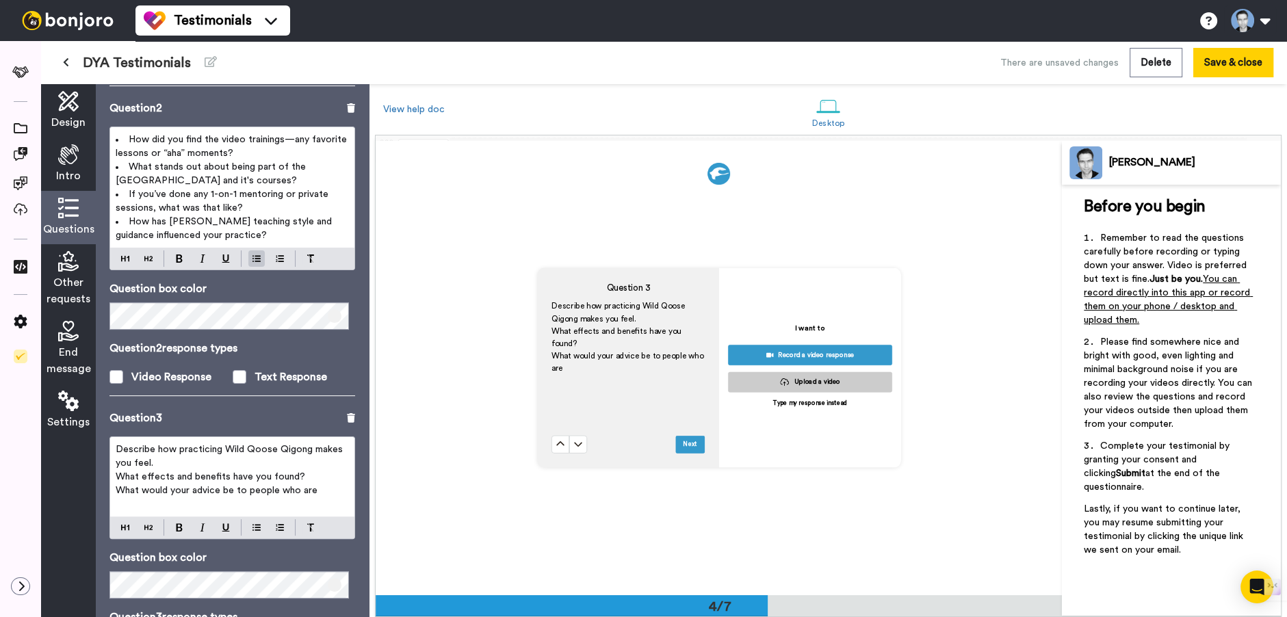
click at [274, 463] on p "Describe how practicing Wild Qoose Qigong makes you feel." at bounding box center [232, 456] width 233 height 27
click at [326, 493] on p "What would your advice be to people who are" at bounding box center [232, 491] width 233 height 14
click at [303, 491] on span "What would your advice be to people who are" at bounding box center [217, 491] width 202 height 10
click at [251, 490] on span "What would your advice be to people who are" at bounding box center [217, 491] width 202 height 10
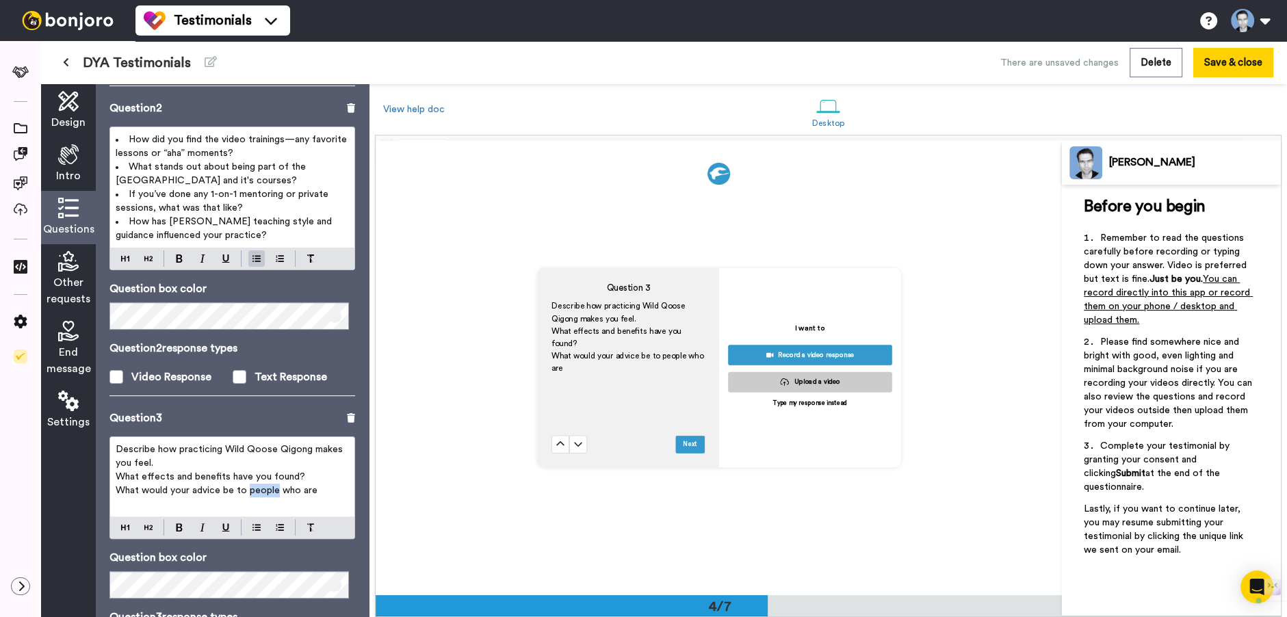
click at [251, 490] on span "What would your advice be to people who are" at bounding box center [217, 491] width 202 height 10
click at [249, 491] on span "What would your advice be to people who are" at bounding box center [217, 491] width 202 height 10
drag, startPoint x: 249, startPoint y: 491, endPoint x: 328, endPoint y: 490, distance: 79.4
click at [333, 491] on p "What would your advice be to people who are" at bounding box center [232, 491] width 233 height 14
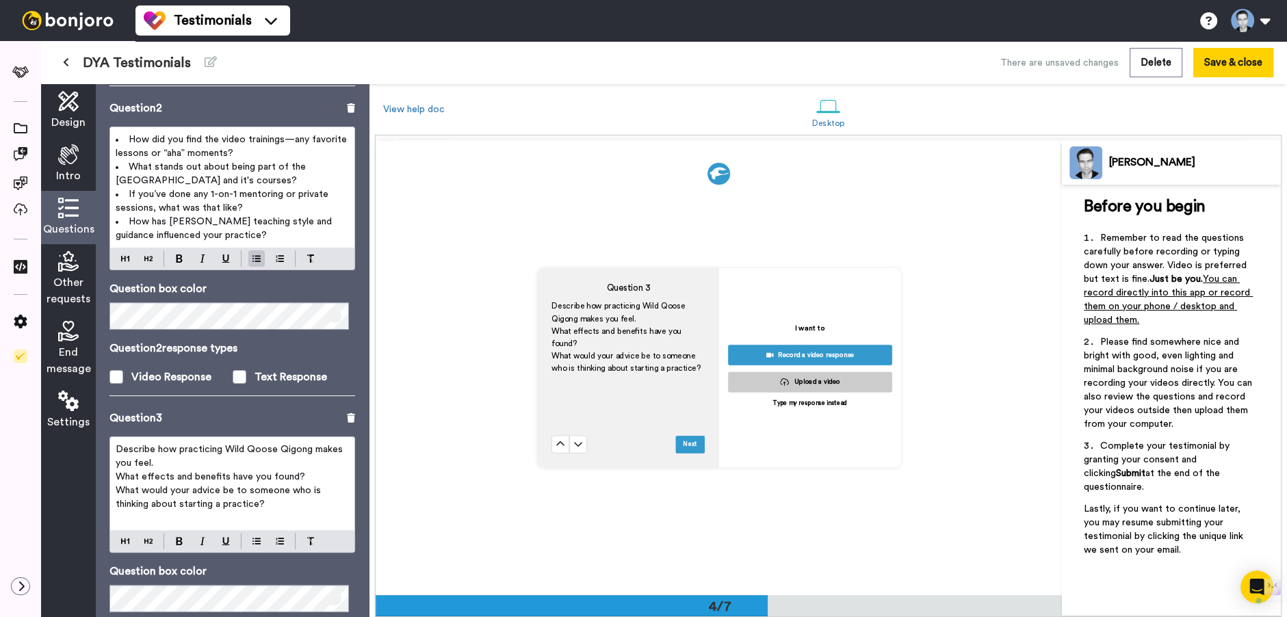
drag, startPoint x: 216, startPoint y: 504, endPoint x: 280, endPoint y: 504, distance: 64.3
click at [280, 504] on p "What would your advice be to someone who is thinking about starting a practice?" at bounding box center [232, 497] width 233 height 27
drag, startPoint x: 300, startPoint y: 508, endPoint x: 98, endPoint y: 444, distance: 212.3
click at [97, 444] on div "Questions Ask a single question, or a series of questions up to 6 . Question 1 …" at bounding box center [232, 350] width 273 height 533
copy div "Describe how practicing Wild Qoose Qigong makes you feel. What effects and bene…"
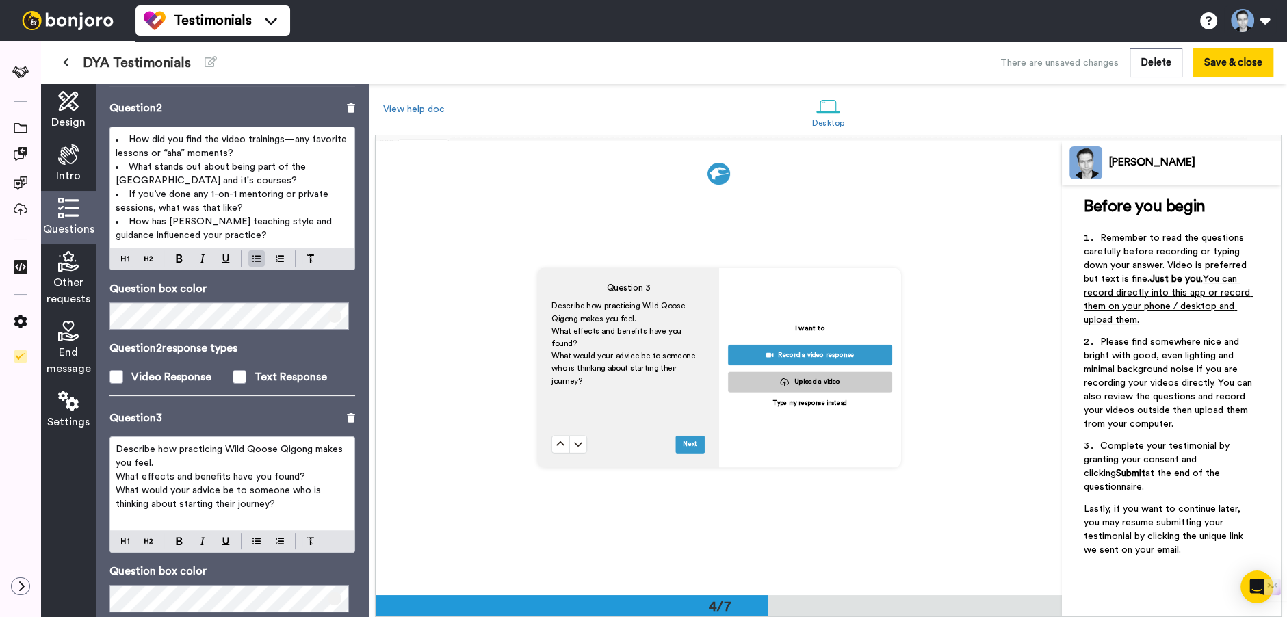
click at [294, 498] on p "What would your advice be to someone who is thinking about starting their journ…" at bounding box center [232, 497] width 233 height 27
drag, startPoint x: 287, startPoint y: 504, endPoint x: 101, endPoint y: 444, distance: 194.7
click at [110, 445] on div "Describe how practicing Wild Qoose Qigong makes you feel. What effects and bene…" at bounding box center [232, 483] width 244 height 93
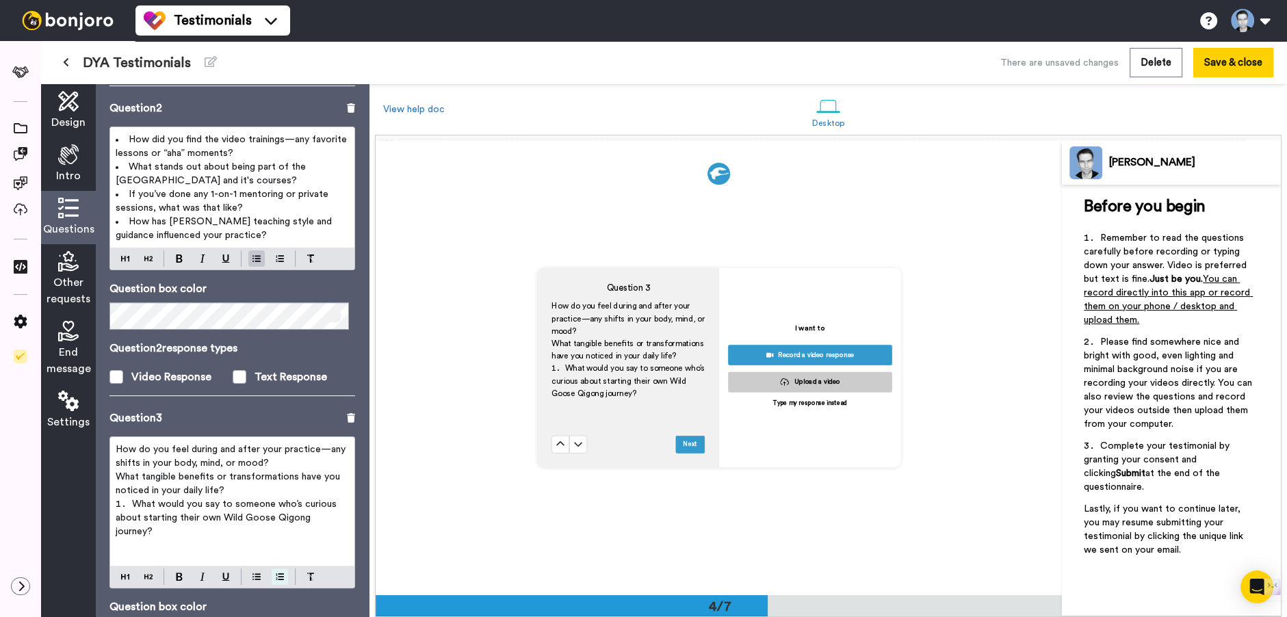
click at [282, 549] on div "How do you feel during and after your practice—any shifts in your body, mind, o…" at bounding box center [232, 513] width 246 height 152
click at [281, 571] on div "Question 3 How do you feel during and after your practice—any shifts in your bo…" at bounding box center [232, 569] width 246 height 318
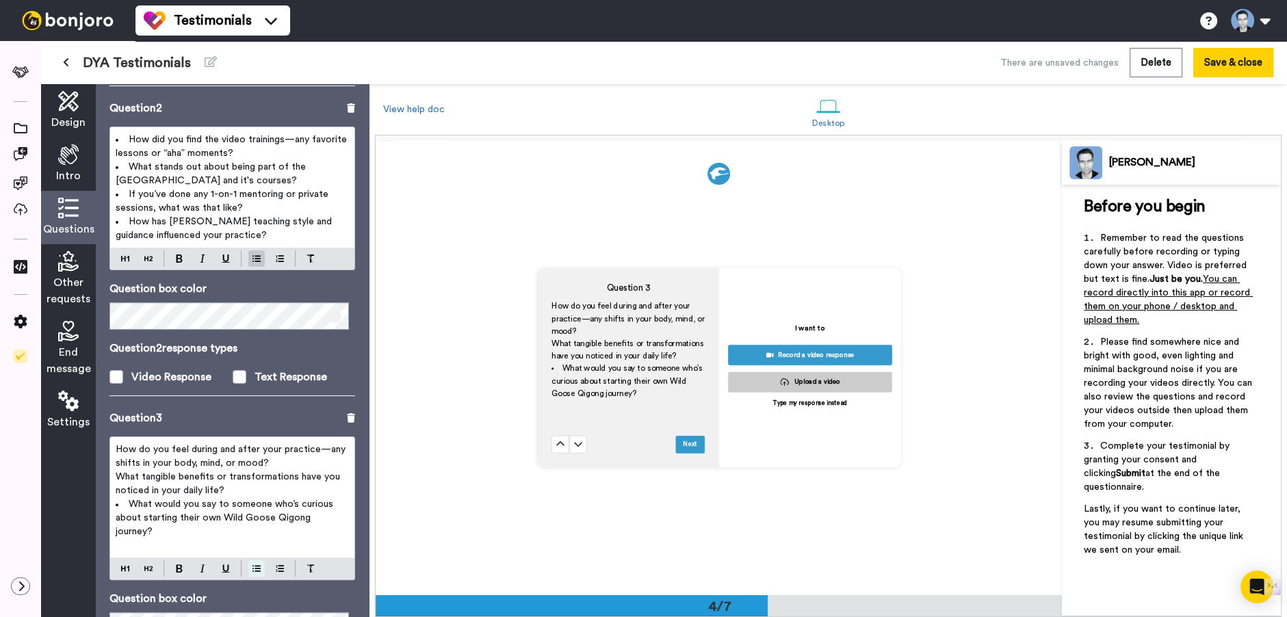
click at [258, 552] on div "How do you feel during and after your practice—any shifts in your body, mind, o…" at bounding box center [232, 509] width 246 height 144
click at [140, 472] on span "What tangible benefits or transformations have you noticed in your daily life?" at bounding box center [229, 483] width 227 height 23
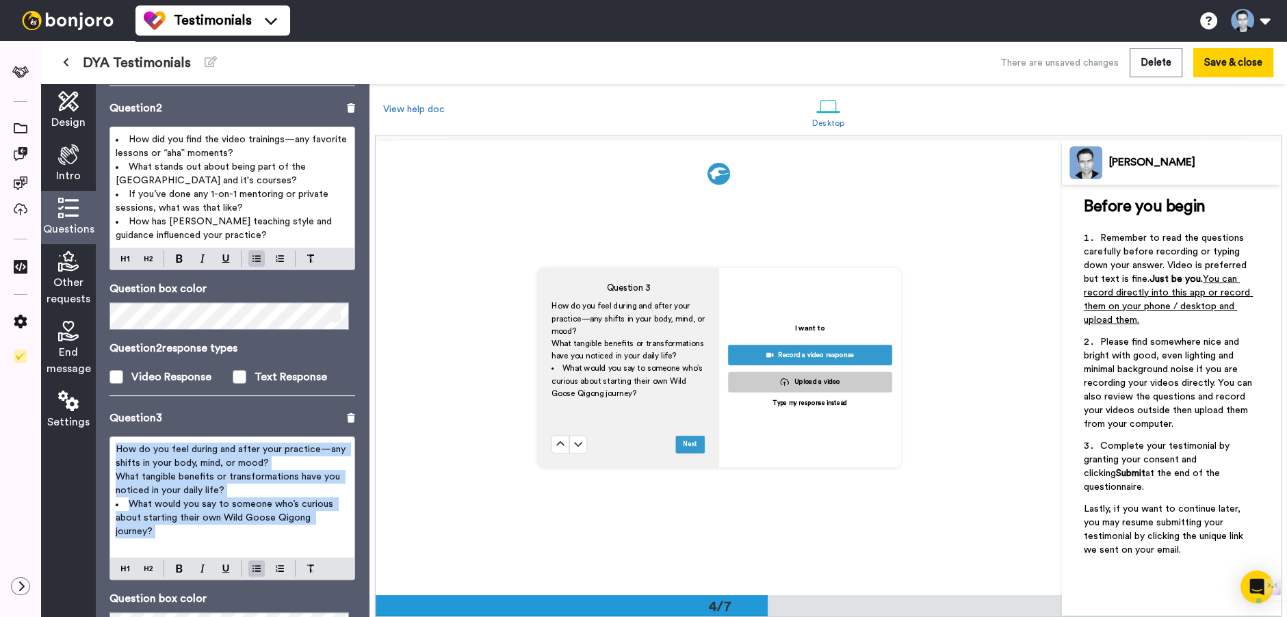
drag, startPoint x: 148, startPoint y: 456, endPoint x: 252, endPoint y: 546, distance: 137.3
click at [252, 546] on div "How do you feel during and after your practice—any shifts in your body, mind, o…" at bounding box center [232, 497] width 244 height 120
click at [257, 565] on div "Question 3 How do you feel during and after your practice—any shifts in your bo…" at bounding box center [232, 565] width 246 height 310
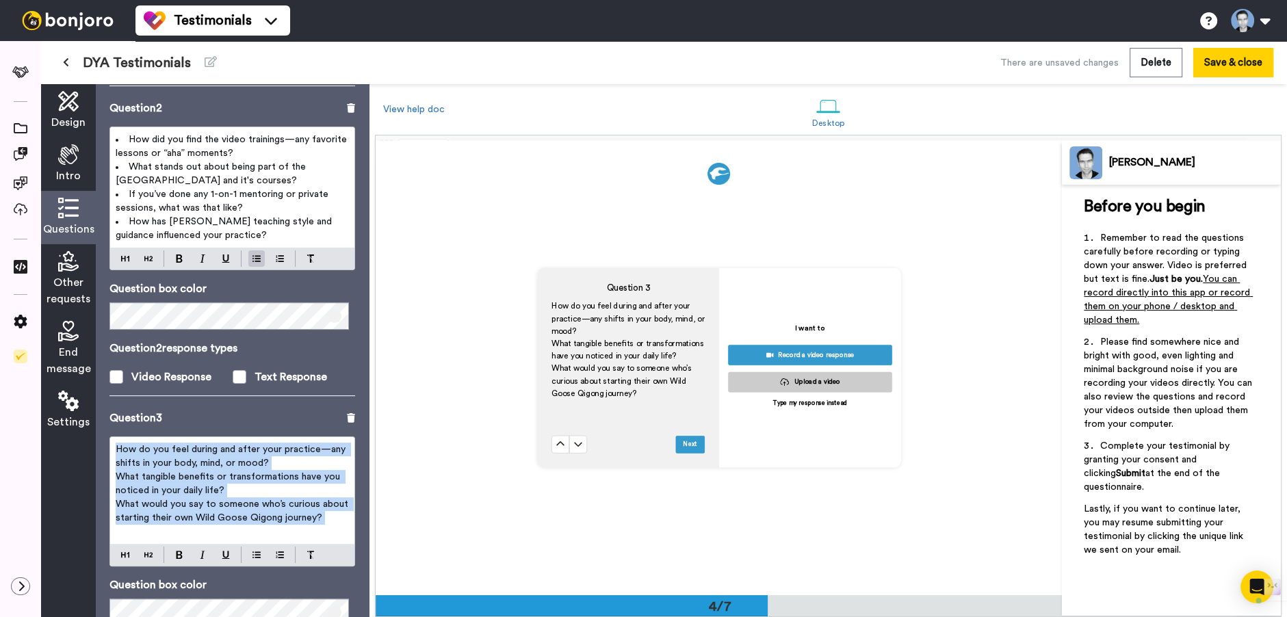
click at [256, 565] on div "Question 3 How do you feel during and after your practice—any shifts in your bo…" at bounding box center [232, 558] width 246 height 296
click at [255, 552] on div "How do you feel during and after your practice—any shifts in your body, mind, o…" at bounding box center [232, 502] width 246 height 130
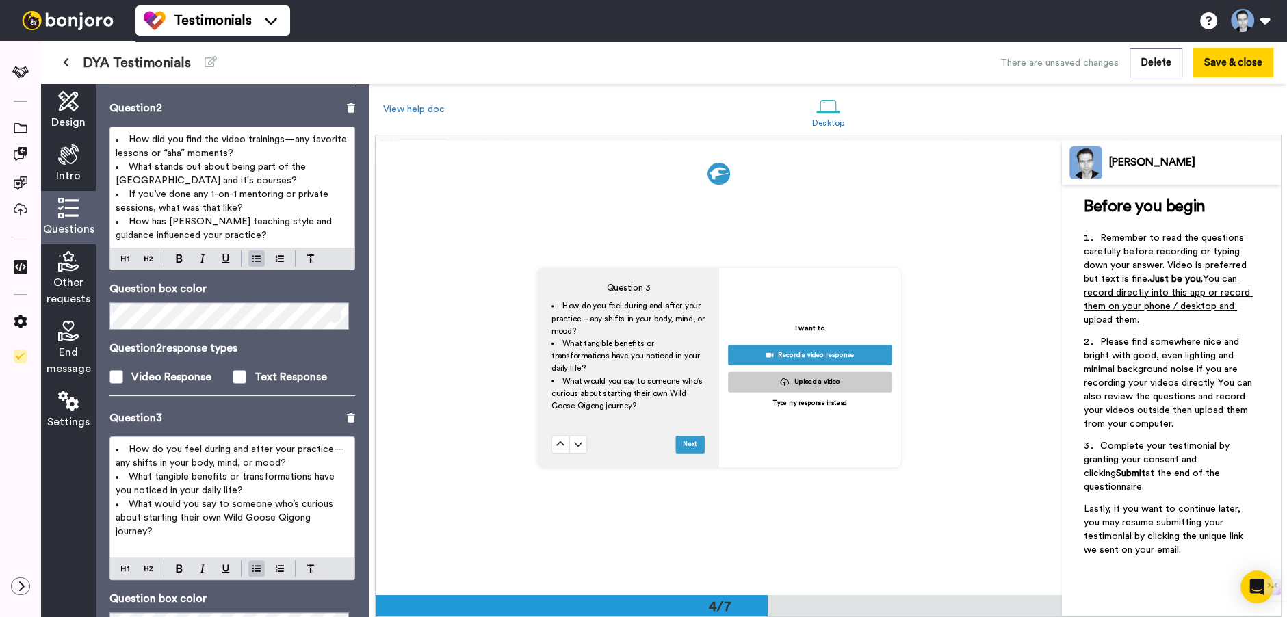
click at [188, 447] on span "How do you feel during and after your practice—any shifts in your body, mind, o…" at bounding box center [230, 456] width 229 height 23
click at [181, 568] on img at bounding box center [179, 568] width 7 height 8
click at [196, 486] on span "What tangible benefits or transformations have you noticed in your daily life?" at bounding box center [227, 483] width 222 height 23
click at [200, 473] on span "What tangible benefits or transformations have you noticed in your daily life?" at bounding box center [227, 483] width 222 height 23
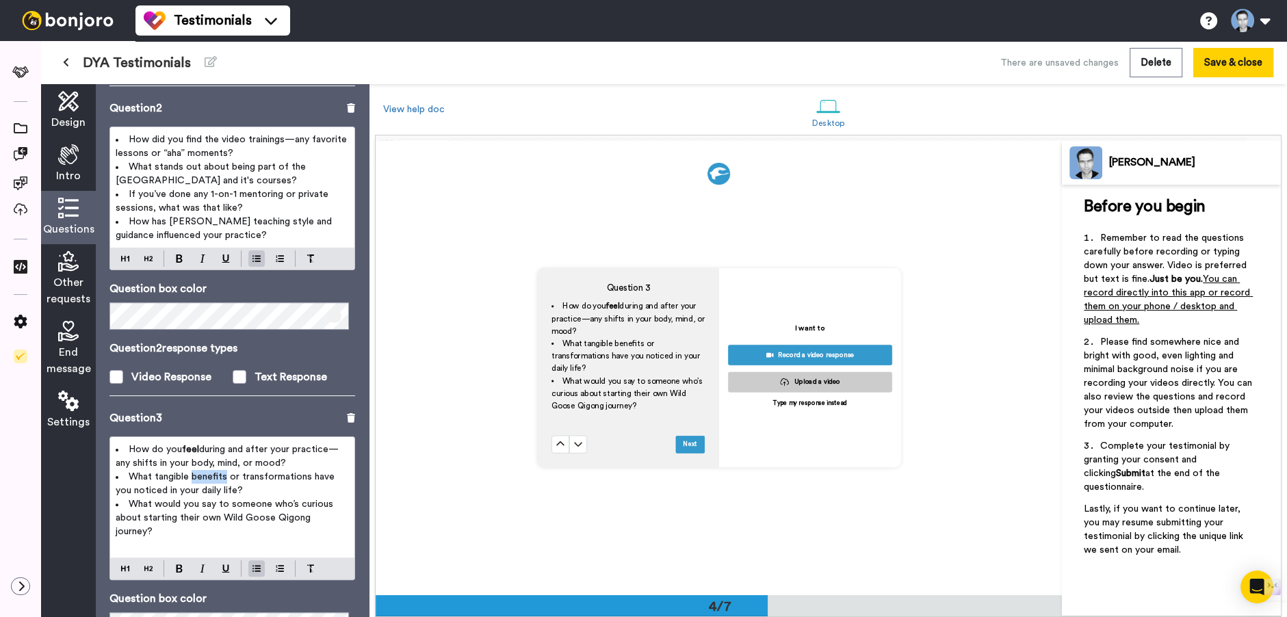
click at [201, 474] on span "What tangible benefits or transformations have you noticed in your daily life?" at bounding box center [227, 483] width 222 height 23
click at [182, 567] on img at bounding box center [179, 568] width 7 height 8
click at [231, 506] on span "What would you say to someone who’s curious about starting their own Wild Goose…" at bounding box center [226, 517] width 220 height 37
click at [205, 504] on span "What would you say to someone who’s curious about starting their own Wild Goose…" at bounding box center [226, 517] width 220 height 37
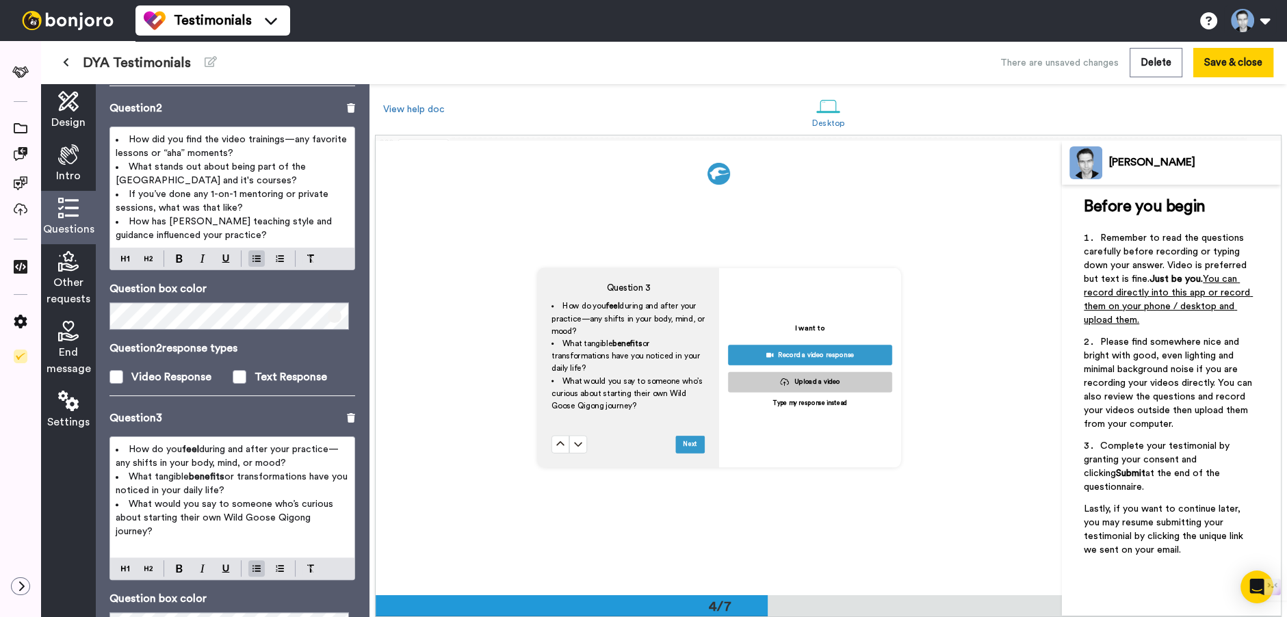
click at [299, 503] on span "What would you say to someone who’s curious about starting their own Wild Goose…" at bounding box center [226, 517] width 220 height 37
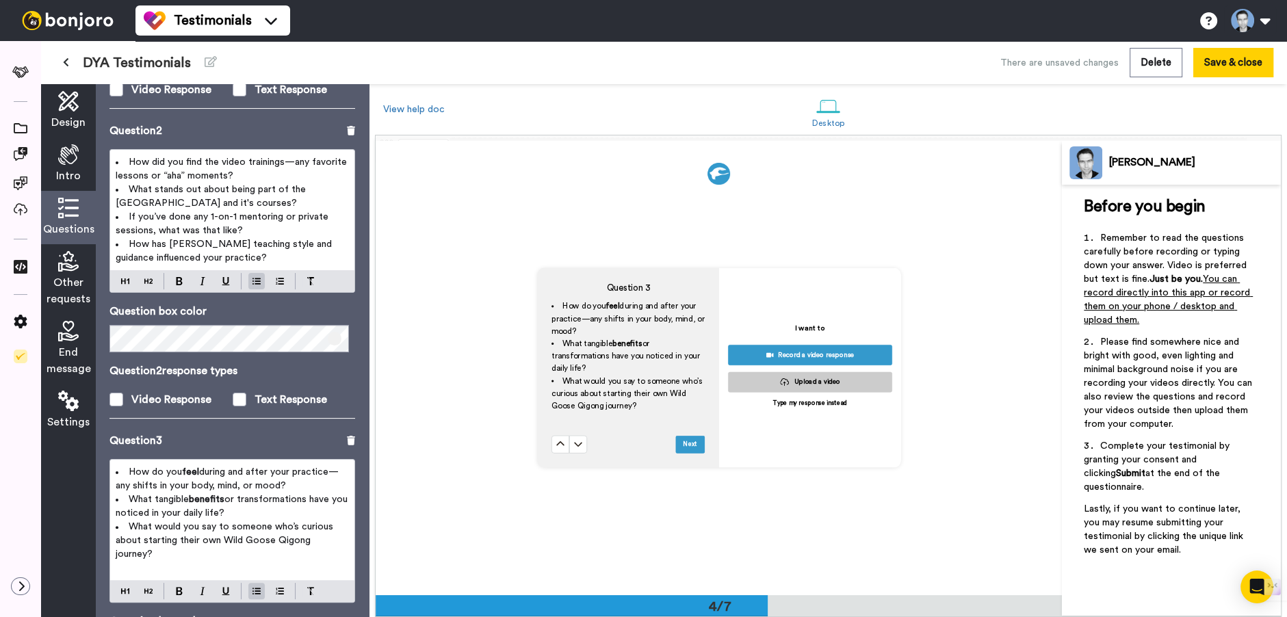
scroll to position [502, 0]
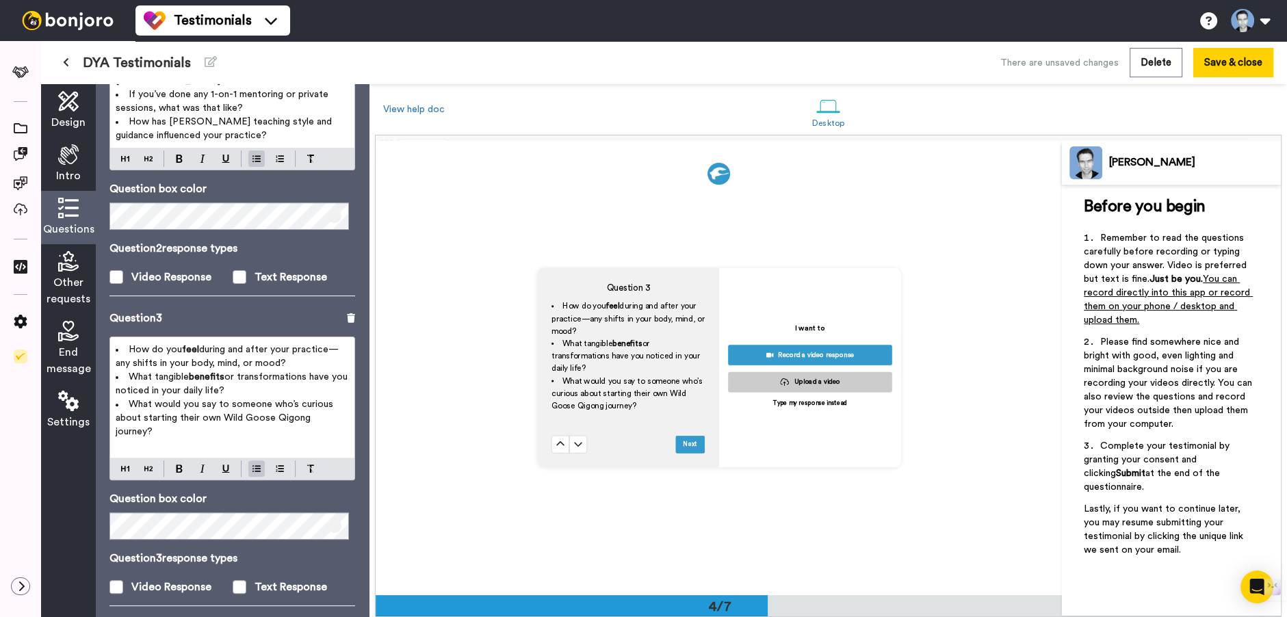
click at [220, 376] on span "benefits" at bounding box center [207, 377] width 36 height 10
drag, startPoint x: 192, startPoint y: 376, endPoint x: 309, endPoint y: 378, distance: 116.3
click at [309, 378] on li "What tangible benefits or transformations have you noticed in your daily life?" at bounding box center [232, 383] width 233 height 27
click at [185, 467] on button at bounding box center [179, 468] width 16 height 16
click at [266, 423] on li "What would you say to someone who’s curious about starting their own Wild Goose…" at bounding box center [232, 418] width 233 height 41
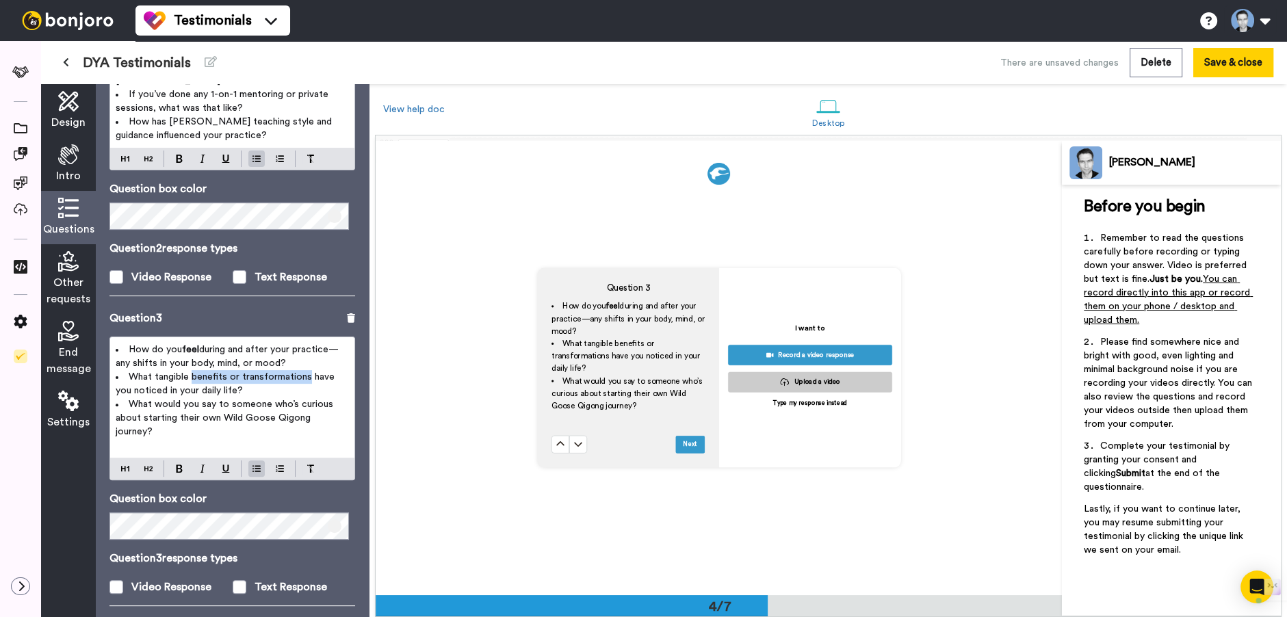
drag, startPoint x: 205, startPoint y: 374, endPoint x: 309, endPoint y: 376, distance: 103.3
click at [309, 376] on span "What tangible benefits or transformations have you noticed in your daily life?" at bounding box center [227, 383] width 222 height 23
click at [182, 465] on img at bounding box center [179, 469] width 7 height 8
click at [260, 413] on span "What would you say to someone who’s curious about starting their own Wild Goose…" at bounding box center [226, 418] width 220 height 37
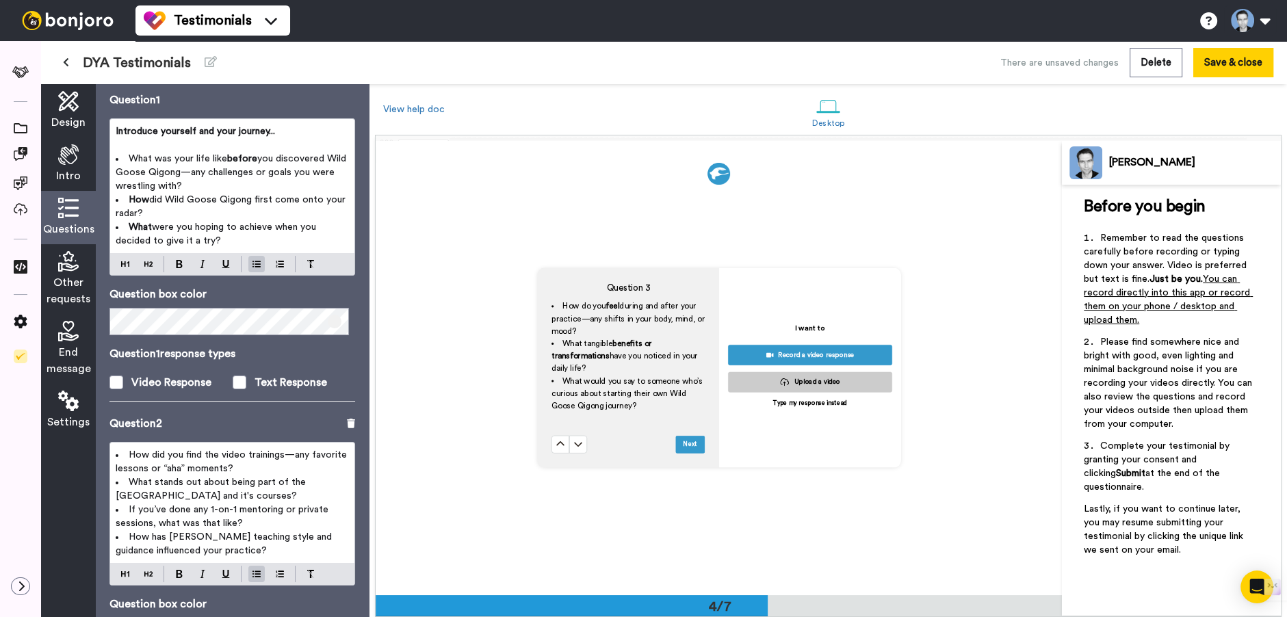
scroll to position [0, 0]
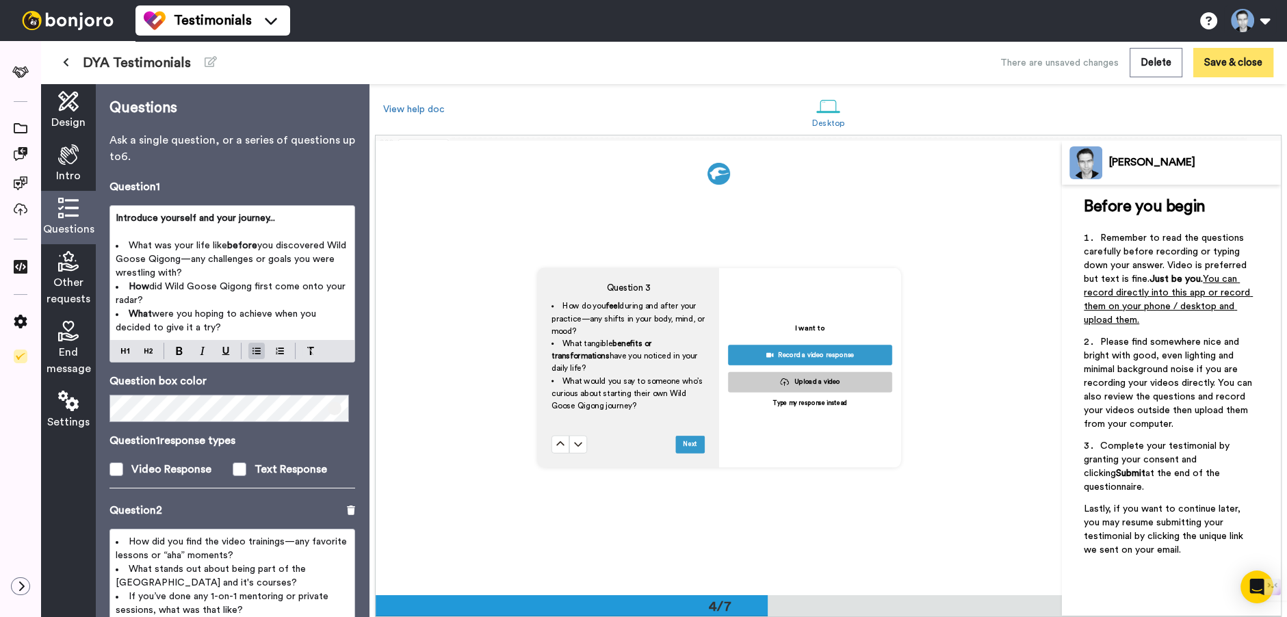
click at [1233, 64] on button "Save & close" at bounding box center [1233, 62] width 80 height 29
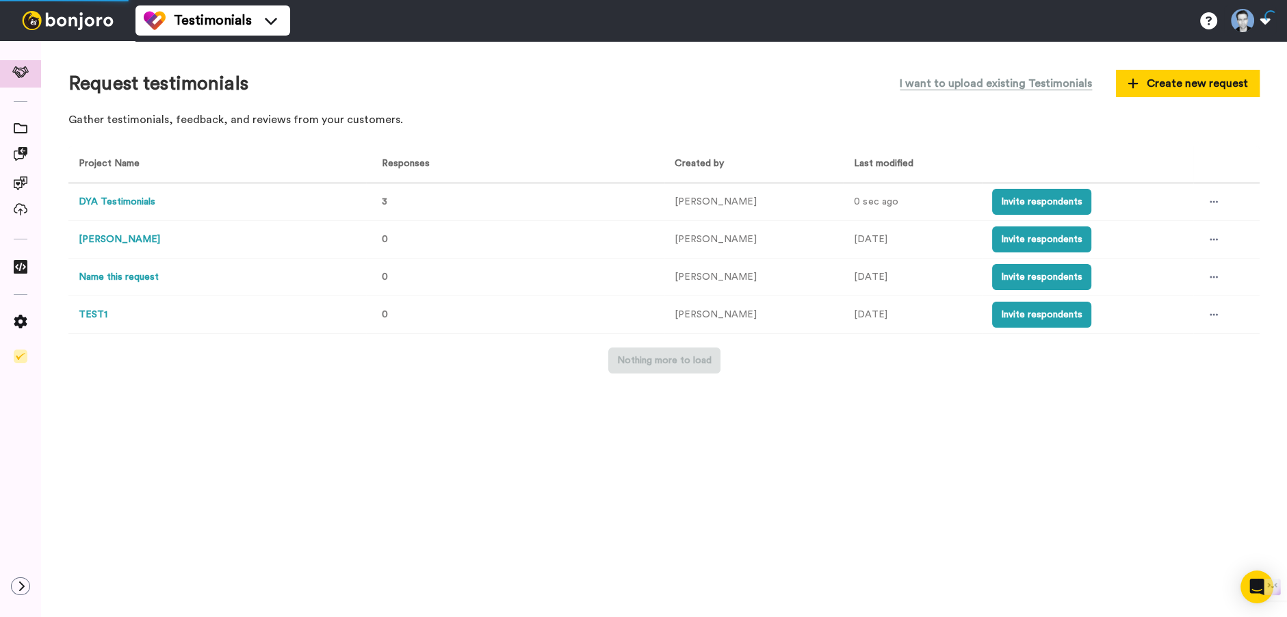
click at [132, 207] on button "DYA Testimonials" at bounding box center [117, 202] width 77 height 14
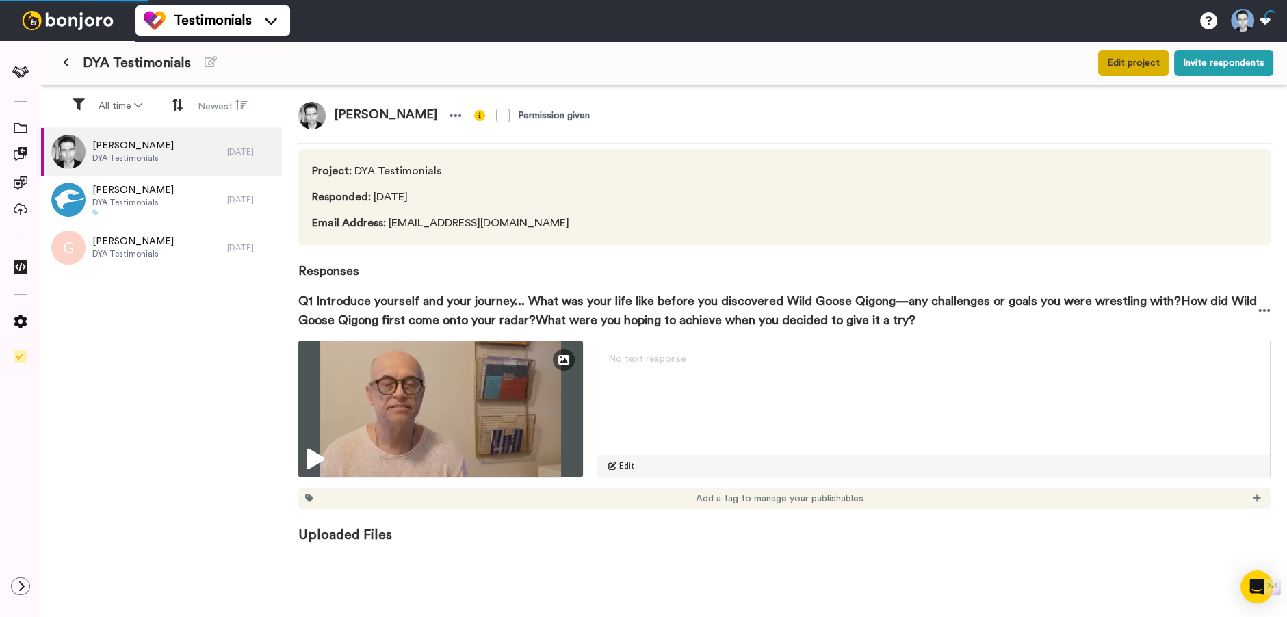
click at [1123, 66] on button "Edit project" at bounding box center [1133, 63] width 70 height 26
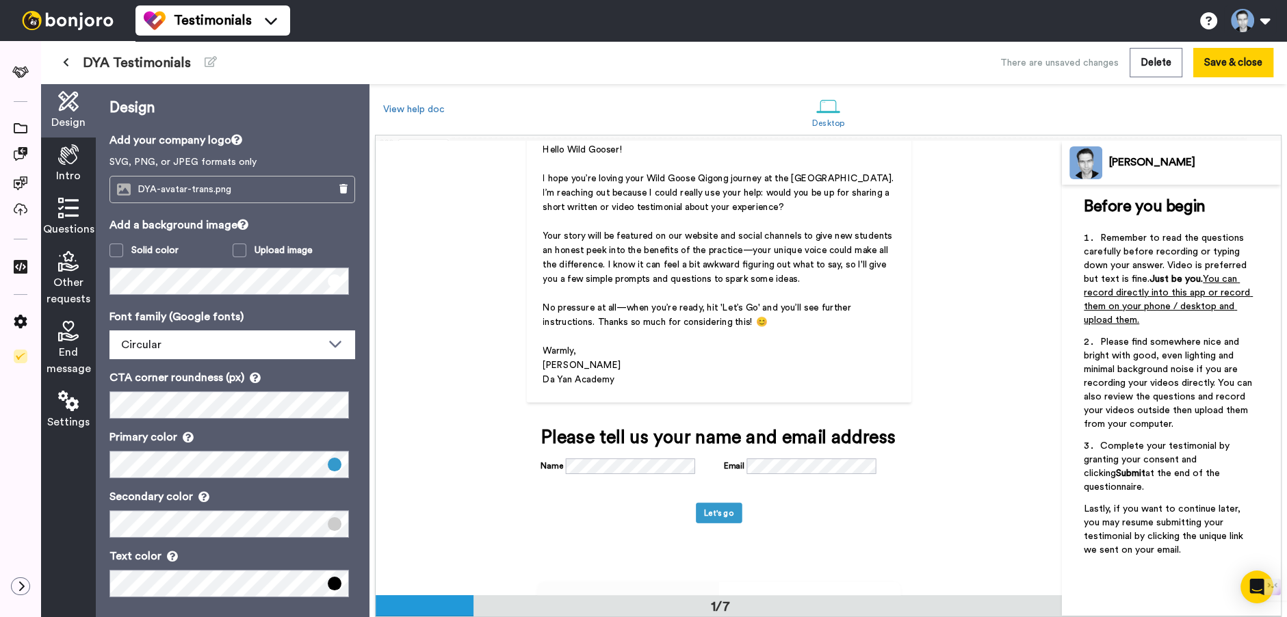
scroll to position [58, 0]
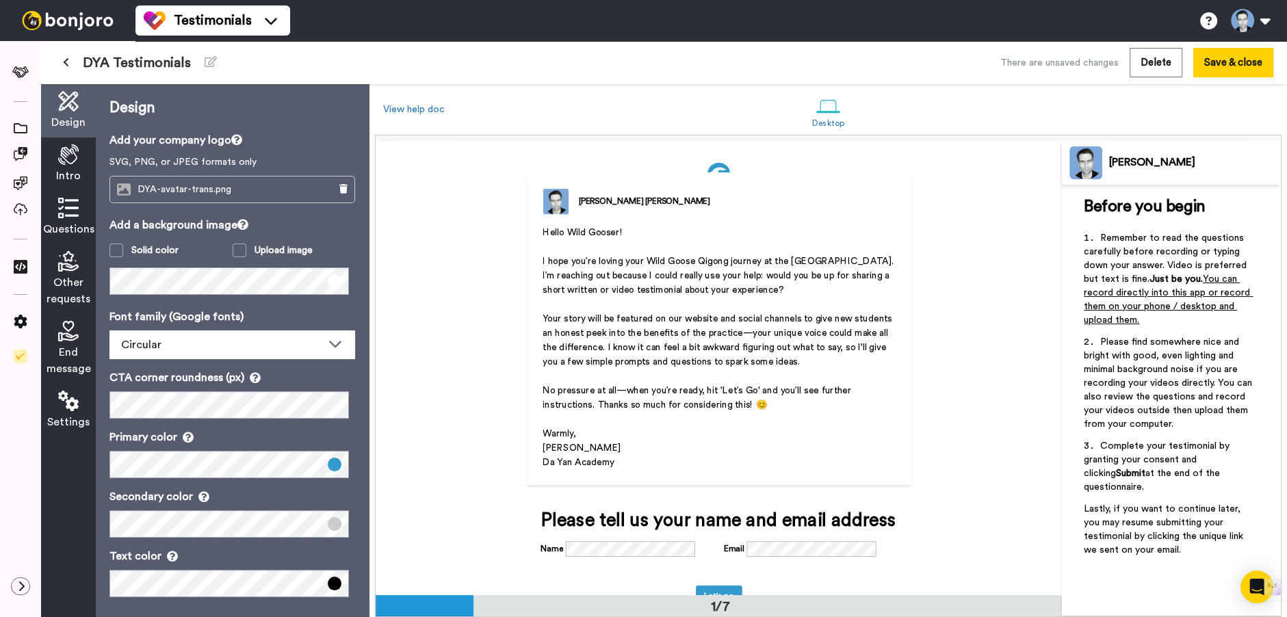
click at [763, 337] on span "Your story will be featured on our website and social channels to give new stud…" at bounding box center [719, 339] width 352 height 53
click at [70, 151] on icon at bounding box center [68, 154] width 21 height 21
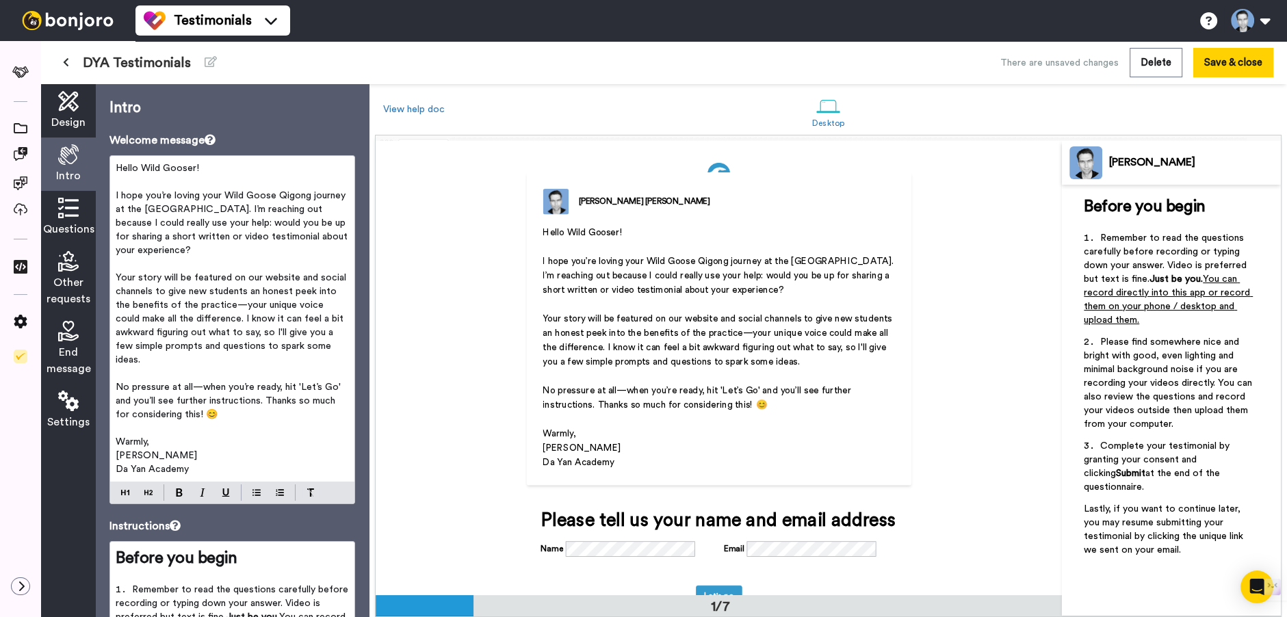
click at [205, 348] on span "Your story will be featured on our website and social channels to give new stud…" at bounding box center [232, 319] width 233 height 92
click at [204, 347] on span "Your story will be featured on our website and social channels to give new stud…" at bounding box center [232, 319] width 233 height 92
click at [241, 367] on p "﻿" at bounding box center [232, 374] width 233 height 14
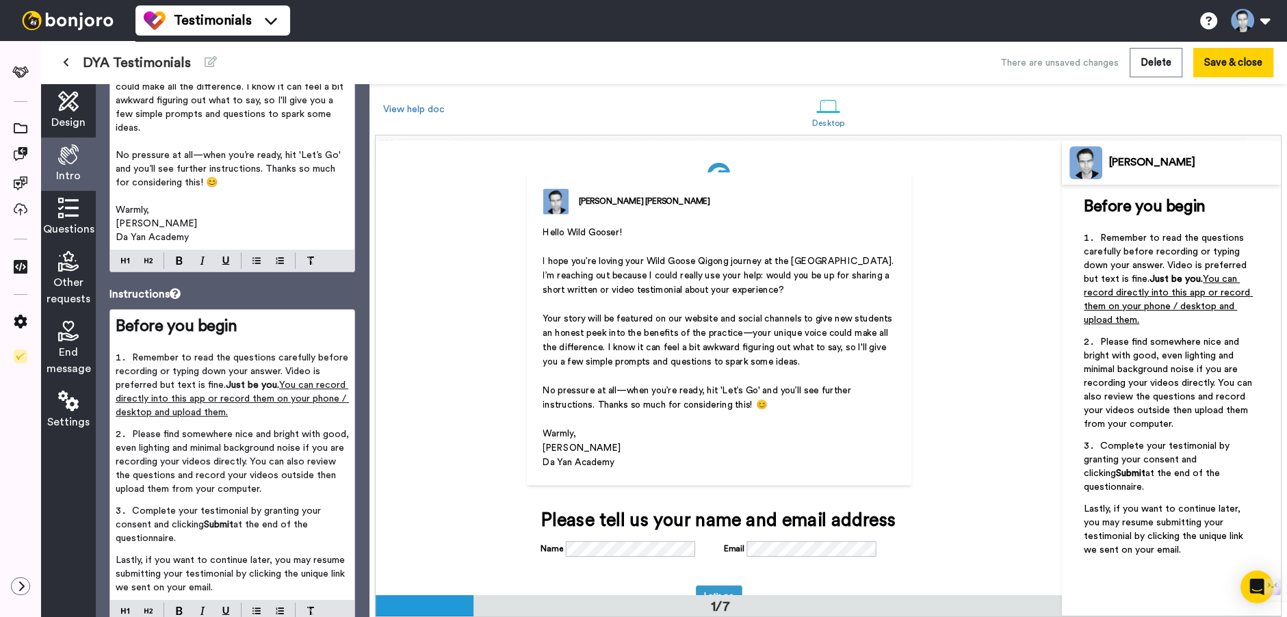
scroll to position [277, 0]
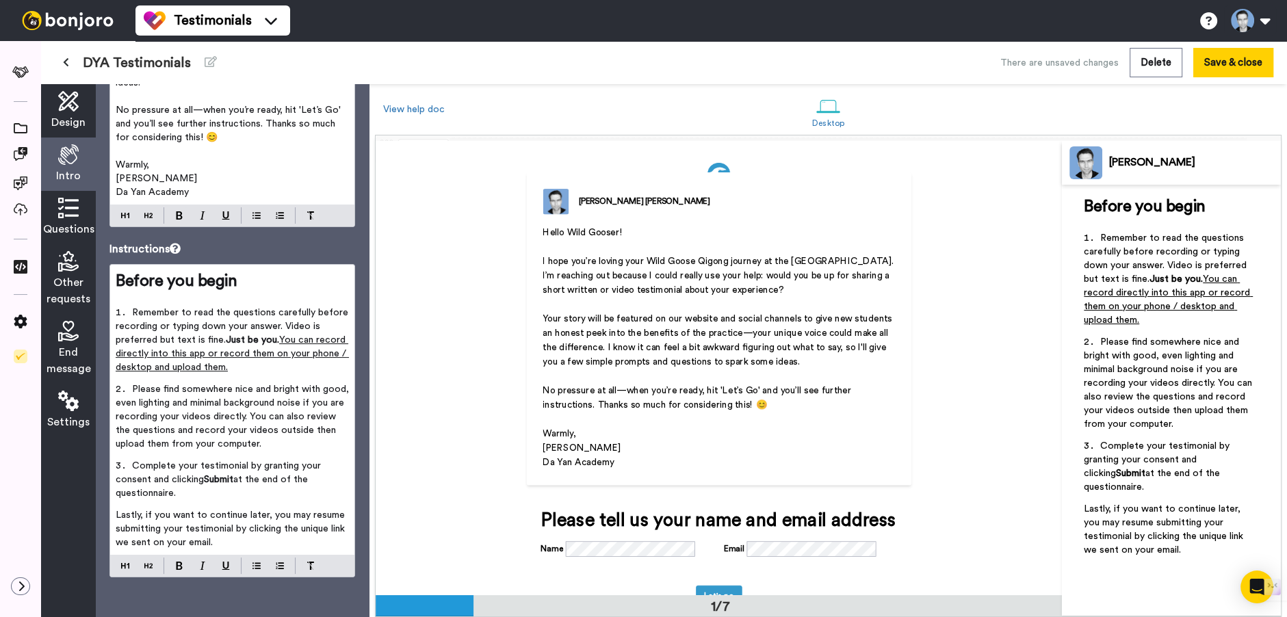
click at [68, 221] on span "Questions" at bounding box center [68, 229] width 51 height 16
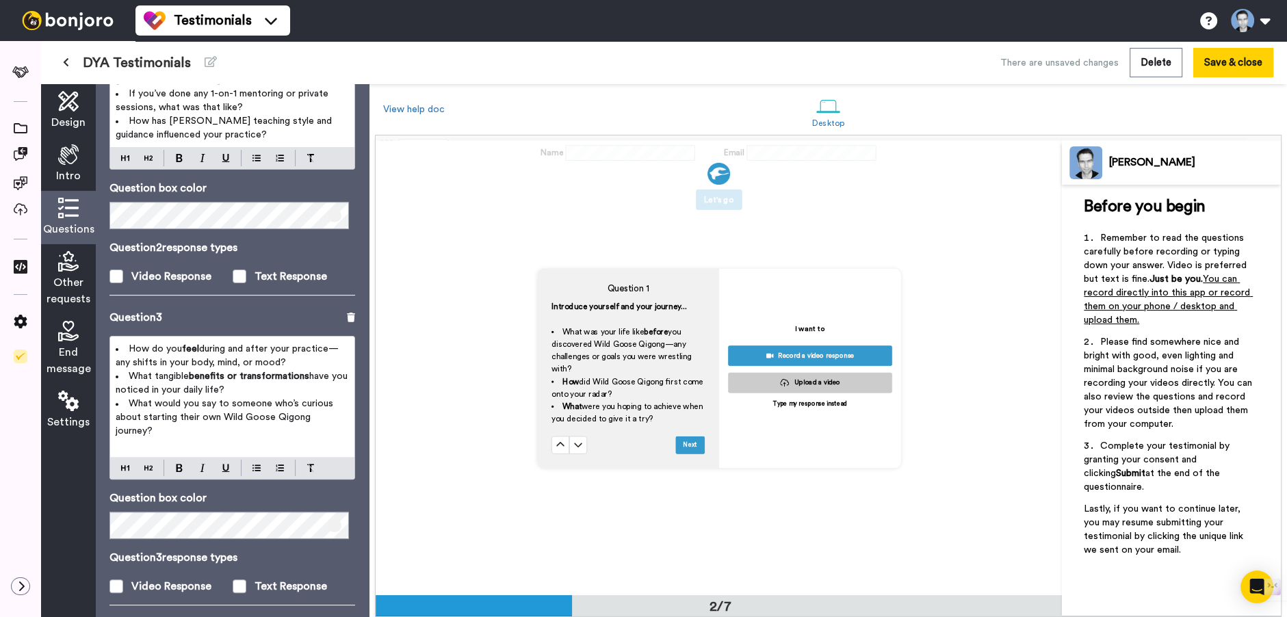
scroll to position [562, 0]
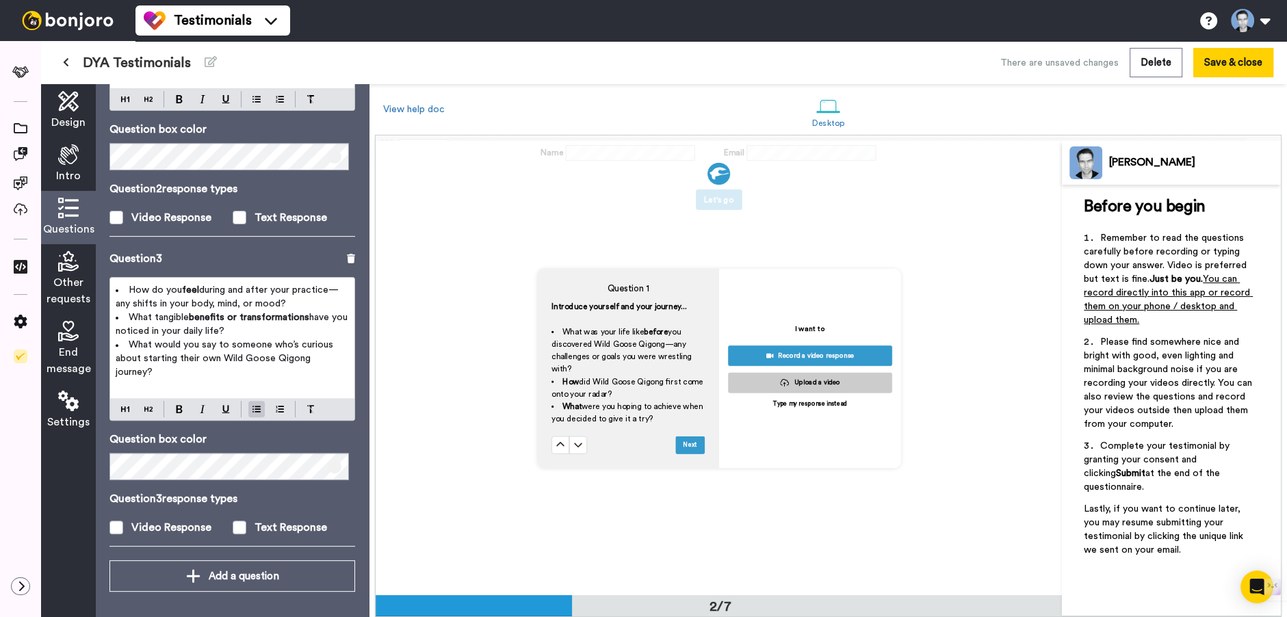
click at [126, 286] on li "How do you feel during and after your practice—any shifts in your body, mind, o…" at bounding box center [232, 296] width 233 height 27
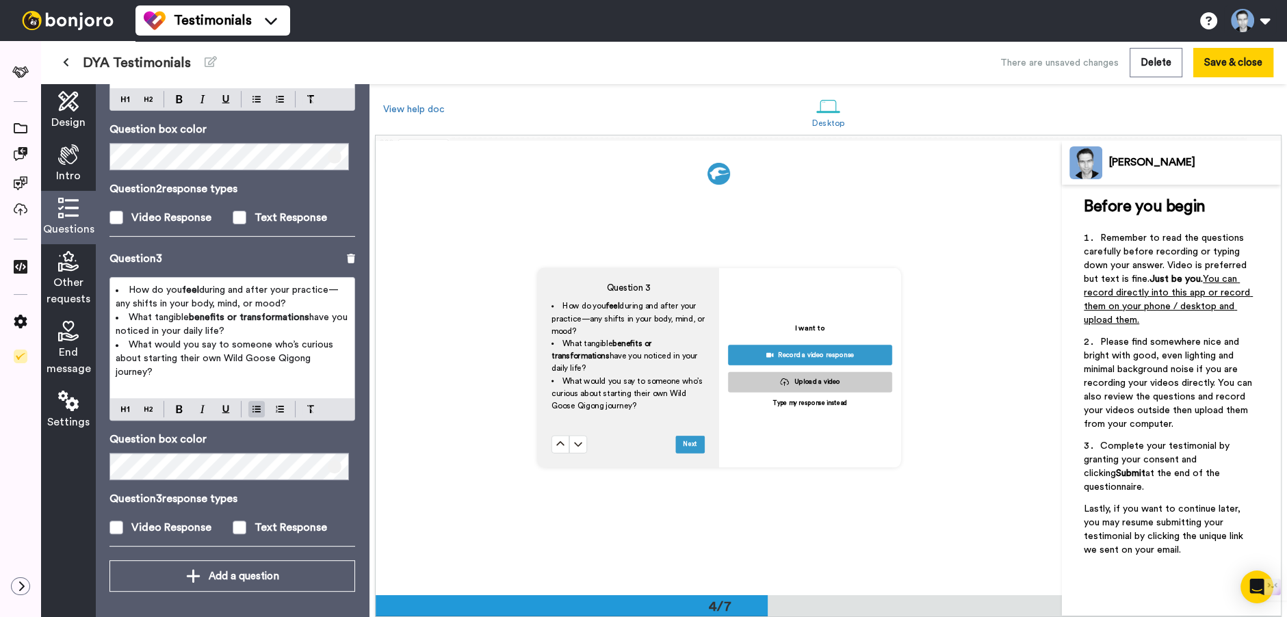
click at [551, 435] on button at bounding box center [560, 444] width 18 height 18
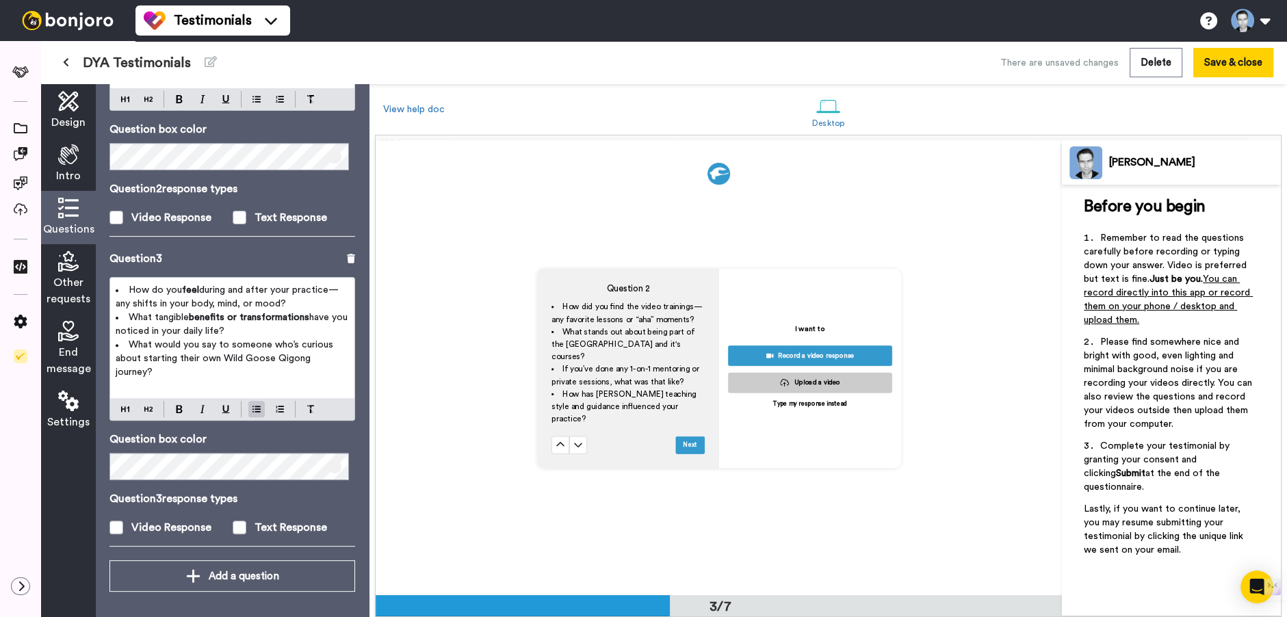
click at [153, 288] on span "How do you" at bounding box center [155, 290] width 53 height 10
click at [126, 291] on li "How do you feel during and after your practice—any shifts in your body, mind, o…" at bounding box center [232, 296] width 233 height 27
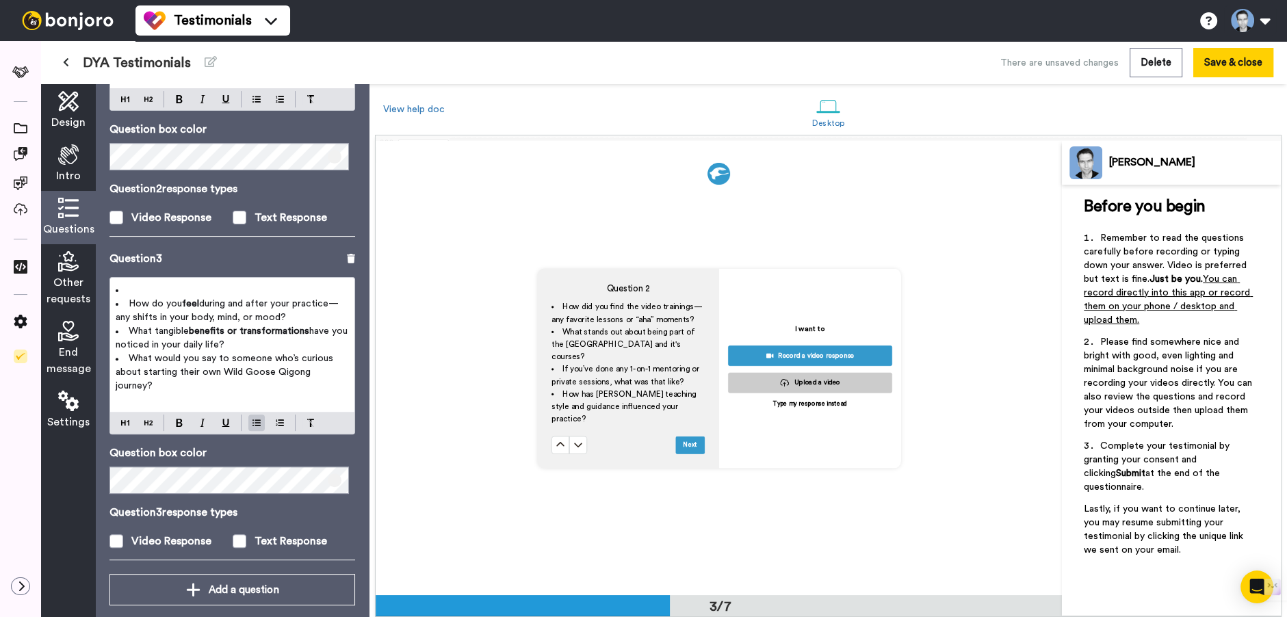
scroll to position [909, 0]
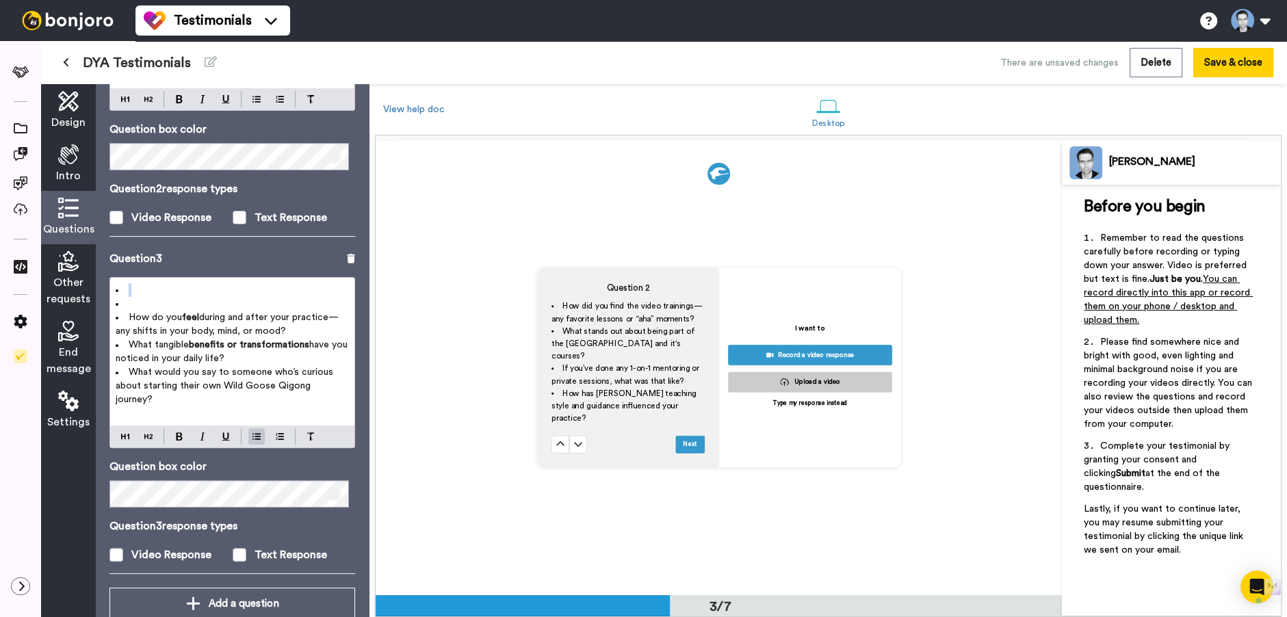
drag, startPoint x: 140, startPoint y: 296, endPoint x: 96, endPoint y: 283, distance: 45.0
click at [96, 283] on div "Questions Ask a single question, or a series of questions up to 6 . Question 1 …" at bounding box center [232, 350] width 273 height 533
click at [251, 435] on button at bounding box center [256, 436] width 16 height 16
click at [127, 302] on li "﻿" at bounding box center [232, 304] width 233 height 14
click at [263, 432] on button at bounding box center [256, 436] width 16 height 16
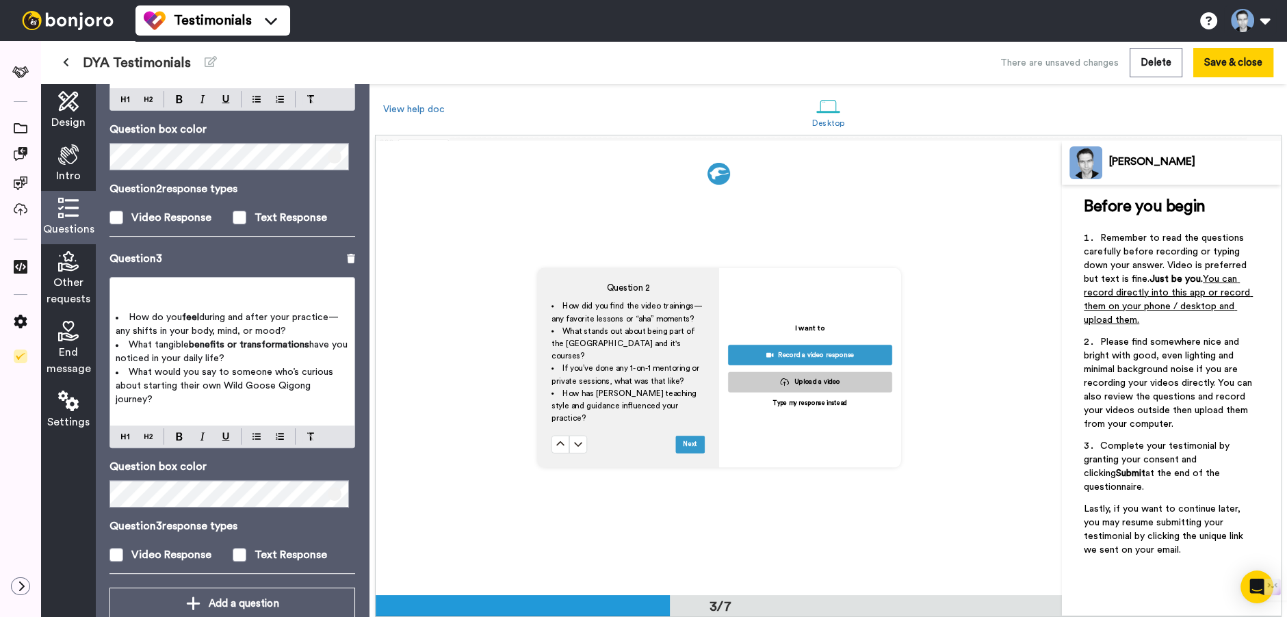
click at [122, 287] on p "﻿" at bounding box center [232, 290] width 233 height 14
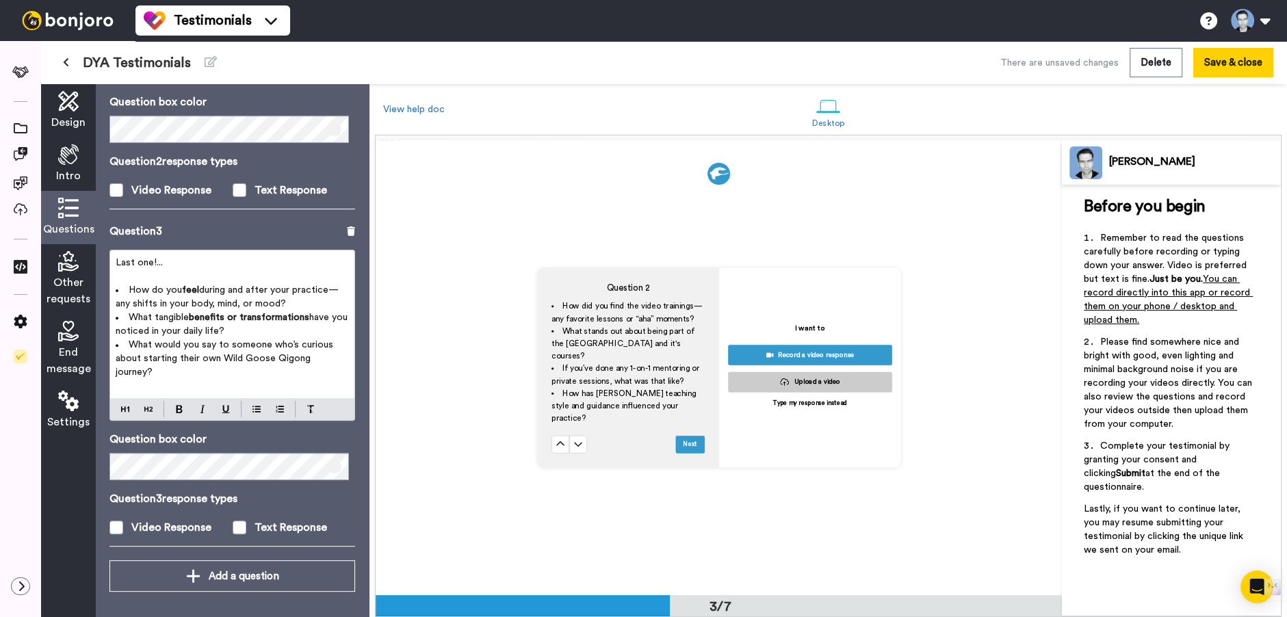
scroll to position [911, 0]
click at [182, 354] on span "What would you say to someone who’s curious about starting their own Wild Goose…" at bounding box center [226, 358] width 220 height 37
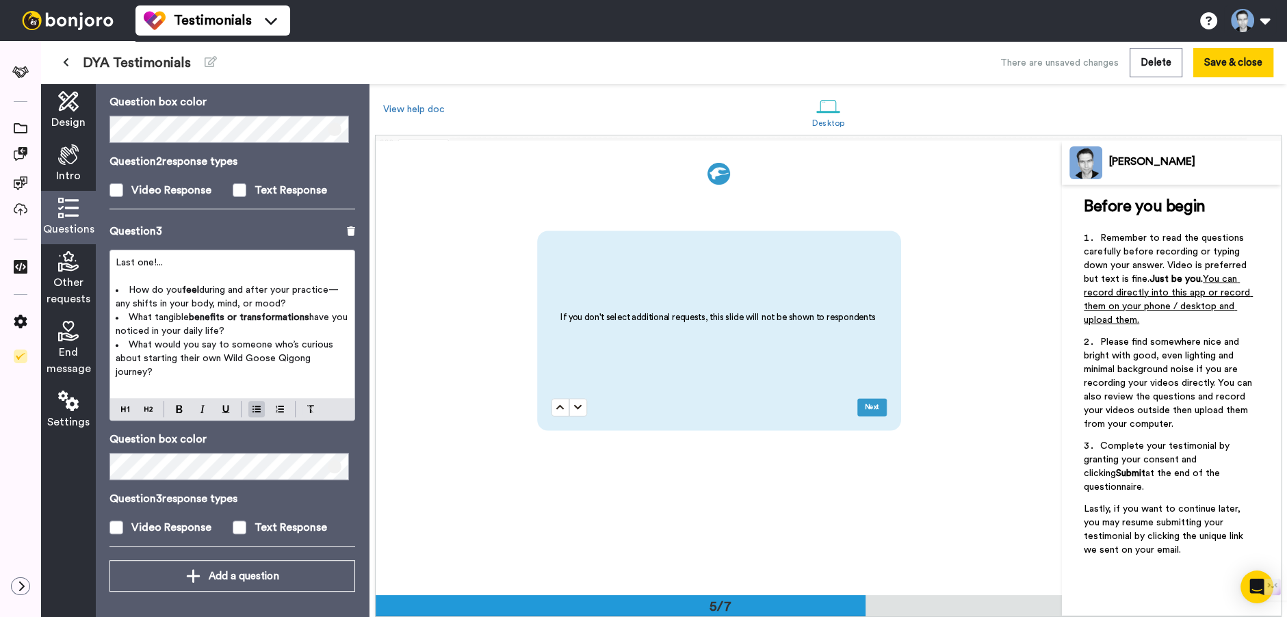
scroll to position [1974, 0]
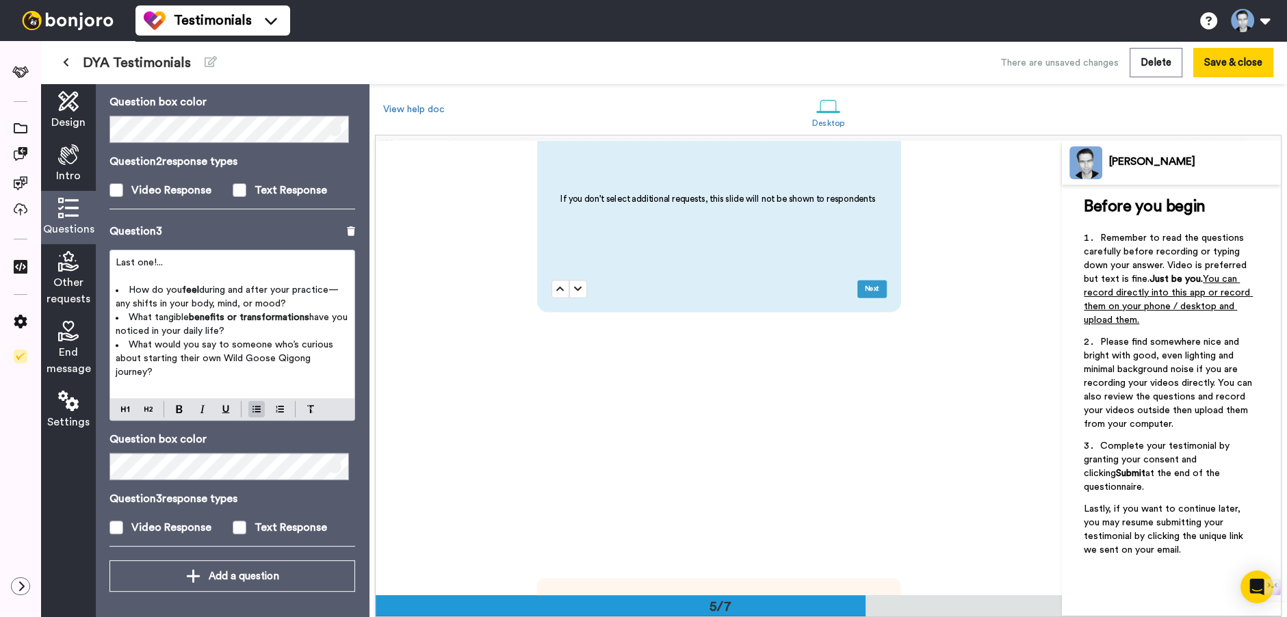
click at [66, 276] on span "Other requests" at bounding box center [69, 290] width 44 height 33
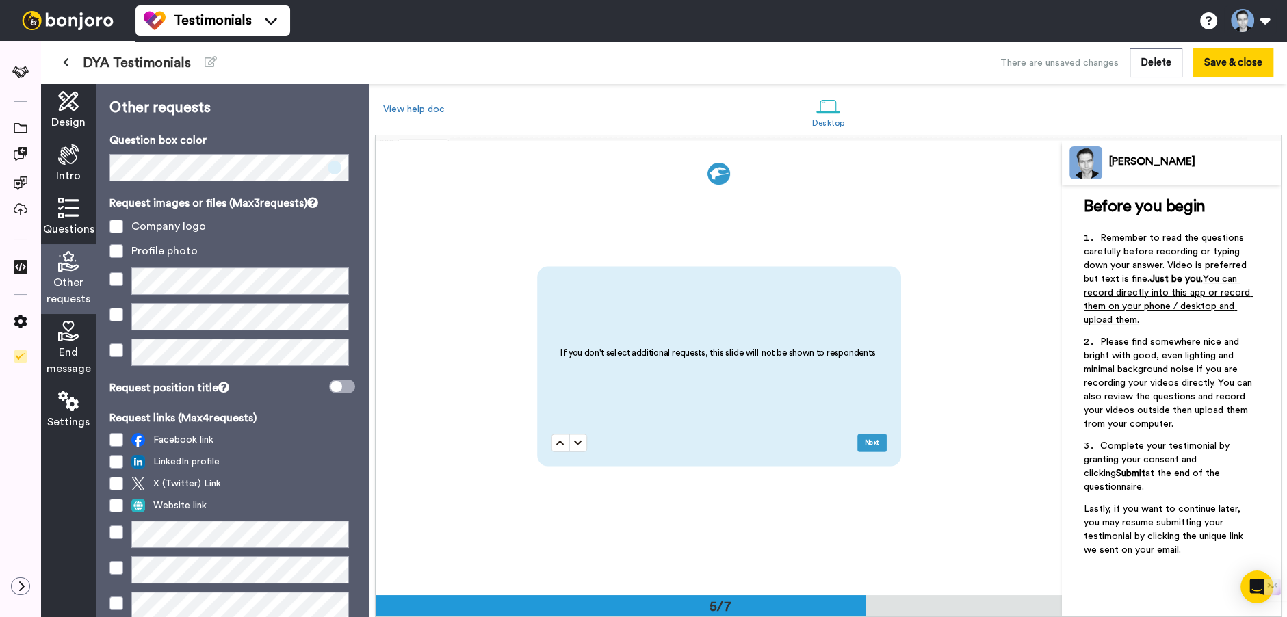
scroll to position [1819, 0]
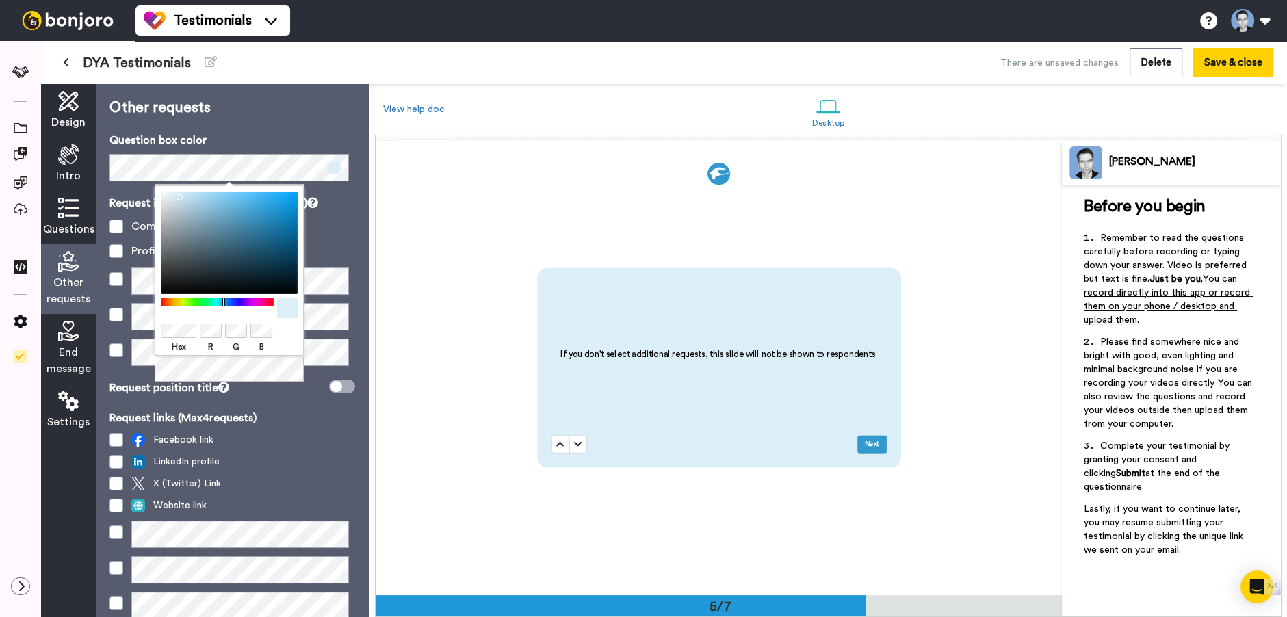
click at [238, 124] on div "Other requests Question box color Request images or files (Max 3 requests) Comp…" at bounding box center [232, 350] width 273 height 533
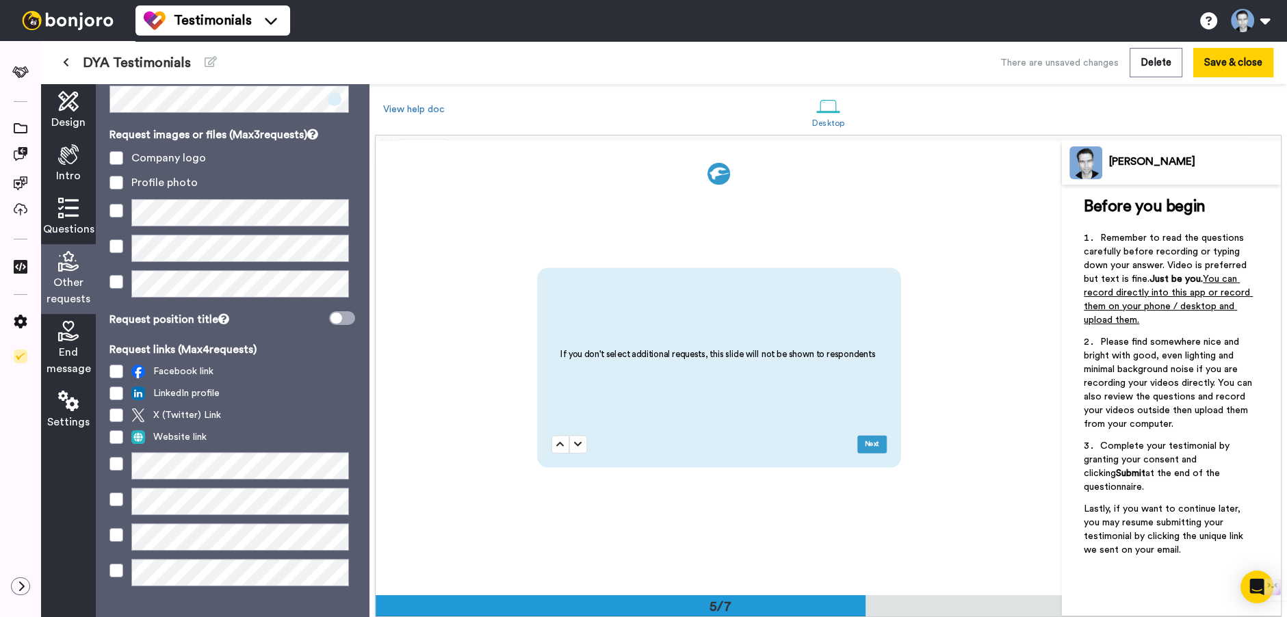
scroll to position [5, 0]
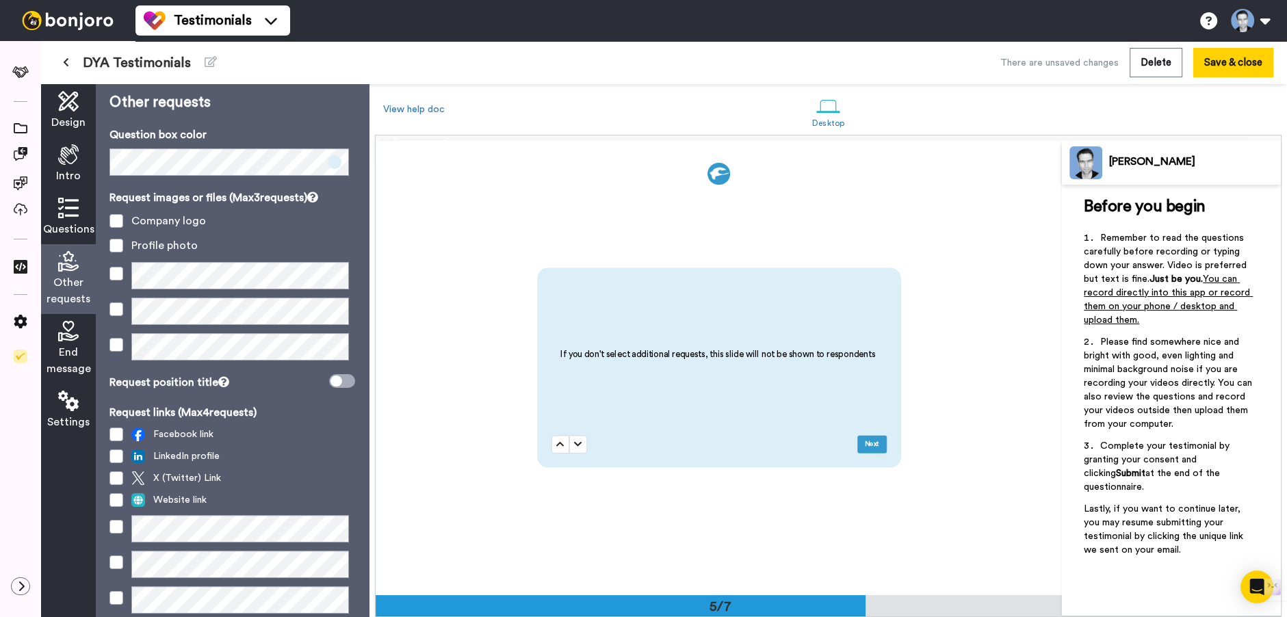
click at [65, 347] on span "End message" at bounding box center [69, 360] width 44 height 33
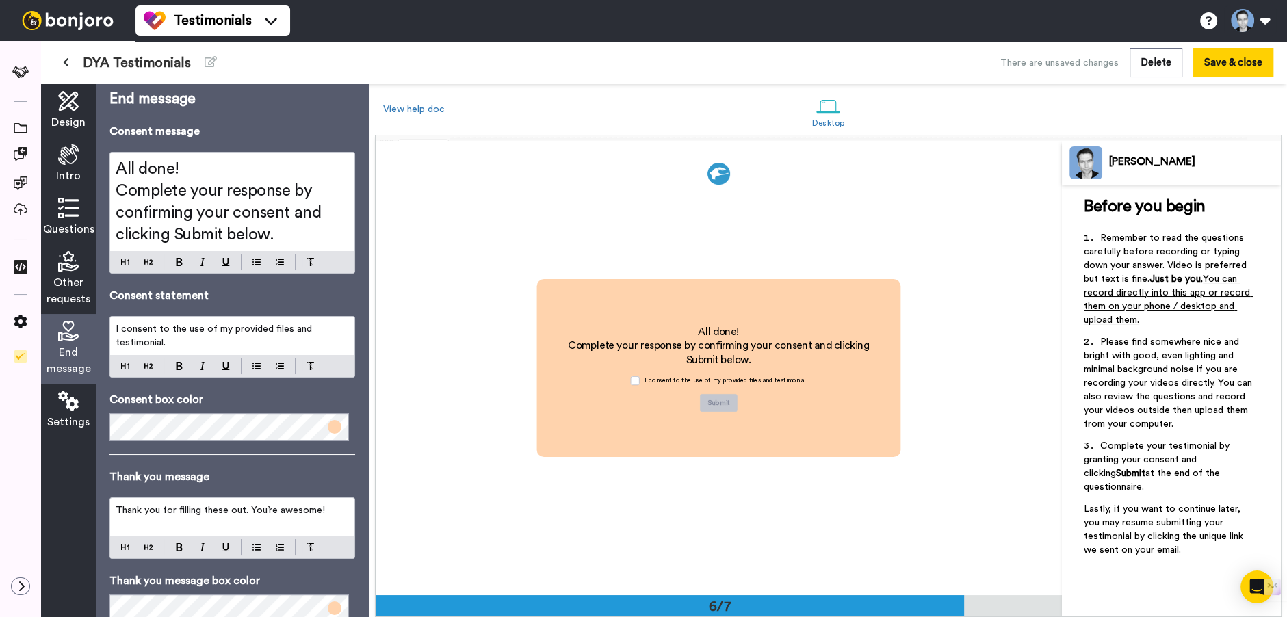
scroll to position [53, 0]
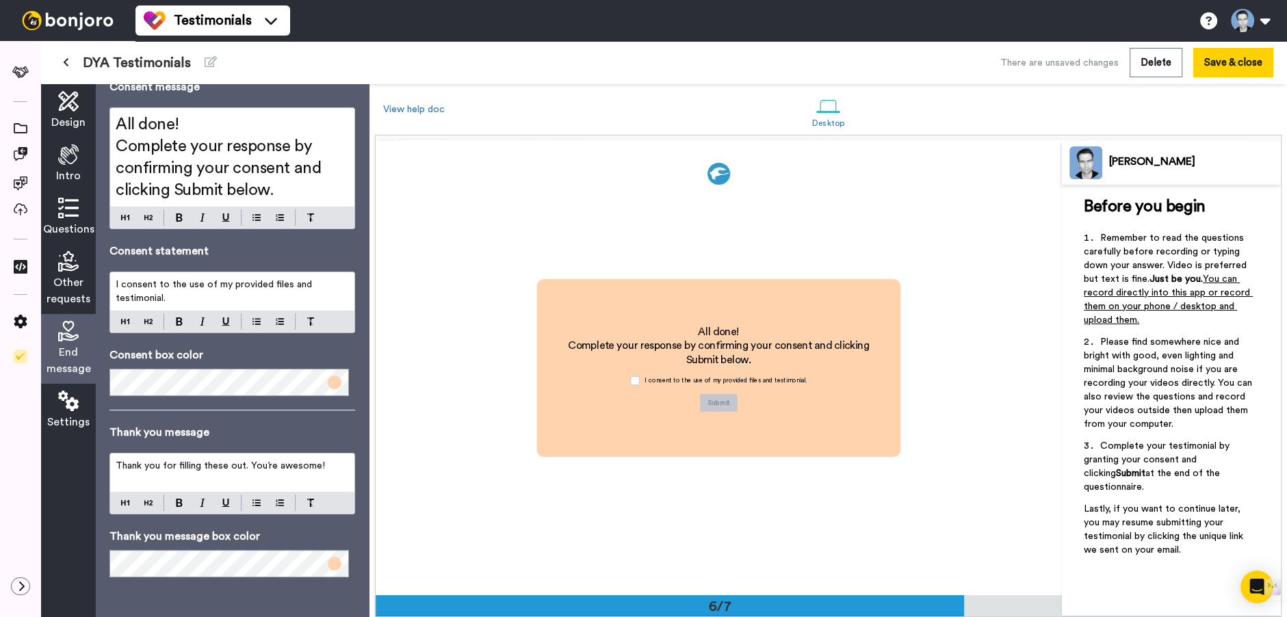
click at [184, 292] on p "I consent to the use of my provided files and testimonial." at bounding box center [232, 291] width 233 height 27
click at [272, 284] on span "I consent to the use of my provided files and testimonial." at bounding box center [215, 291] width 199 height 23
click at [252, 287] on span "I consent to the use of my provided files and testimonial." at bounding box center [215, 291] width 199 height 23
click at [230, 285] on span "I consent to the use of my provided files and testimonial." at bounding box center [215, 291] width 199 height 23
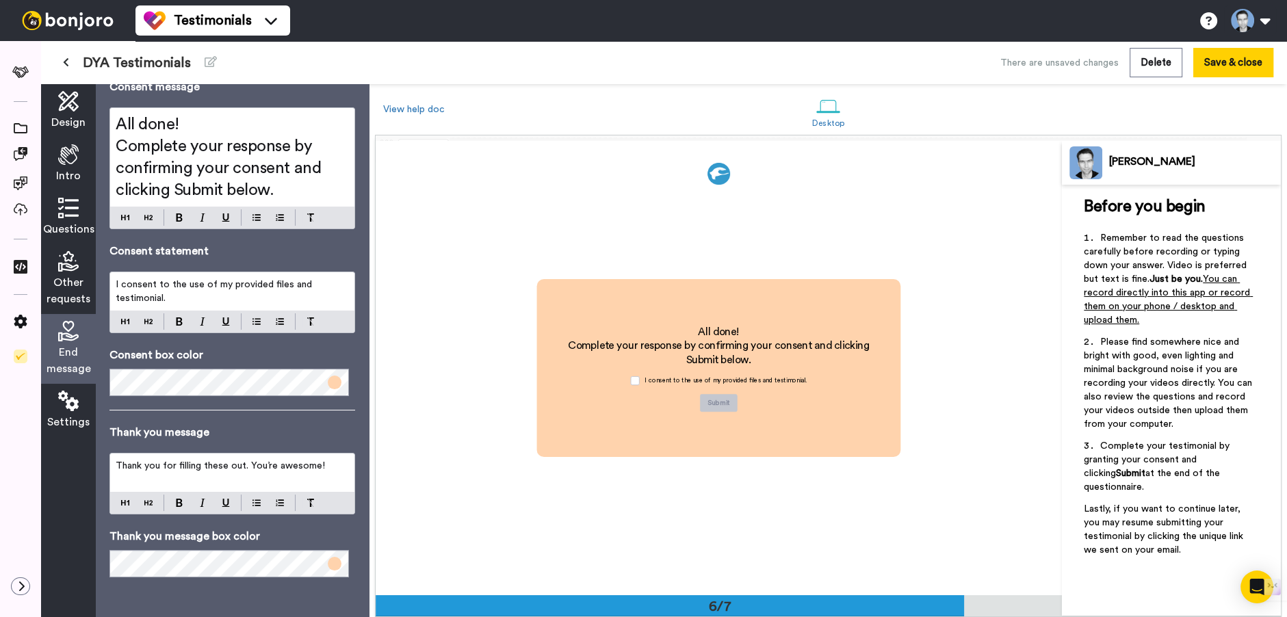
drag, startPoint x: 270, startPoint y: 285, endPoint x: 302, endPoint y: 285, distance: 32.2
click at [302, 285] on span "I consent to the use of my provided files and testimonial." at bounding box center [215, 291] width 199 height 23
click at [281, 285] on span "I consent to the use of my provided files and testimonial." at bounding box center [215, 291] width 199 height 23
click at [252, 295] on p "I consent to the use of my provided video / text responses and testimonial." at bounding box center [232, 291] width 233 height 27
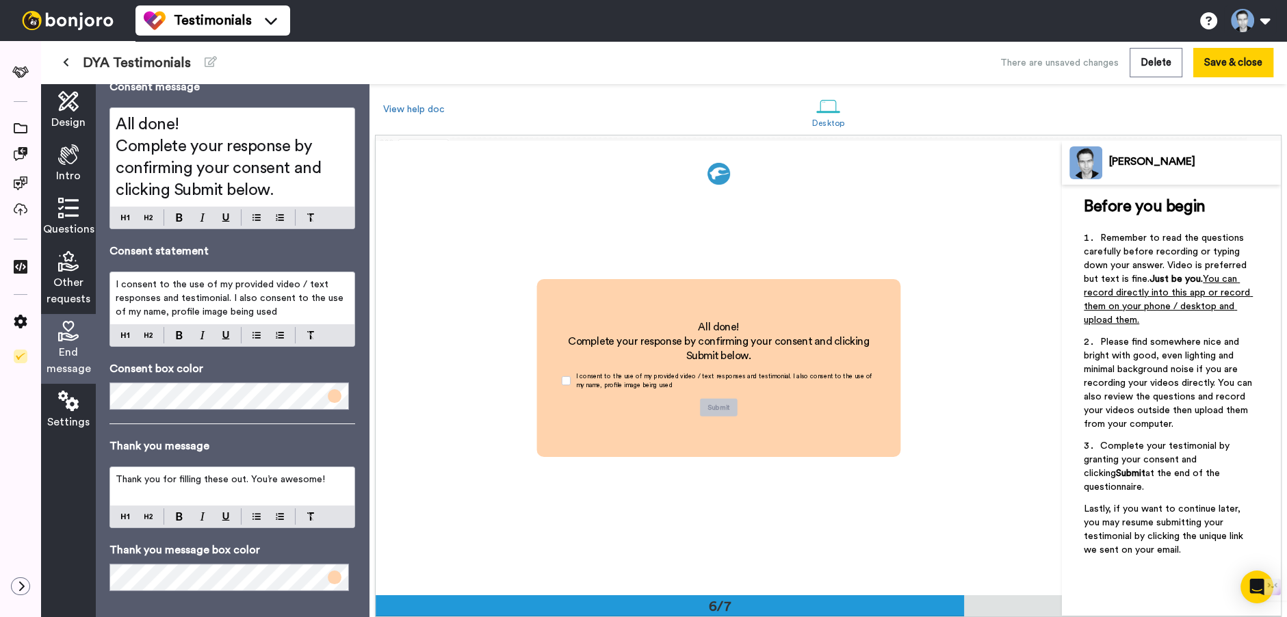
click at [283, 312] on p "I consent to the use of my provided video / text responses and testimonial. I a…" at bounding box center [232, 298] width 233 height 41
click at [286, 312] on p "I consent to the use of my provided video / text responses and testimonial. I a…" at bounding box center [232, 298] width 233 height 41
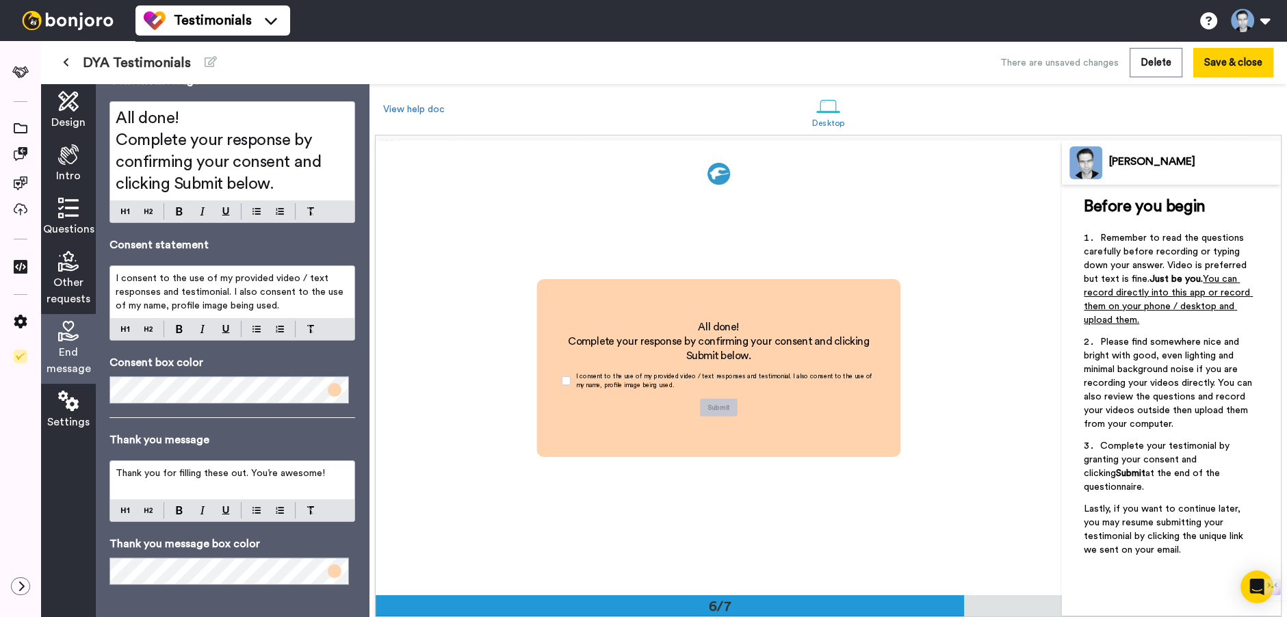
scroll to position [67, 0]
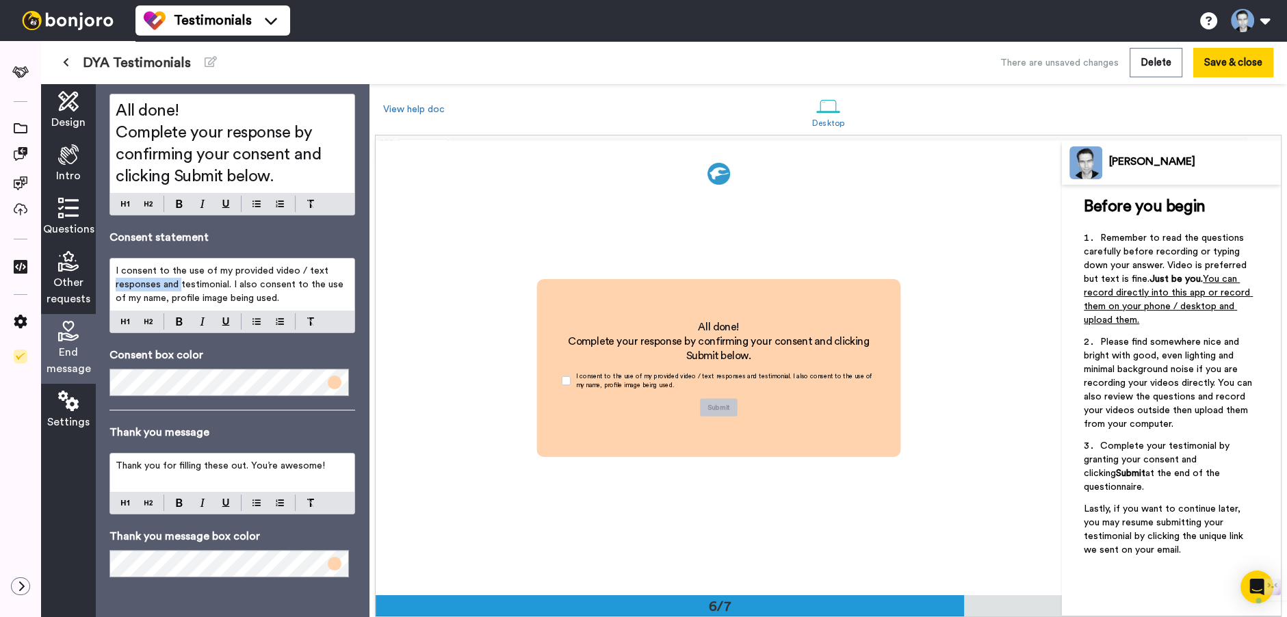
drag, startPoint x: 180, startPoint y: 285, endPoint x: 87, endPoint y: 287, distance: 93.1
click at [87, 287] on div "Design Intro Questions Other requests End message Settings End message Consent …" at bounding box center [205, 350] width 328 height 533
drag, startPoint x: 170, startPoint y: 284, endPoint x: 244, endPoint y: 287, distance: 73.9
click at [244, 287] on span "I consent to the use of my provided video / text testimonial. I also consent to…" at bounding box center [226, 284] width 221 height 37
drag, startPoint x: 254, startPoint y: 286, endPoint x: 231, endPoint y: 284, distance: 23.4
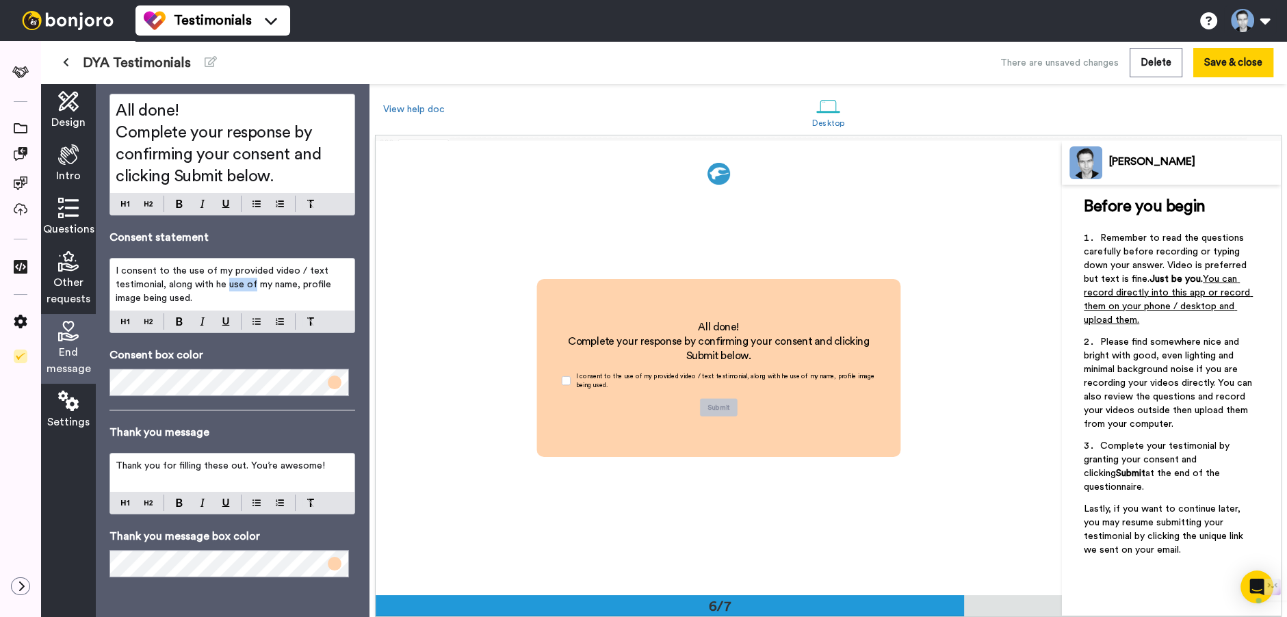
click at [231, 284] on span "I consent to the use of my provided video / text testimonial, along with he use…" at bounding box center [225, 284] width 218 height 37
click at [282, 297] on p "I consent to the use of my provided video / text testimonial, along with my nam…" at bounding box center [232, 284] width 233 height 41
click at [259, 285] on span "I consent to the use of my provided video / text testimonial, along with my nam…" at bounding box center [230, 284] width 229 height 37
drag, startPoint x: 238, startPoint y: 298, endPoint x: 108, endPoint y: 297, distance: 130.0
click at [108, 297] on div "End message Consent message All done! Complete your response by confirming your…" at bounding box center [232, 350] width 273 height 533
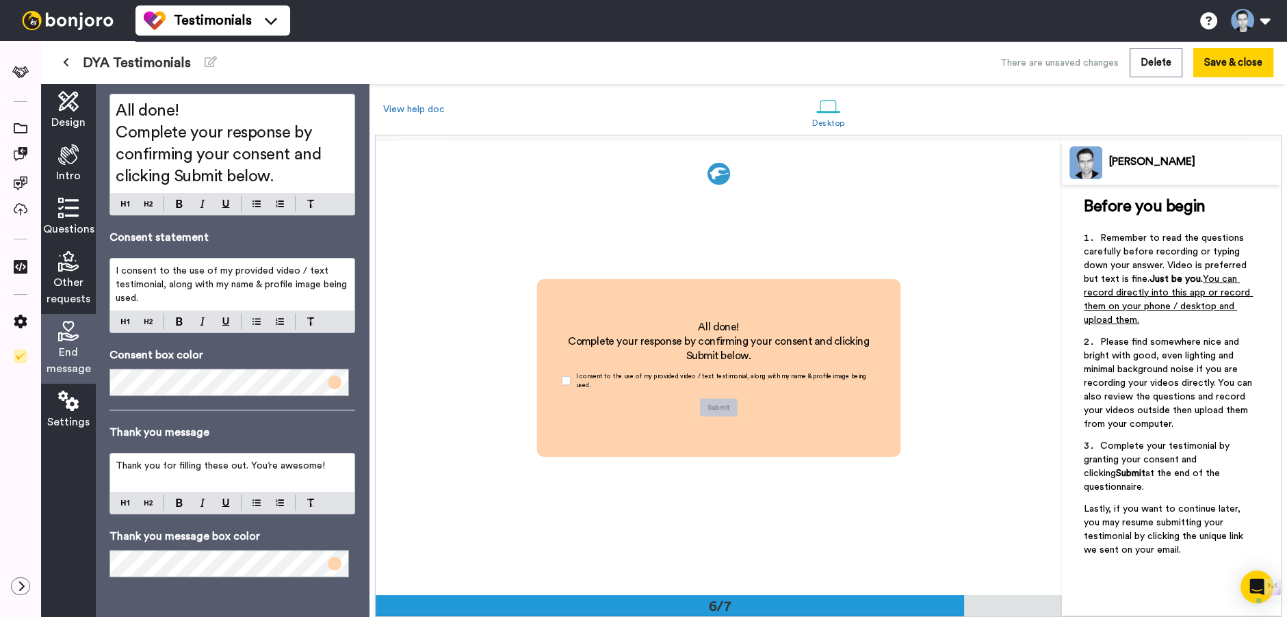
scroll to position [53, 0]
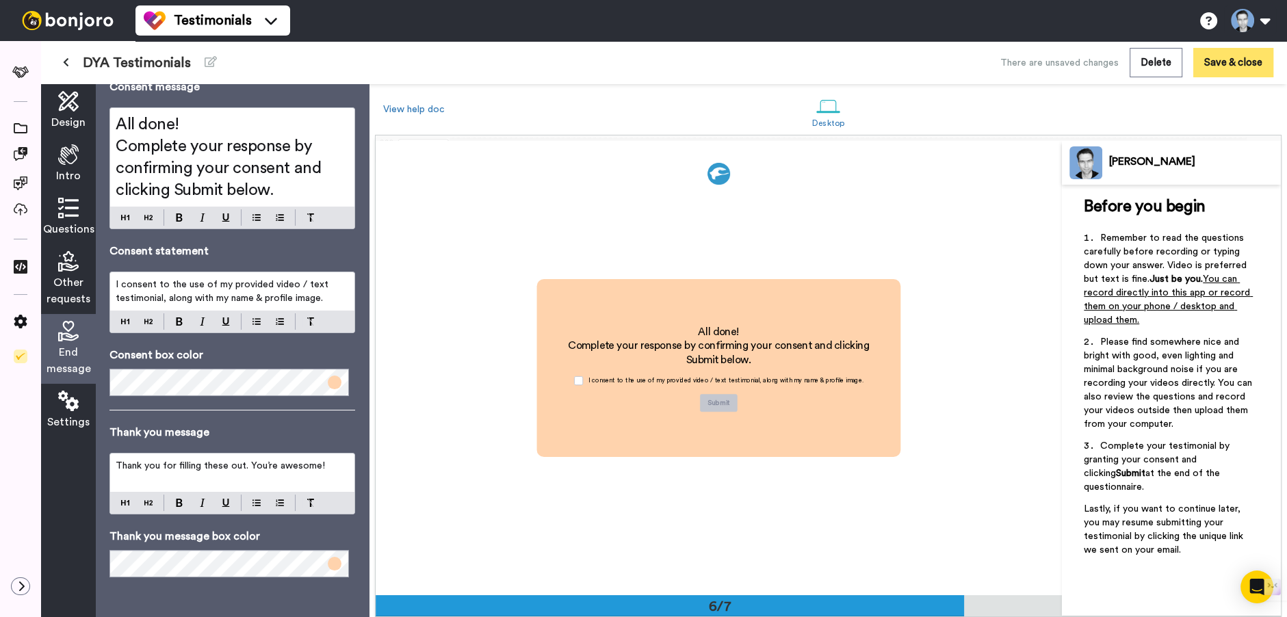
click at [1227, 63] on button "Save & close" at bounding box center [1233, 62] width 80 height 29
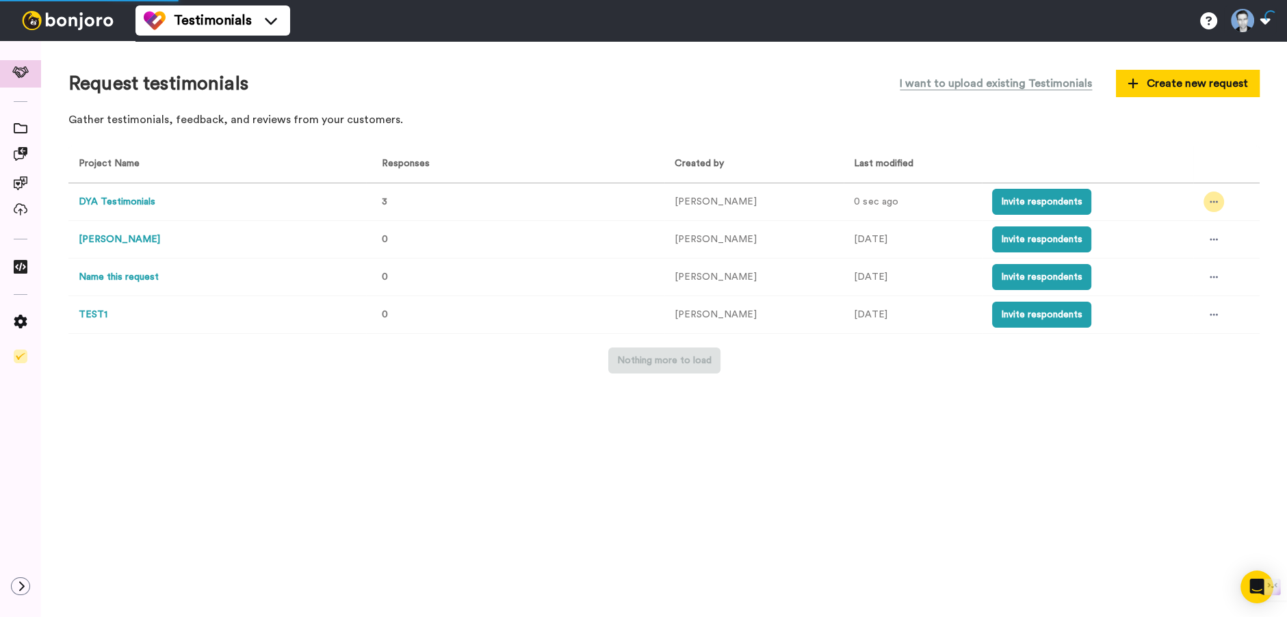
click at [1213, 203] on icon at bounding box center [1214, 202] width 8 height 2
click at [1167, 252] on span "Invite link" at bounding box center [1174, 253] width 40 height 10
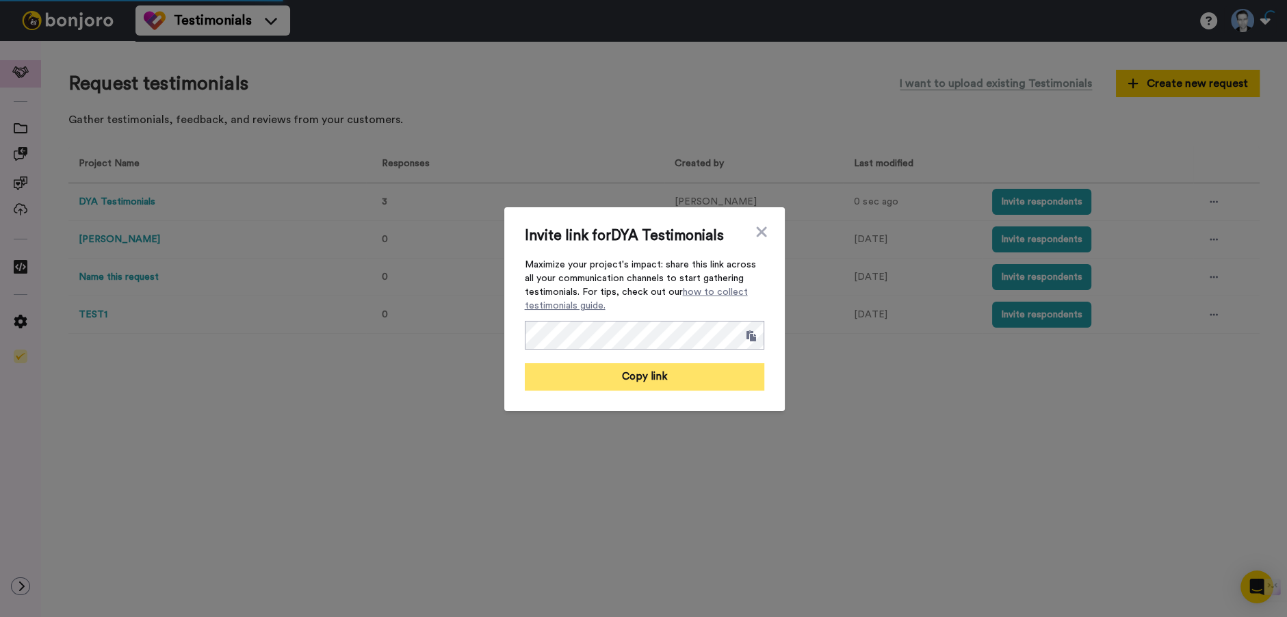
click at [691, 380] on button "Copy link" at bounding box center [644, 376] width 239 height 27
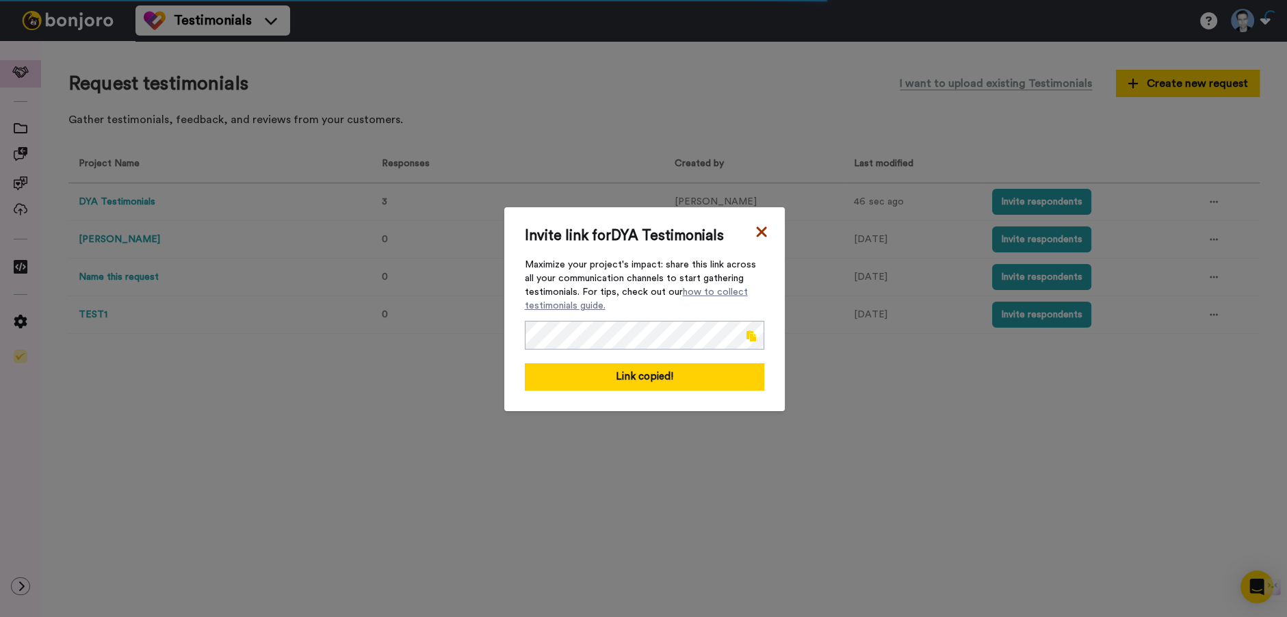
click at [760, 227] on icon at bounding box center [761, 232] width 10 height 10
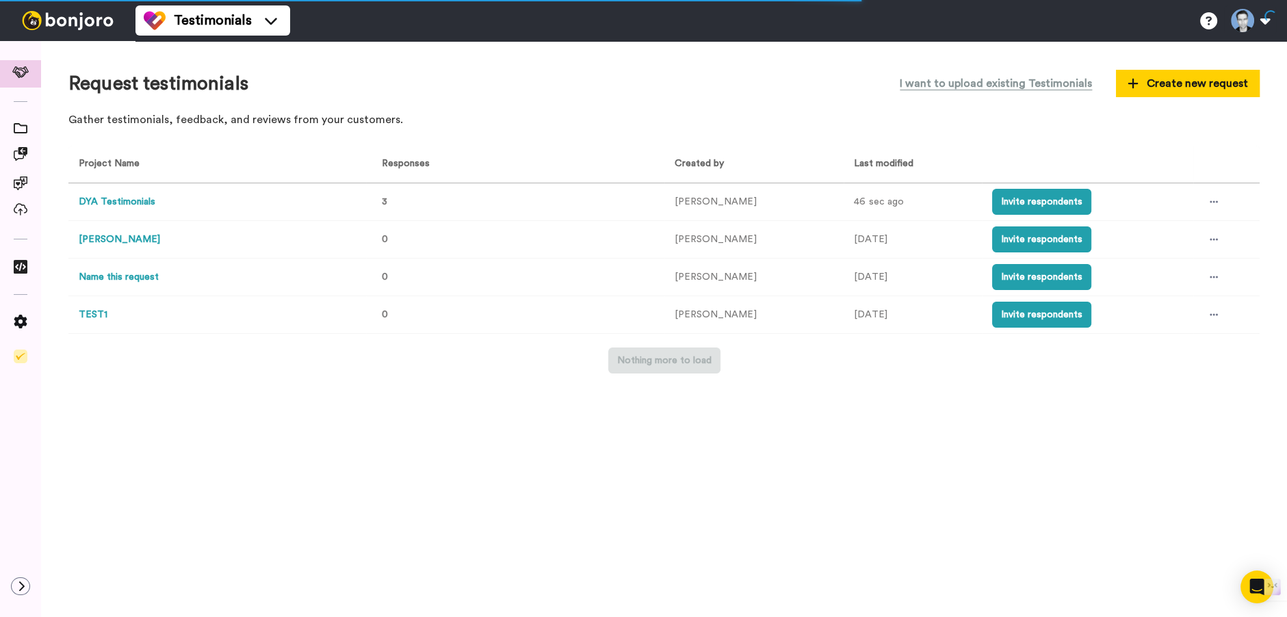
click at [108, 203] on button "DYA Testimonials" at bounding box center [117, 202] width 77 height 14
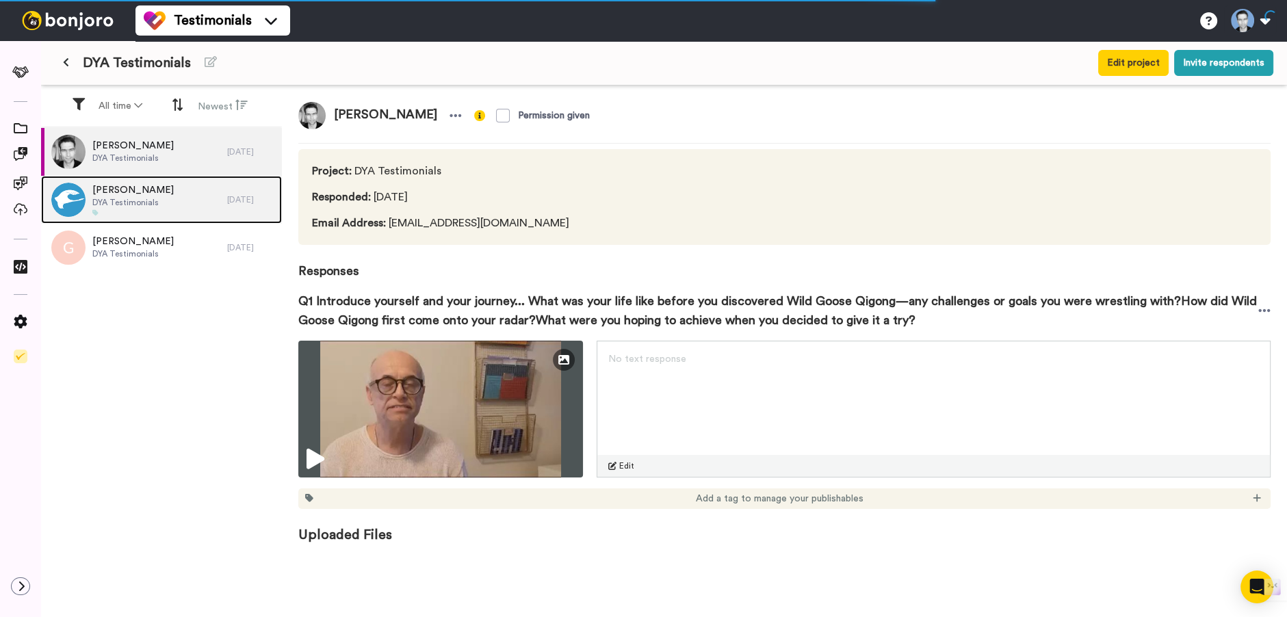
click at [171, 191] on div "Gregg Wagstaff DYA Testimonials" at bounding box center [134, 200] width 186 height 48
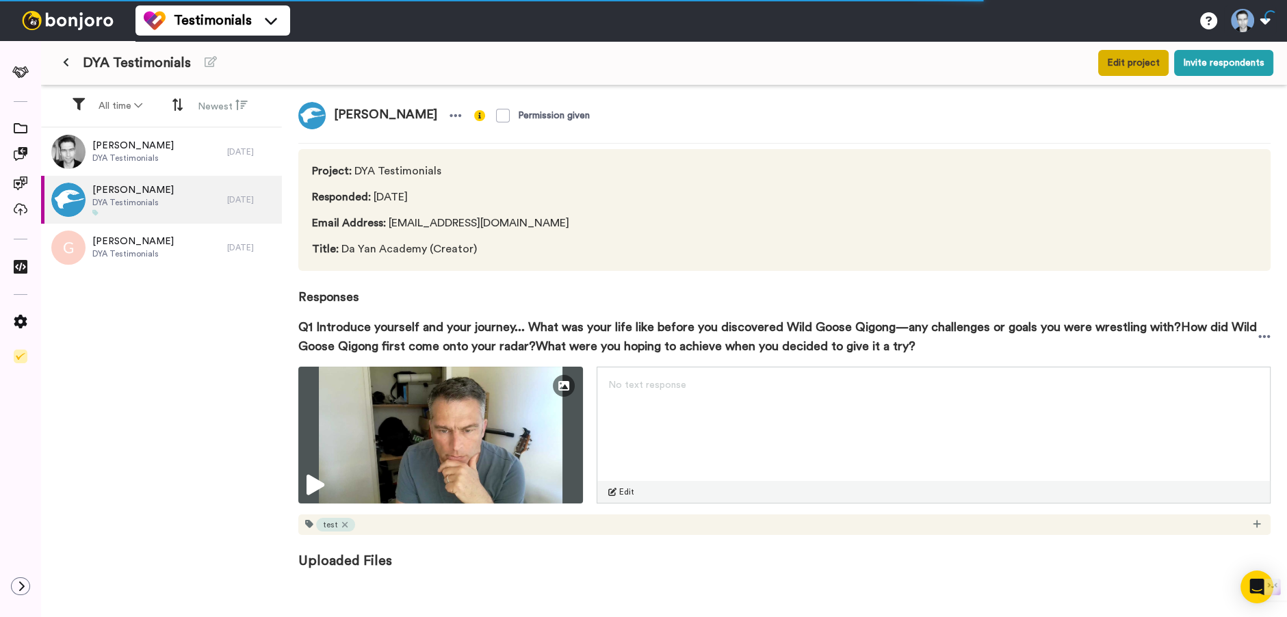
click at [1146, 62] on button "Edit project" at bounding box center [1133, 63] width 70 height 26
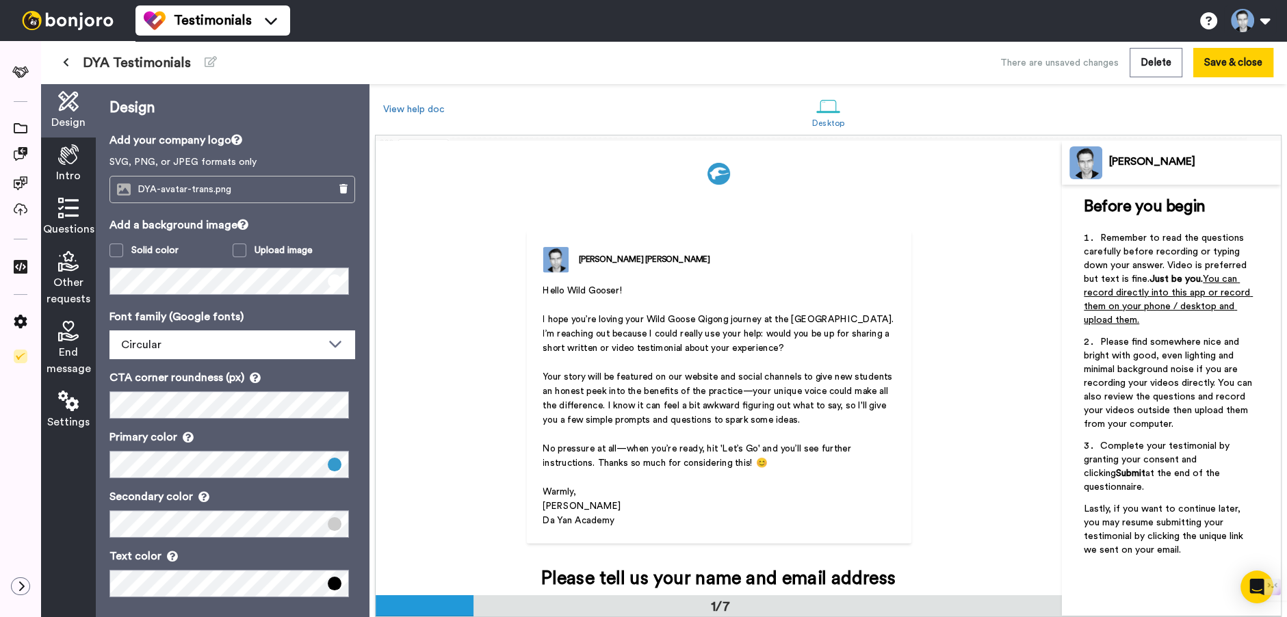
click at [558, 508] on span "Greg Wagstaff" at bounding box center [581, 506] width 77 height 10
click at [562, 506] on span "Greg Wagstaff" at bounding box center [581, 506] width 77 height 10
drag, startPoint x: 643, startPoint y: 404, endPoint x: 222, endPoint y: 208, distance: 465.0
click at [640, 404] on span "Your story will be featured on our website and social channels to give new stud…" at bounding box center [719, 398] width 352 height 53
click at [64, 161] on icon at bounding box center [68, 154] width 21 height 21
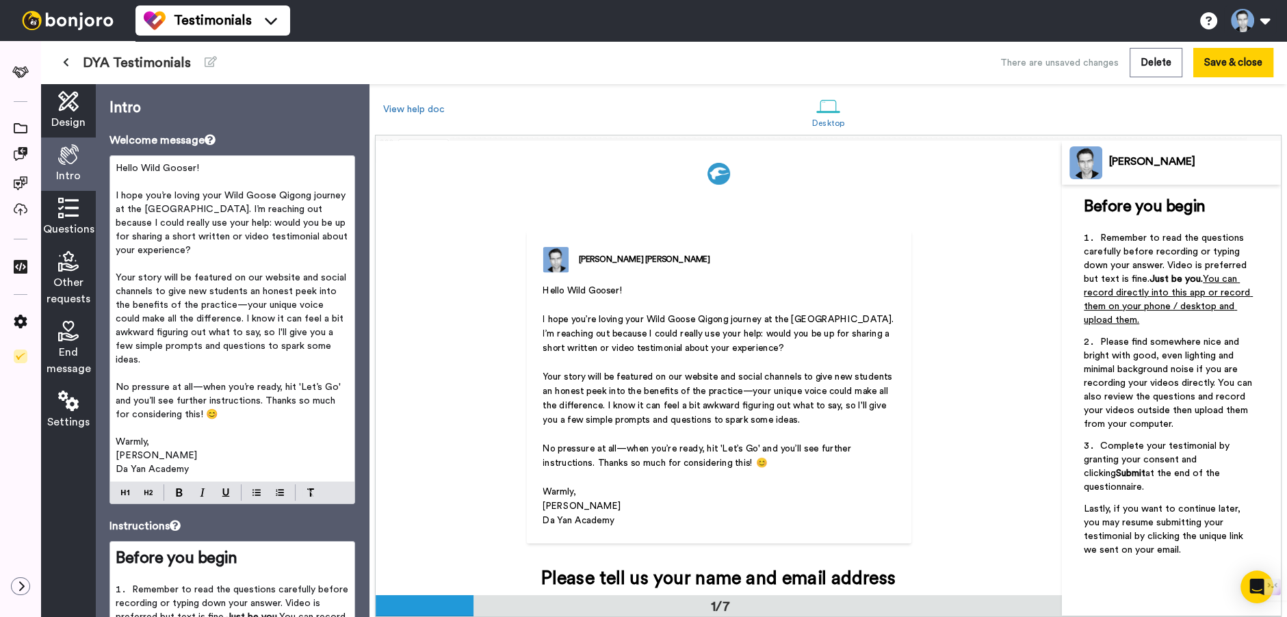
click at [136, 456] on span "Greg Wagstaff" at bounding box center [156, 456] width 81 height 10
click at [271, 378] on p "﻿" at bounding box center [232, 374] width 233 height 14
click at [1234, 66] on button "Save & close" at bounding box center [1233, 62] width 80 height 29
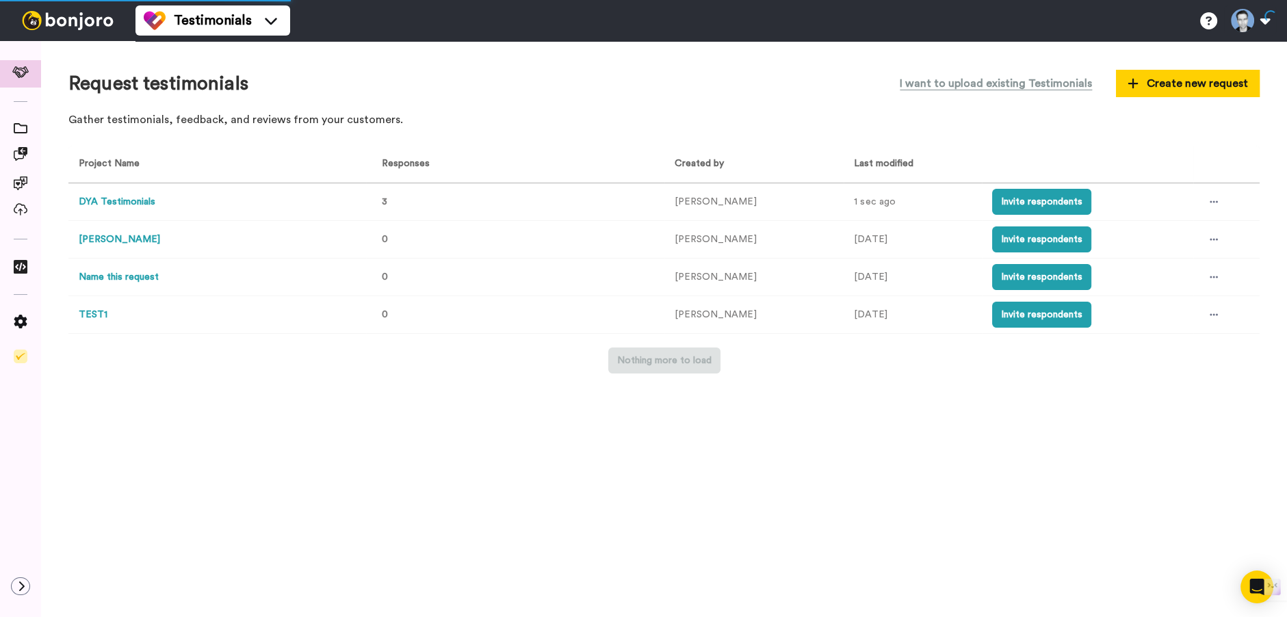
click at [112, 203] on button "DYA Testimonials" at bounding box center [117, 202] width 77 height 14
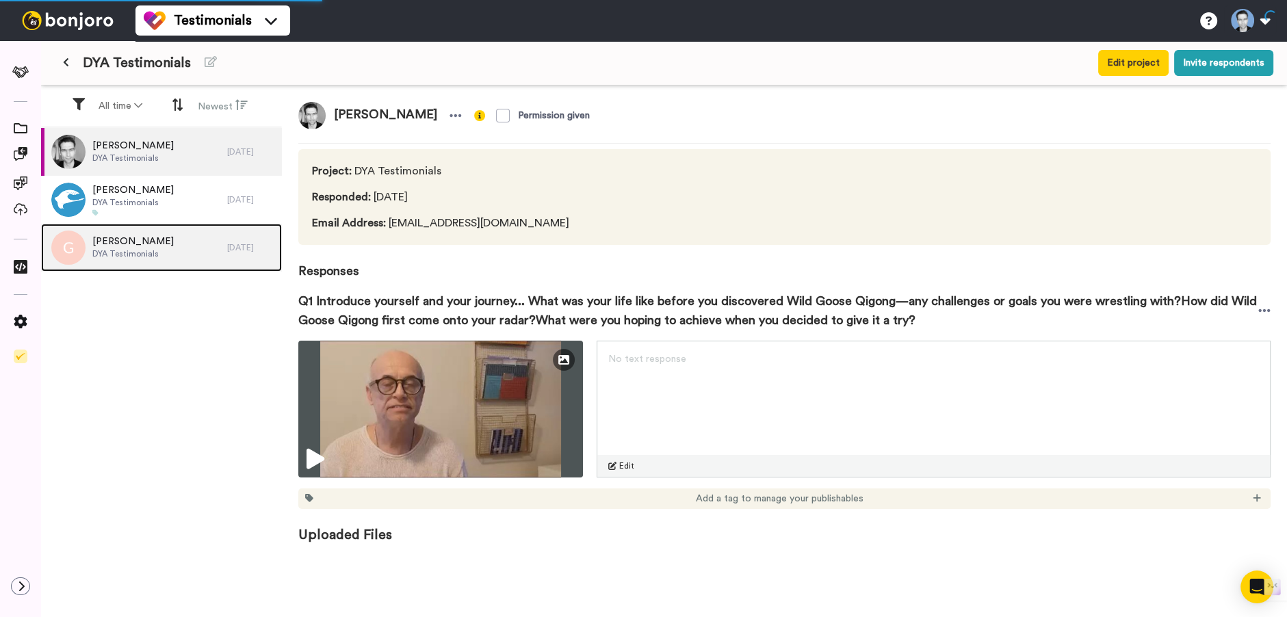
click at [123, 244] on span "[PERSON_NAME]" at bounding box center [132, 242] width 81 height 14
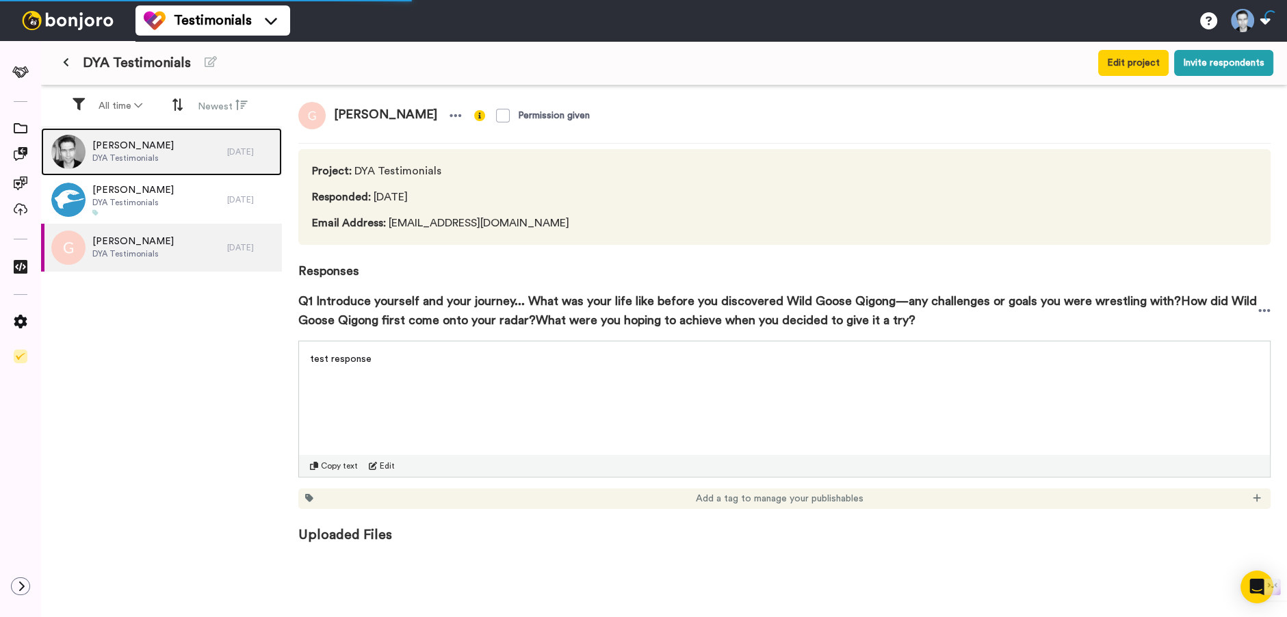
click at [192, 158] on div "Gregg Wagstaff DYA Testimonials" at bounding box center [134, 152] width 186 height 48
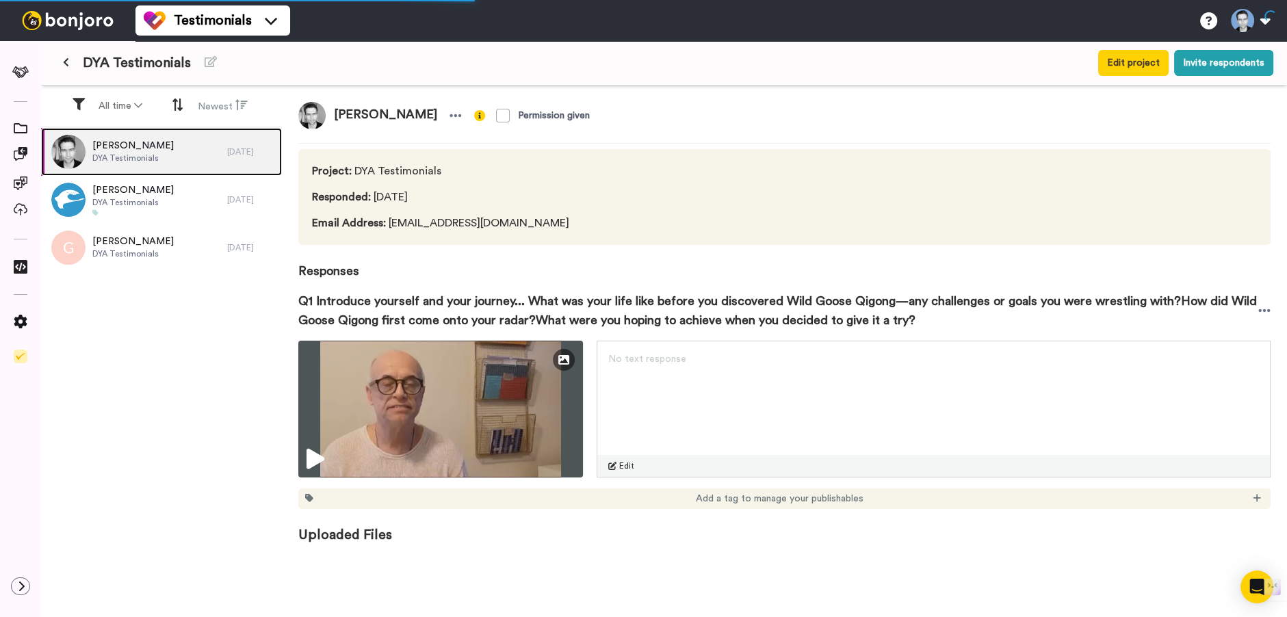
click at [214, 157] on div "Gregg Wagstaff DYA Testimonials" at bounding box center [134, 152] width 186 height 48
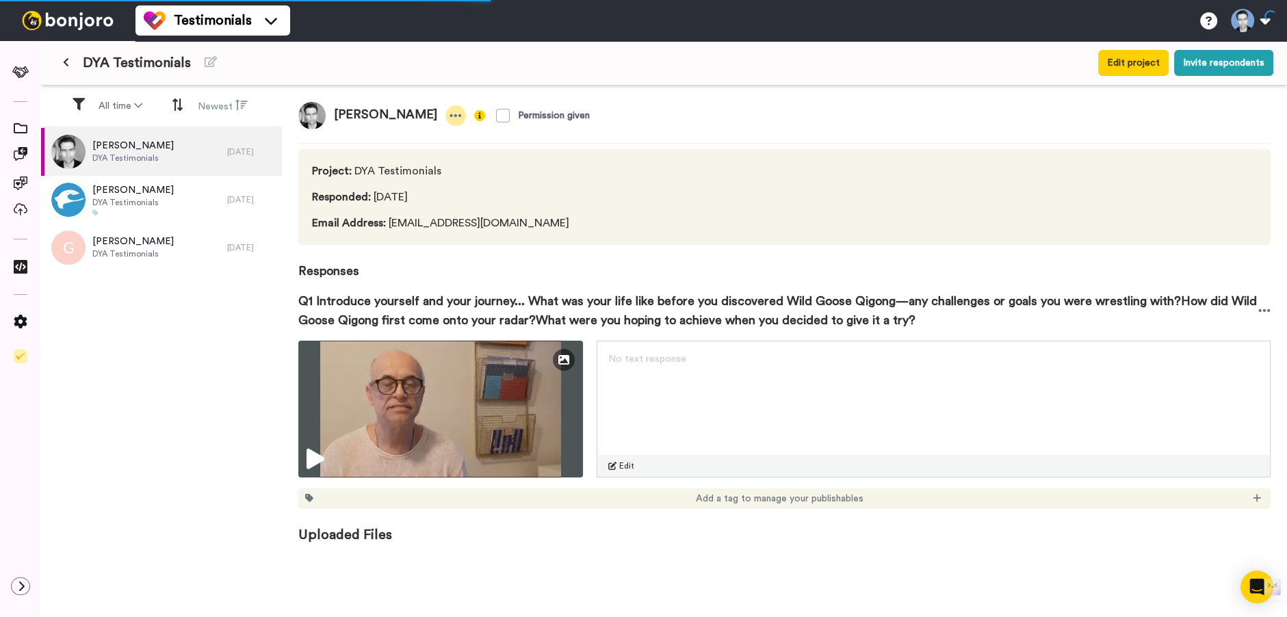
click at [450, 114] on icon at bounding box center [456, 116] width 12 height 14
click at [414, 157] on li "Delete response" at bounding box center [395, 157] width 117 height 19
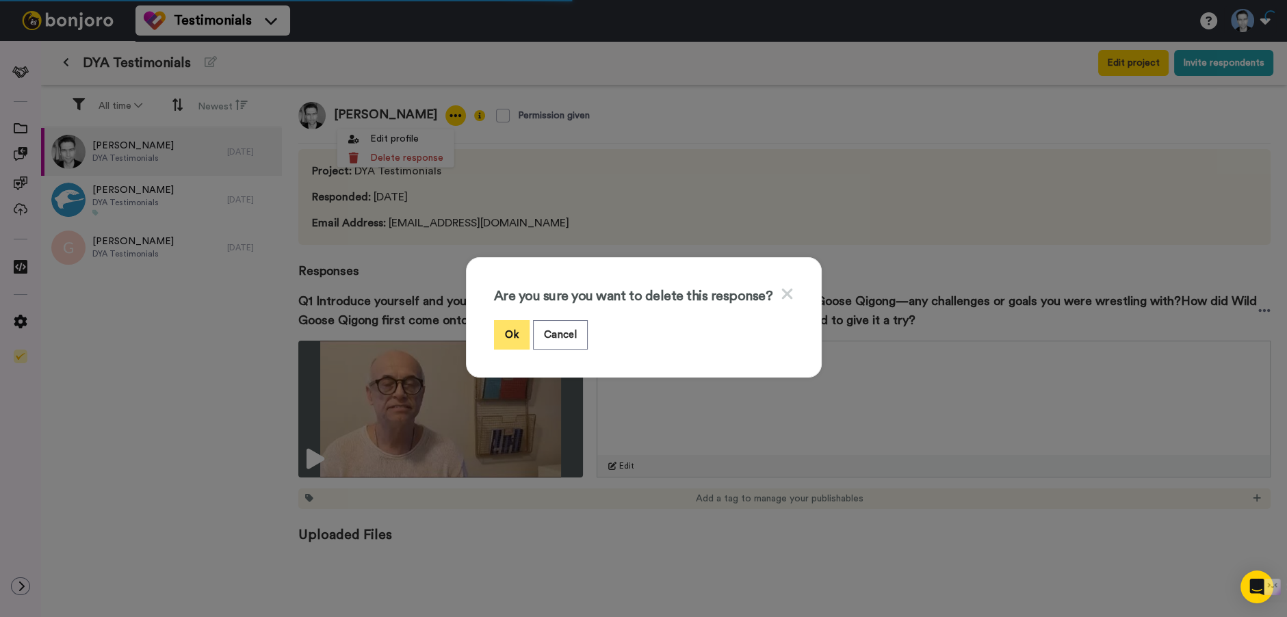
click at [510, 332] on button "Ok" at bounding box center [512, 334] width 36 height 29
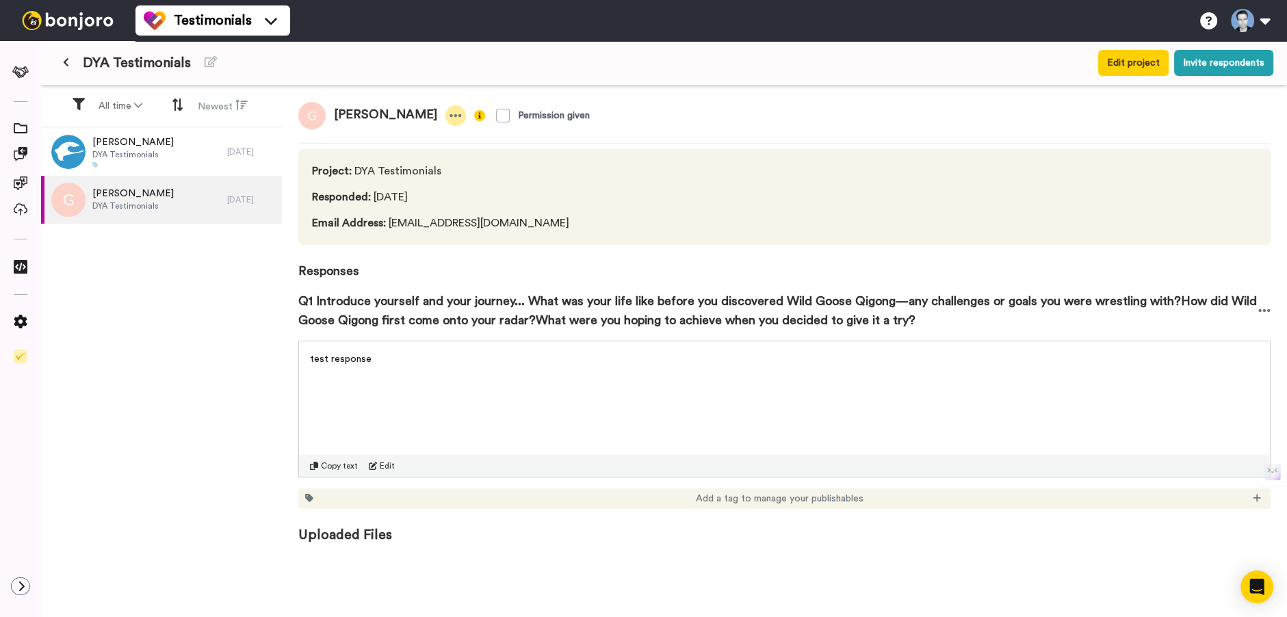
click at [450, 115] on icon at bounding box center [456, 115] width 12 height 3
click at [363, 159] on li "Delete response" at bounding box center [342, 157] width 117 height 19
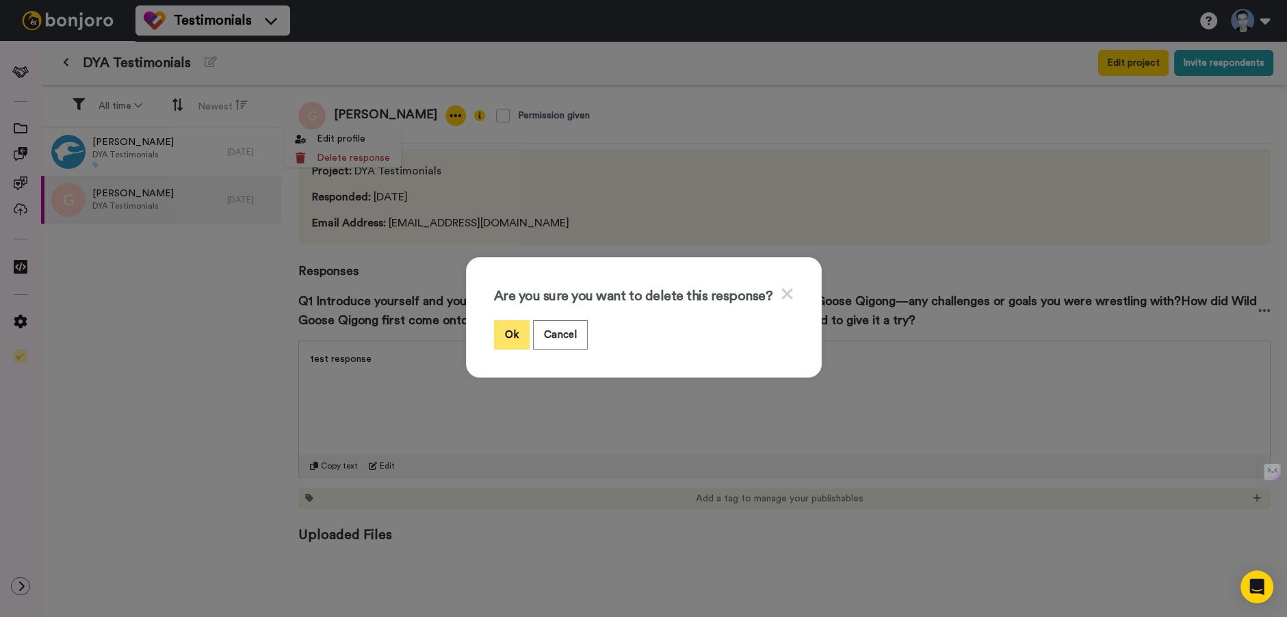
click at [495, 323] on button "Ok" at bounding box center [512, 334] width 36 height 29
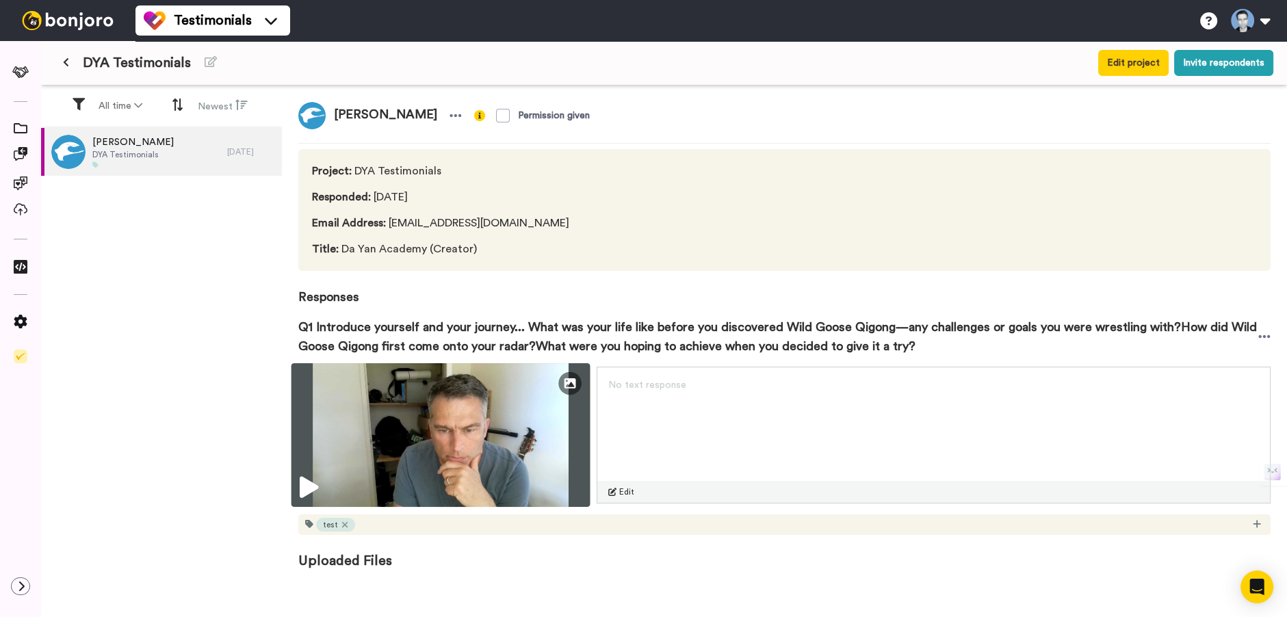
click at [309, 482] on icon at bounding box center [309, 488] width 18 height 22
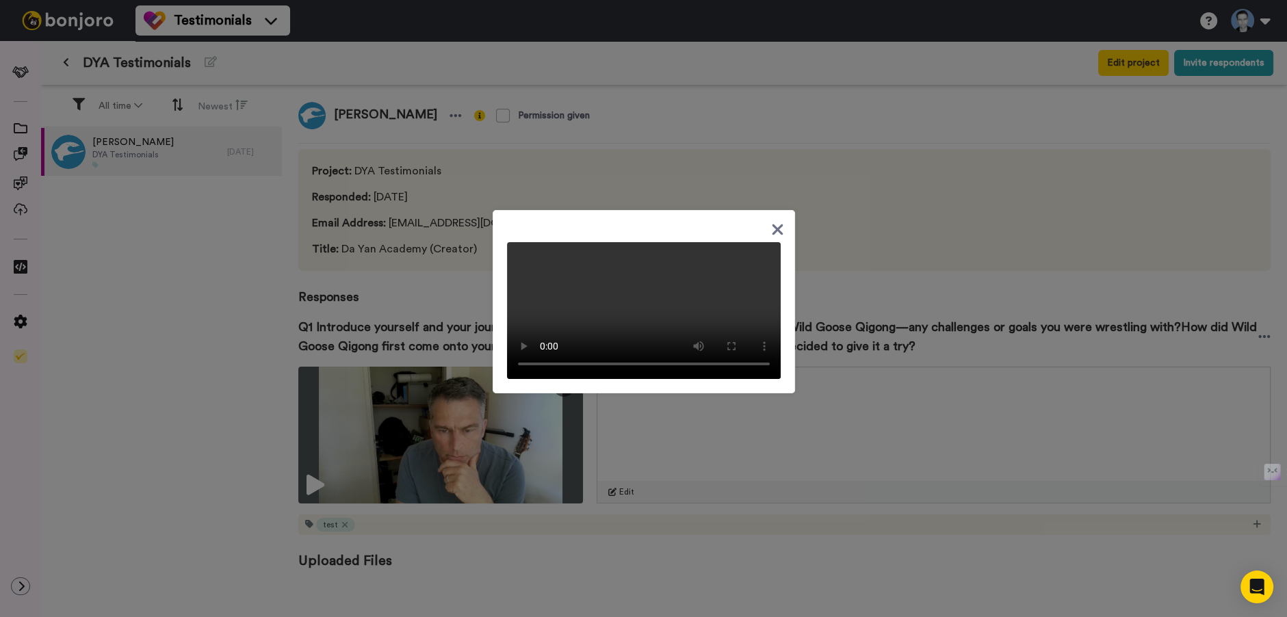
click at [774, 224] on icon at bounding box center [777, 229] width 11 height 11
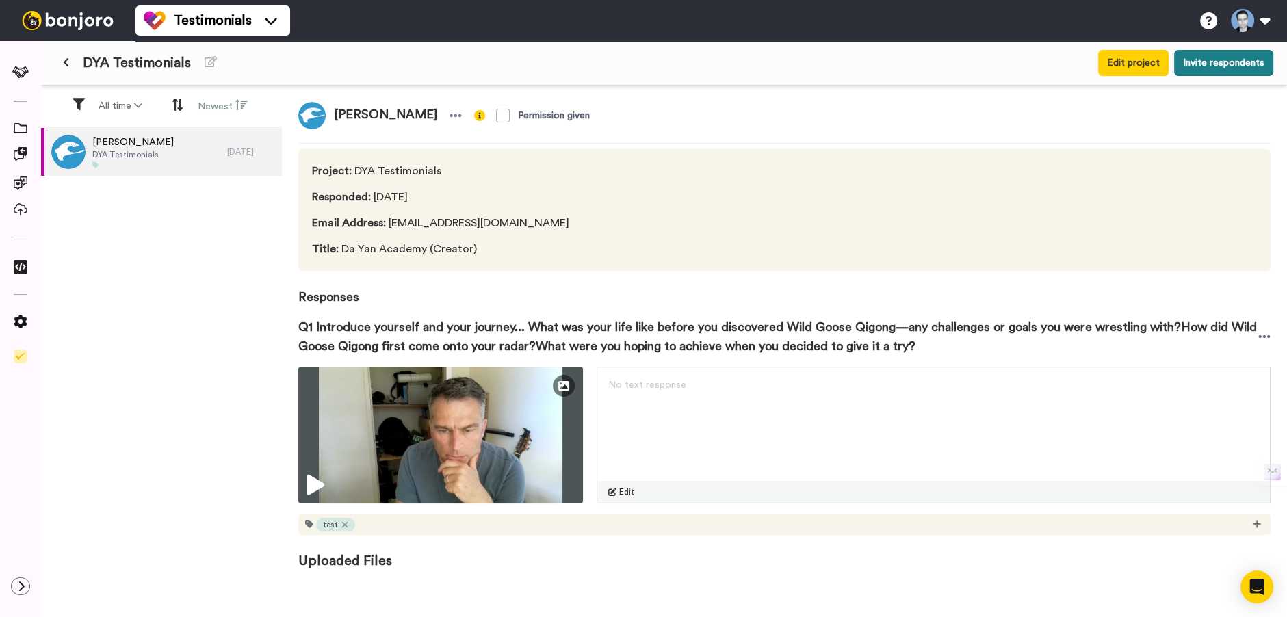
click at [1216, 63] on button "Invite respondents" at bounding box center [1223, 63] width 99 height 26
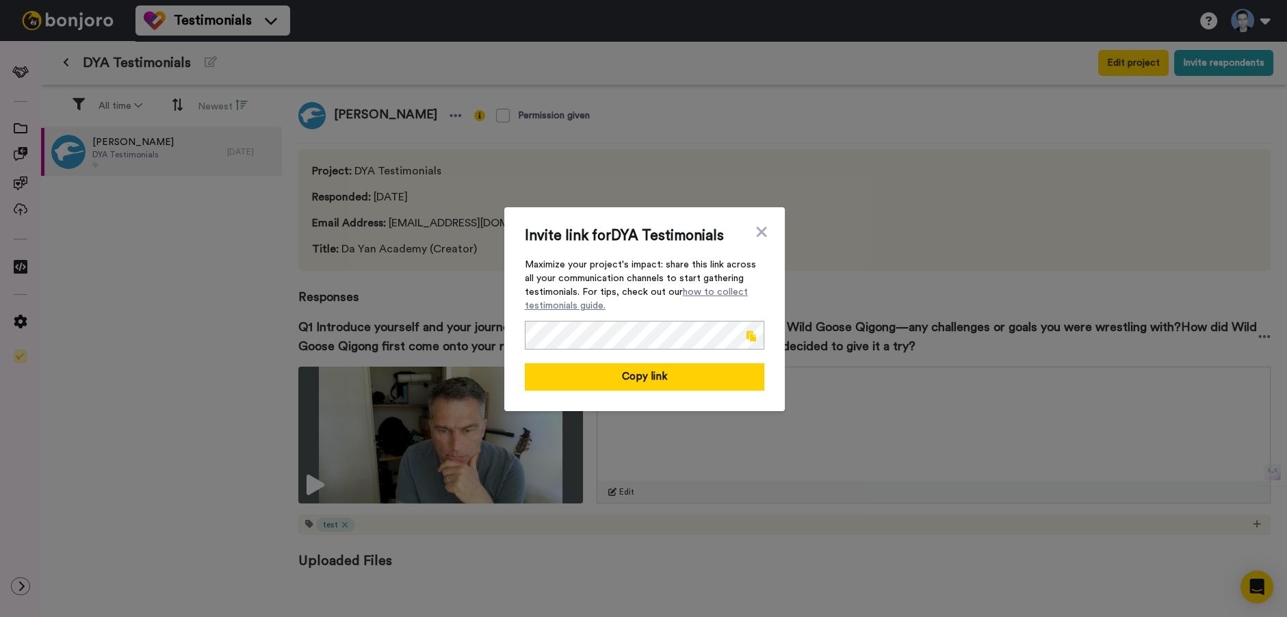
click at [749, 338] on span at bounding box center [751, 335] width 10 height 11
click at [761, 228] on icon at bounding box center [761, 232] width 10 height 10
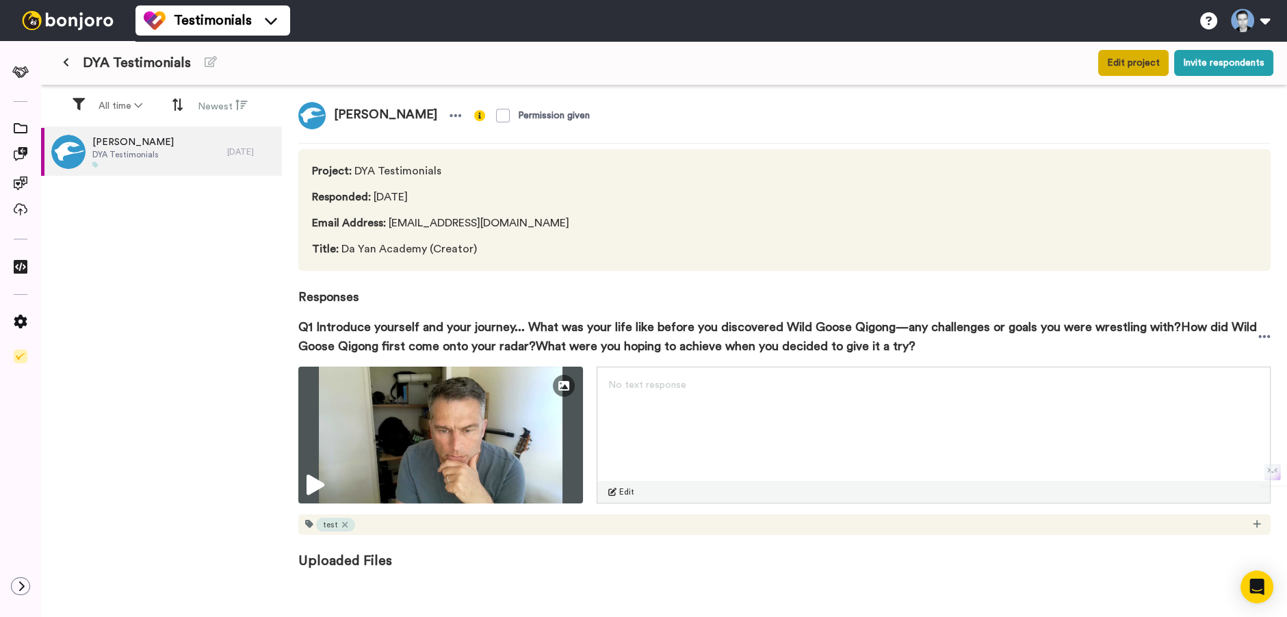
click at [1121, 62] on button "Edit project" at bounding box center [1133, 63] width 70 height 26
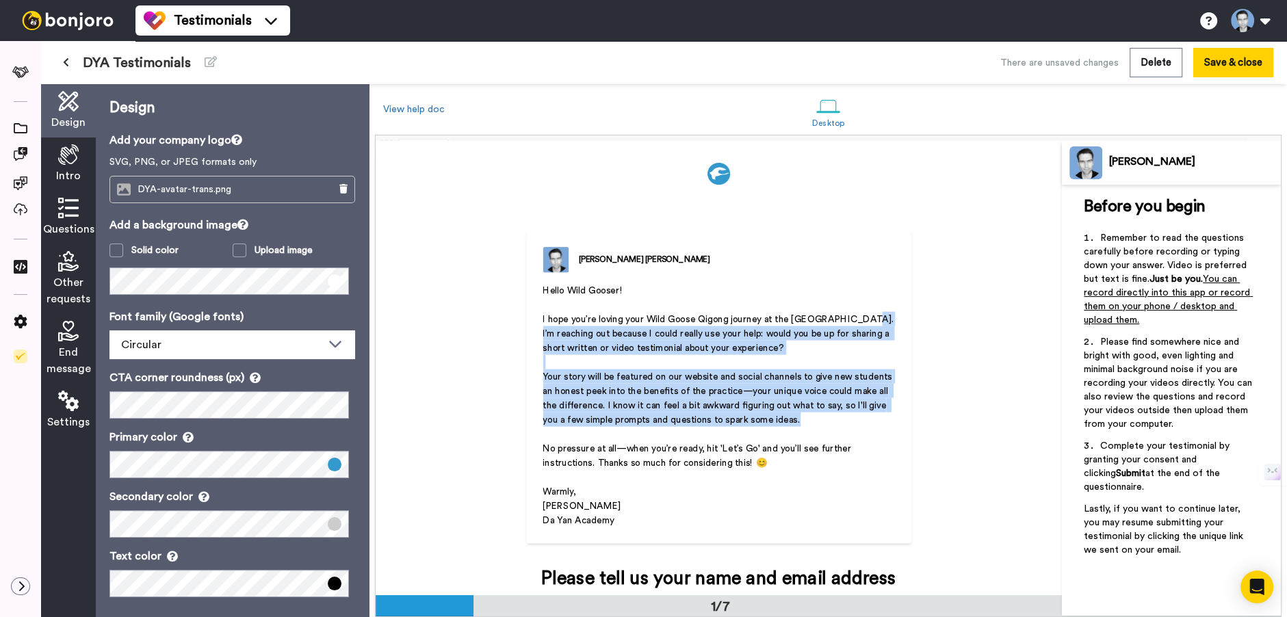
drag, startPoint x: 859, startPoint y: 319, endPoint x: 821, endPoint y: 417, distance: 105.1
click at [821, 417] on div "Hello Wild Gooser! ﻿ I hope you’re loving your Wild Goose Qigong journey at the…" at bounding box center [719, 423] width 352 height 281
click at [806, 333] on span "I hope you’re loving your Wild Goose Qigong journey at the [GEOGRAPHIC_DATA]. I…" at bounding box center [720, 333] width 354 height 38
drag, startPoint x: 861, startPoint y: 320, endPoint x: 828, endPoint y: 419, distance: 104.7
click at [828, 419] on div "Hello Wild Gooser! ﻿ I hope you’re loving your Wild Goose Qigong journey at the…" at bounding box center [719, 423] width 352 height 281
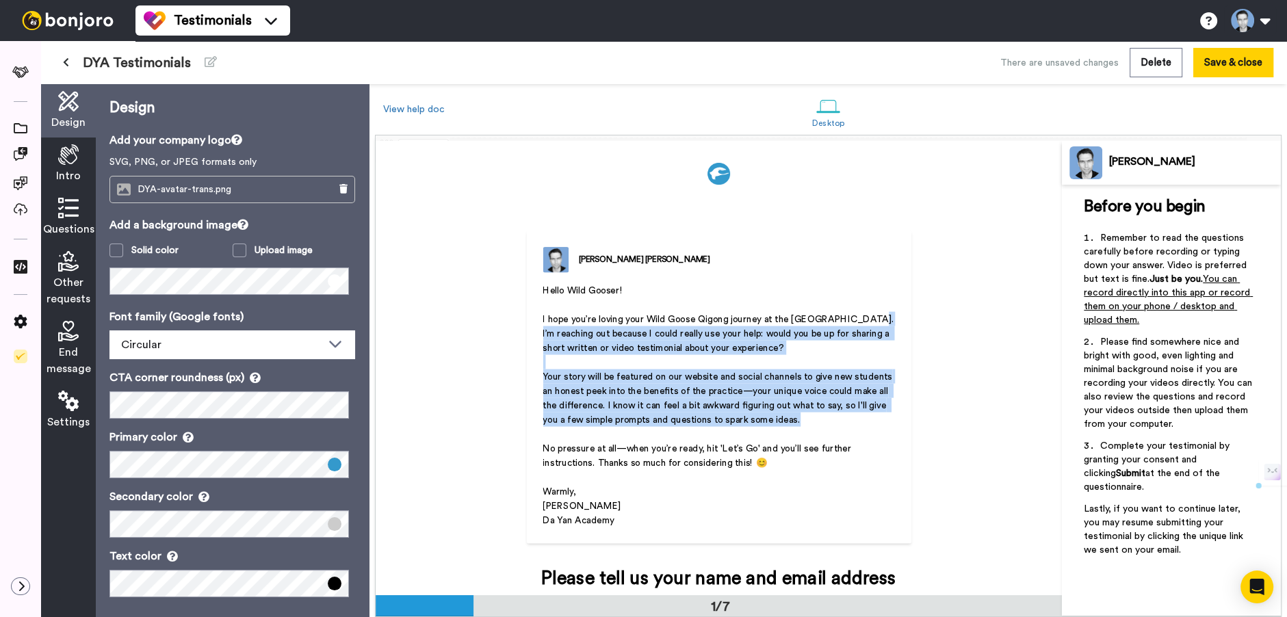
copy div "I’m reaching out because I could really use your help: would you be up for shar…"
